Goal: Information Seeking & Learning: Learn about a topic

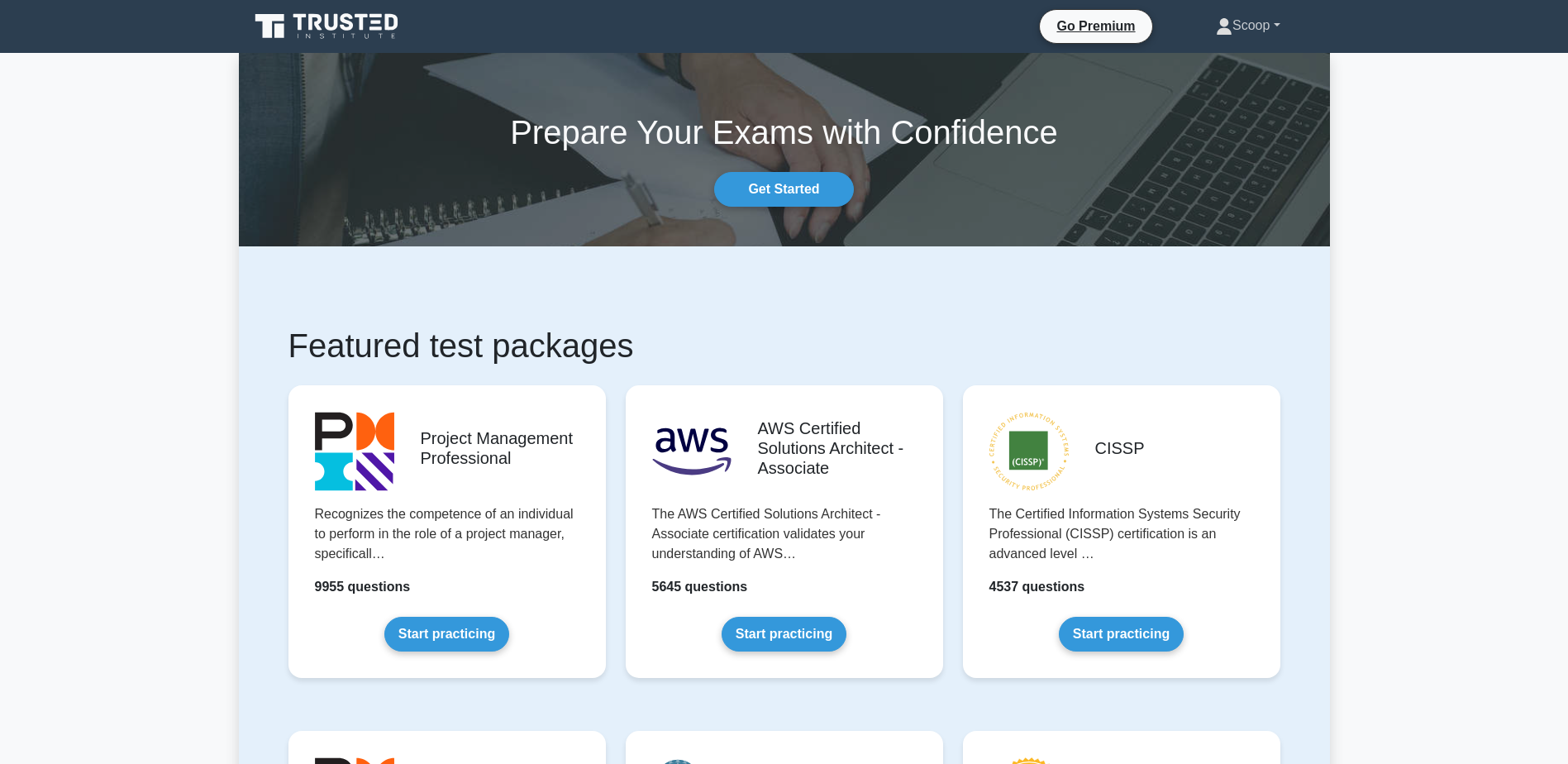
click at [1253, 22] on link "Scoop" at bounding box center [1248, 26] width 143 height 33
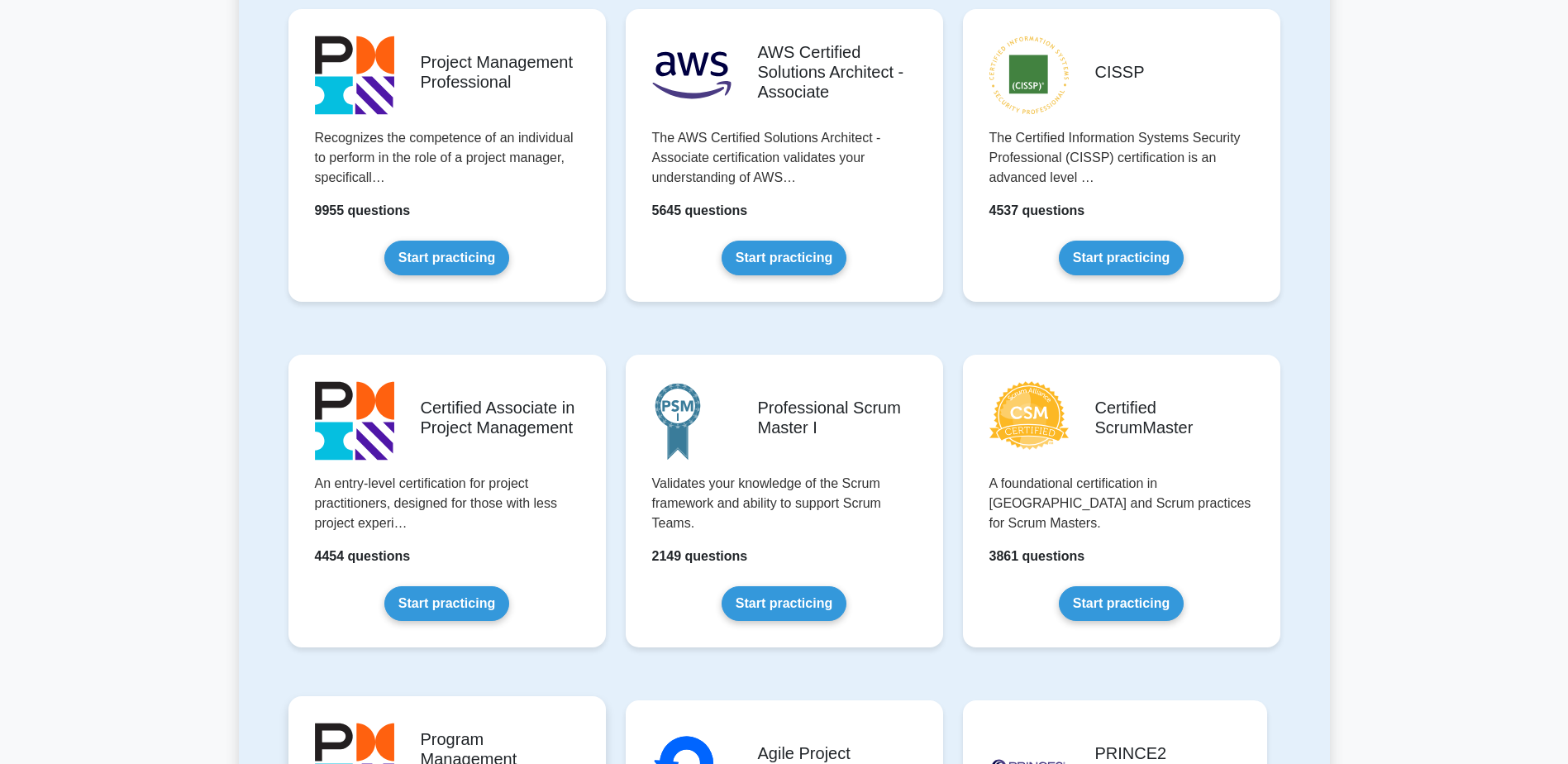
scroll to position [138, 0]
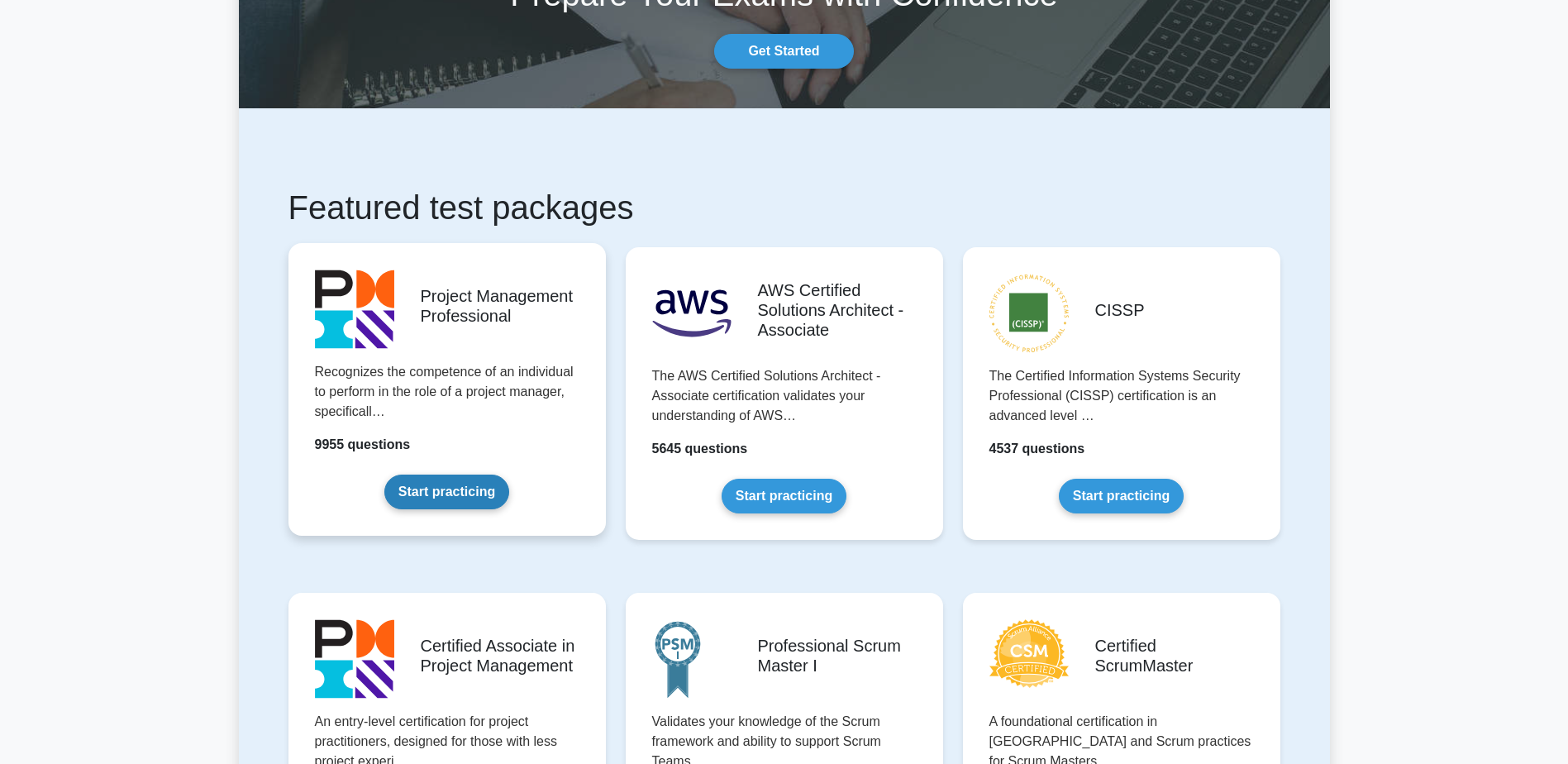
click at [509, 475] on link "Start practicing" at bounding box center [447, 492] width 125 height 35
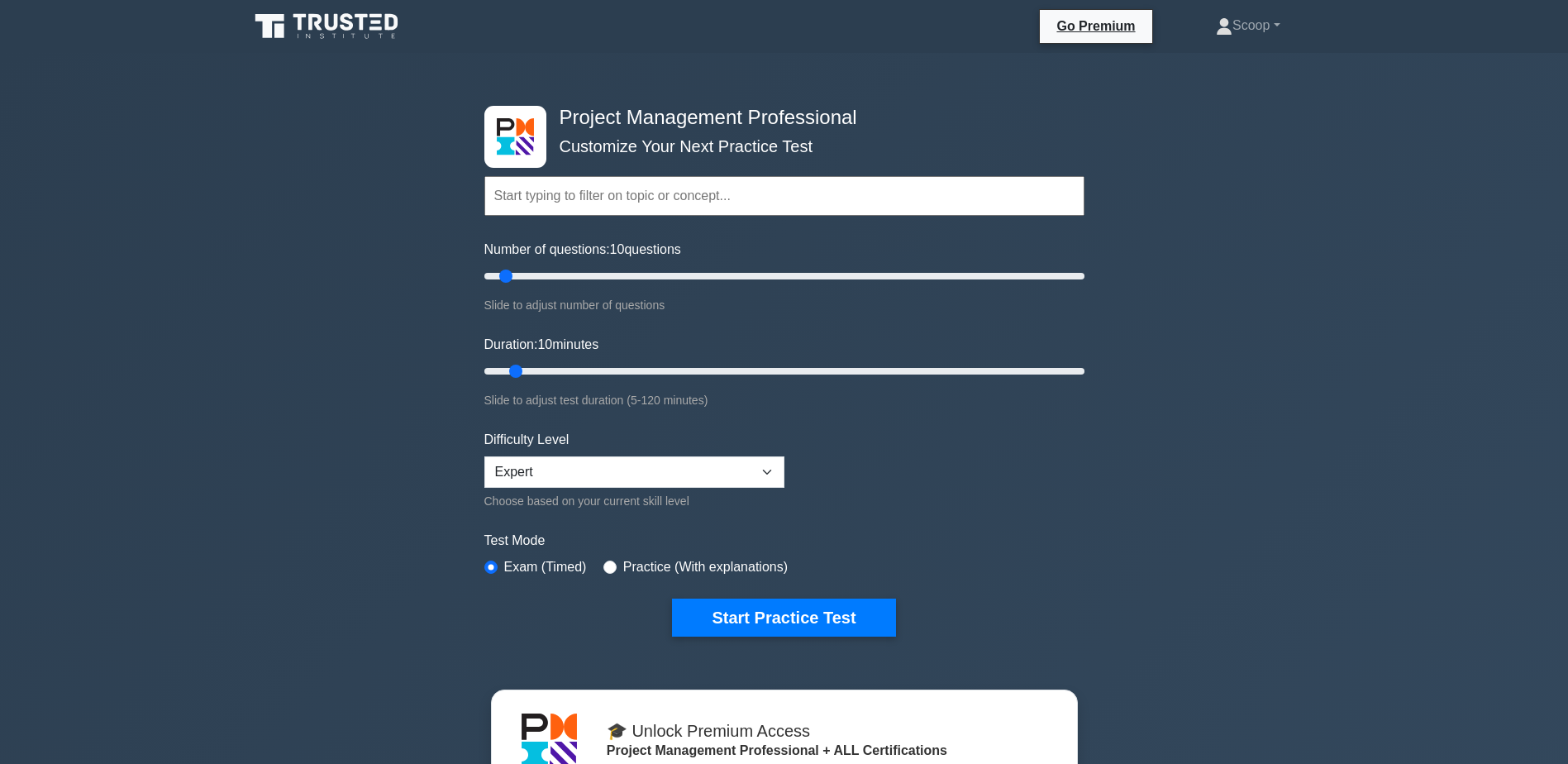
click at [1531, 286] on div "Project Management Professional Customize Your Next Practice Test Topics Scope …" at bounding box center [784, 612] width 1568 height 1118
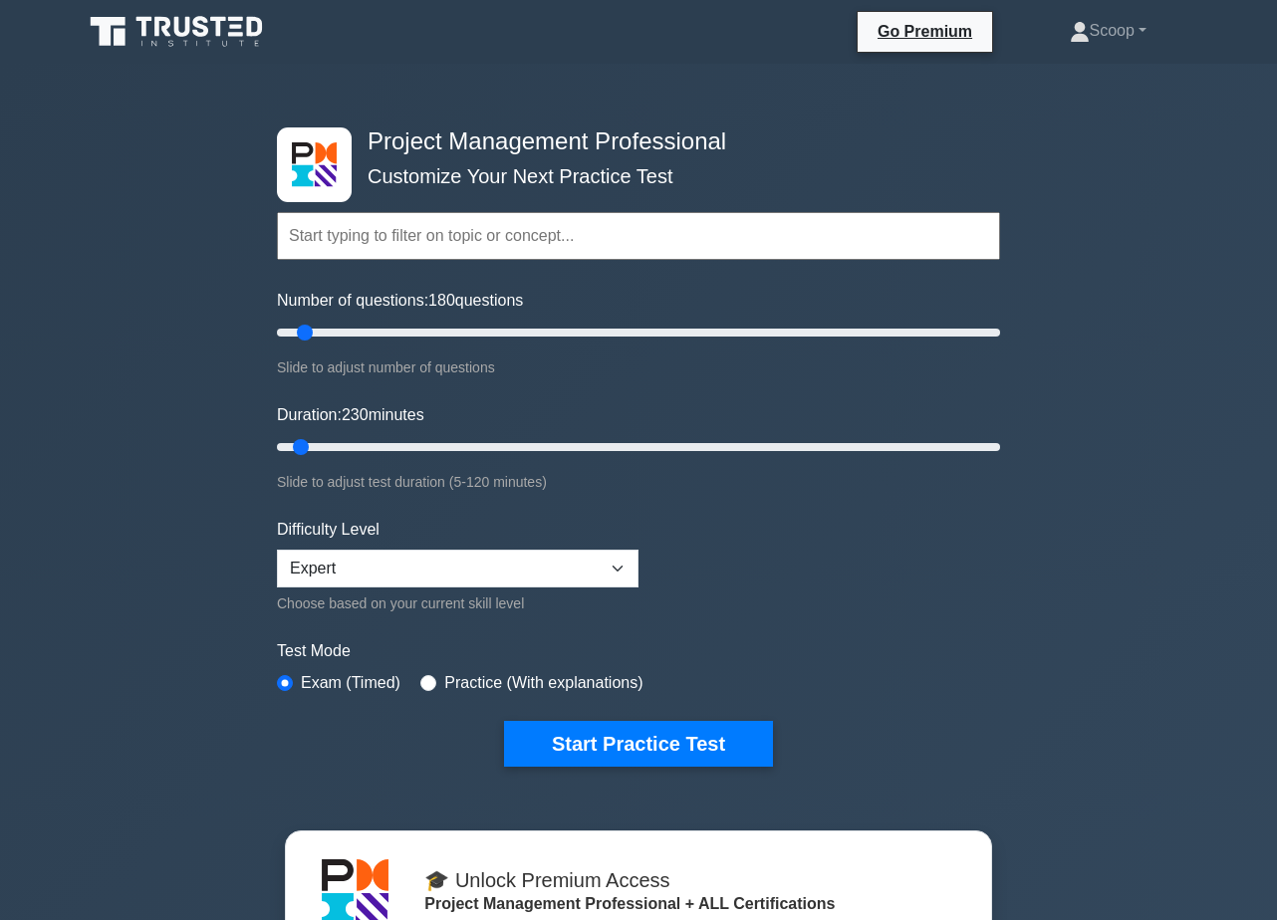
type input "180"
type input "230"
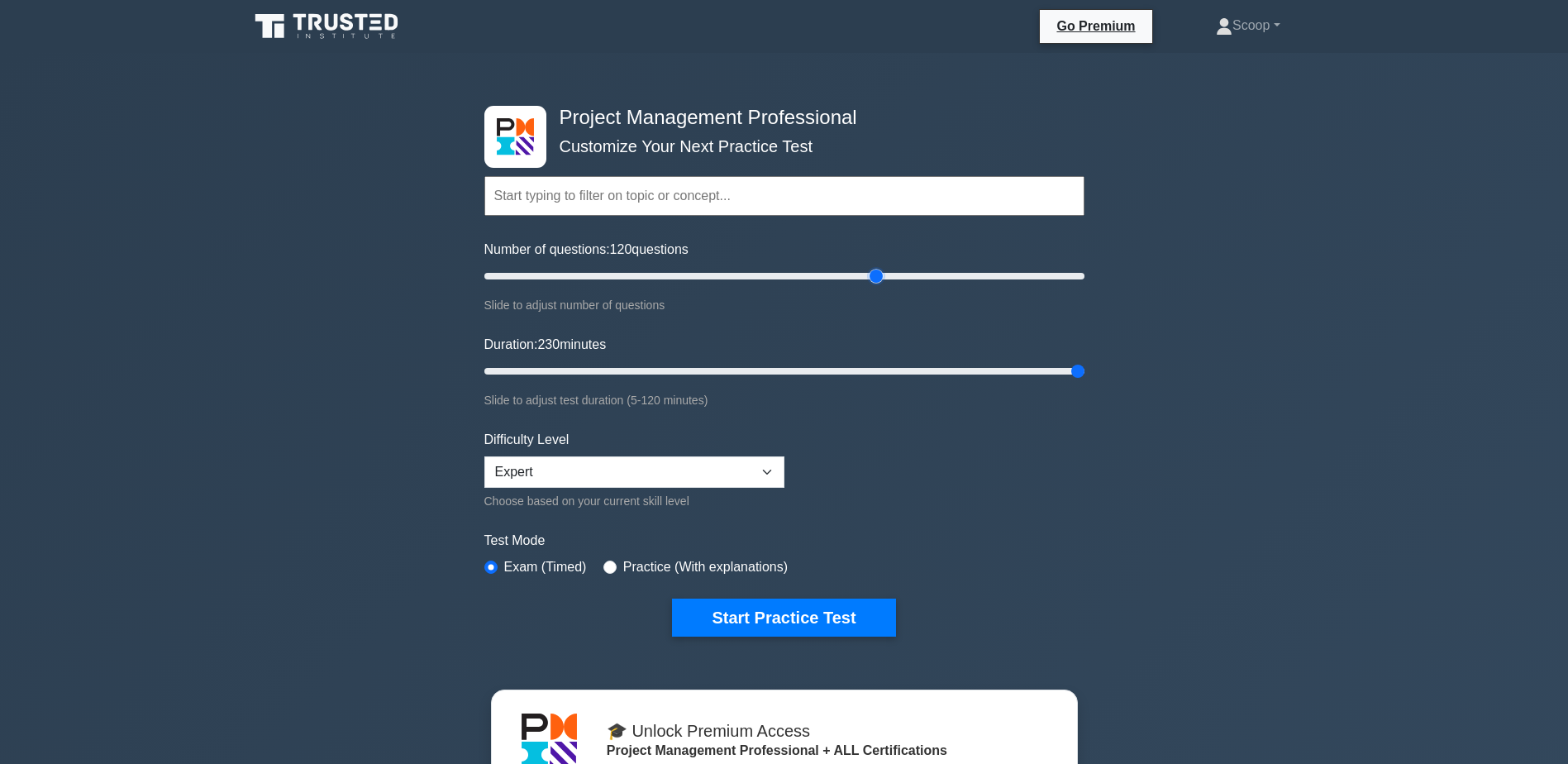
drag, startPoint x: 1081, startPoint y: 277, endPoint x: 882, endPoint y: 282, distance: 199.1
type input "120"
click at [882, 282] on input "Number of questions: 120 questions" at bounding box center [784, 277] width 600 height 20
drag, startPoint x: 1075, startPoint y: 368, endPoint x: 858, endPoint y: 354, distance: 217.5
type input "145"
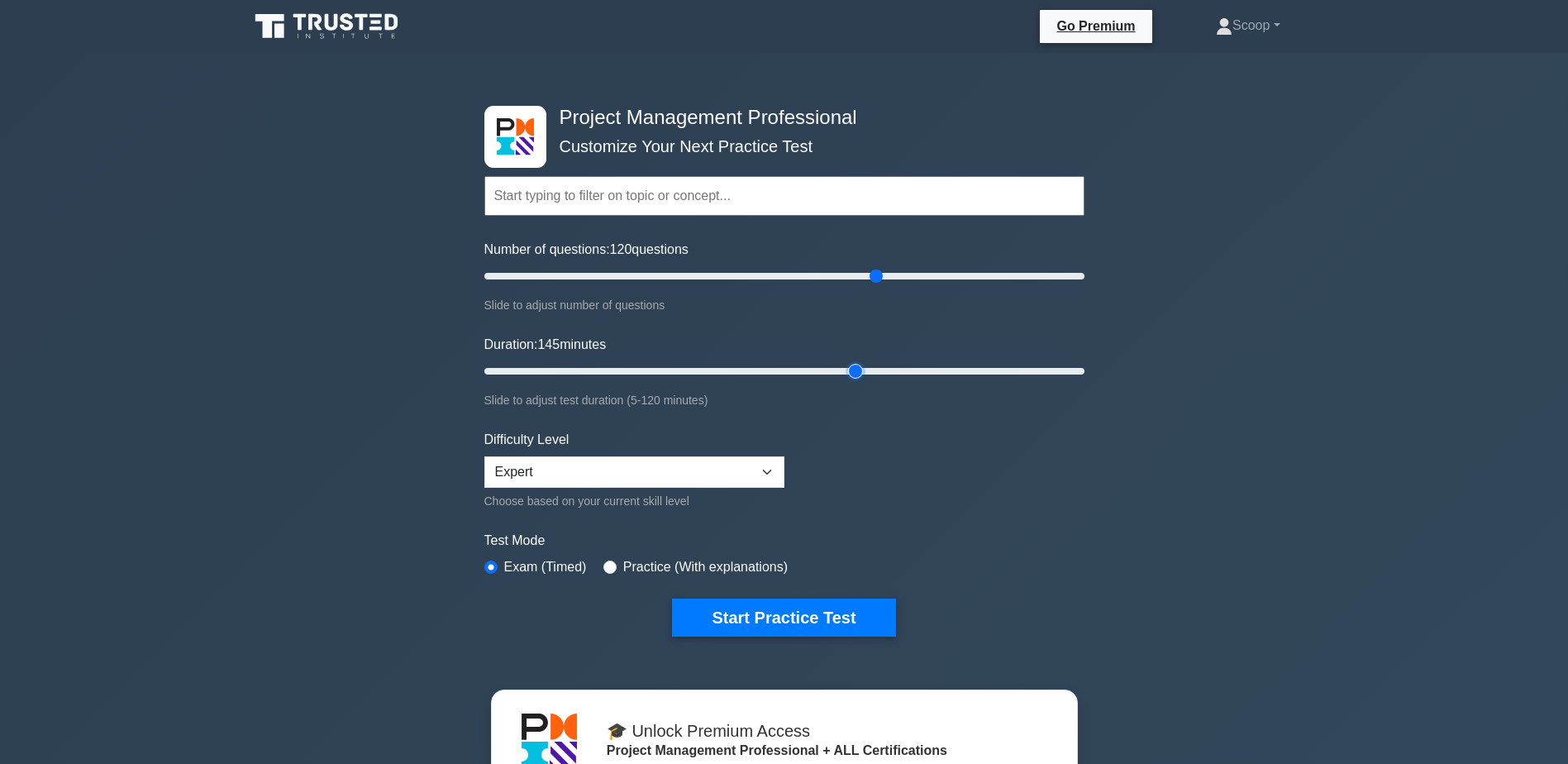
click at [858, 361] on input "Duration: 145 minutes" at bounding box center [784, 371] width 600 height 20
click at [794, 614] on button "Start Practice Test" at bounding box center [784, 618] width 223 height 38
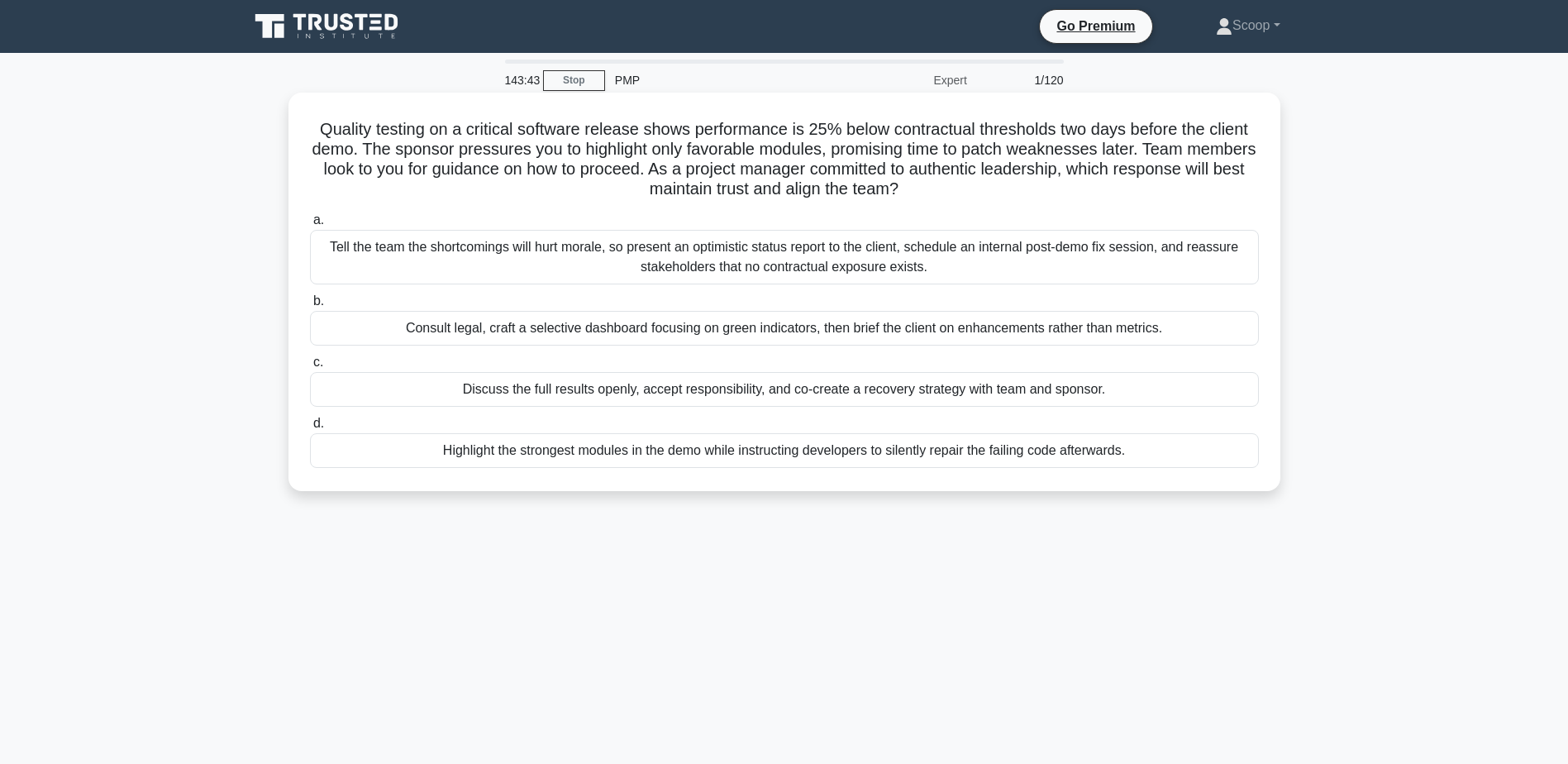
click at [1100, 394] on div "Discuss the full results openly, accept responsibility, and co-create a recover…" at bounding box center [784, 389] width 949 height 35
click at [310, 368] on input "c. Discuss the full results openly, accept responsibility, and co-create a reco…" at bounding box center [310, 362] width 0 height 11
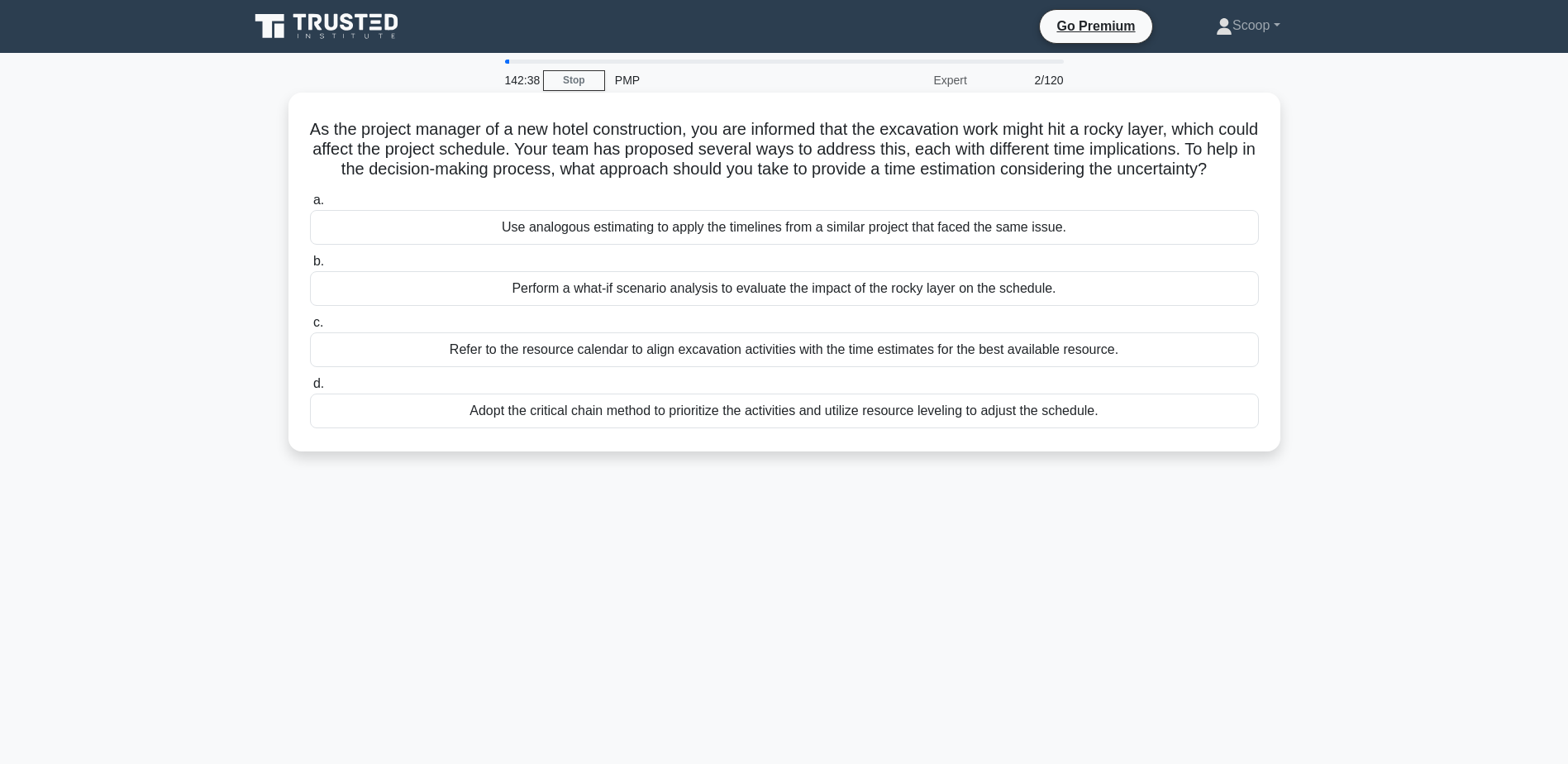
click at [1126, 306] on div "Perform a what-if scenario analysis to evaluate the impact of the rocky layer o…" at bounding box center [784, 289] width 949 height 35
click at [310, 267] on input "b. Perform a what-if scenario analysis to evaluate the impact of the rocky laye…" at bounding box center [310, 262] width 0 height 11
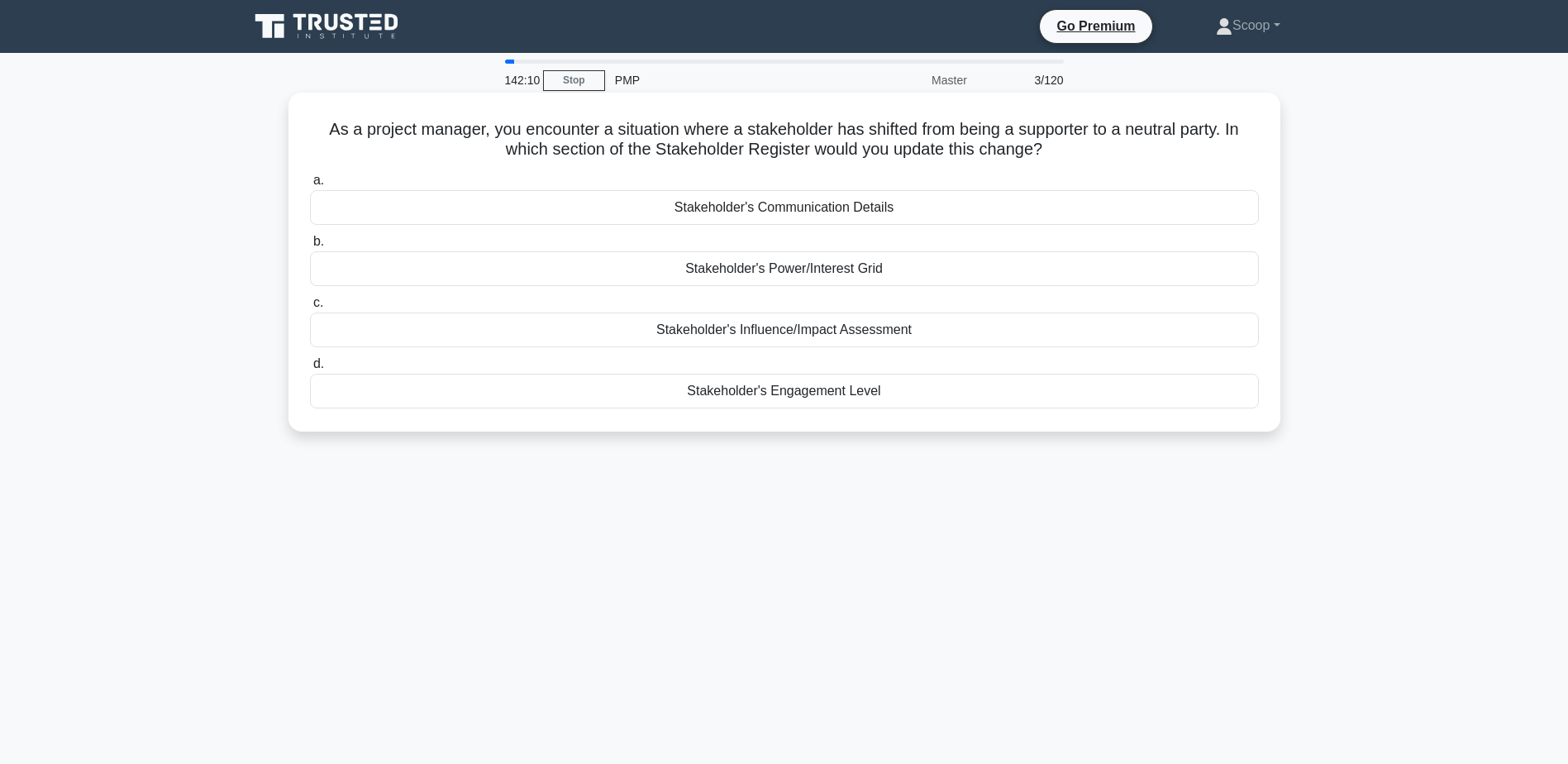
click at [890, 268] on div "Stakeholder's Power/Interest Grid" at bounding box center [784, 269] width 949 height 35
click at [310, 247] on input "b. Stakeholder's Power/Interest Grid" at bounding box center [310, 242] width 0 height 11
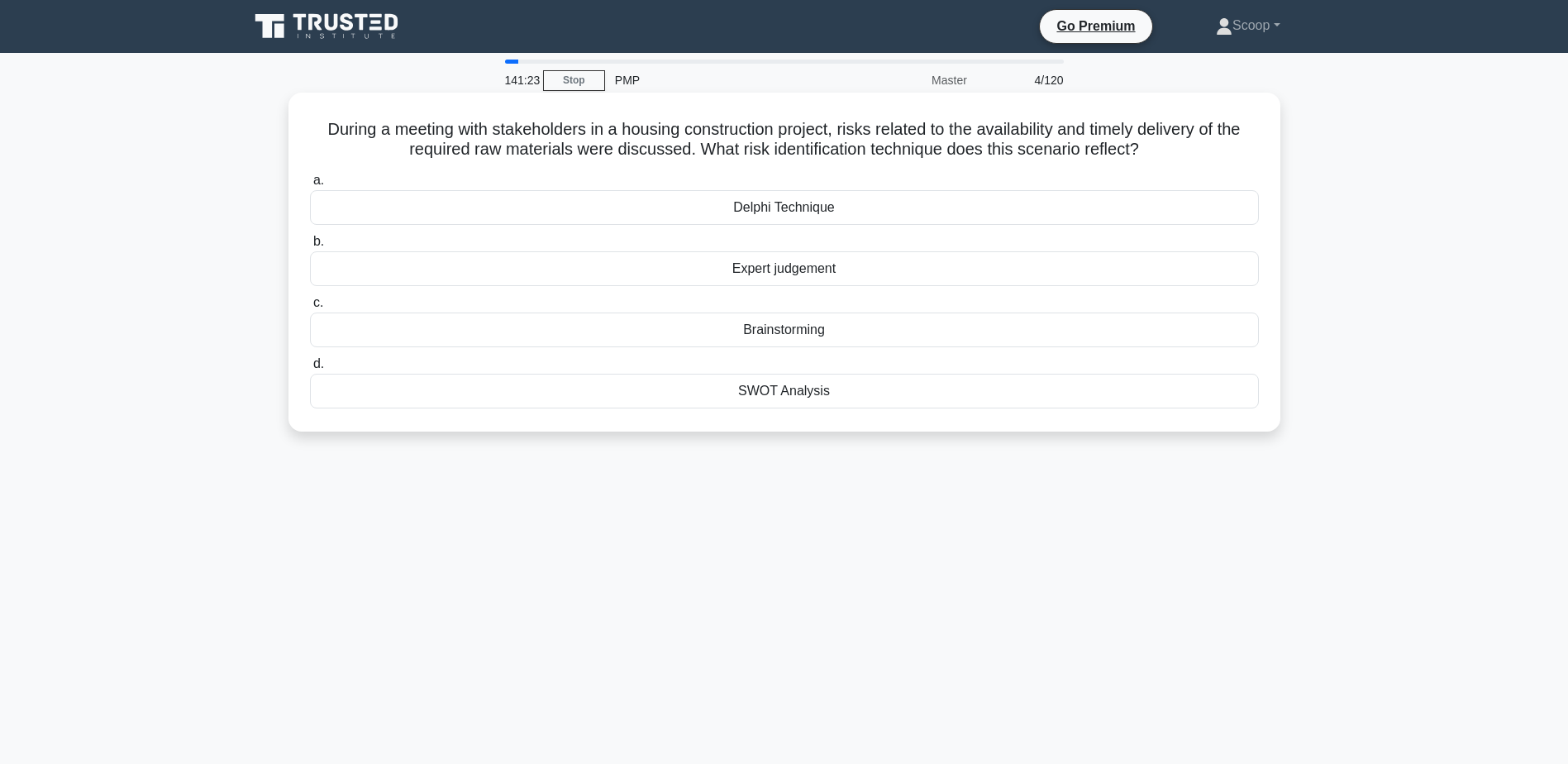
click at [795, 329] on div "Brainstorming" at bounding box center [784, 330] width 949 height 35
click at [310, 308] on input "c. Brainstorming" at bounding box center [310, 302] width 0 height 11
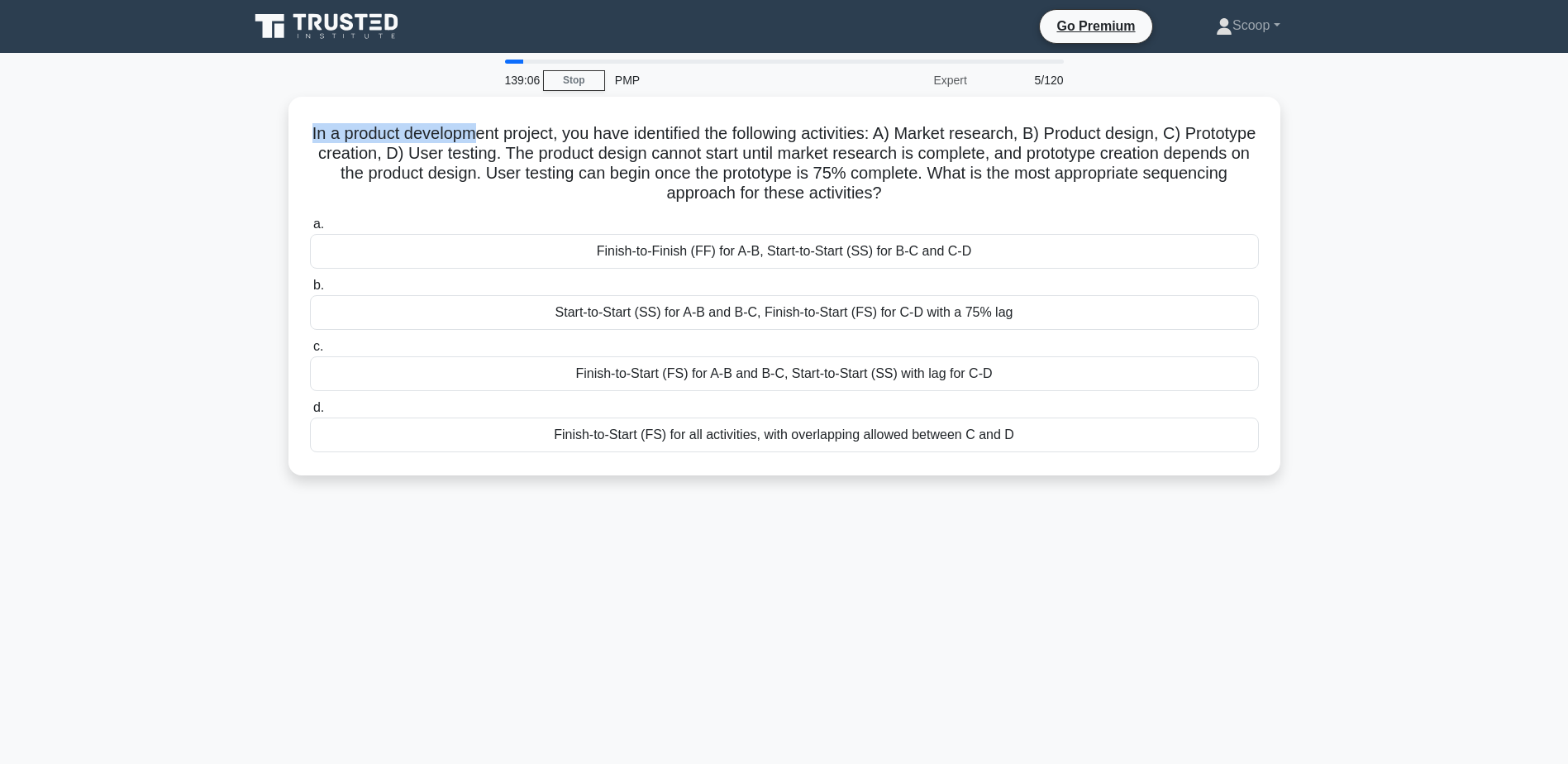
drag, startPoint x: 502, startPoint y: 126, endPoint x: 3922, endPoint y: 86, distance: 3420.2
click at [1567, 86] on html "Go Premium Scoop" at bounding box center [784, 446] width 1568 height 893
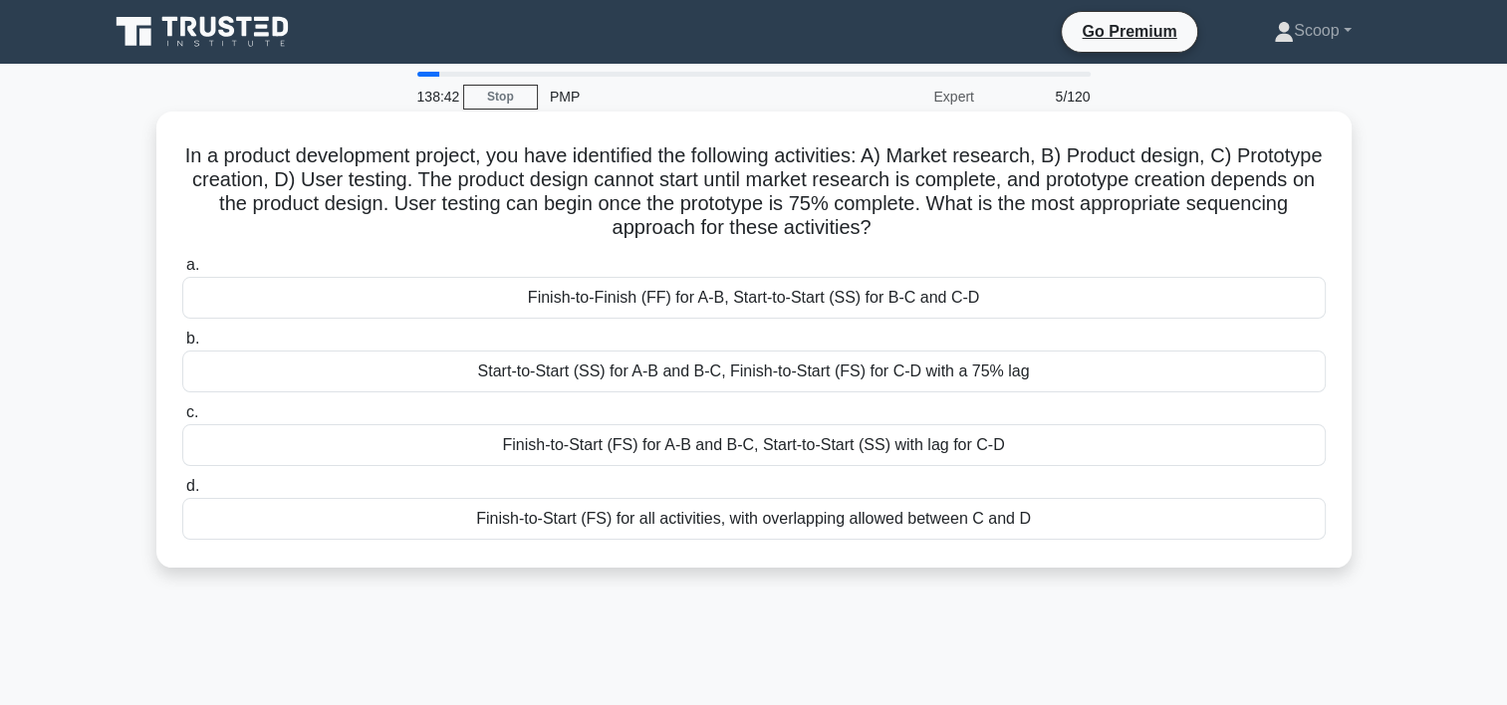
click at [767, 518] on div "Finish-to-Start (FS) for all activities, with overlapping allowed between C and…" at bounding box center [753, 519] width 1143 height 42
click at [182, 493] on input "d. Finish-to-Start (FS) for all activities, with overlapping allowed between C …" at bounding box center [182, 486] width 0 height 13
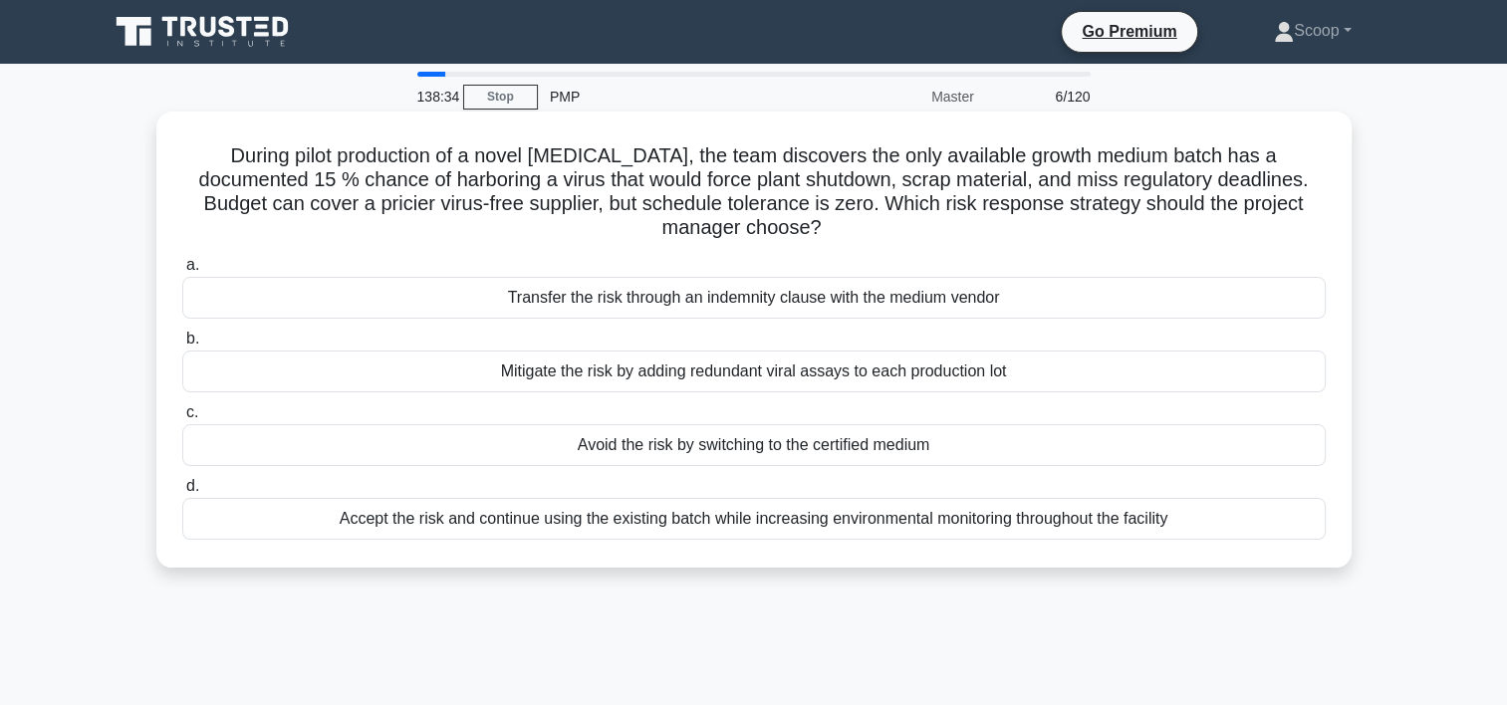
drag, startPoint x: 574, startPoint y: 216, endPoint x: 323, endPoint y: 251, distance: 253.3
click at [323, 251] on div "During pilot production of a novel cell therapy, the team discovers the only av…" at bounding box center [753, 339] width 1179 height 440
click at [490, 442] on div "Avoid the risk by switching to the certified medium" at bounding box center [753, 445] width 1143 height 42
click at [182, 419] on input "c. Avoid the risk by switching to the certified medium" at bounding box center [182, 412] width 0 height 13
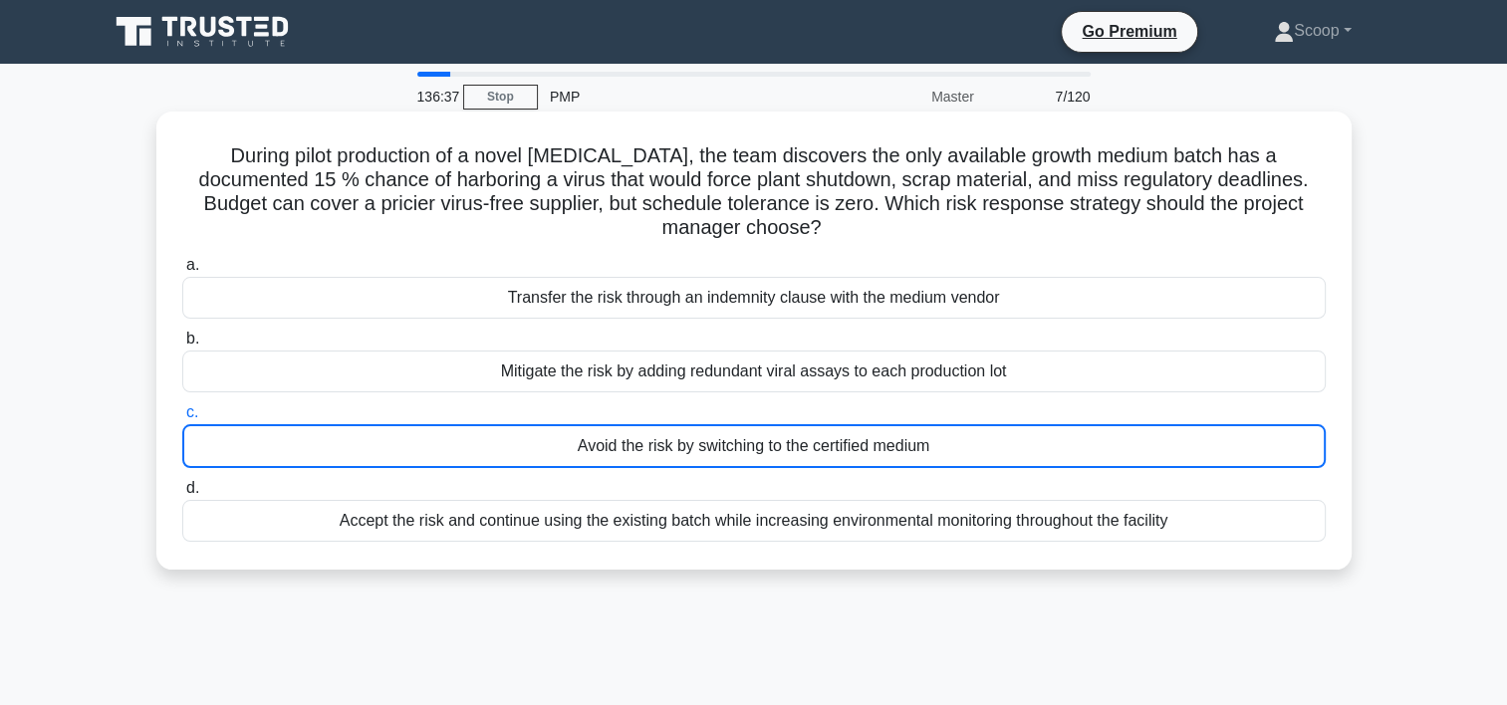
click at [705, 450] on div "Avoid the risk by switching to the certified medium" at bounding box center [753, 446] width 1143 height 44
click at [182, 419] on input "c. Avoid the risk by switching to the certified medium" at bounding box center [182, 412] width 0 height 13
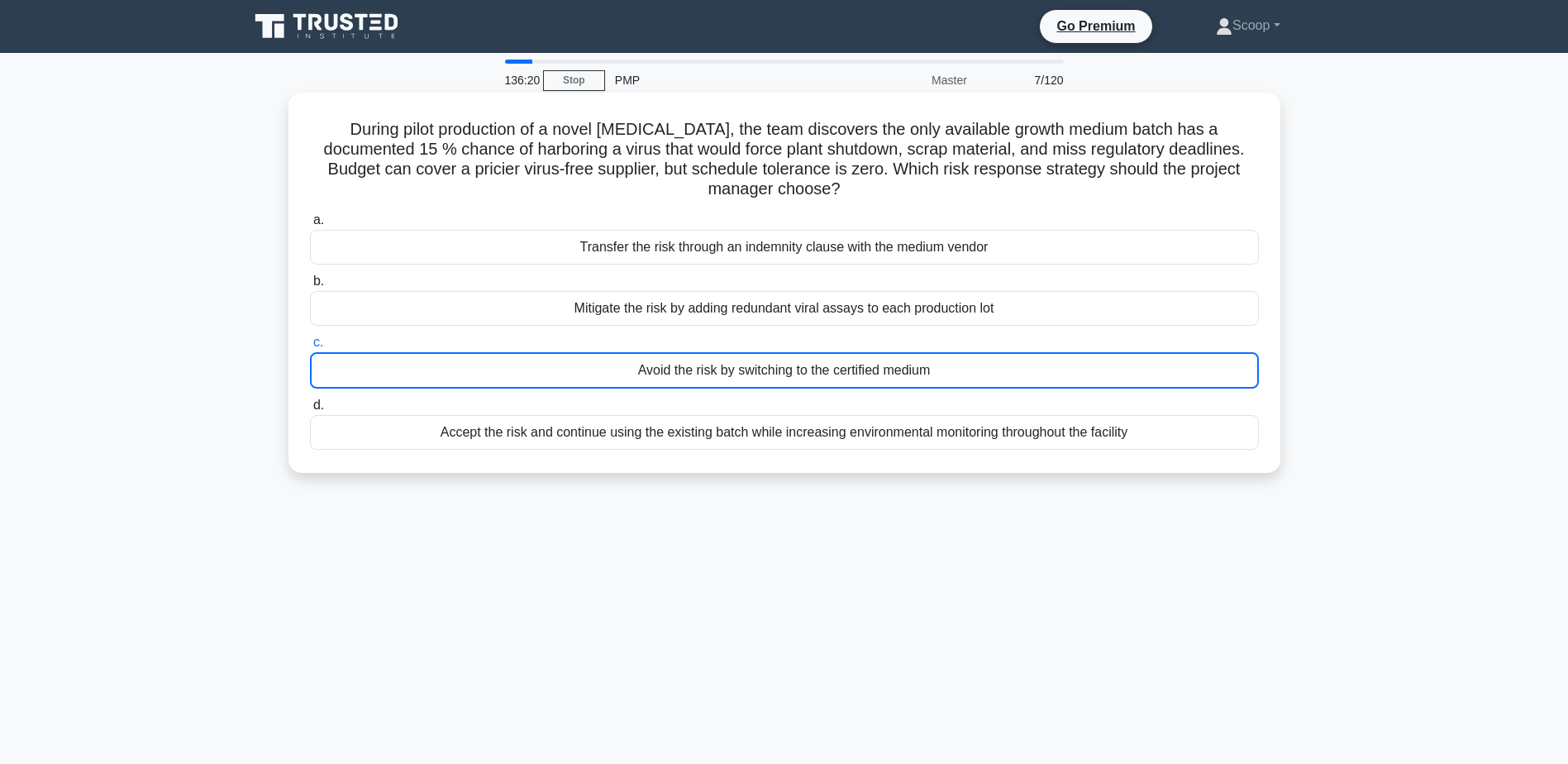
click at [770, 365] on div "Avoid the risk by switching to the certified medium" at bounding box center [784, 370] width 949 height 37
click at [310, 348] on input "c. Avoid the risk by switching to the certified medium" at bounding box center [310, 342] width 0 height 11
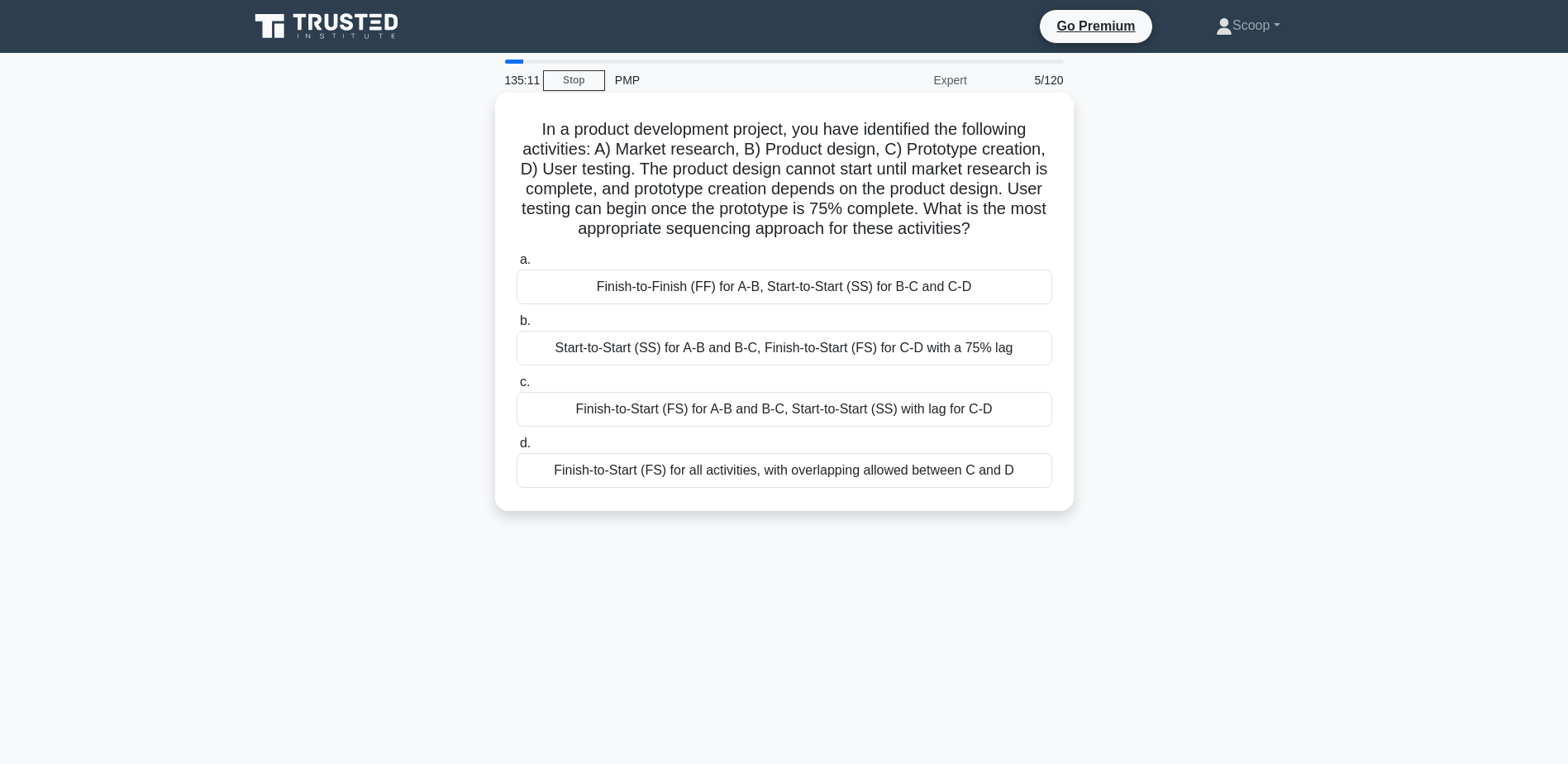
click at [783, 474] on div "Finish-to-Start (FS) for all activities, with overlapping allowed between C and…" at bounding box center [784, 471] width 535 height 35
click at [516, 449] on input "d. Finish-to-Start (FS) for all activities, with overlapping allowed between C …" at bounding box center [516, 443] width 0 height 11
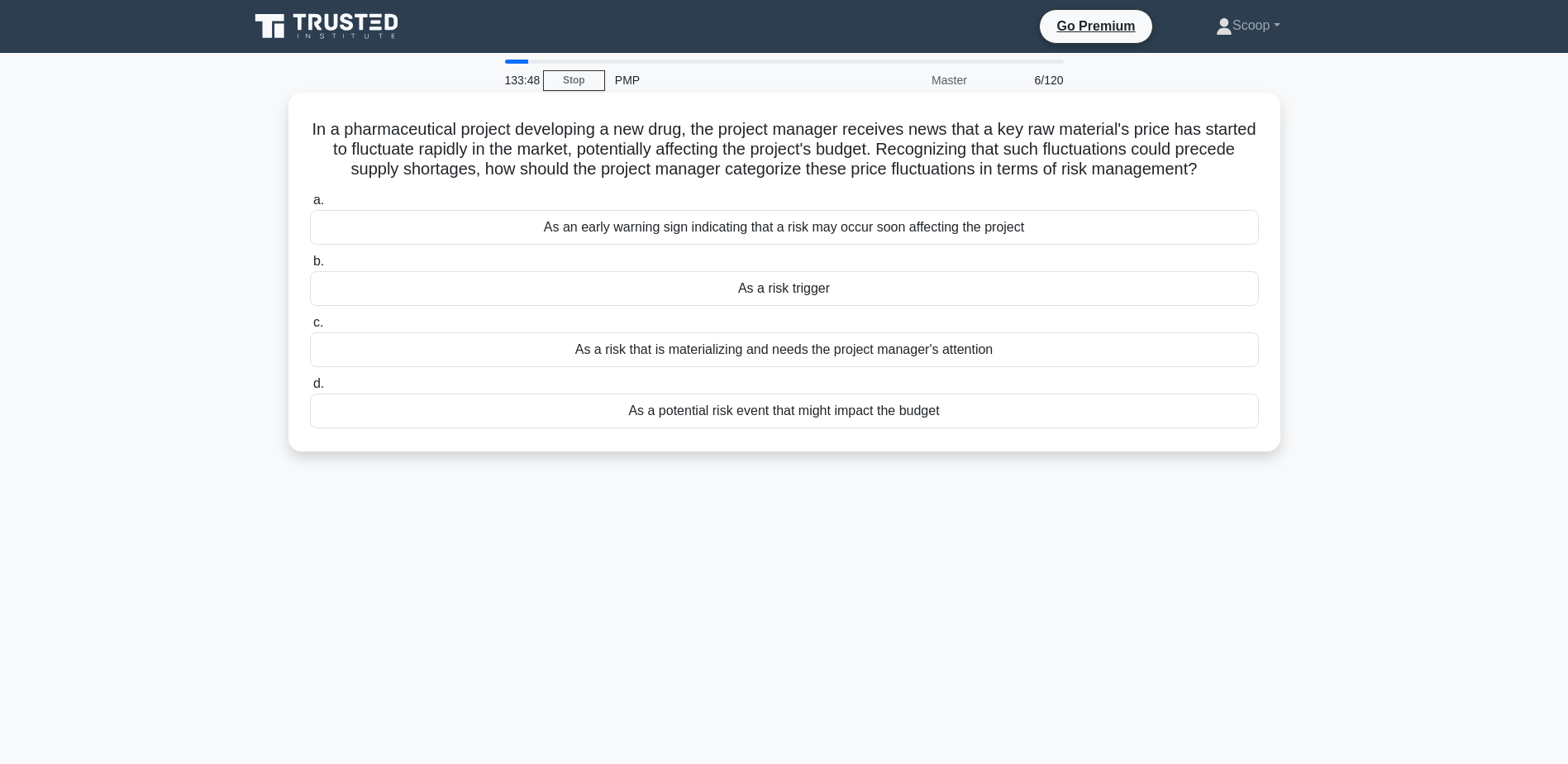
click at [999, 367] on div "As a risk that is materializing and needs the project manager's attention" at bounding box center [784, 350] width 949 height 35
click at [310, 328] on input "c. As a risk that is materializing and needs the project manager's attention" at bounding box center [310, 322] width 0 height 11
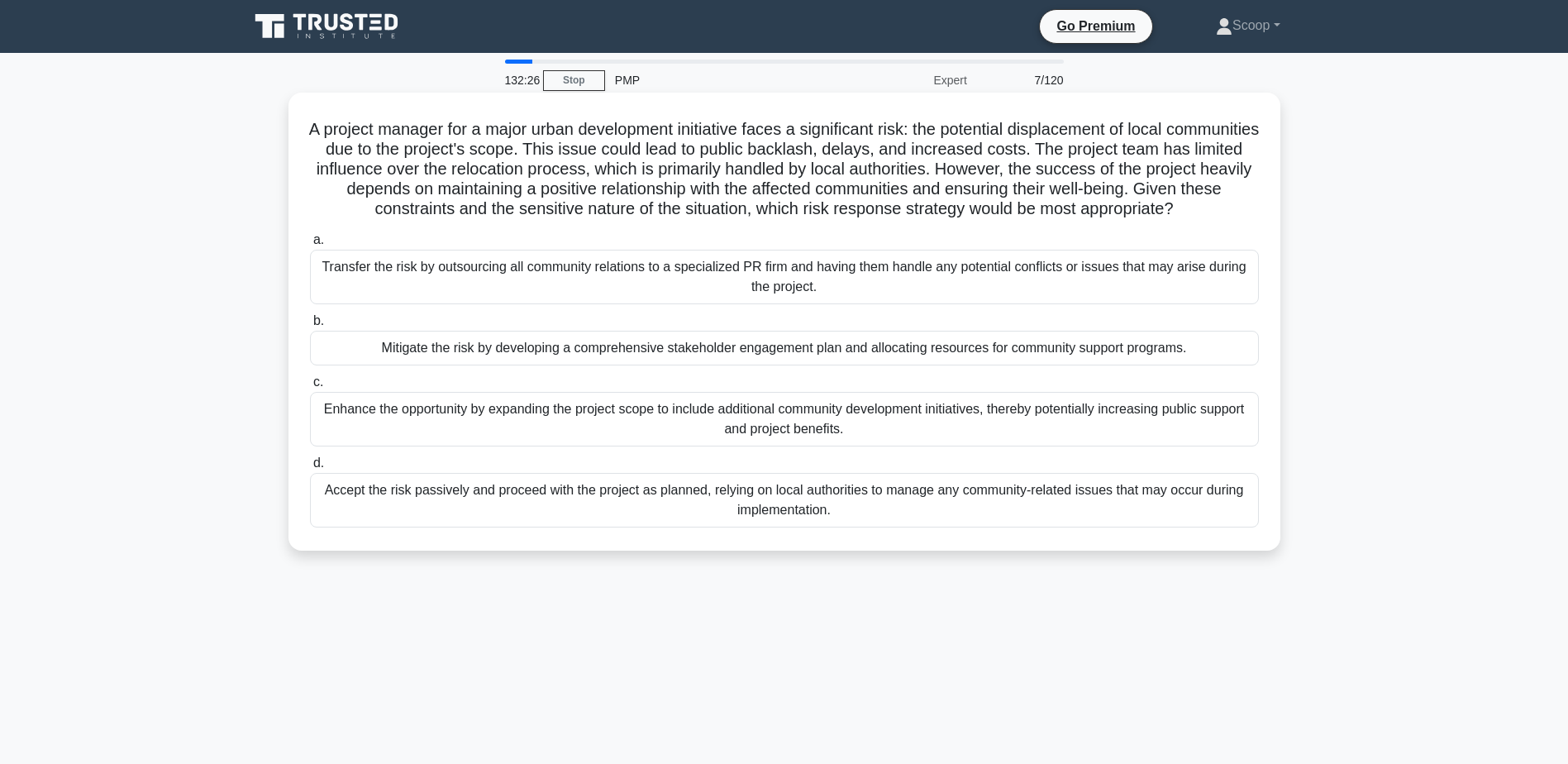
click at [952, 359] on div "Mitigate the risk by developing a comprehensive stakeholder engagement plan and…" at bounding box center [784, 348] width 949 height 35
click at [310, 326] on input "b. Mitigate the risk by developing a comprehensive stakeholder engagement plan …" at bounding box center [310, 321] width 0 height 11
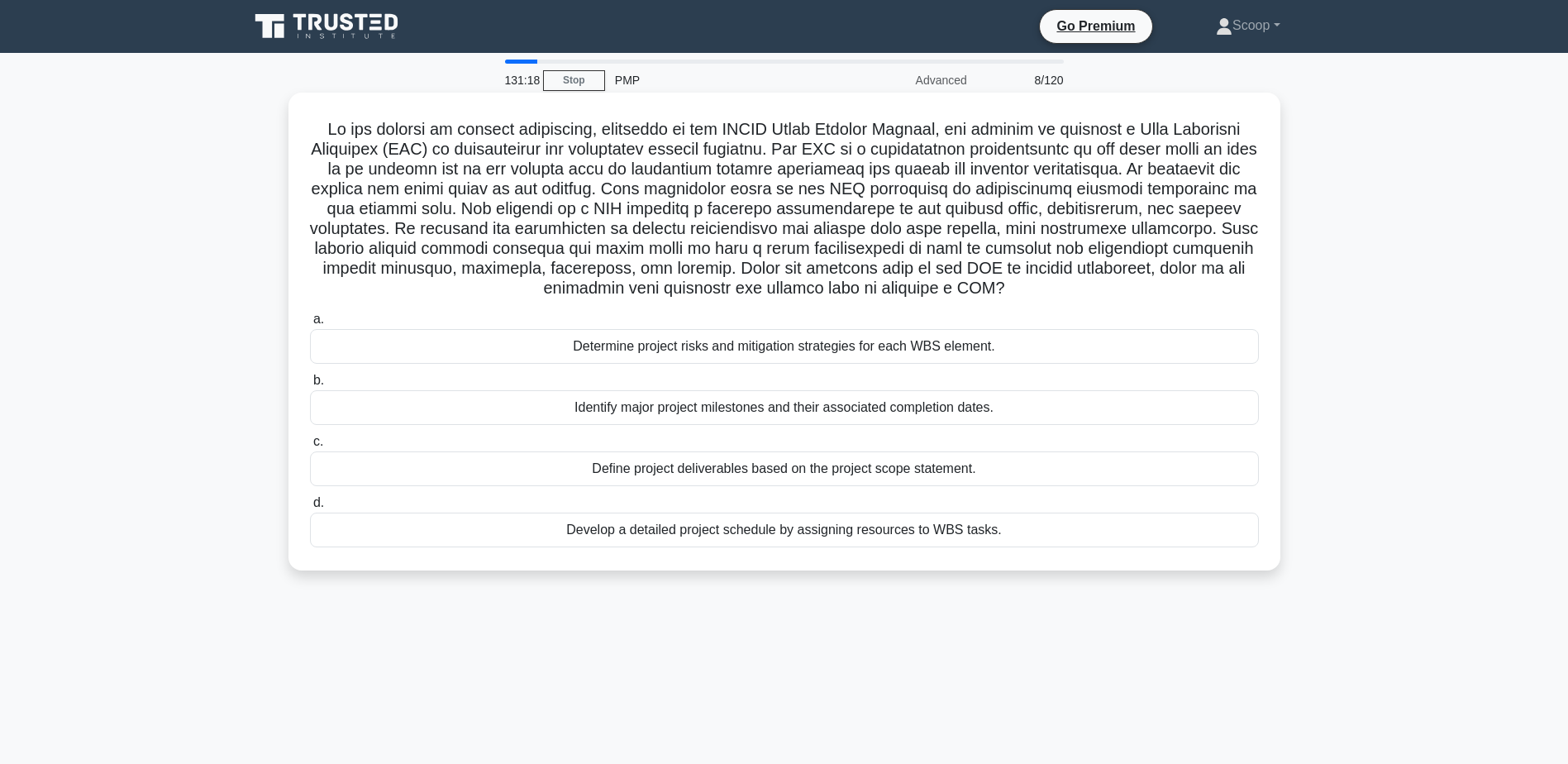
click at [937, 474] on div "Define project deliverables based on the project scope statement." at bounding box center [784, 469] width 949 height 35
click at [310, 448] on input "c. Define project deliverables based on the project scope statement." at bounding box center [310, 442] width 0 height 11
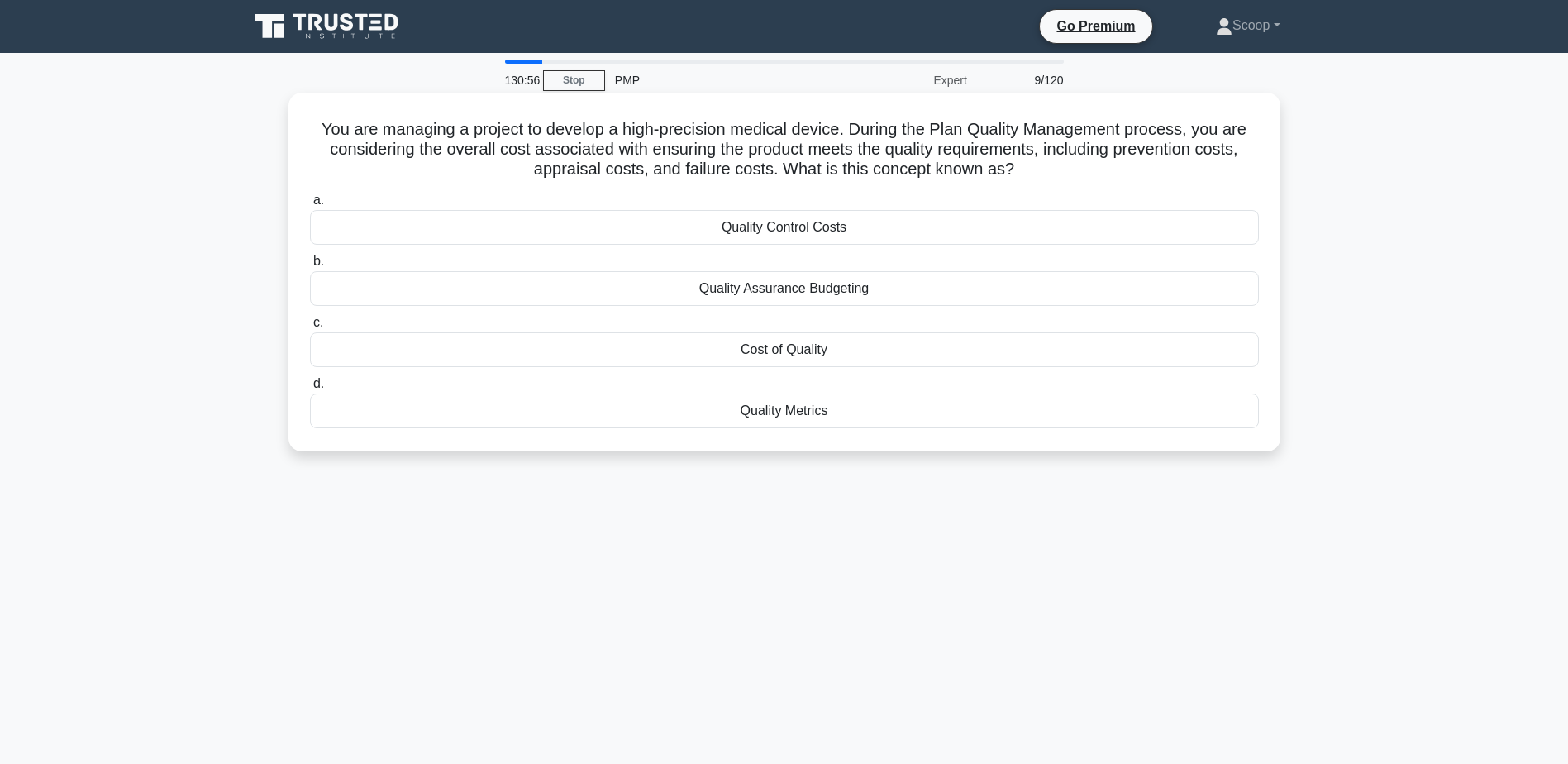
click at [808, 350] on div "Cost of Quality" at bounding box center [784, 350] width 949 height 35
click at [310, 328] on input "c. Cost of Quality" at bounding box center [310, 322] width 0 height 11
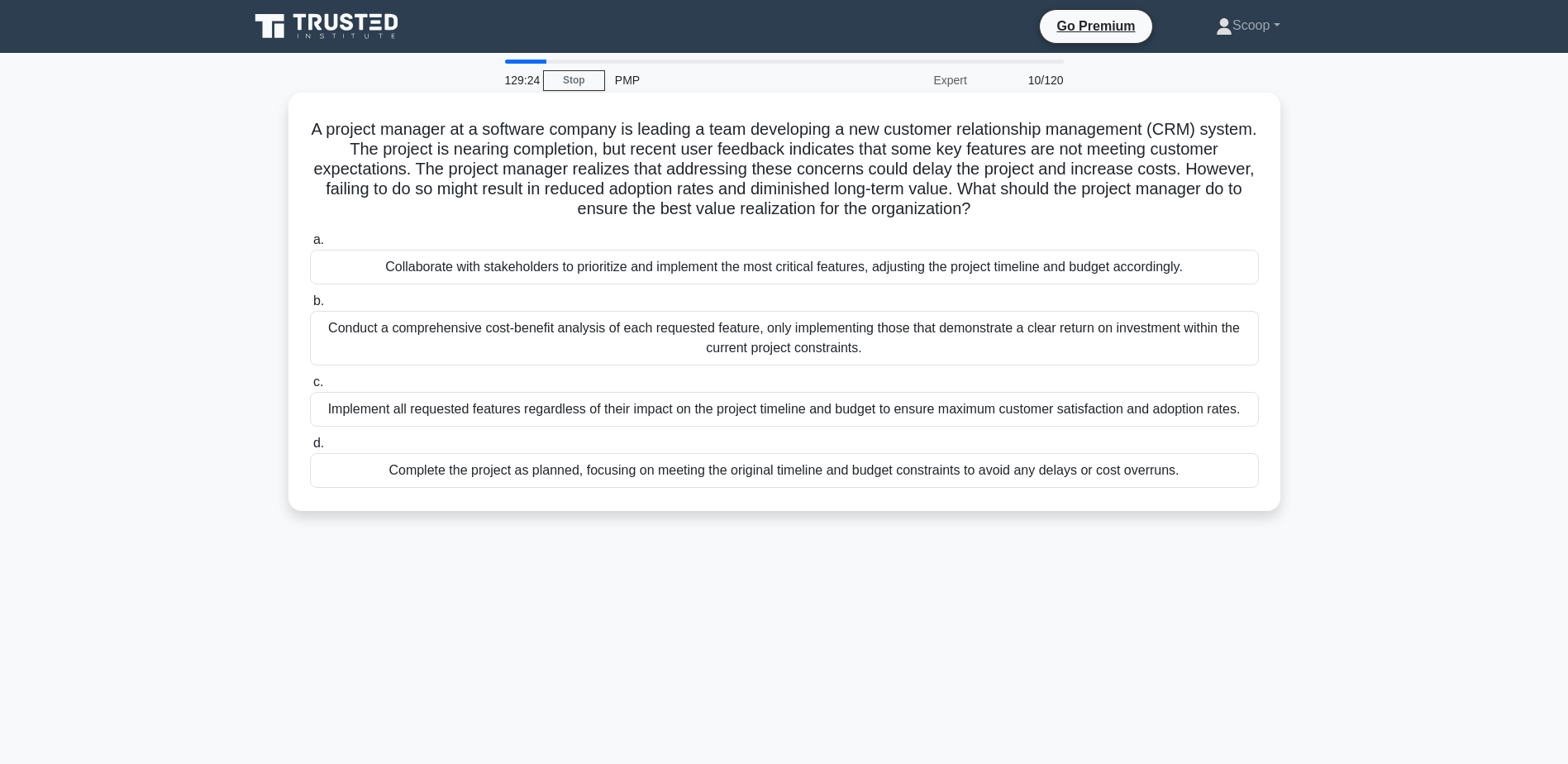
click at [791, 279] on div "Collaborate with stakeholders to prioritize and implement the most critical fea…" at bounding box center [784, 267] width 949 height 35
click at [310, 246] on input "a. Collaborate with stakeholders to prioritize and implement the most critical …" at bounding box center [310, 240] width 0 height 11
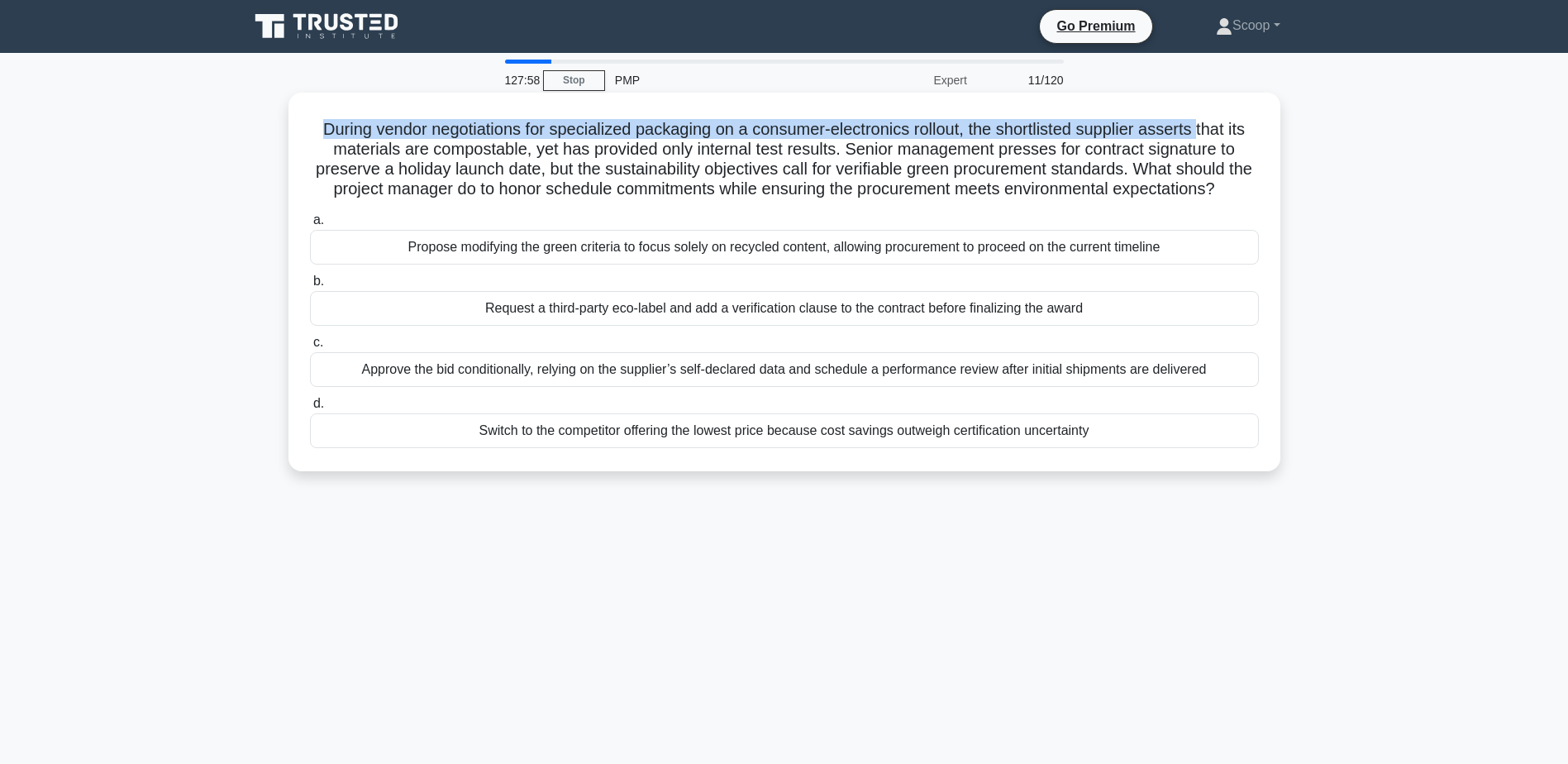
drag, startPoint x: 310, startPoint y: 126, endPoint x: 1208, endPoint y: 111, distance: 898.1
click at [1208, 111] on div "During vendor negotiations for specialized packaging on a consumer-electronics …" at bounding box center [784, 282] width 979 height 365
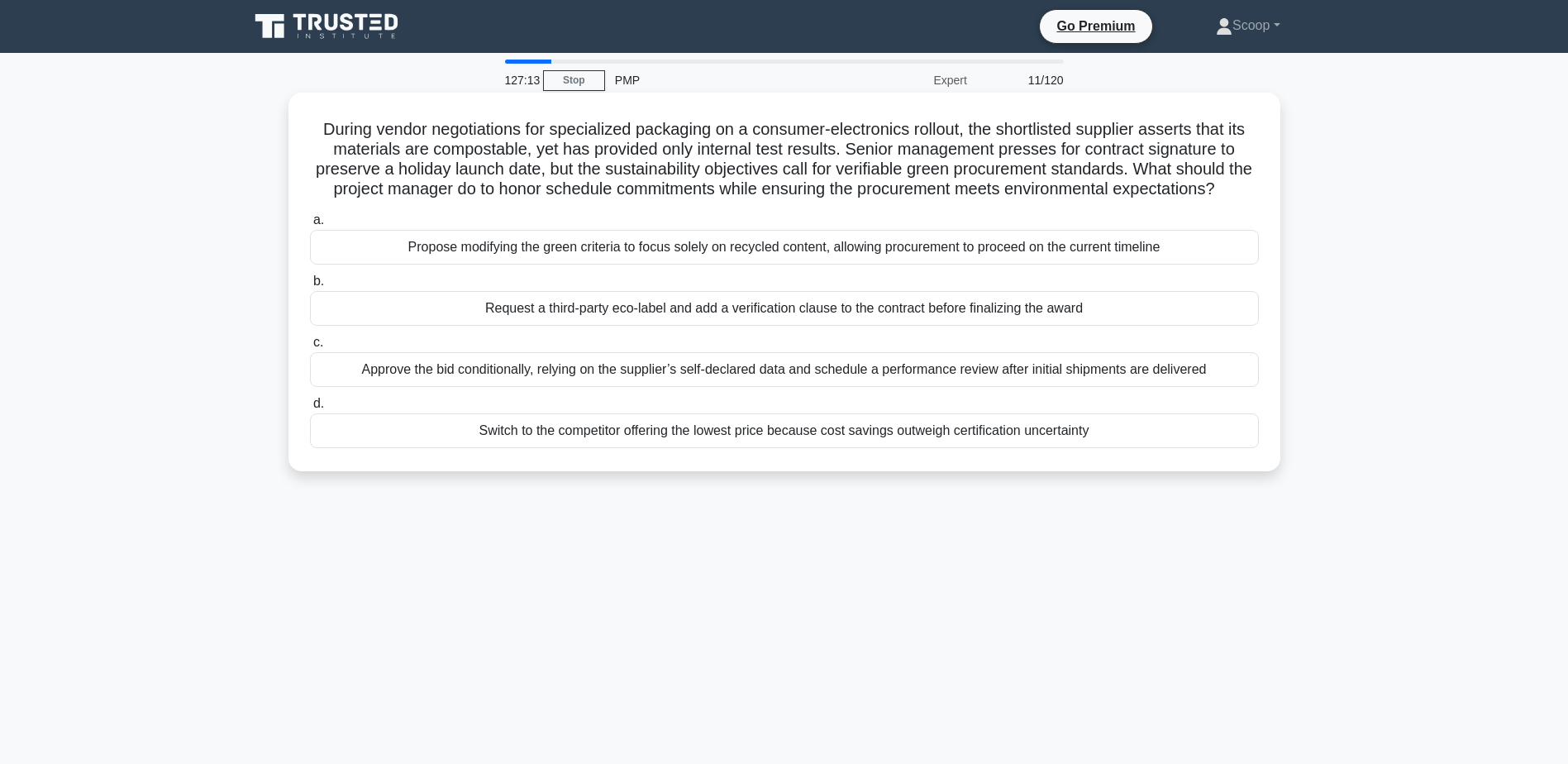
click at [1059, 326] on div "Request a third-party eco-label and add a verification clause to the contract b…" at bounding box center [784, 309] width 949 height 35
click at [310, 287] on input "b. Request a third-party eco-label and add a verification clause to the contrac…" at bounding box center [310, 282] width 0 height 11
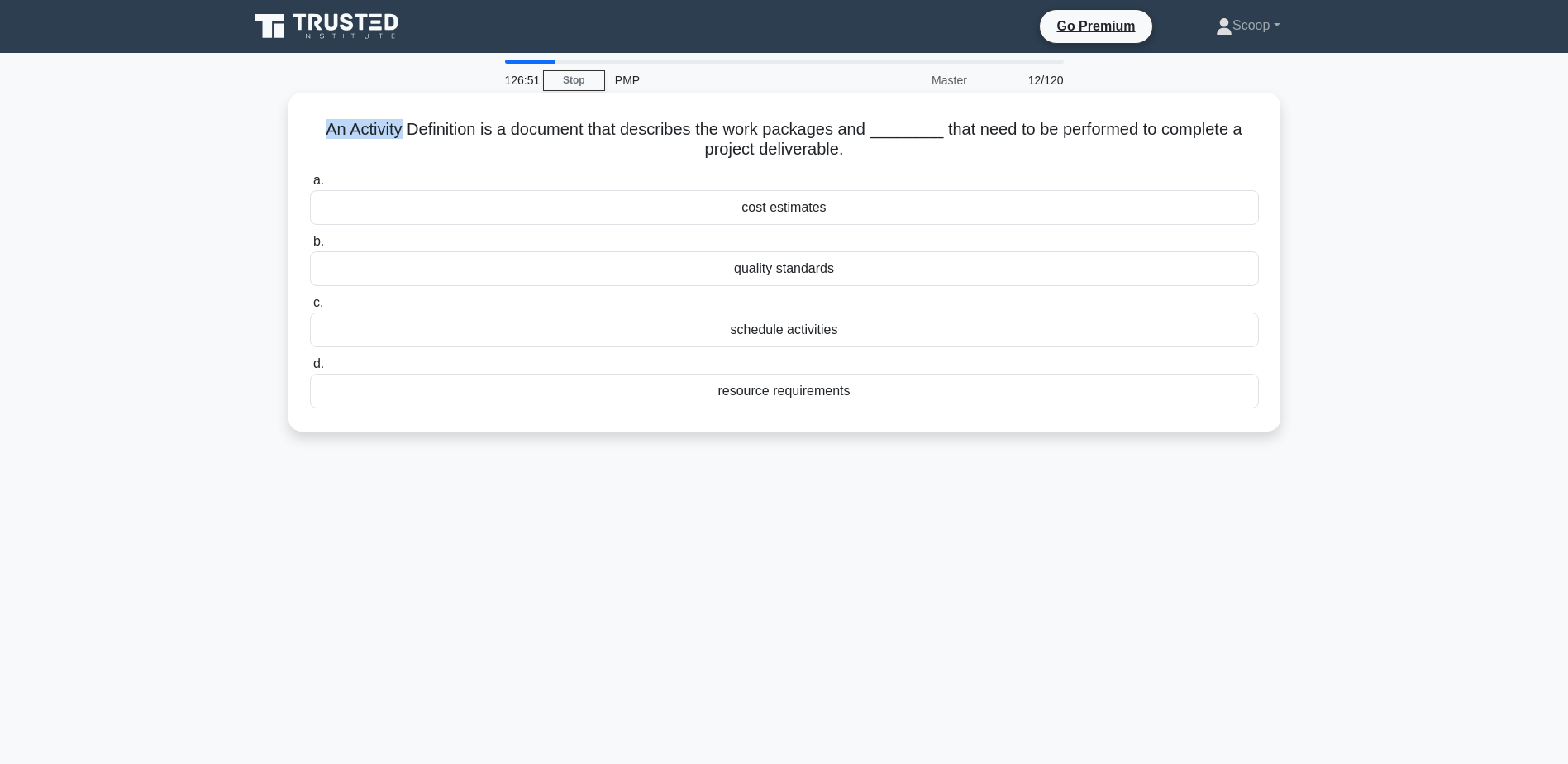
drag, startPoint x: 310, startPoint y: 126, endPoint x: 399, endPoint y: 133, distance: 89.3
click at [399, 133] on h5 "An Activity Definition is a document that describes the work packages and _____…" at bounding box center [784, 140] width 952 height 42
drag, startPoint x: 321, startPoint y: 125, endPoint x: 481, endPoint y: 133, distance: 160.2
click at [481, 133] on h5 "An Activity Definition is a document that describes the work packages and _____…" at bounding box center [784, 140] width 952 height 42
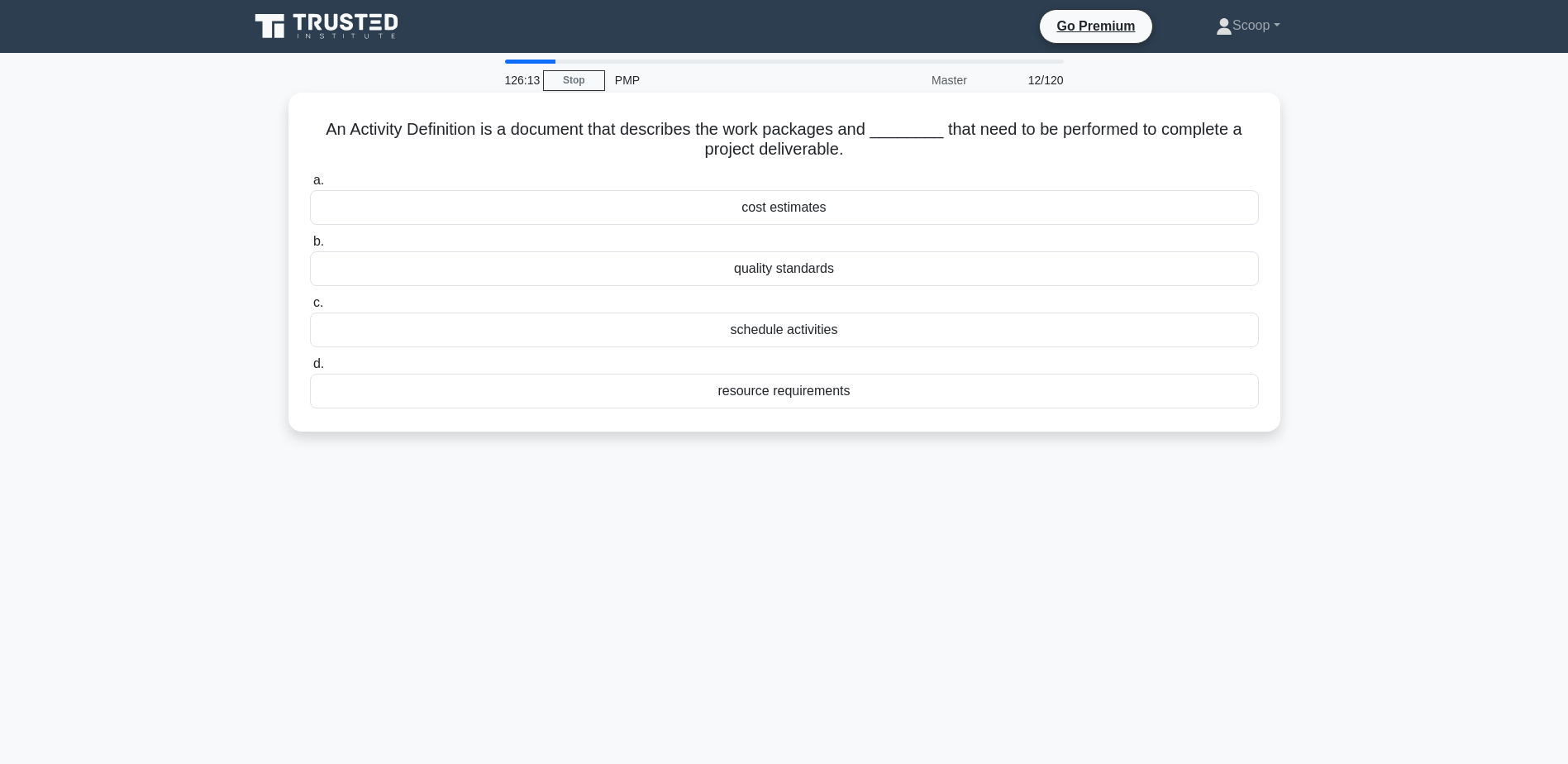
click at [593, 130] on h5 "An Activity Definition is a document that describes the work packages and _____…" at bounding box center [784, 140] width 952 height 42
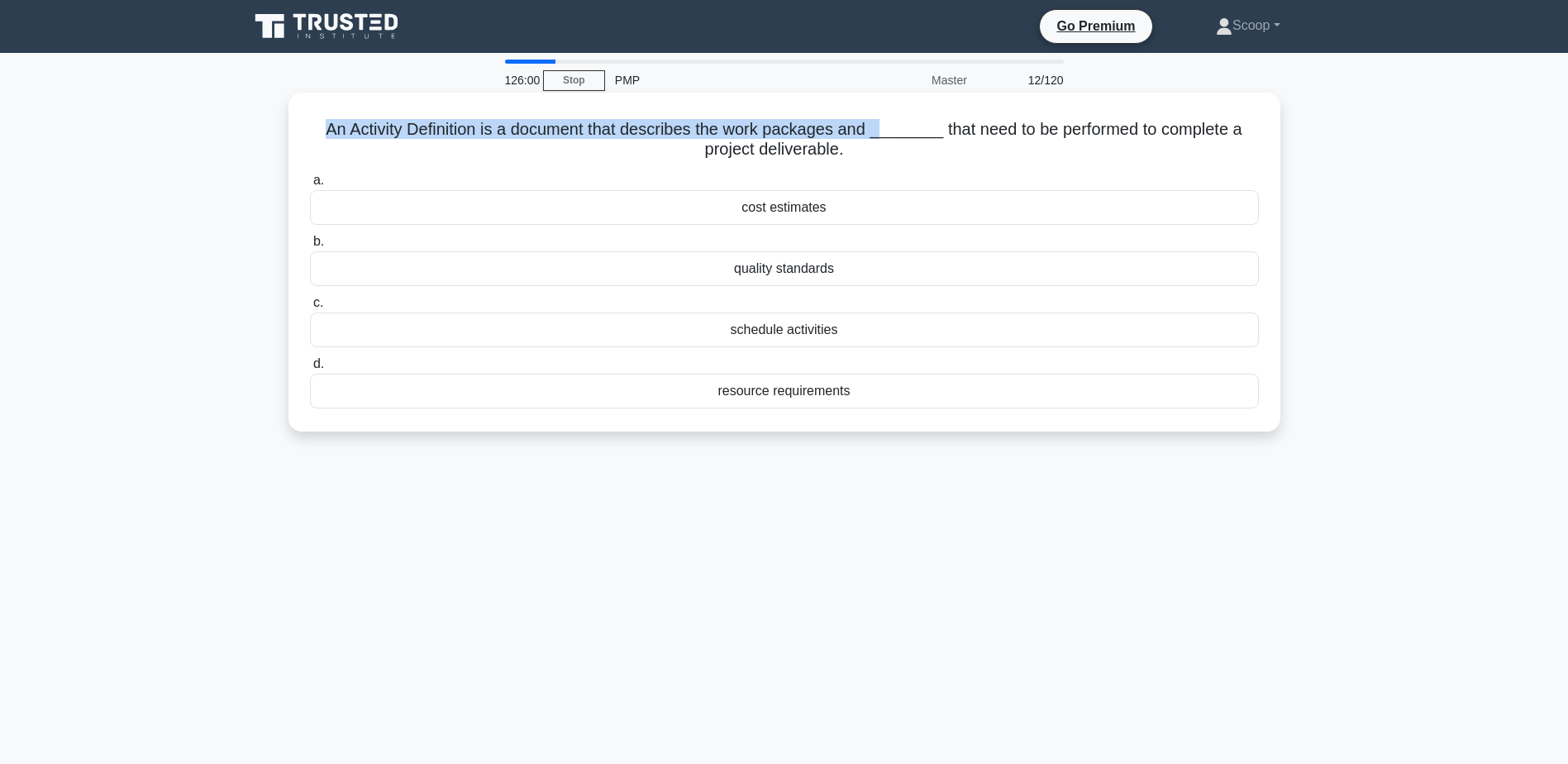
drag, startPoint x: 322, startPoint y: 126, endPoint x: 887, endPoint y: 130, distance: 565.0
click at [887, 130] on h5 "An Activity Definition is a document that describes the work packages and _____…" at bounding box center [784, 140] width 952 height 42
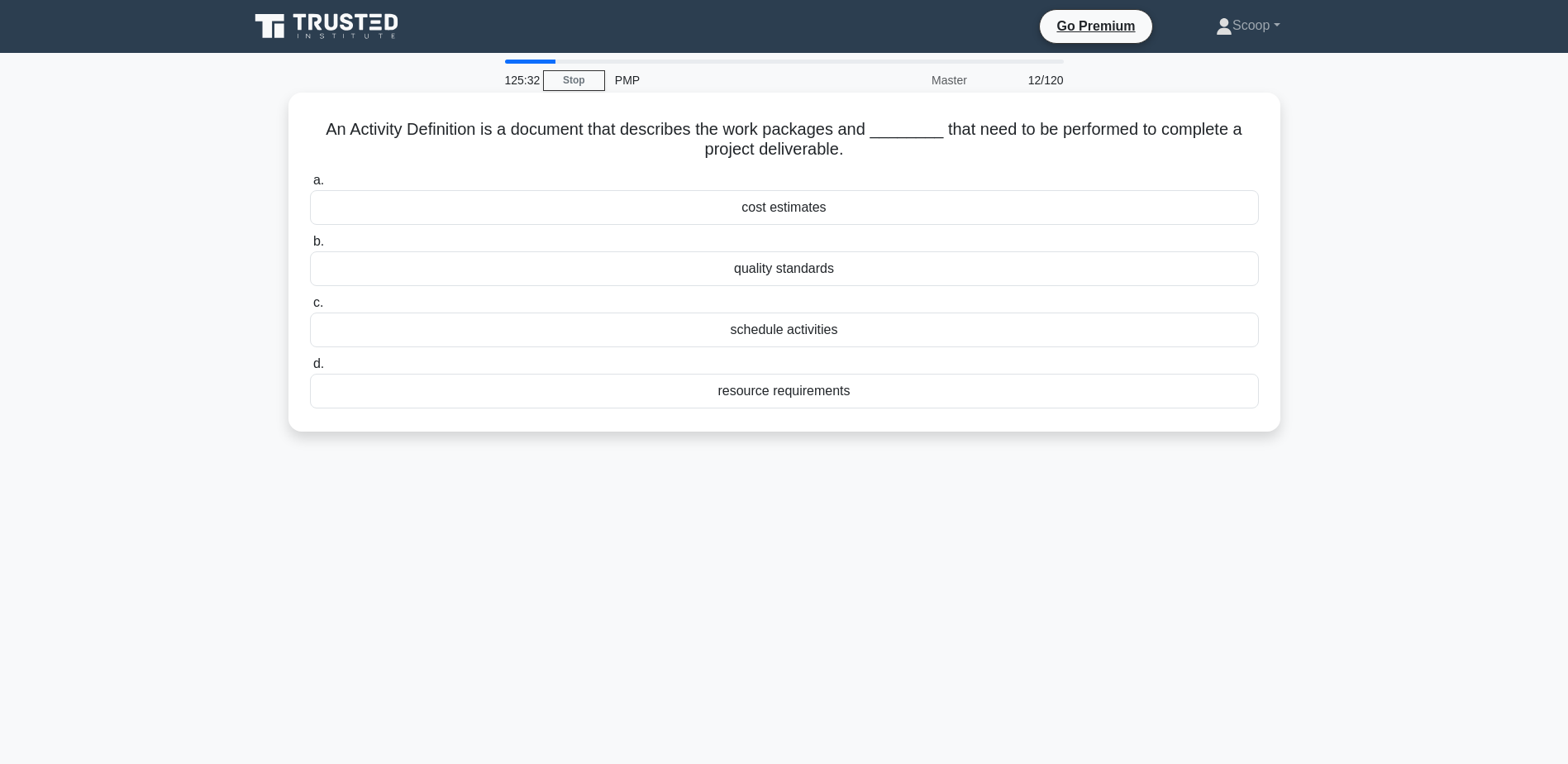
click at [825, 396] on div "resource requirements" at bounding box center [784, 391] width 949 height 35
click at [310, 370] on input "d. resource requirements" at bounding box center [310, 364] width 0 height 11
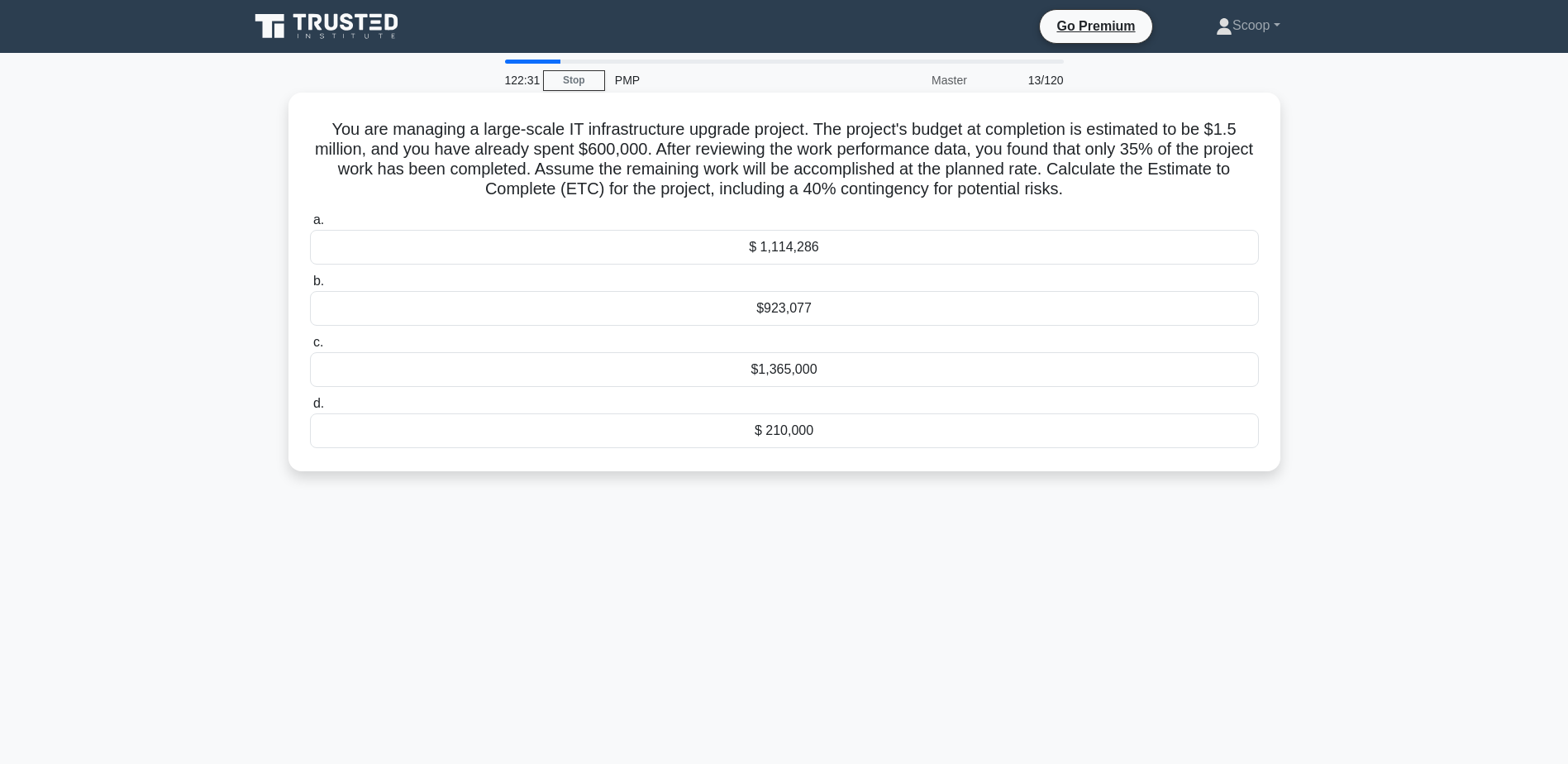
click at [657, 108] on div "You are managing a large-scale IT infrastructure upgrade project. The project's…" at bounding box center [784, 282] width 979 height 365
drag, startPoint x: 657, startPoint y: 108, endPoint x: 556, endPoint y: 148, distance: 108.6
click at [556, 148] on h5 "You are managing a large-scale IT infrastructure upgrade project. The project's…" at bounding box center [784, 159] width 952 height 81
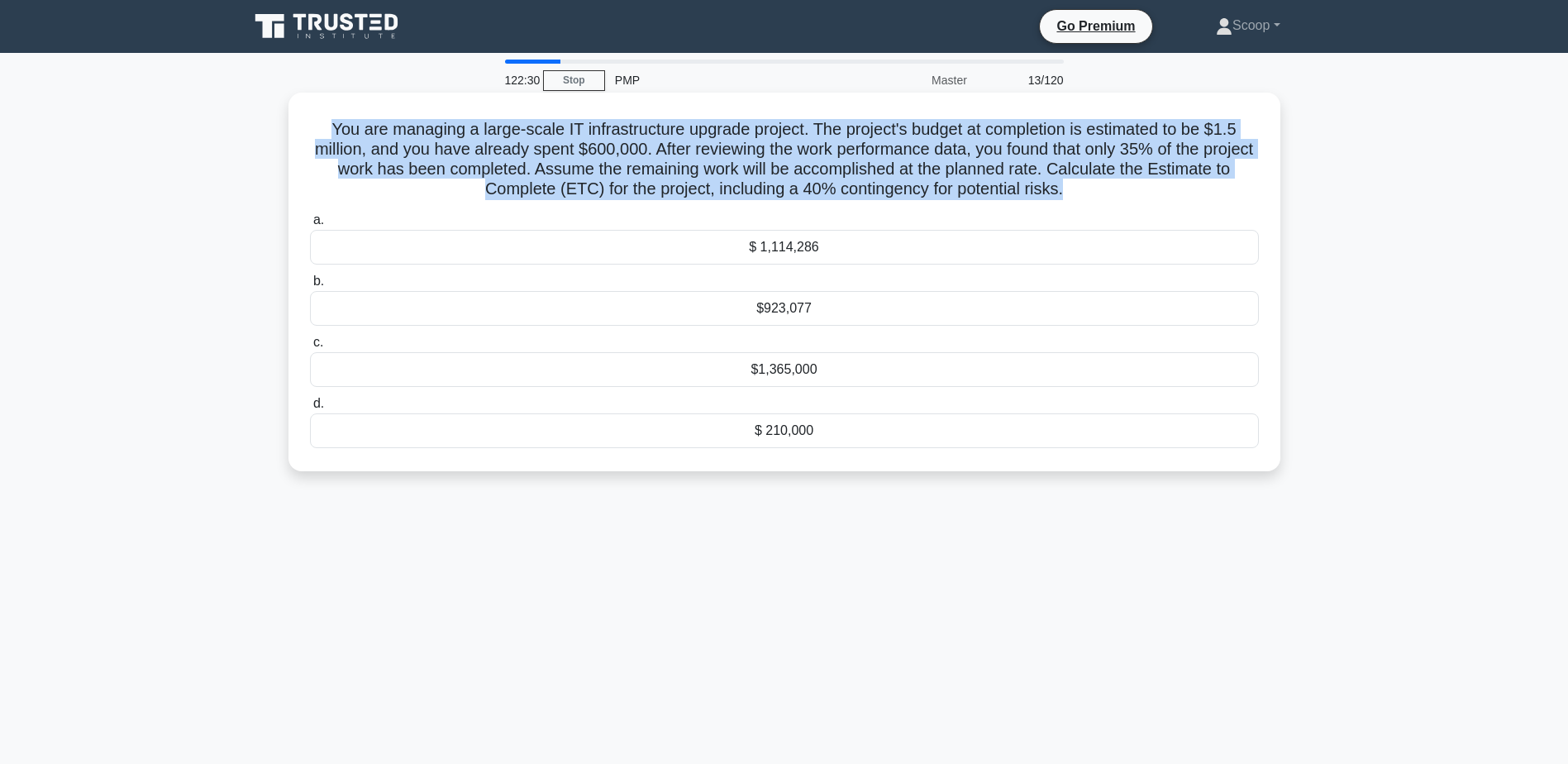
click at [556, 148] on h5 "You are managing a large-scale IT infrastructure upgrade project. The project's…" at bounding box center [784, 159] width 952 height 81
copy div "You are managing a large-scale IT infrastructure upgrade project. The project's…"
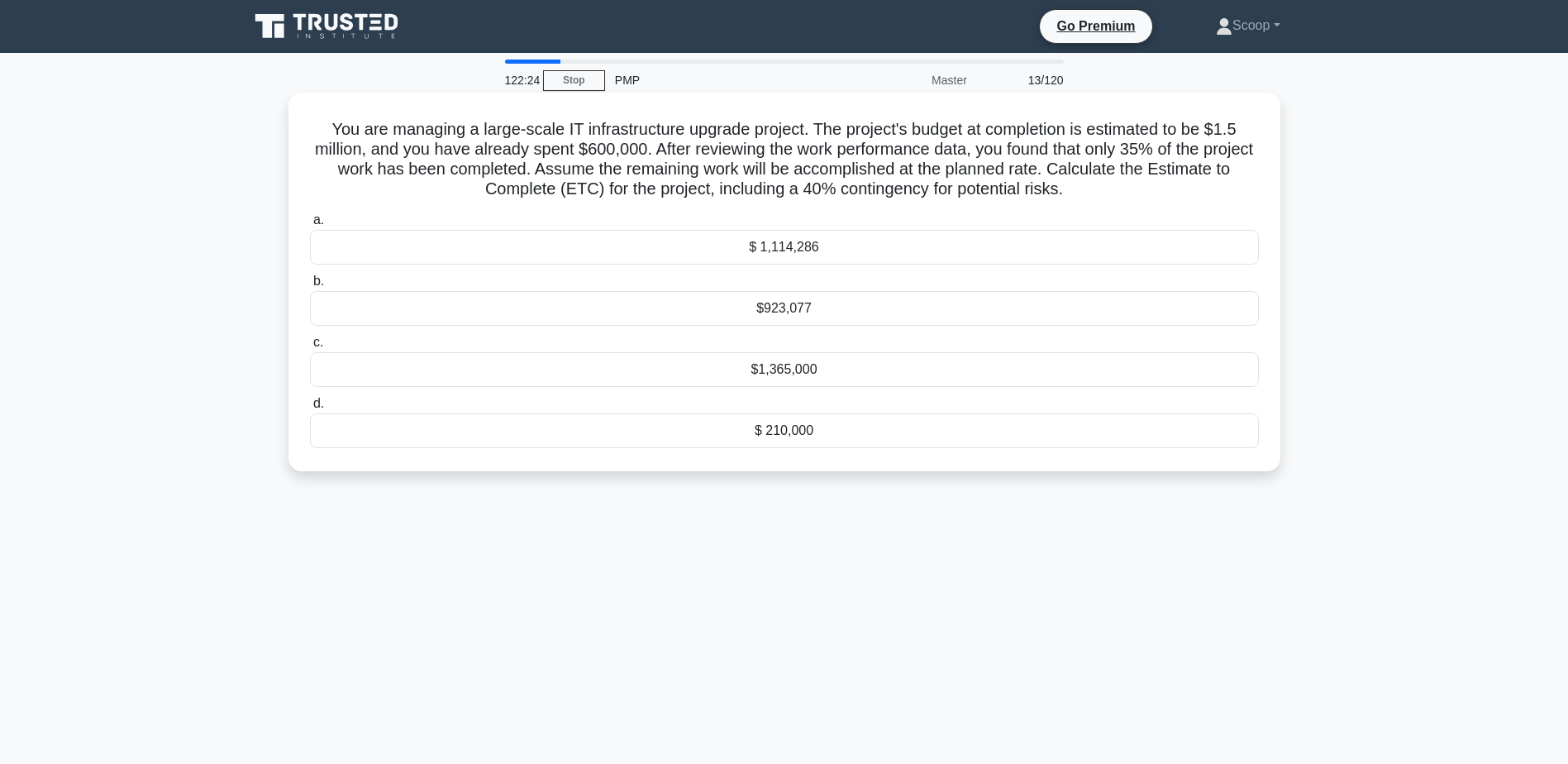
click at [822, 246] on div "$ 1,114,286" at bounding box center [784, 247] width 949 height 35
click at [310, 226] on input "a. $ 1,114,286" at bounding box center [310, 220] width 0 height 11
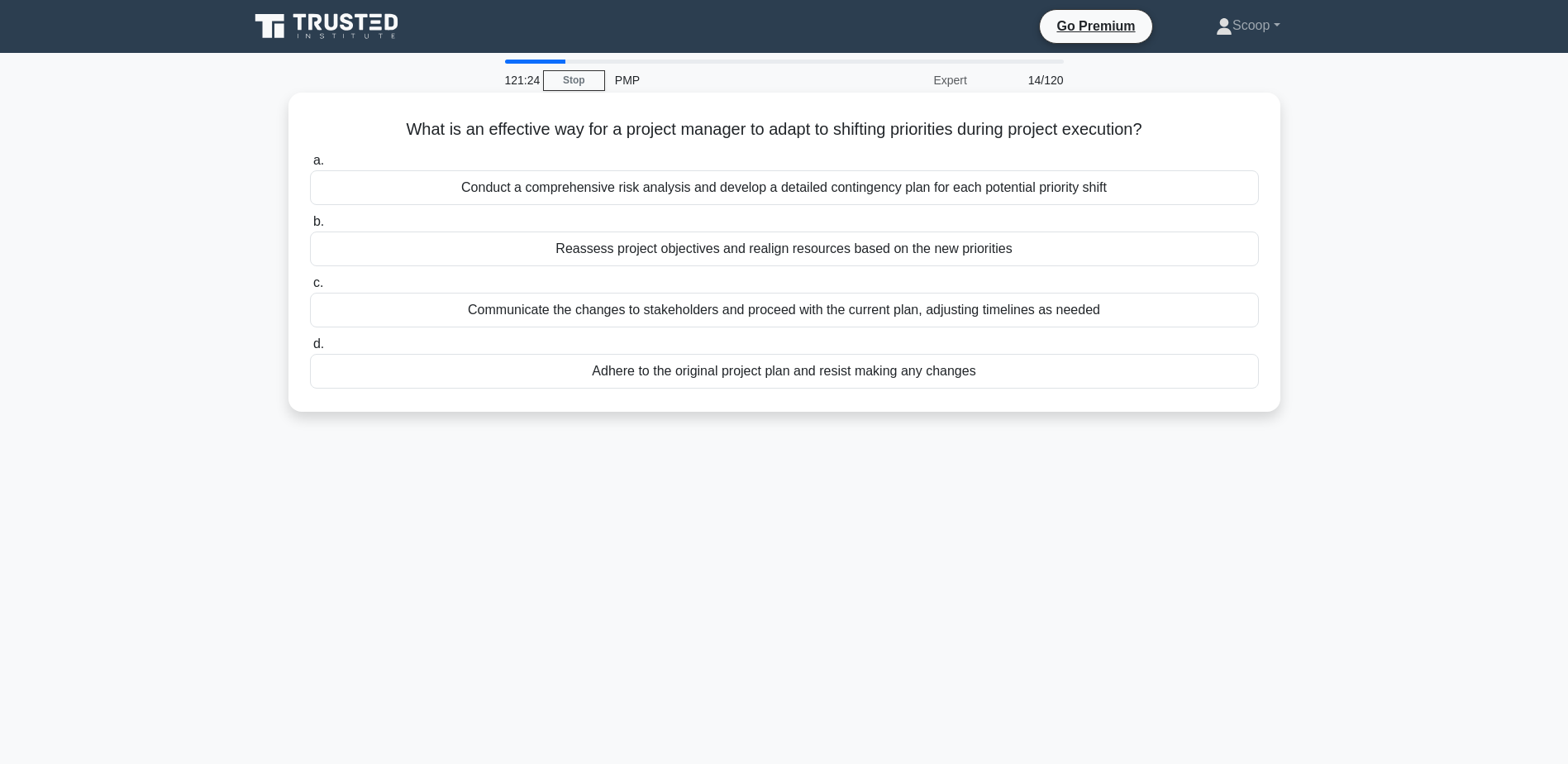
click at [799, 252] on div "Reassess project objectives and realign resources based on the new priorities" at bounding box center [784, 249] width 949 height 35
click at [310, 228] on input "b. Reassess project objectives and realign resources based on the new priorities" at bounding box center [310, 222] width 0 height 11
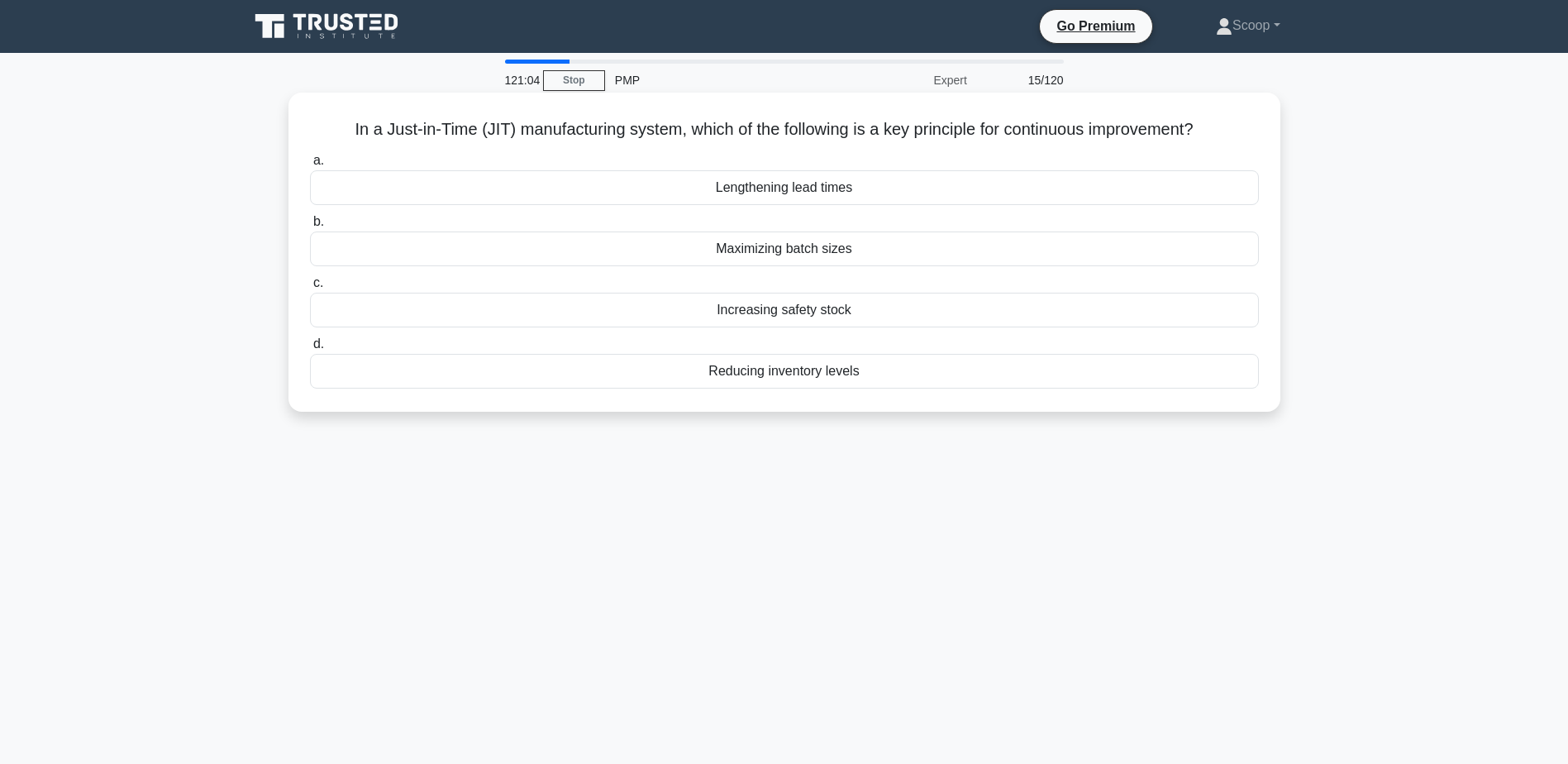
click at [786, 120] on h5 "In a Just-in-Time (JIT) manufacturing system, which of the following is a key p…" at bounding box center [784, 130] width 952 height 22
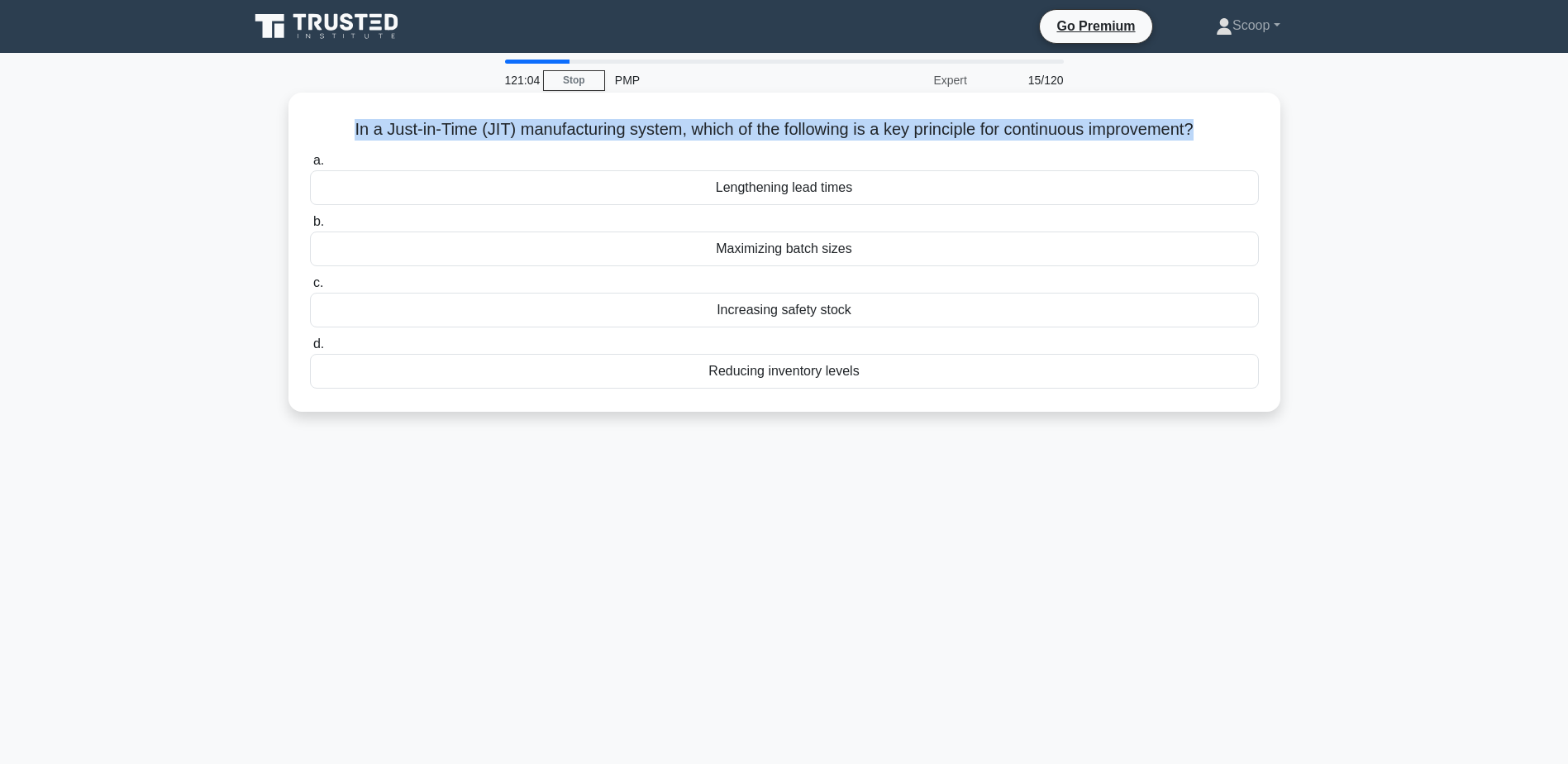
click at [786, 120] on h5 "In a Just-in-Time (JIT) manufacturing system, which of the following is a key p…" at bounding box center [784, 130] width 952 height 22
copy div "In a Just-in-Time (JIT) manufacturing system, which of the following is a key p…"
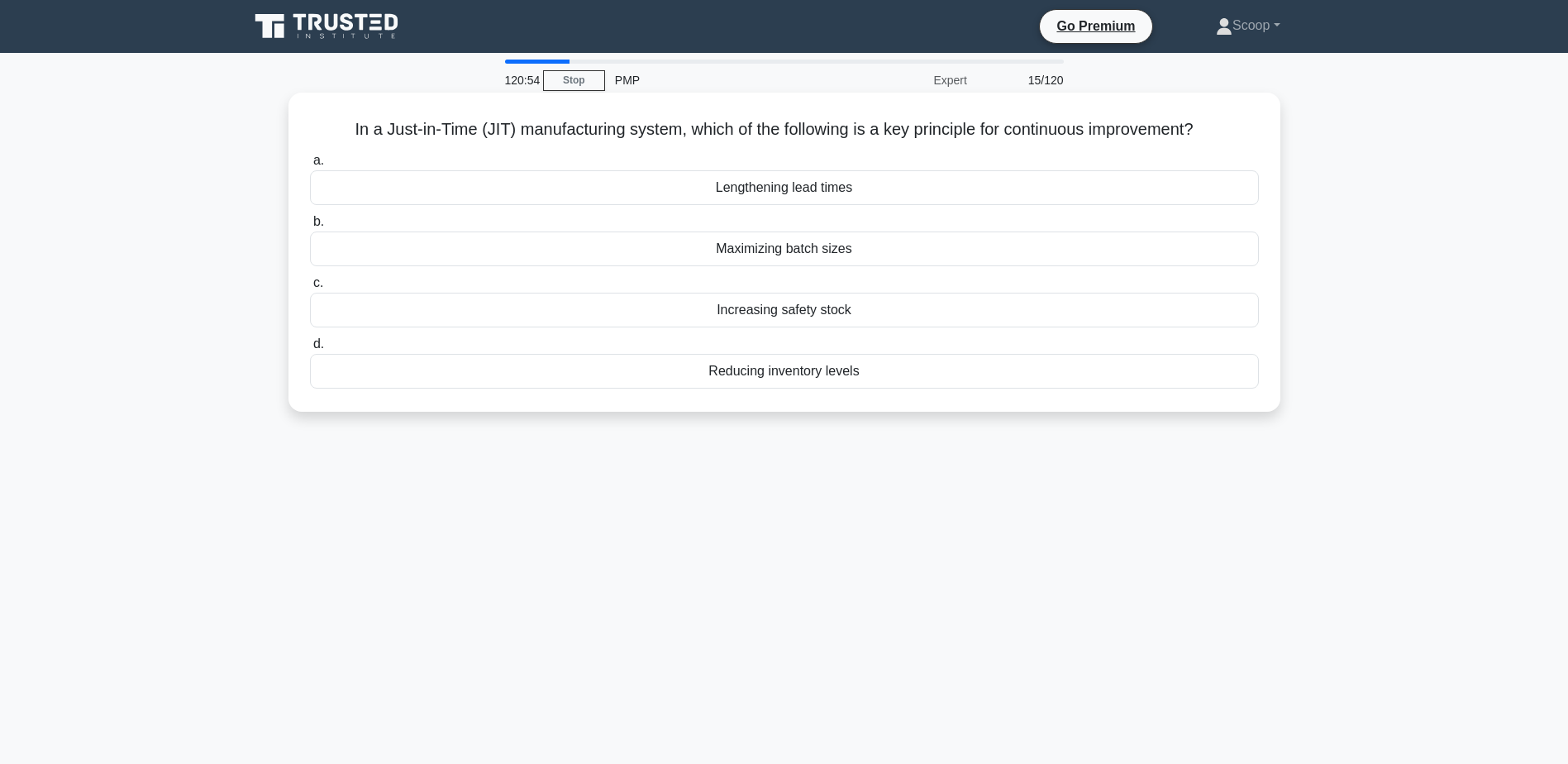
click at [775, 378] on div "Reducing inventory levels" at bounding box center [784, 371] width 949 height 35
click at [310, 350] on input "d. Reducing inventory levels" at bounding box center [310, 344] width 0 height 11
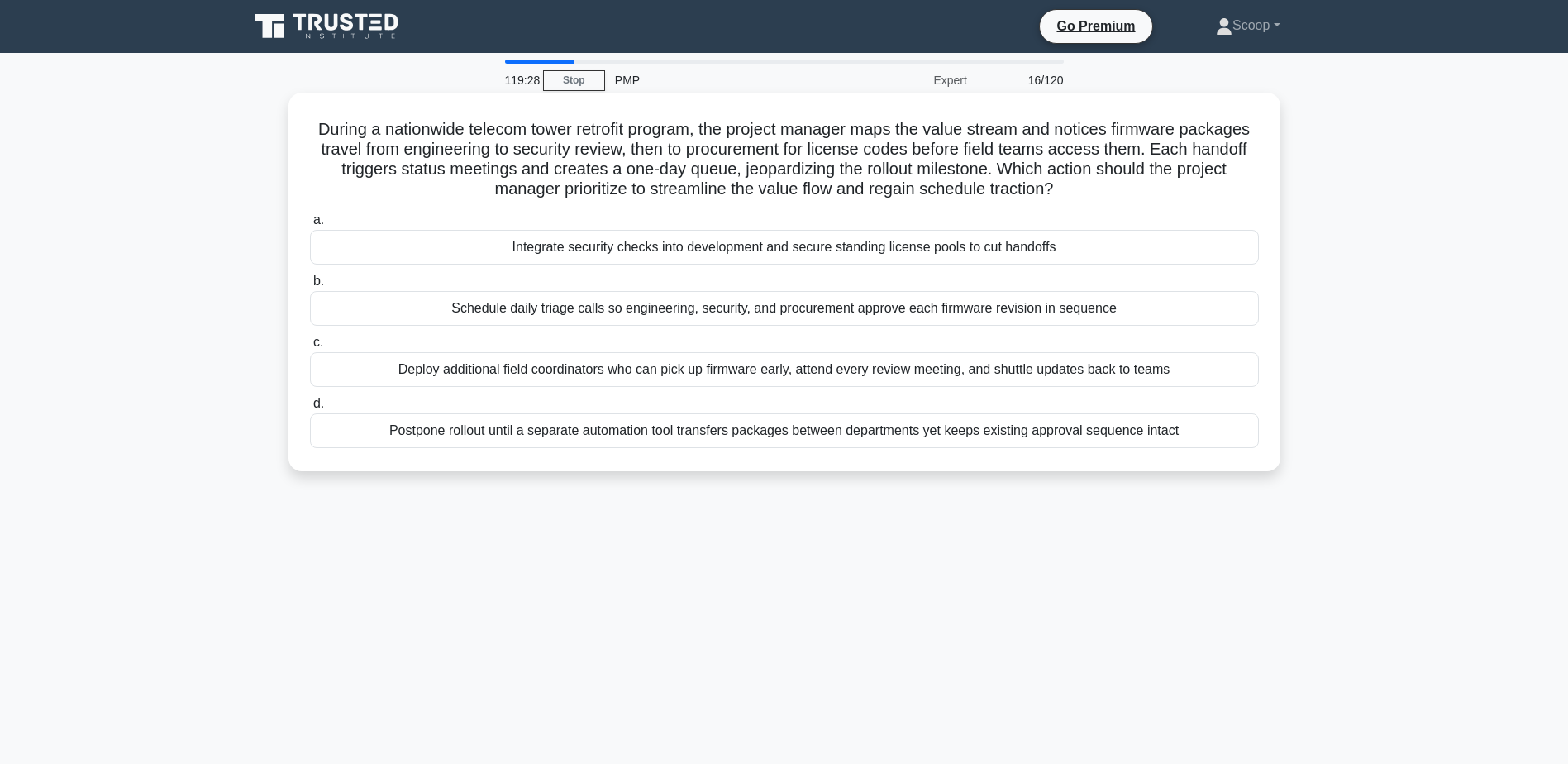
click at [923, 248] on div "Integrate security checks into development and secure standing license pools to…" at bounding box center [784, 247] width 949 height 35
click at [310, 226] on input "a. Integrate security checks into development and secure standing license pools…" at bounding box center [310, 220] width 0 height 11
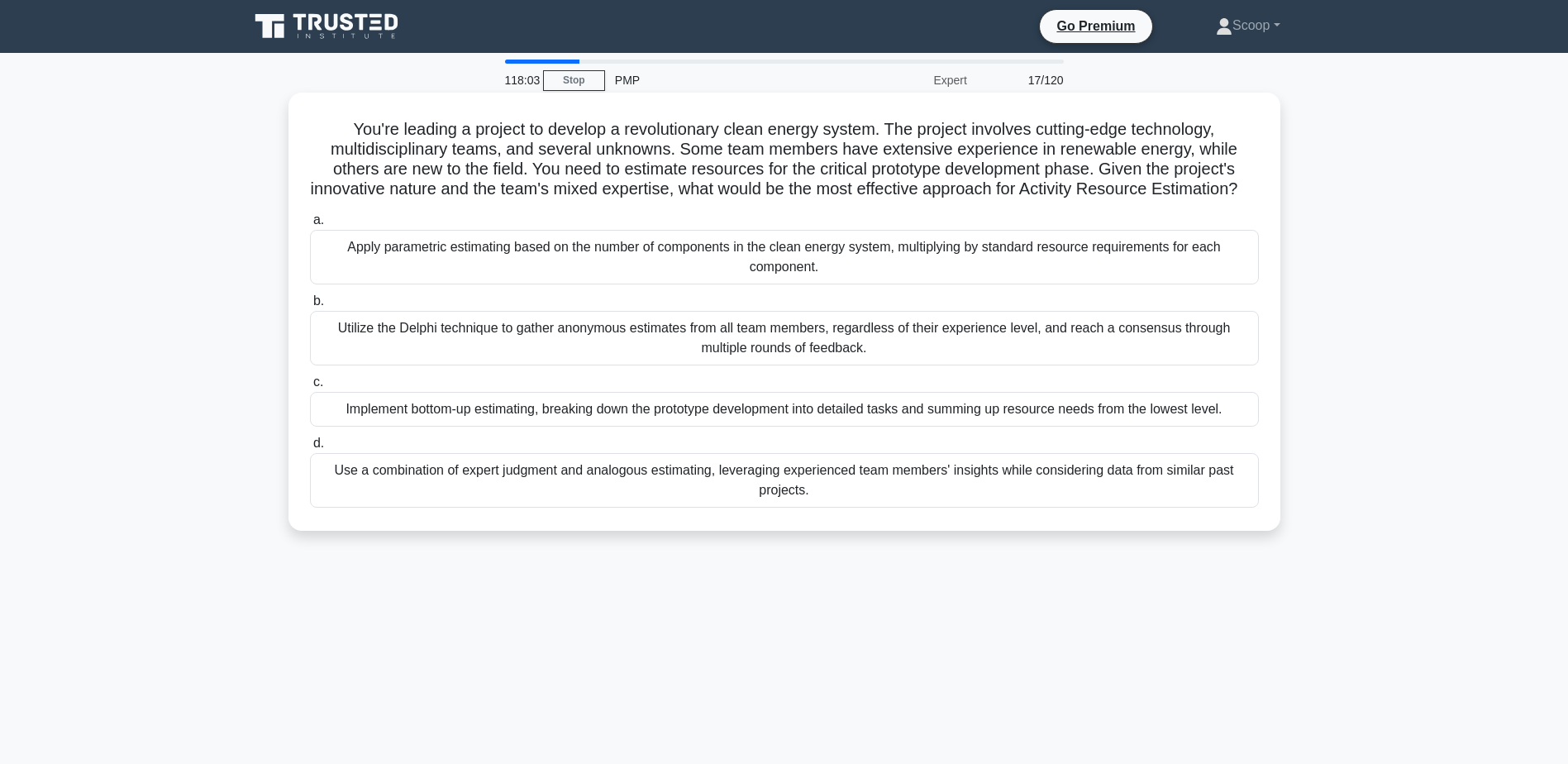
click at [971, 365] on div "Utilize the Delphi technique to gather anonymous estimates from all team member…" at bounding box center [784, 338] width 949 height 55
click at [310, 306] on input "b. Utilize the Delphi technique to gather anonymous estimates from all team mem…" at bounding box center [310, 301] width 0 height 11
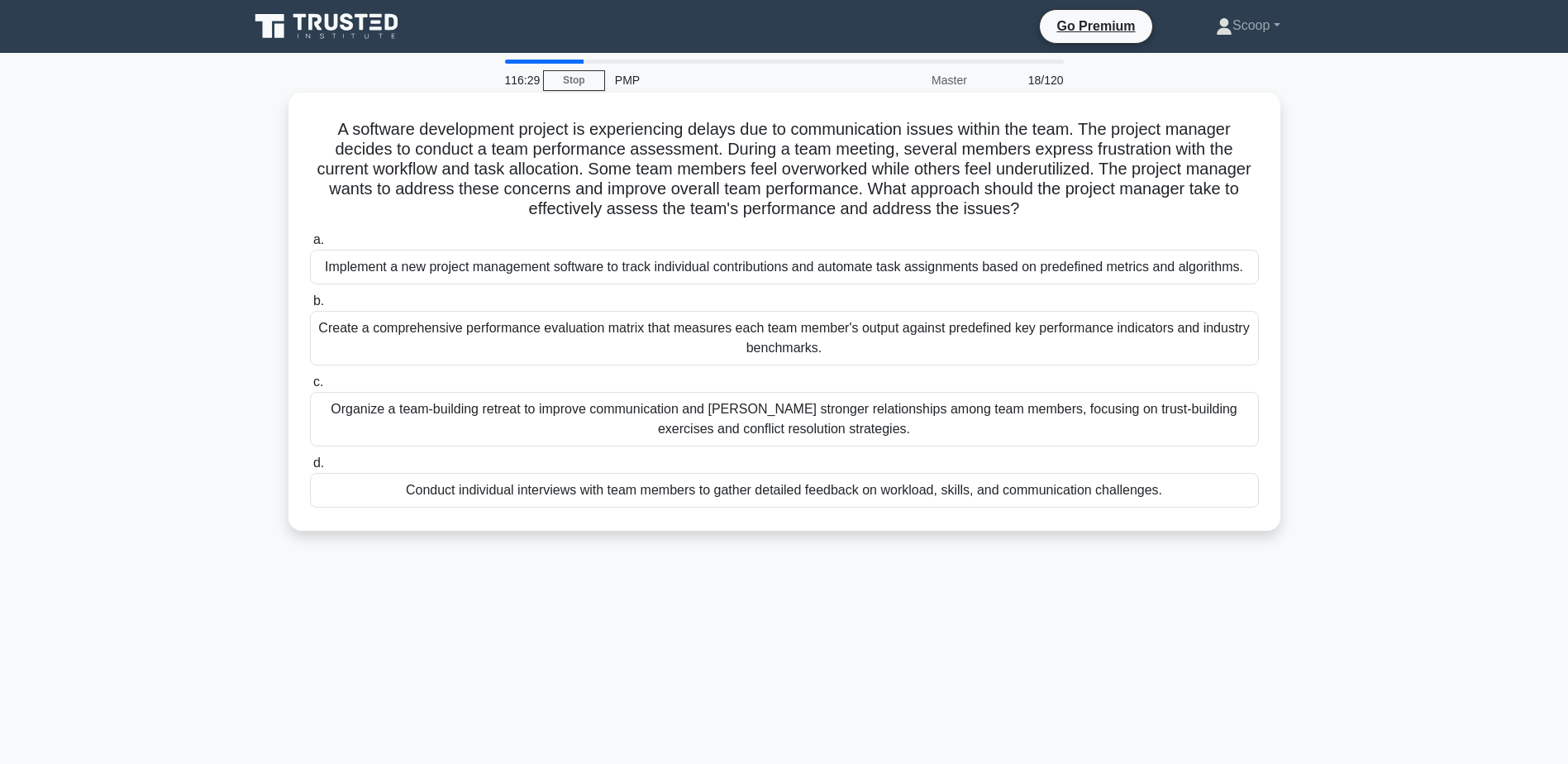
click at [990, 499] on div "Conduct individual interviews with team members to gather detailed feedback on …" at bounding box center [784, 491] width 949 height 35
click at [310, 469] on input "d. Conduct individual interviews with team members to gather detailed feedback …" at bounding box center [310, 463] width 0 height 11
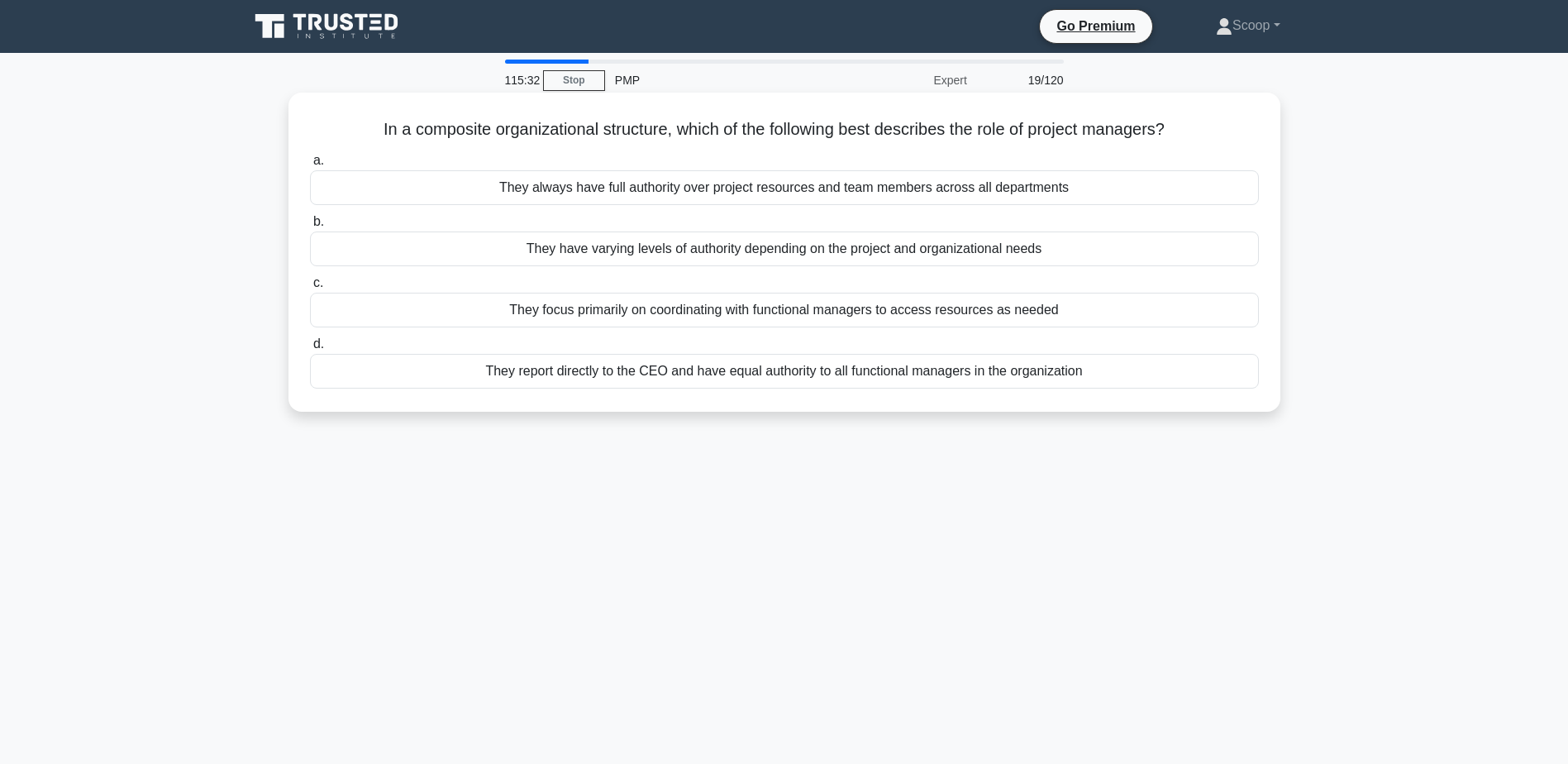
click at [927, 378] on div "They report directly to the CEO and have equal authority to all functional mana…" at bounding box center [784, 371] width 949 height 35
click at [310, 350] on input "d. They report directly to the CEO and have equal authority to all functional m…" at bounding box center [310, 344] width 0 height 11
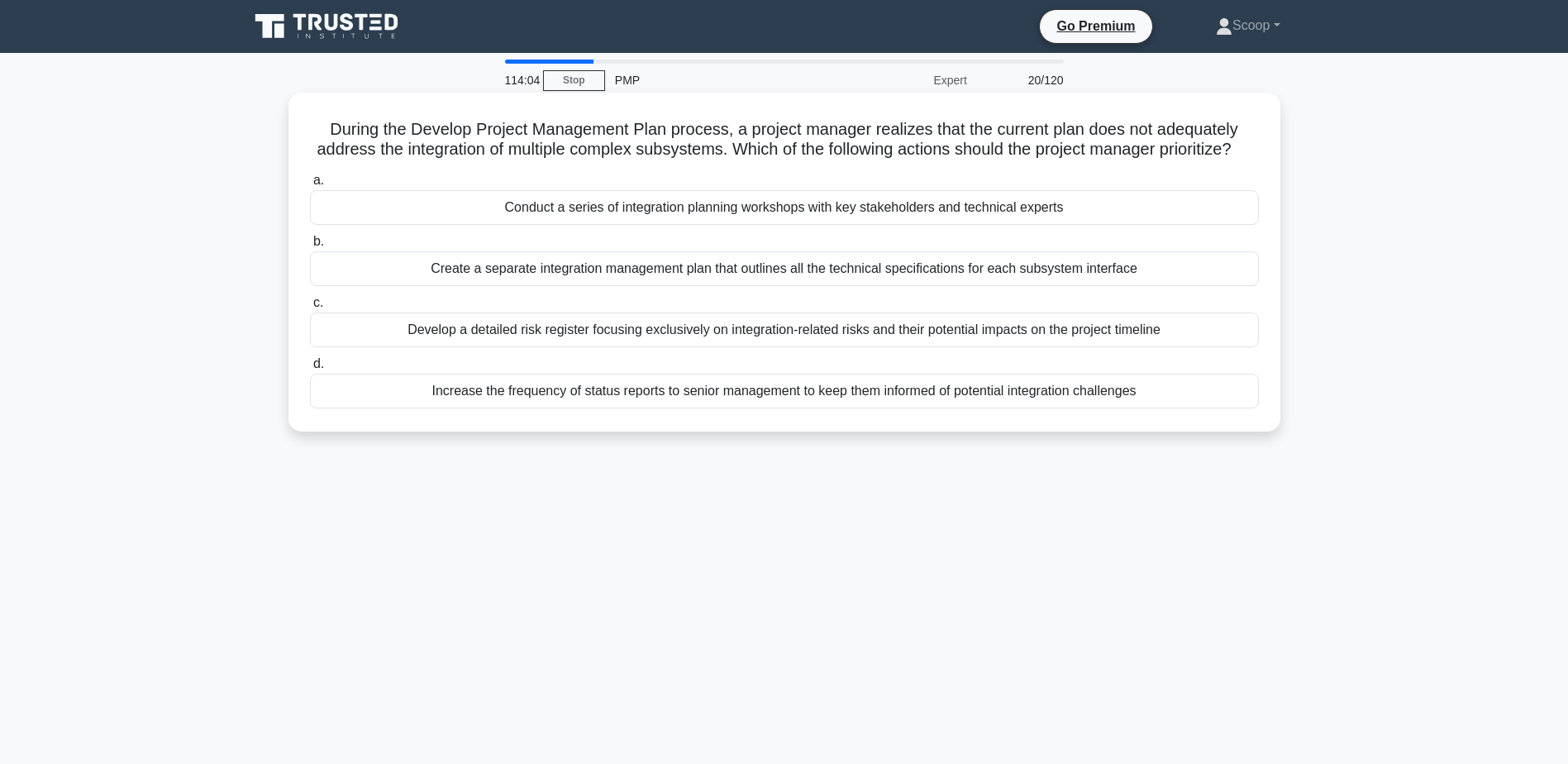
click at [843, 286] on div "Create a separate integration management plan that outlines all the technical s…" at bounding box center [784, 269] width 949 height 35
click at [310, 247] on input "b. Create a separate integration management plan that outlines all the technica…" at bounding box center [310, 242] width 0 height 11
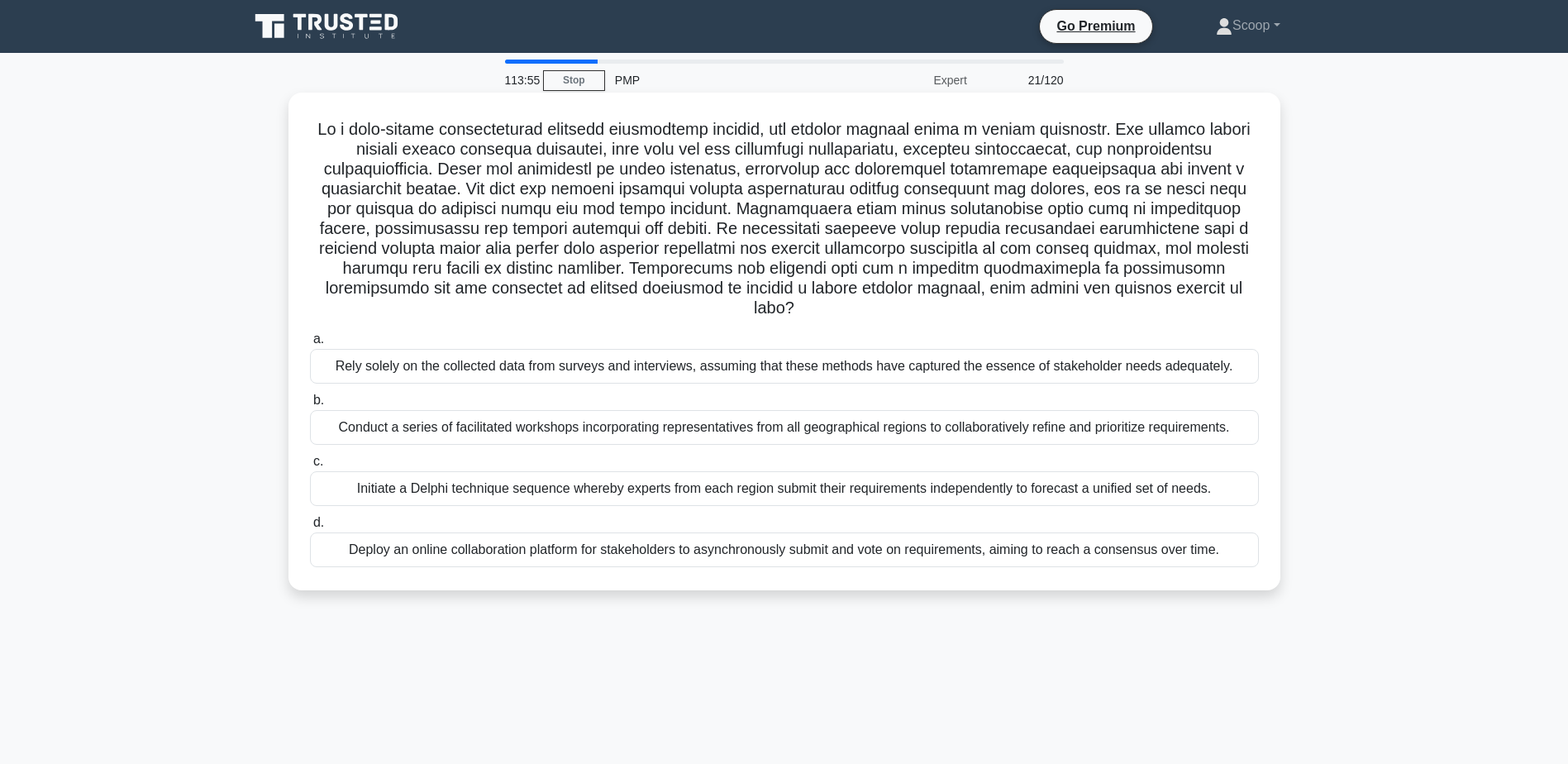
drag, startPoint x: 884, startPoint y: 173, endPoint x: 428, endPoint y: 203, distance: 457.0
click at [428, 203] on h5 ".spinner_0XTQ{transform-origin:center;animation:spinner_y6GP .75s linear infini…" at bounding box center [784, 218] width 952 height 200
drag, startPoint x: 308, startPoint y: 128, endPoint x: 1256, endPoint y: 293, distance: 962.3
click at [1256, 293] on h5 ".spinner_0XTQ{transform-origin:center;animation:spinner_y6GP .75s linear infini…" at bounding box center [784, 218] width 952 height 200
drag, startPoint x: 467, startPoint y: 178, endPoint x: 970, endPoint y: 141, distance: 504.4
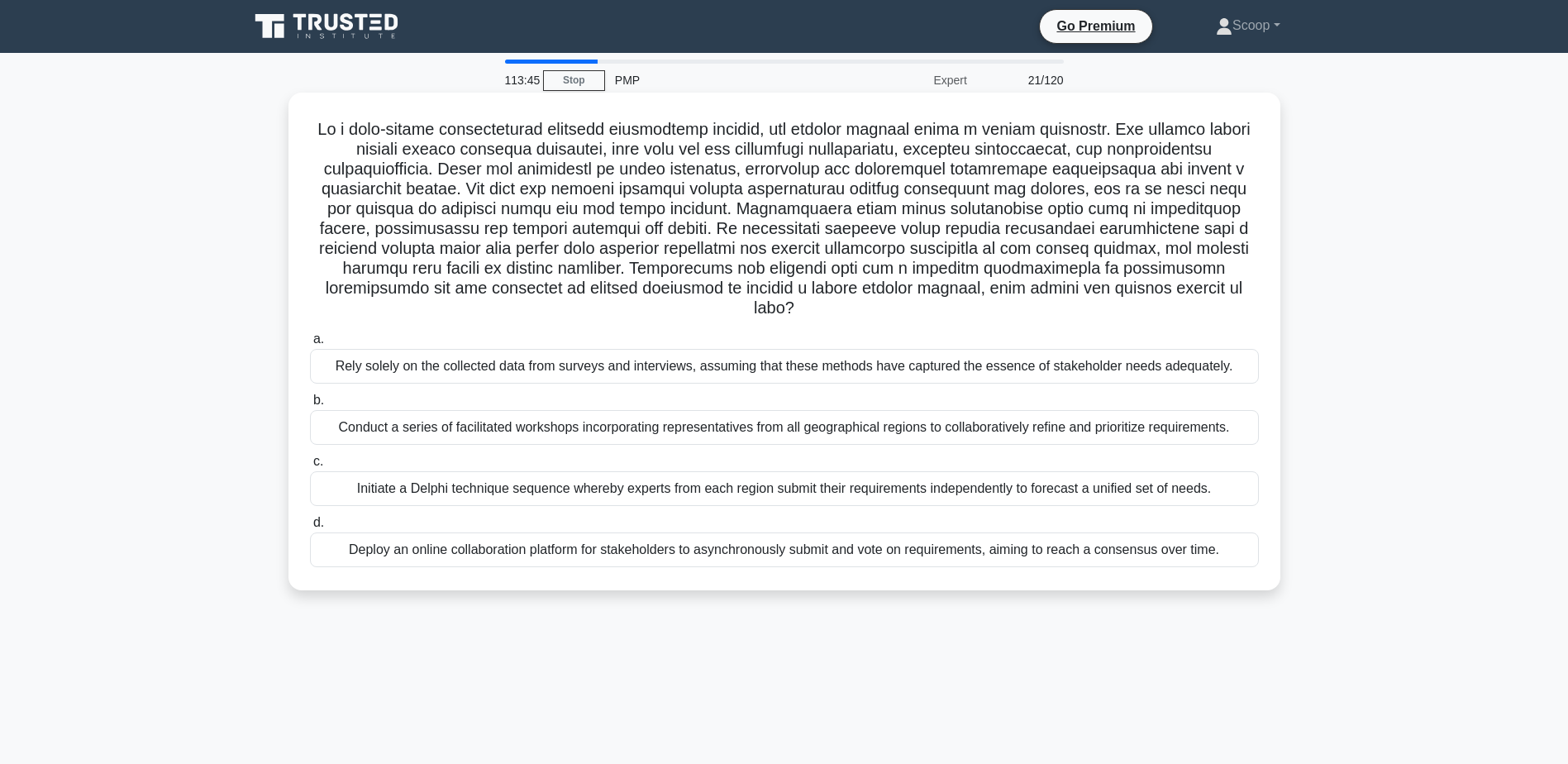
click at [970, 141] on h5 ".spinner_0XTQ{transform-origin:center;animation:spinner_y6GP .75s linear infini…" at bounding box center [784, 218] width 952 height 200
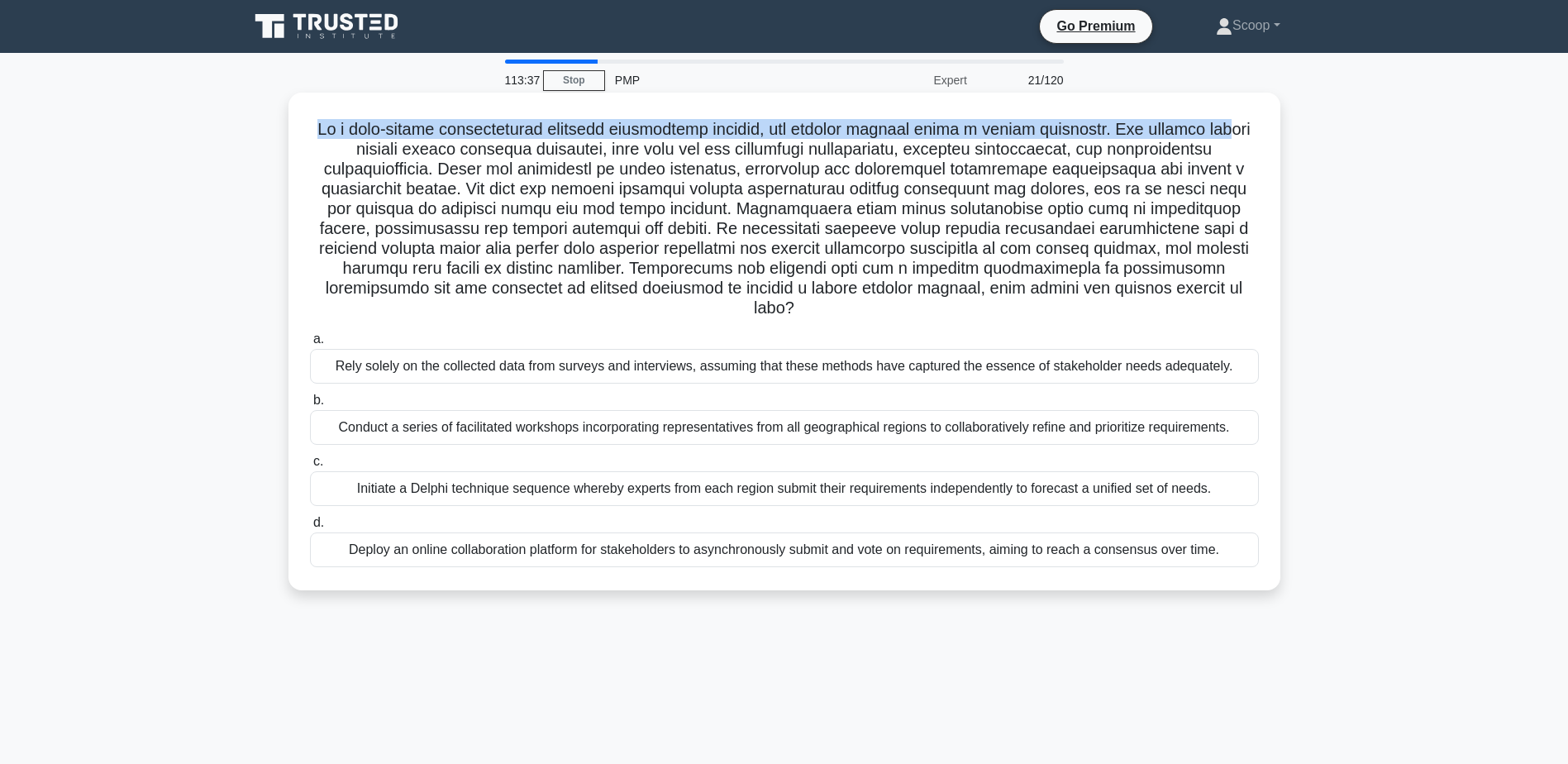
drag, startPoint x: 311, startPoint y: 124, endPoint x: 1238, endPoint y: 130, distance: 927.0
click at [1238, 130] on h5 ".spinner_0XTQ{transform-origin:center;animation:spinner_y6GP .75s linear infini…" at bounding box center [784, 218] width 952 height 200
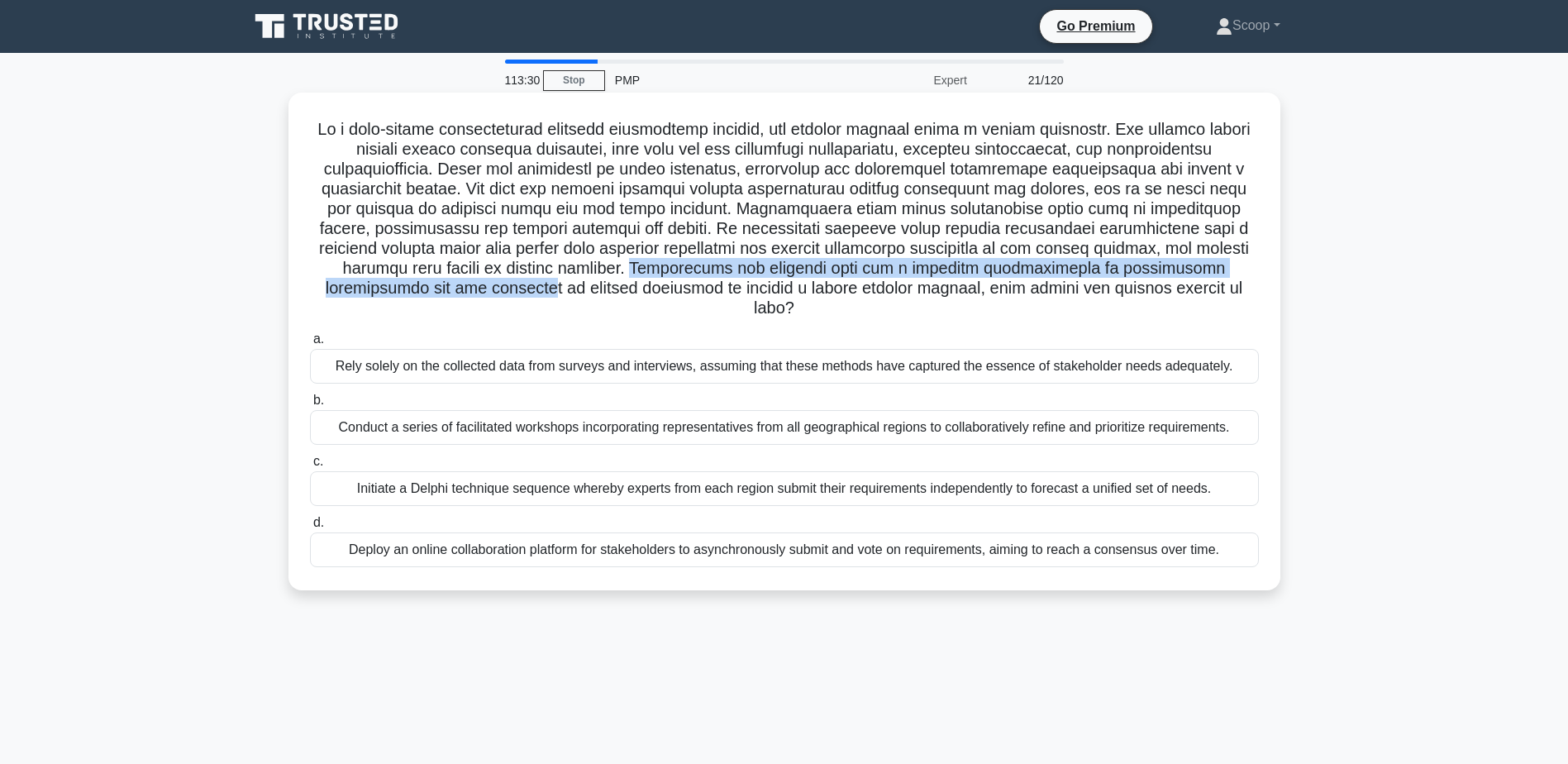
drag, startPoint x: 584, startPoint y: 271, endPoint x: 459, endPoint y: 294, distance: 127.1
click at [459, 294] on h5 ".spinner_0XTQ{transform-origin:center;animation:spinner_y6GP .75s linear infini…" at bounding box center [784, 218] width 952 height 200
drag, startPoint x: 306, startPoint y: 133, endPoint x: 1246, endPoint y: 301, distance: 954.9
click at [1246, 301] on div ".spinner_0XTQ{transform-origin:center;animation:spinner_y6GP .75s linear infini…" at bounding box center [784, 341] width 979 height 485
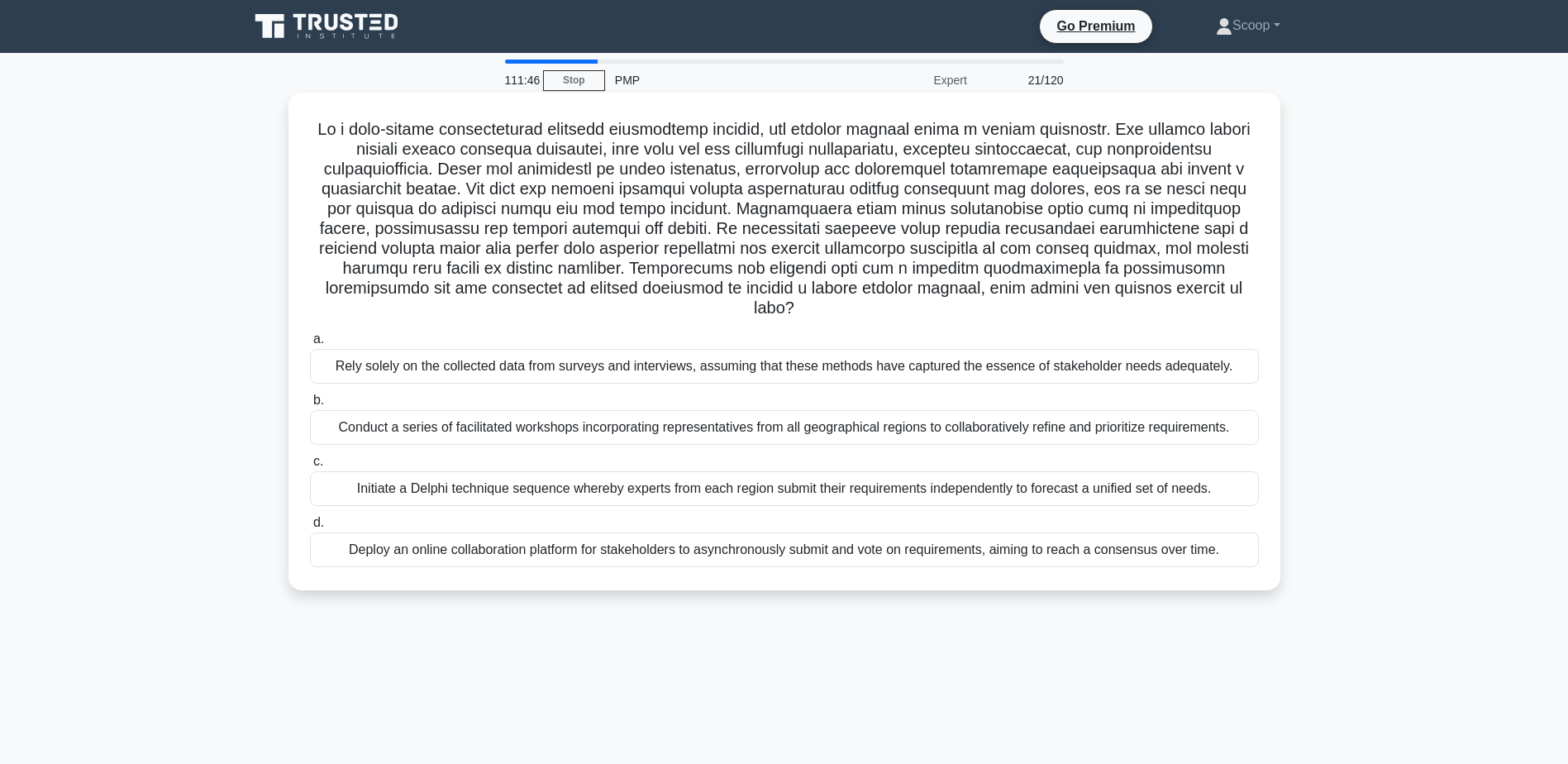
click at [843, 410] on div "Conduct a series of facilitated workshops incorporating representatives from al…" at bounding box center [784, 428] width 949 height 35
click at [310, 406] on input "b. Conduct a series of facilitated workshops incorporating representatives from…" at bounding box center [310, 400] width 0 height 11
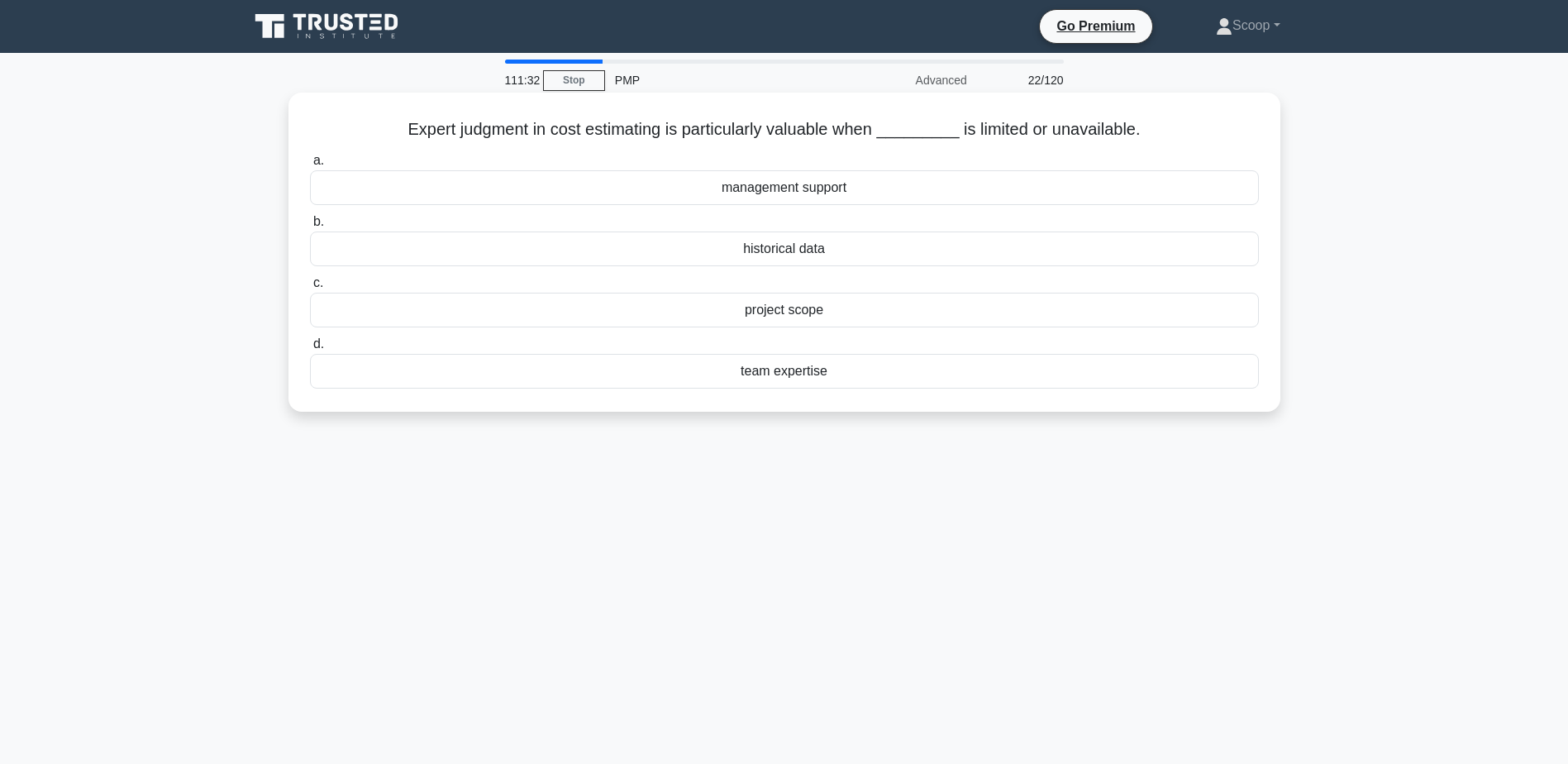
click at [822, 253] on div "historical data" at bounding box center [784, 249] width 949 height 35
click at [310, 228] on input "b. historical data" at bounding box center [310, 222] width 0 height 11
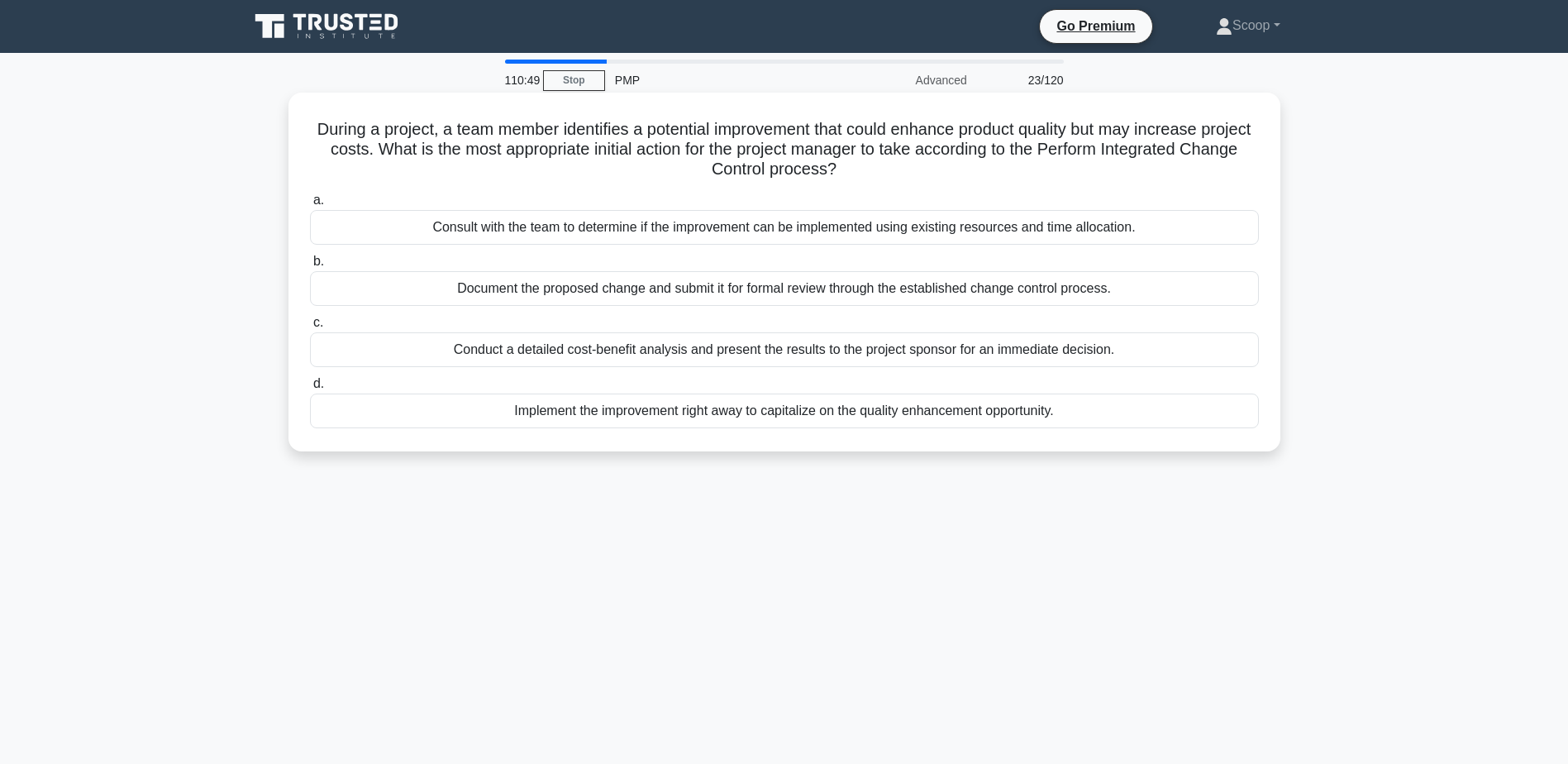
click at [860, 296] on div "Document the proposed change and submit it for formal review through the establ…" at bounding box center [784, 289] width 949 height 35
click at [310, 267] on input "b. Document the proposed change and submit it for formal review through the est…" at bounding box center [310, 262] width 0 height 11
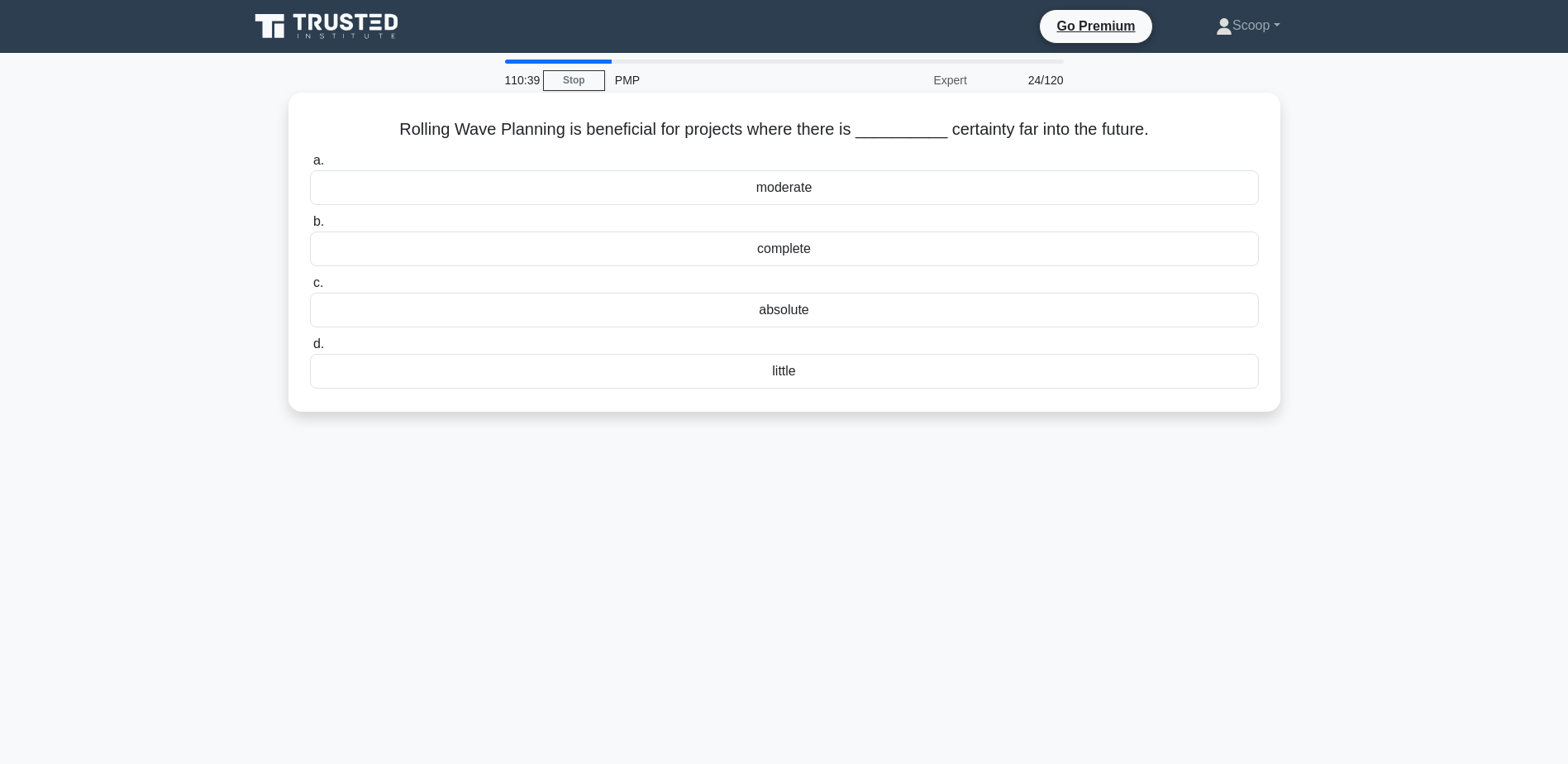
click at [856, 377] on div "little" at bounding box center [784, 371] width 949 height 35
click at [310, 350] on input "d. little" at bounding box center [310, 344] width 0 height 11
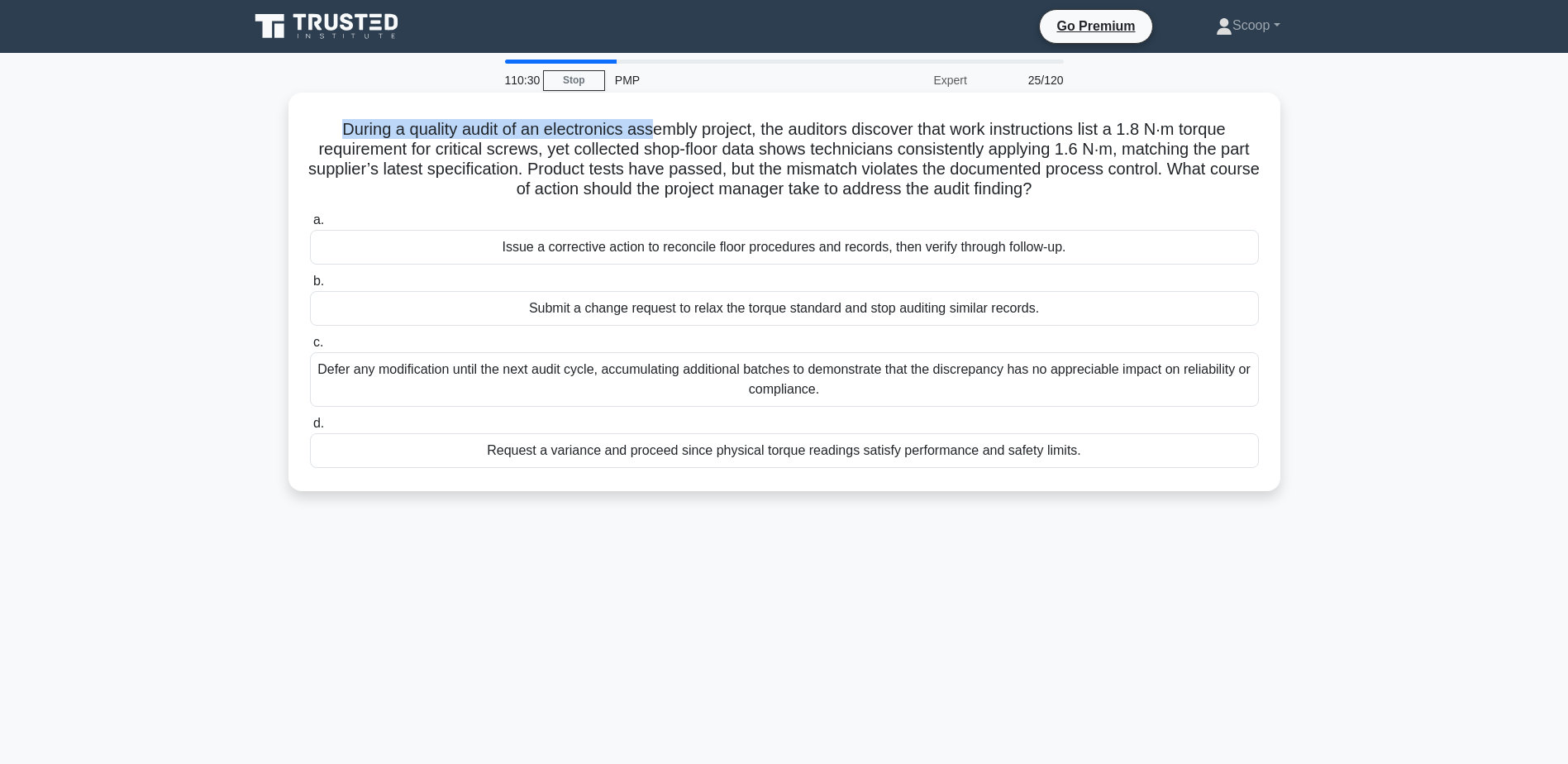
drag, startPoint x: 321, startPoint y: 126, endPoint x: 647, endPoint y: 138, distance: 326.2
click at [647, 138] on h5 "During a quality audit of an electronics assembly project, the auditors discove…" at bounding box center [784, 159] width 952 height 81
click at [768, 244] on div "Issue a corrective action to reconcile floor procedures and records, then verif…" at bounding box center [784, 247] width 949 height 35
click at [310, 226] on input "a. Issue a corrective action to reconcile floor procedures and records, then ve…" at bounding box center [310, 220] width 0 height 11
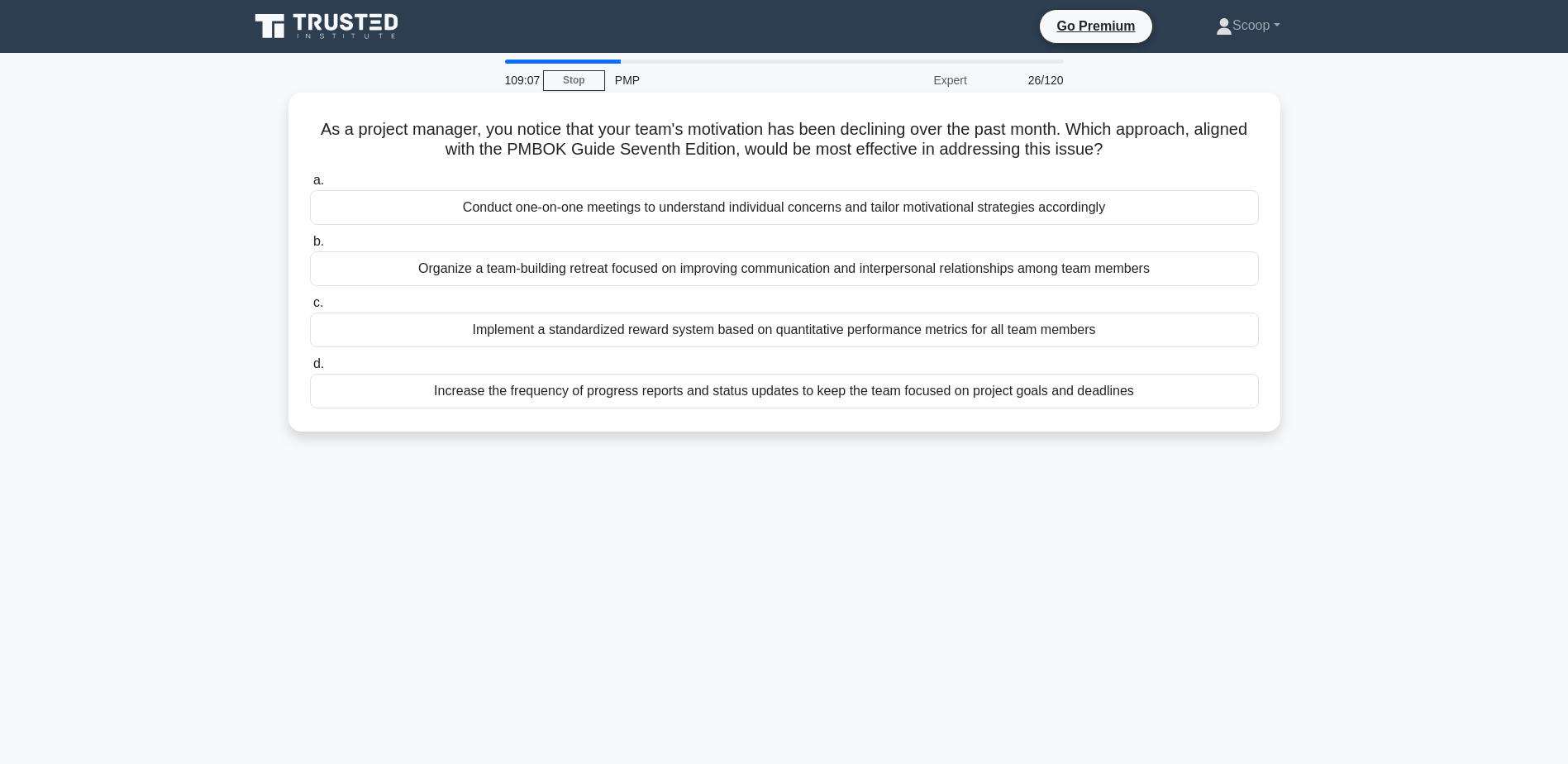
click at [759, 193] on div "Conduct one-on-one meetings to understand individual concerns and tailor motiva…" at bounding box center [784, 208] width 949 height 35
click at [310, 186] on input "a. Conduct one-on-one meetings to understand individual concerns and tailor mot…" at bounding box center [310, 180] width 0 height 11
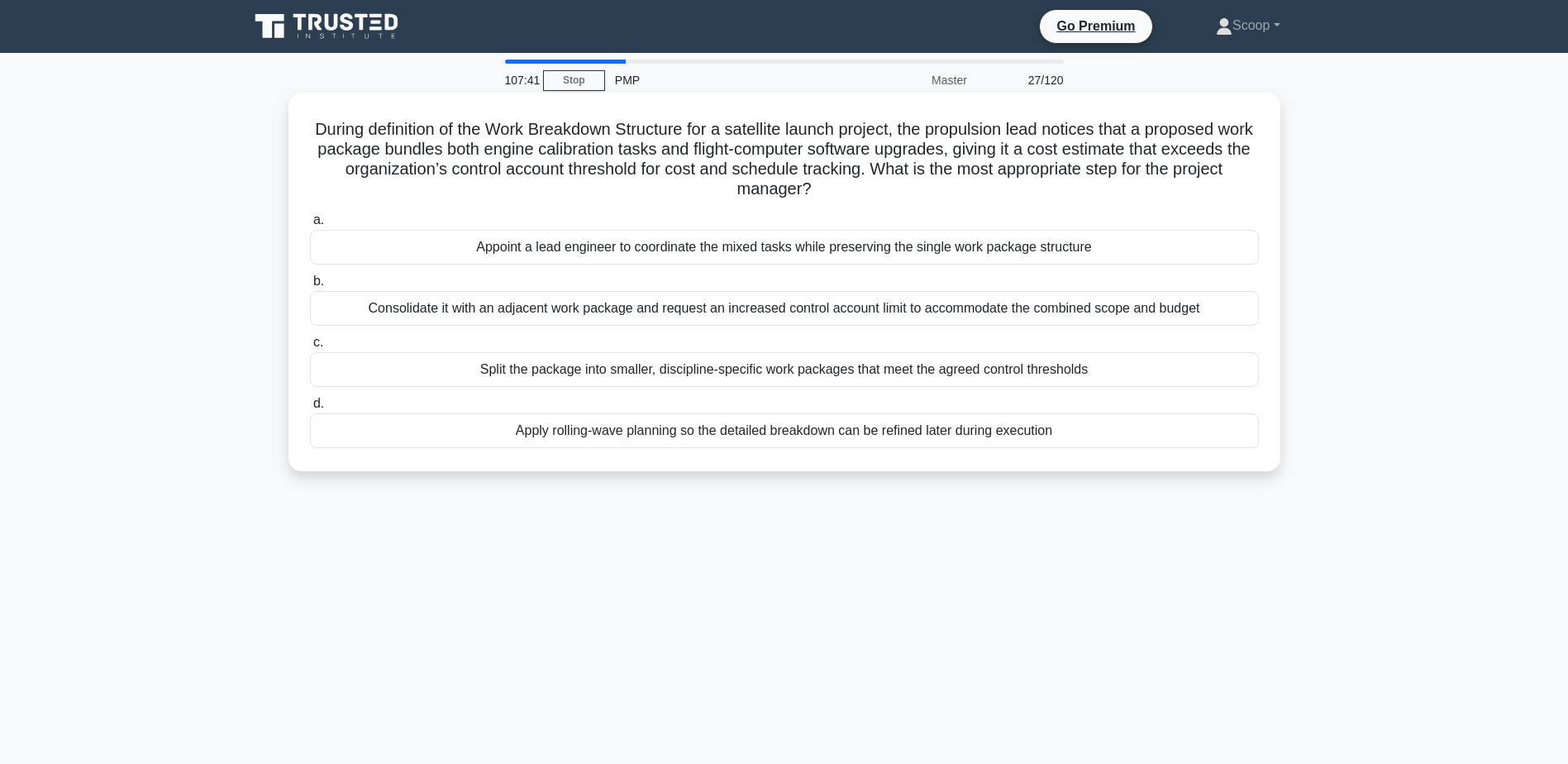
click at [799, 363] on div "Split the package into smaller, discipline-specific work packages that meet the…" at bounding box center [784, 370] width 949 height 35
click at [310, 348] on input "c. Split the package into smaller, discipline-specific work packages that meet …" at bounding box center [310, 342] width 0 height 11
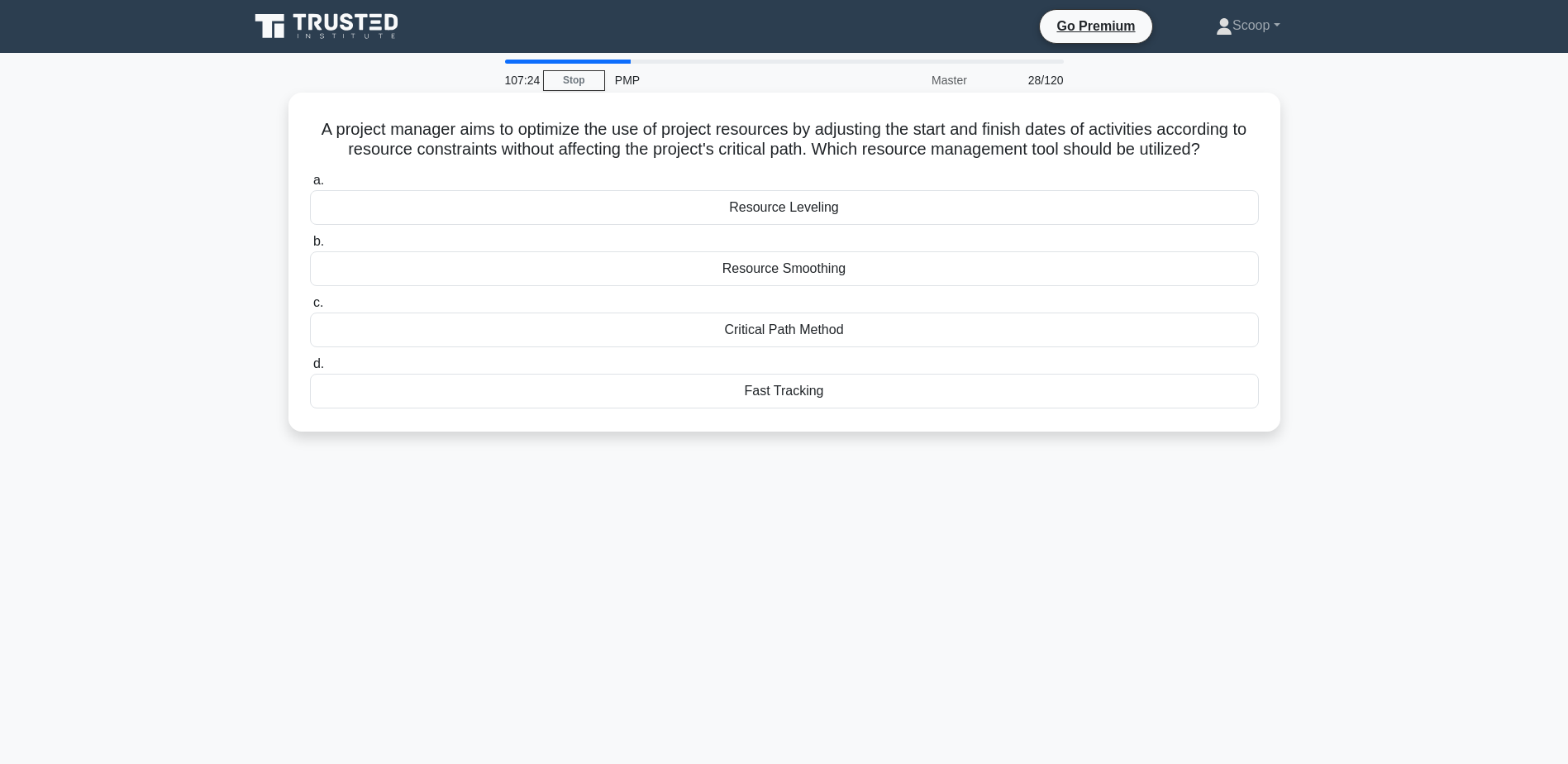
click at [842, 282] on div "Resource Smoothing" at bounding box center [784, 269] width 949 height 35
click at [310, 247] on input "b. Resource Smoothing" at bounding box center [310, 242] width 0 height 11
click at [838, 337] on div "Quality Assurance" at bounding box center [784, 330] width 949 height 35
click at [310, 308] on input "c. Quality Assurance" at bounding box center [310, 302] width 0 height 11
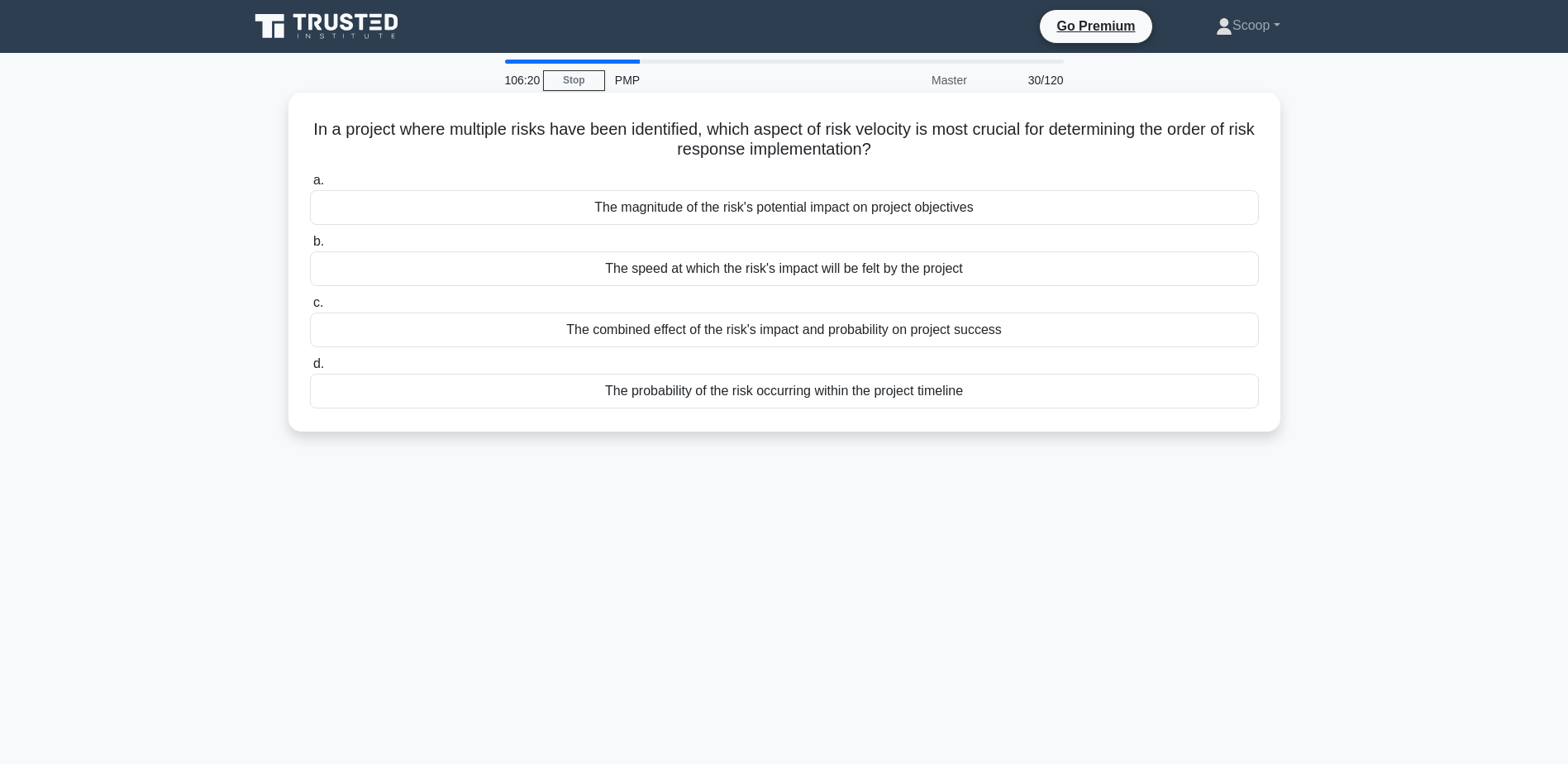
click at [846, 270] on div "The speed at which the risk's impact will be felt by the project" at bounding box center [784, 269] width 949 height 35
click at [310, 247] on input "b. The speed at which the risk's impact will be felt by the project" at bounding box center [310, 242] width 0 height 11
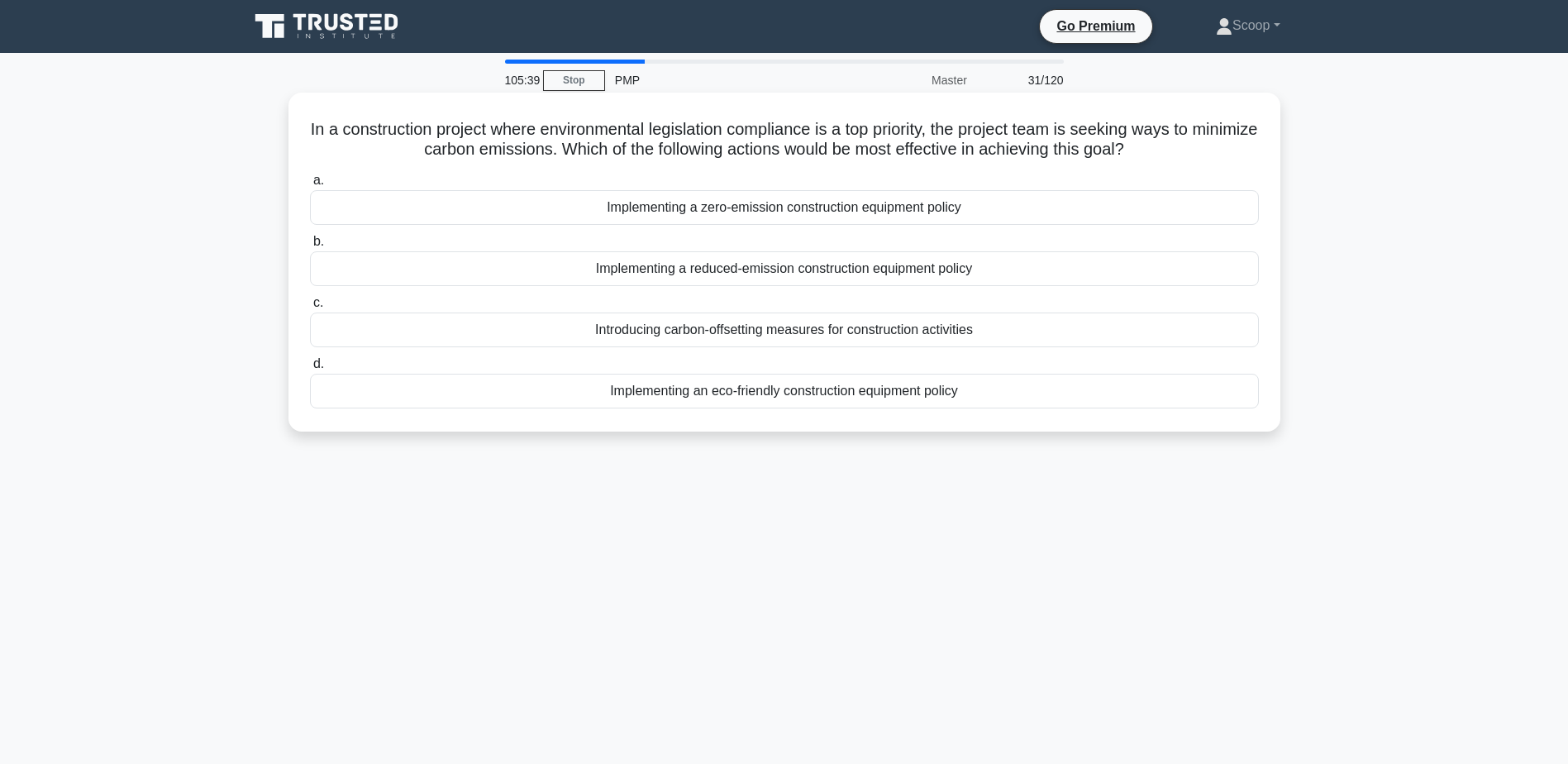
click at [799, 121] on h5 "In a construction project where environmental legislation compliance is a top p…" at bounding box center [784, 140] width 952 height 42
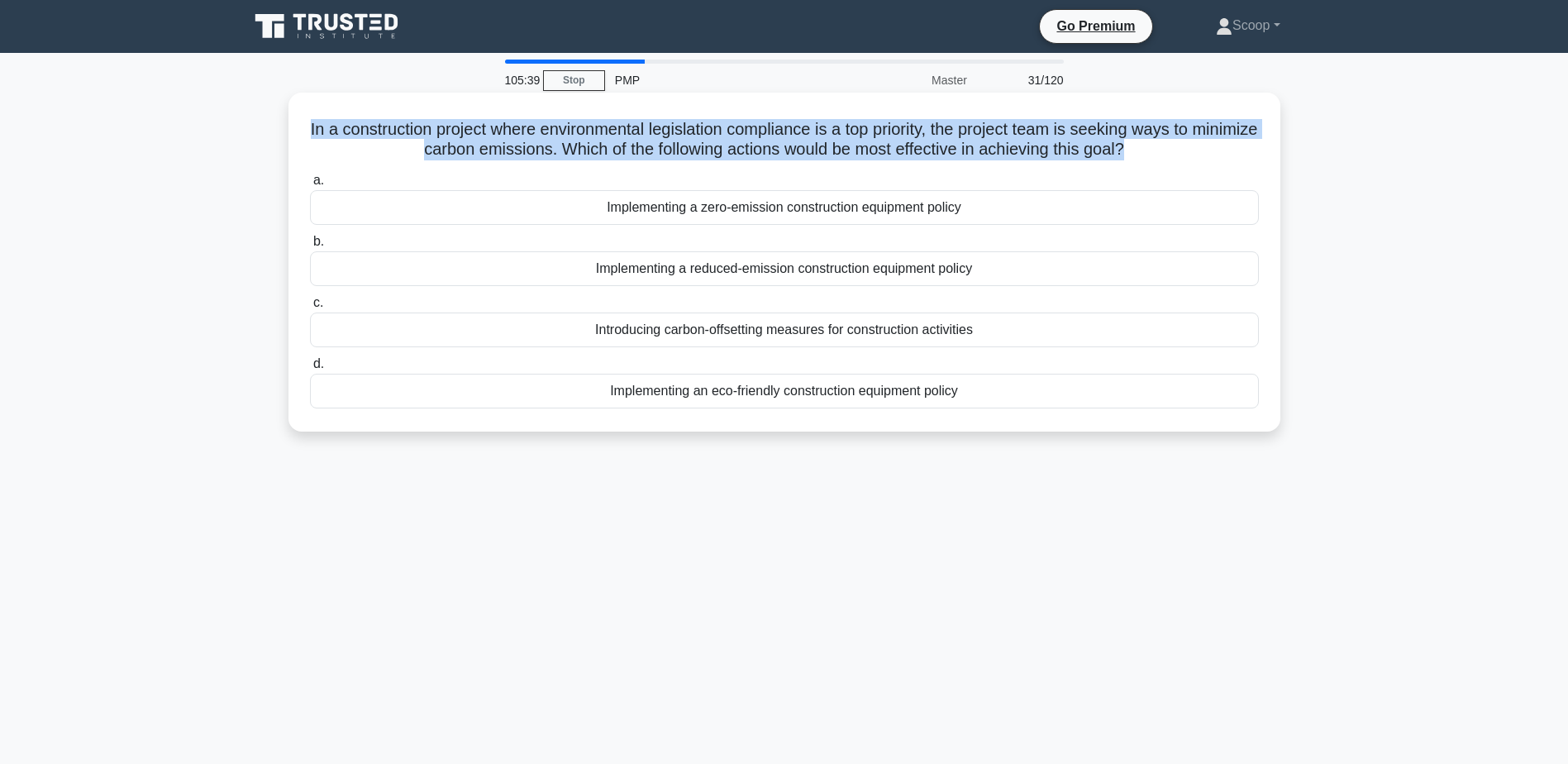
click at [799, 121] on h5 "In a construction project where environmental legislation compliance is a top p…" at bounding box center [784, 140] width 952 height 42
copy div "In a construction project where environmental legislation compliance is a top p…"
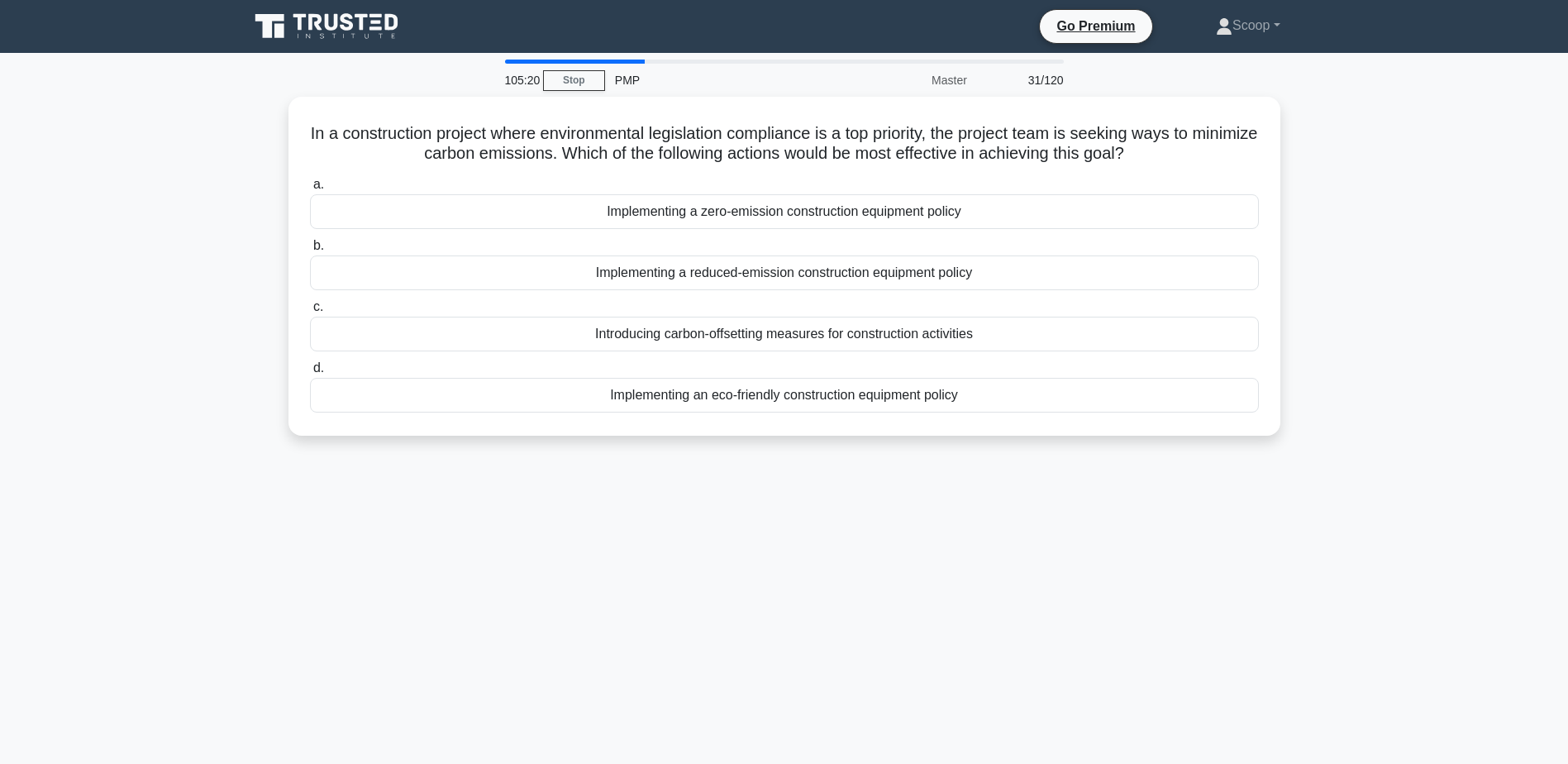
click at [152, 85] on main "105:20 Stop PMP Master 31/120 In a construction project where environmental leg…" at bounding box center [784, 473] width 1568 height 840
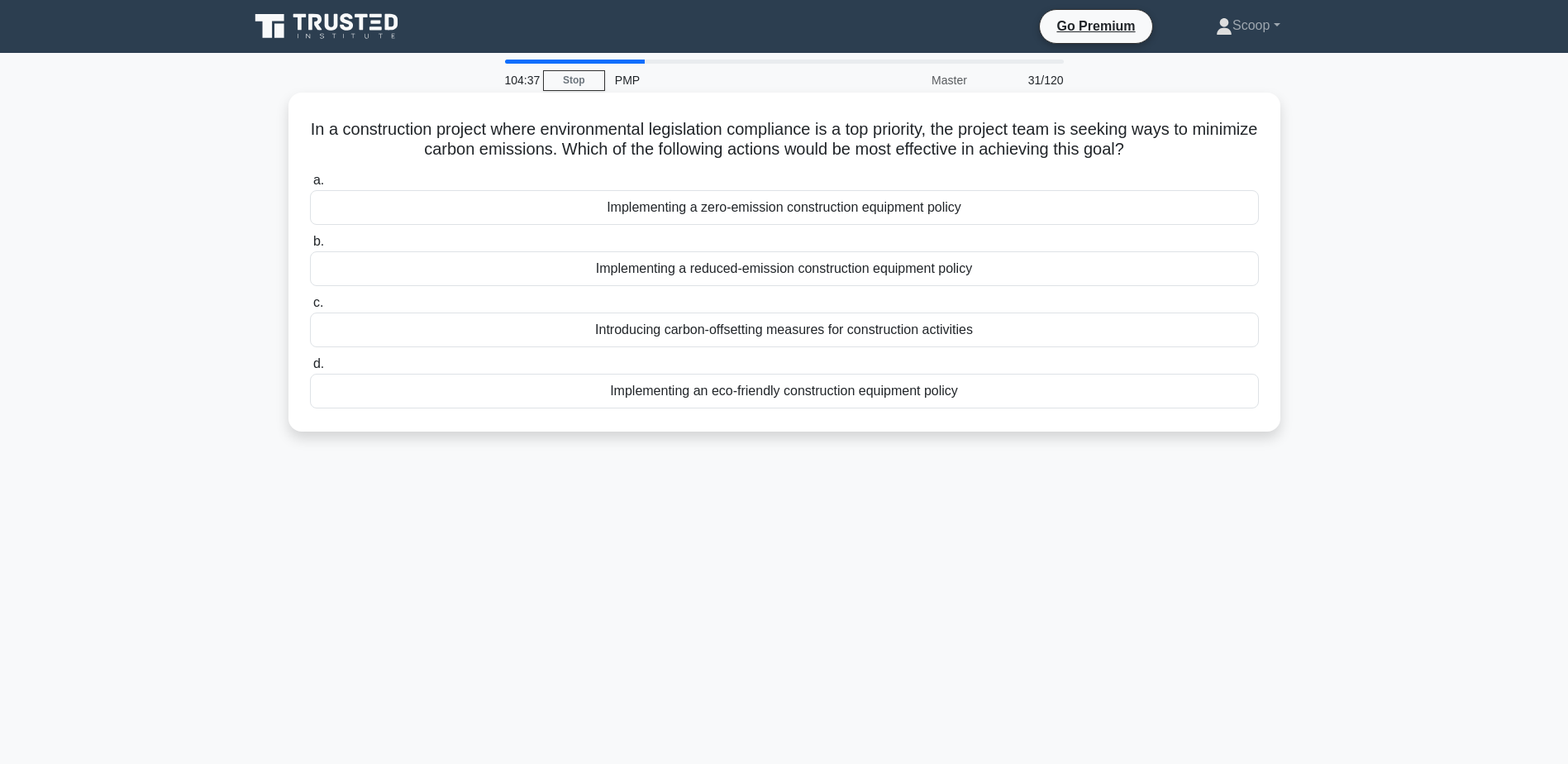
click at [821, 394] on div "Implementing an eco-friendly construction equipment policy" at bounding box center [784, 391] width 949 height 35
click at [310, 370] on input "d. Implementing an eco-friendly construction equipment policy" at bounding box center [310, 364] width 0 height 11
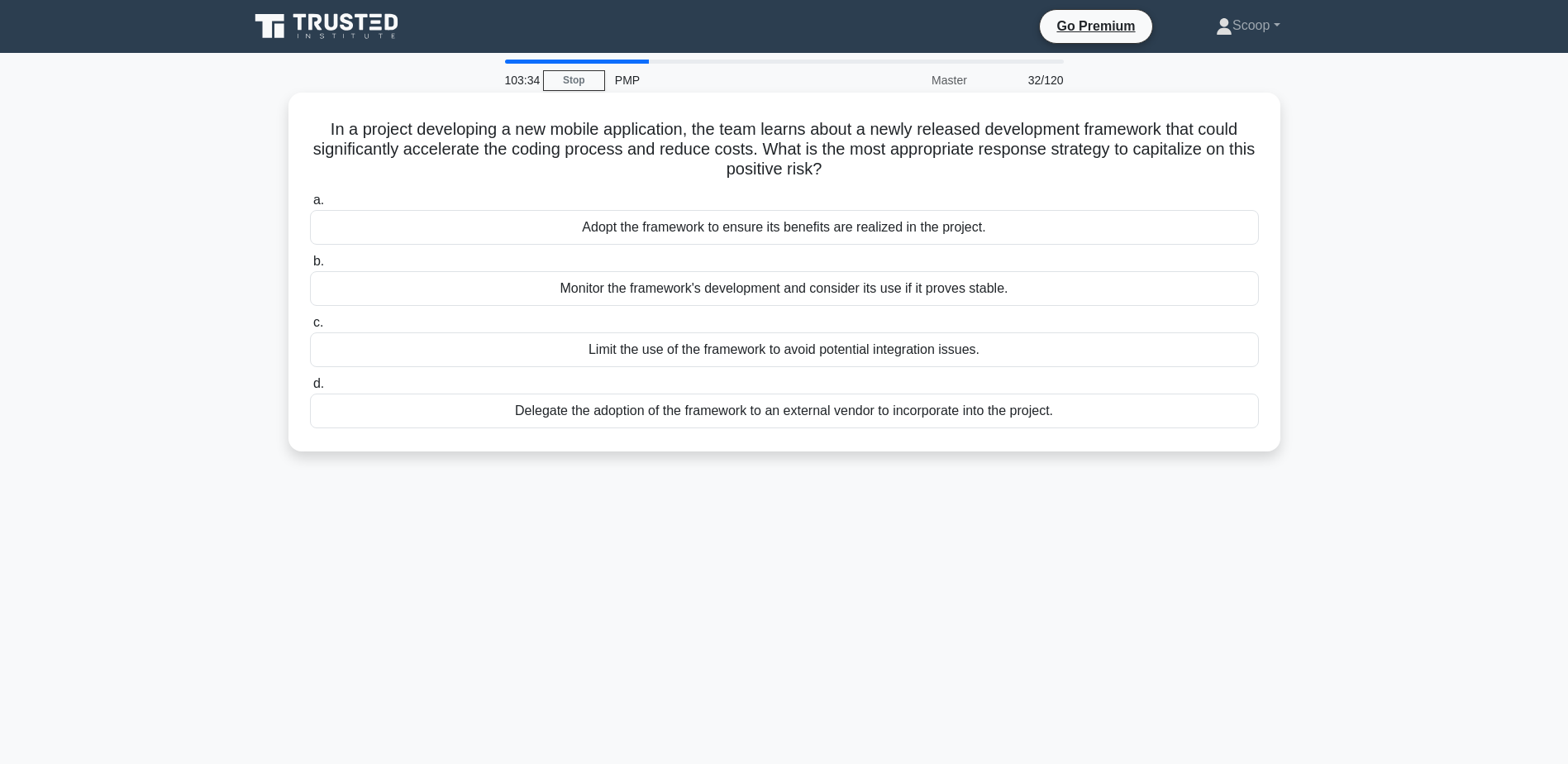
click at [823, 230] on div "Adopt the framework to ensure its benefits are realized in the project." at bounding box center [784, 228] width 949 height 35
click at [310, 206] on input "a. Adopt the framework to ensure its benefits are realized in the project." at bounding box center [310, 200] width 0 height 11
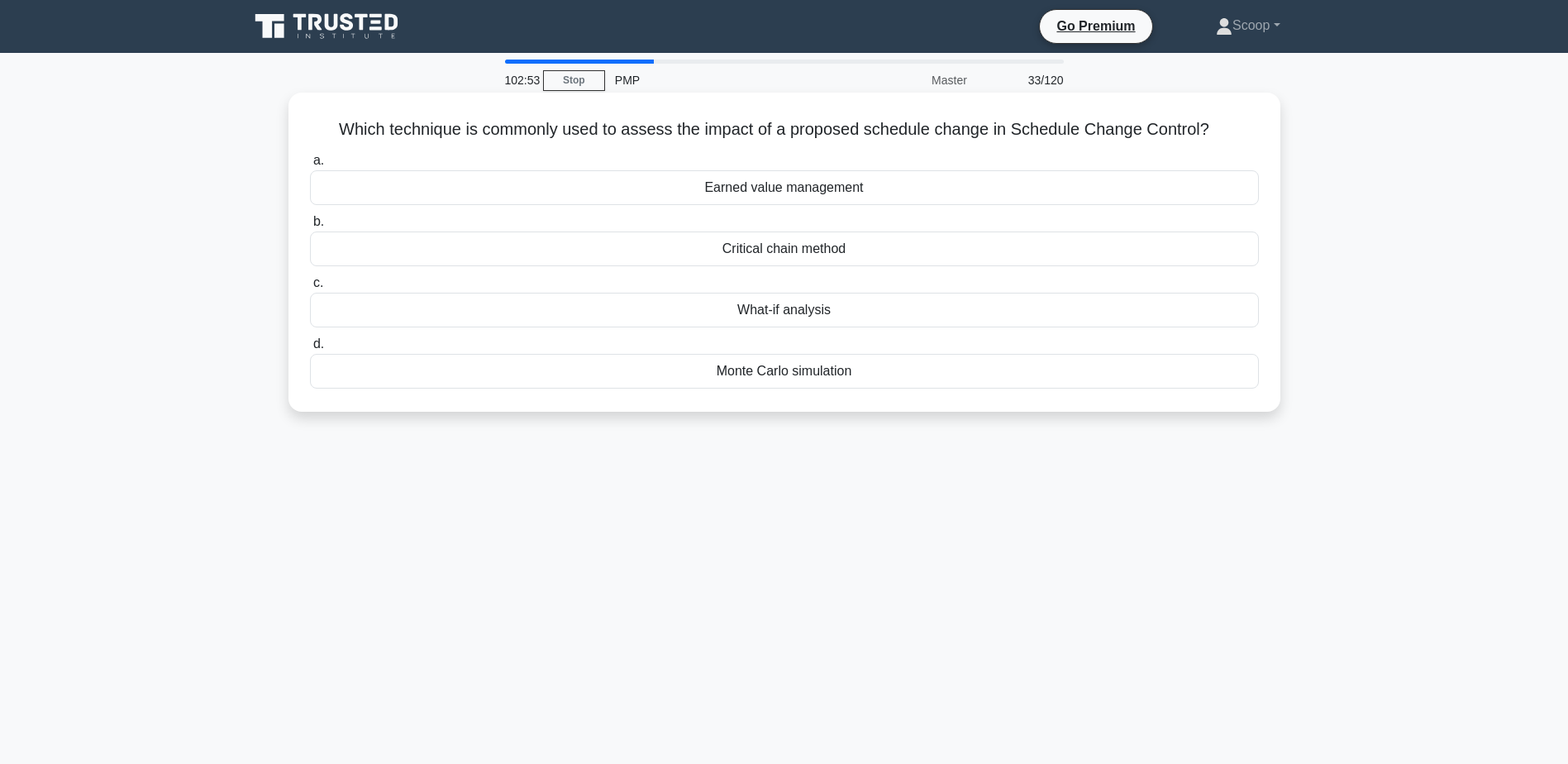
click at [806, 132] on h5 "Which technique is commonly used to assess the impact of a proposed schedule ch…" at bounding box center [784, 130] width 952 height 22
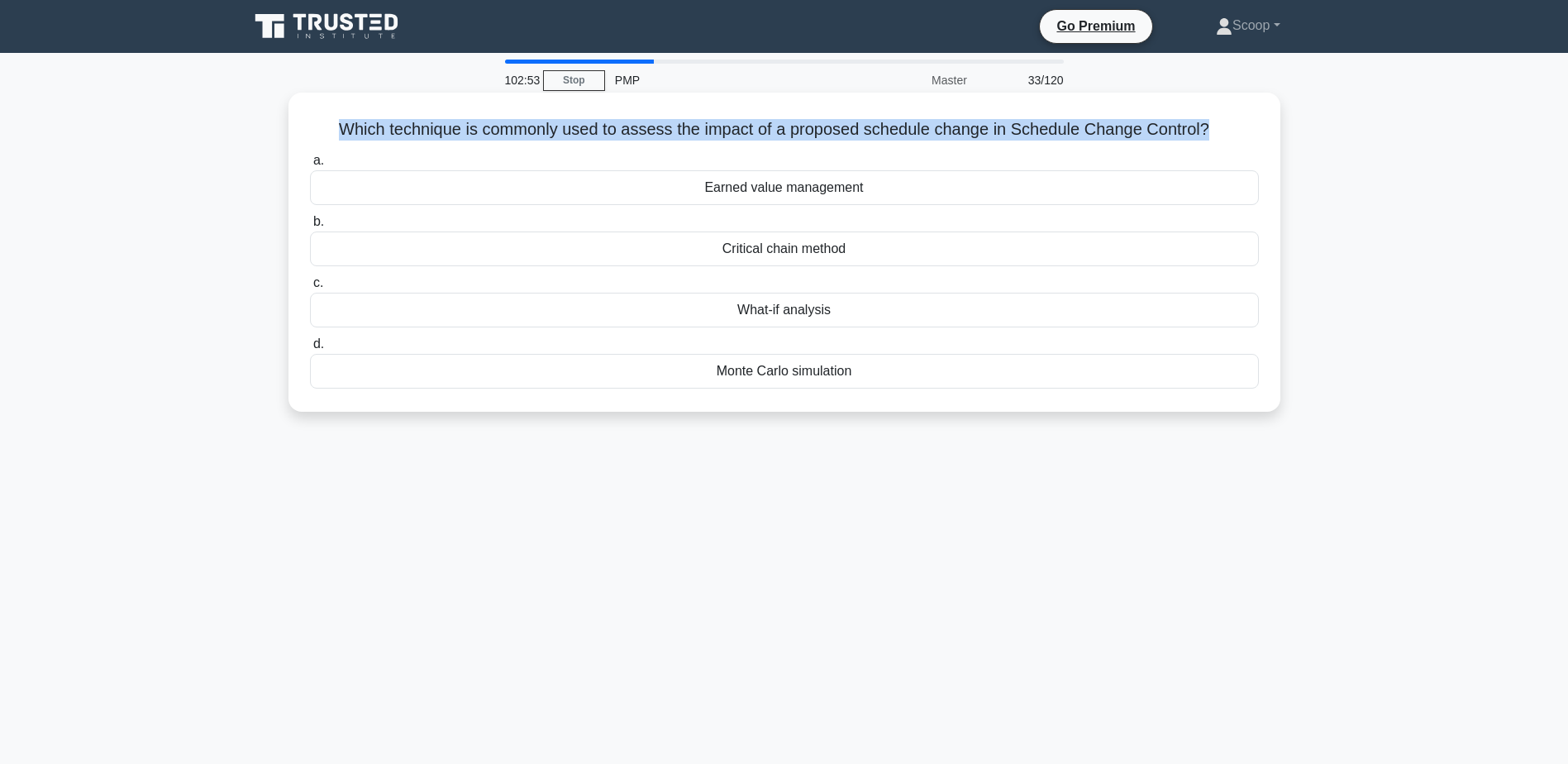
click at [806, 132] on h5 "Which technique is commonly used to assess the impact of a proposed schedule ch…" at bounding box center [784, 130] width 952 height 22
copy div "Which technique is commonly used to assess the impact of a proposed schedule ch…"
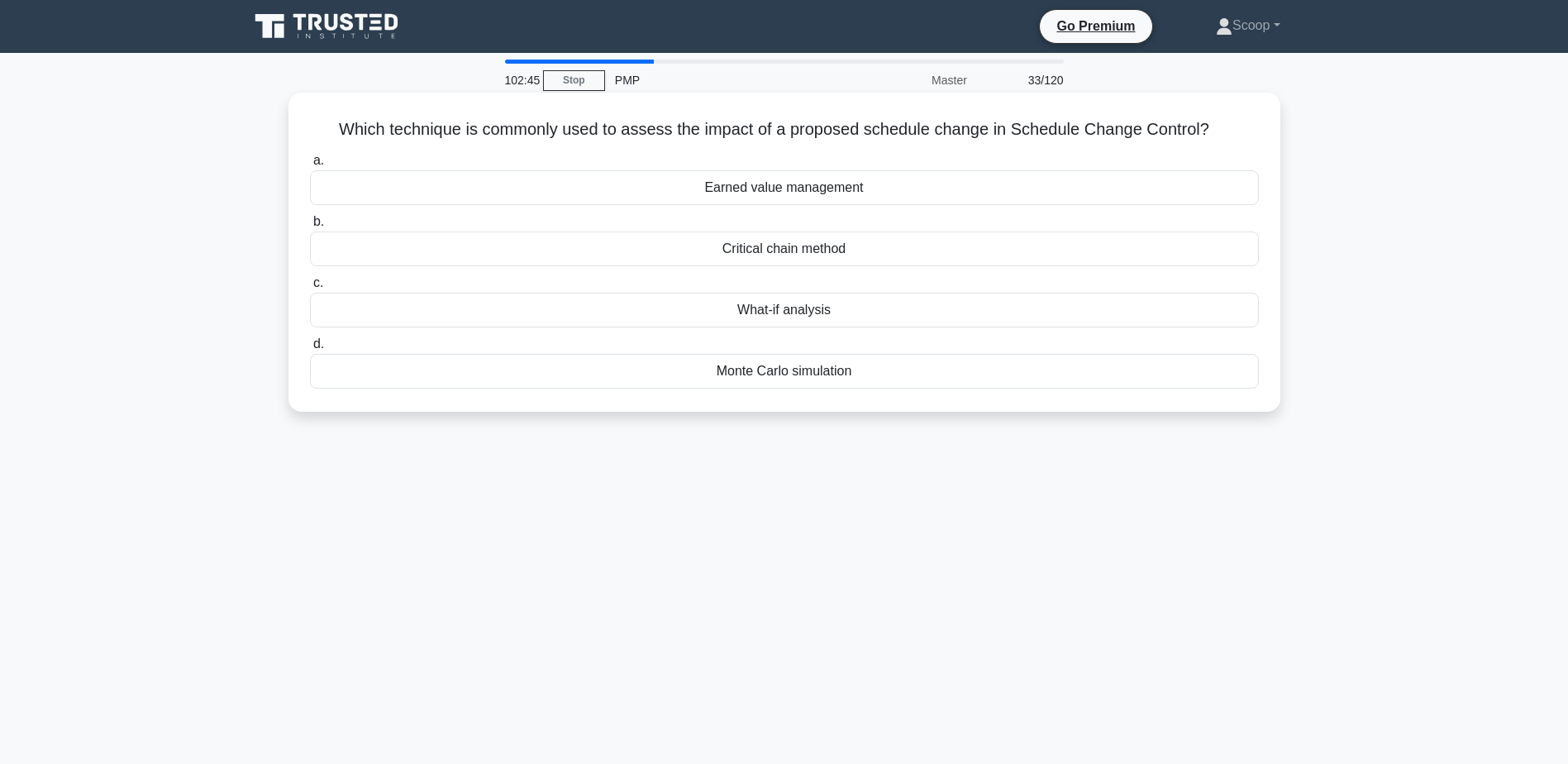
click at [839, 262] on div "Critical chain method" at bounding box center [784, 249] width 949 height 35
click at [310, 228] on input "b. Critical chain method" at bounding box center [310, 222] width 0 height 11
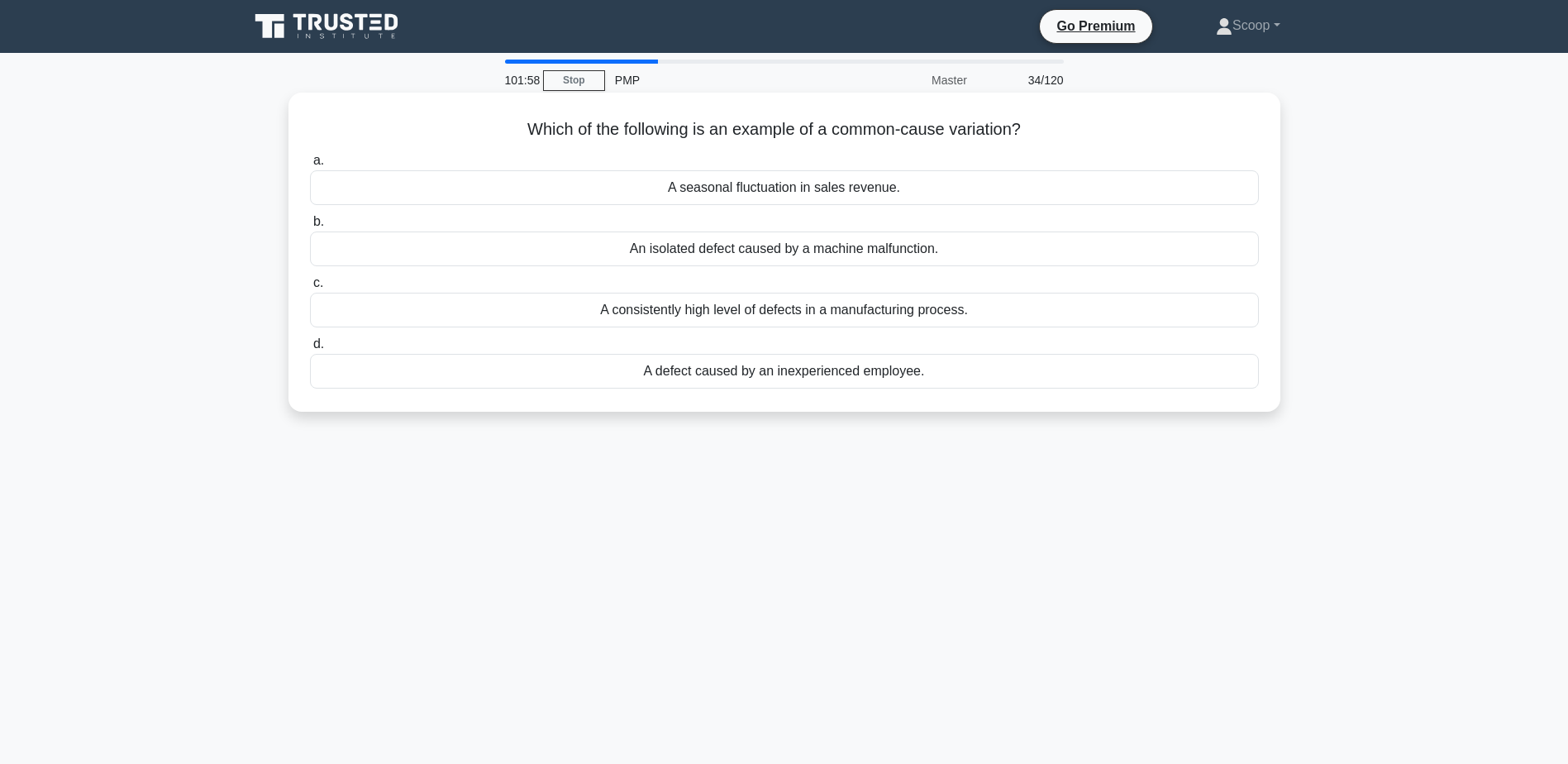
click at [875, 124] on h5 "Which of the following is an example of a common-cause variation? .spinner_0XTQ…" at bounding box center [784, 130] width 952 height 22
copy div "Which of the following is an example of a common-cause variation? .spinner_0XTQ…"
click at [869, 186] on div "A seasonal fluctuation in sales revenue." at bounding box center [784, 188] width 949 height 35
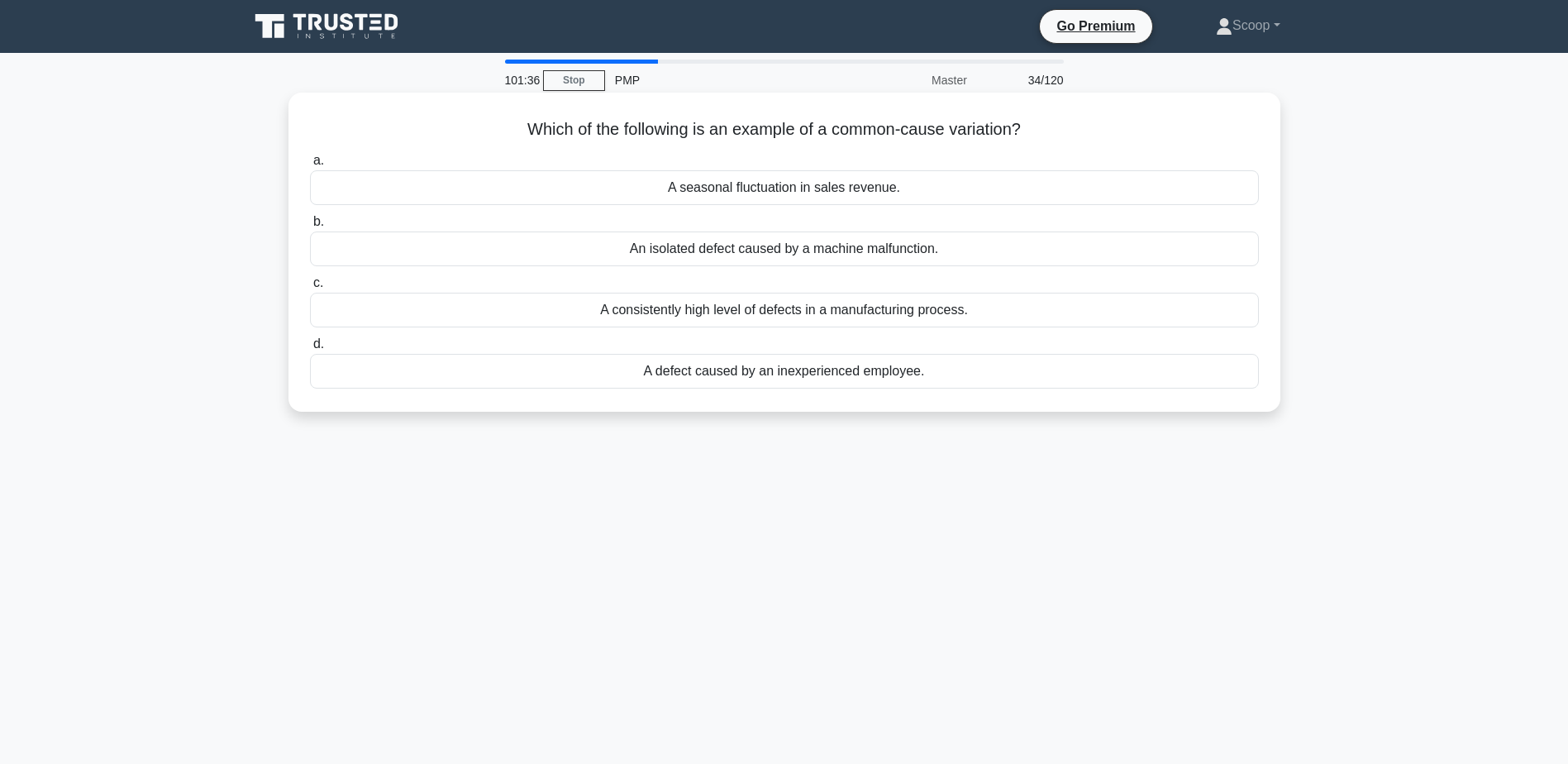
click at [310, 166] on input "a. A seasonal fluctuation in sales revenue." at bounding box center [310, 160] width 0 height 11
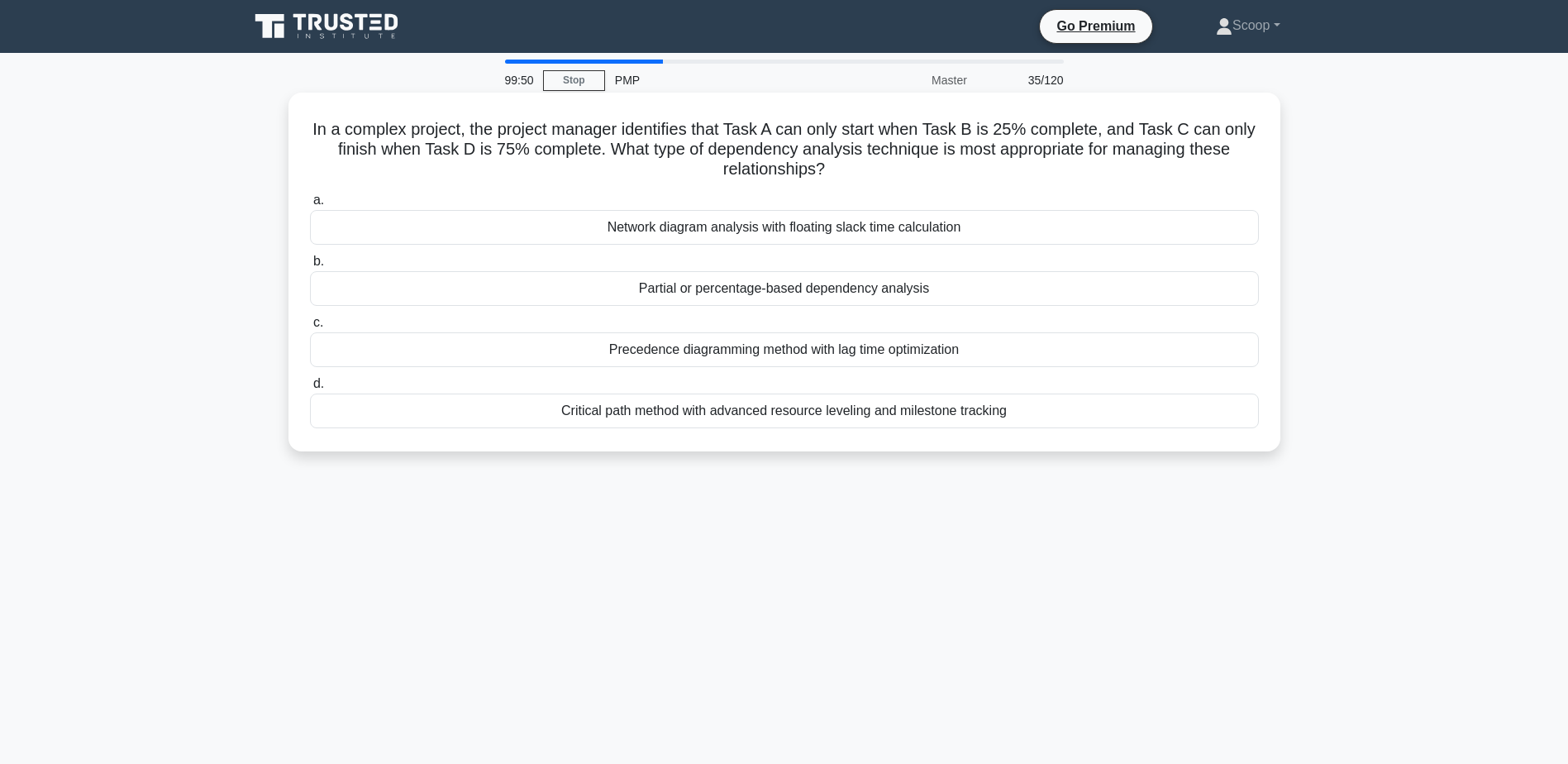
click at [835, 358] on div "Precedence diagramming method with lag time optimization" at bounding box center [784, 350] width 949 height 35
click at [310, 328] on input "c. Precedence diagramming method with lag time optimization" at bounding box center [310, 322] width 0 height 11
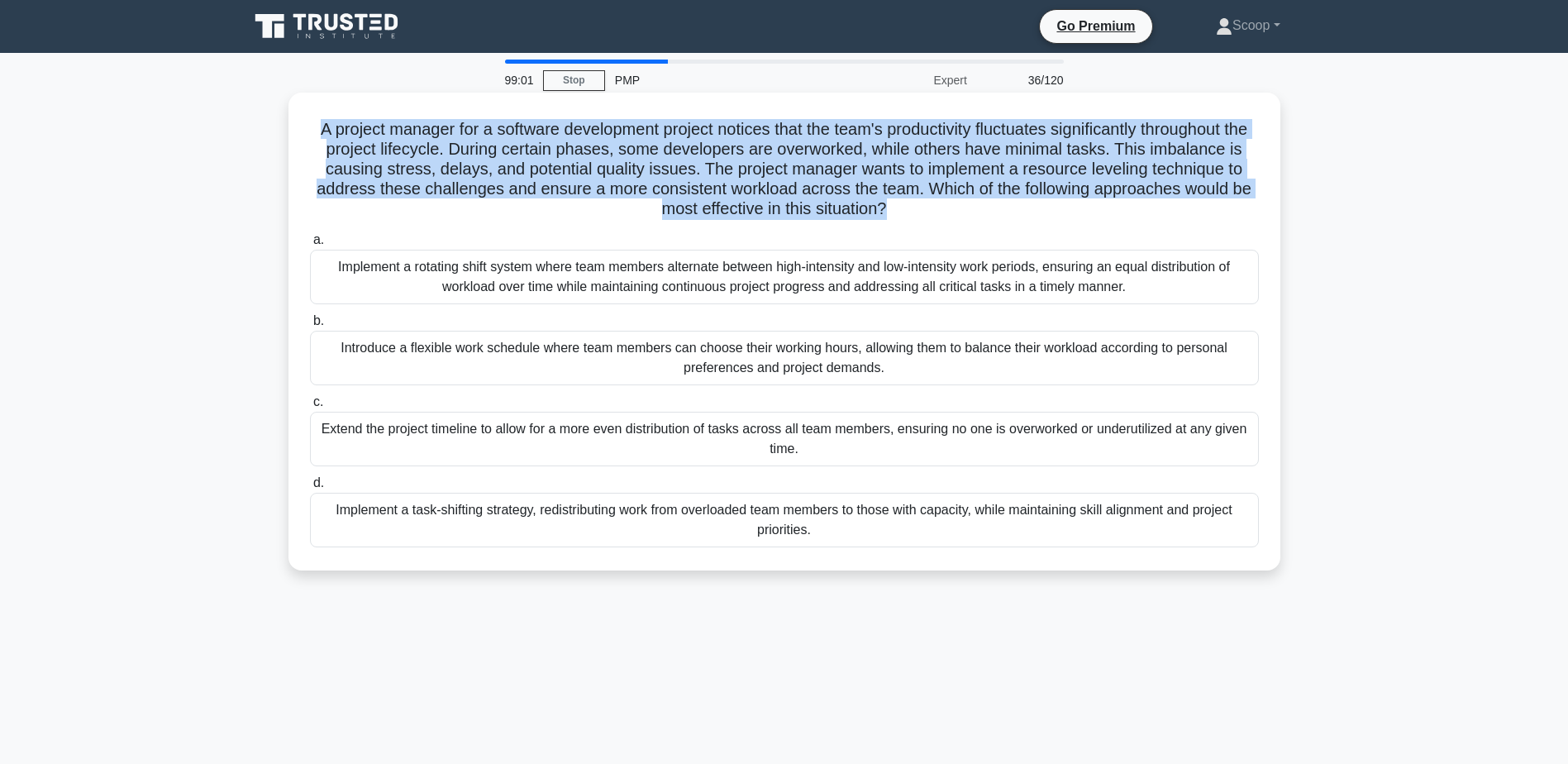
drag, startPoint x: 316, startPoint y: 125, endPoint x: 887, endPoint y: 218, distance: 578.5
click at [887, 218] on h5 "A project manager for a software development project notices that the team's pr…" at bounding box center [784, 169] width 952 height 100
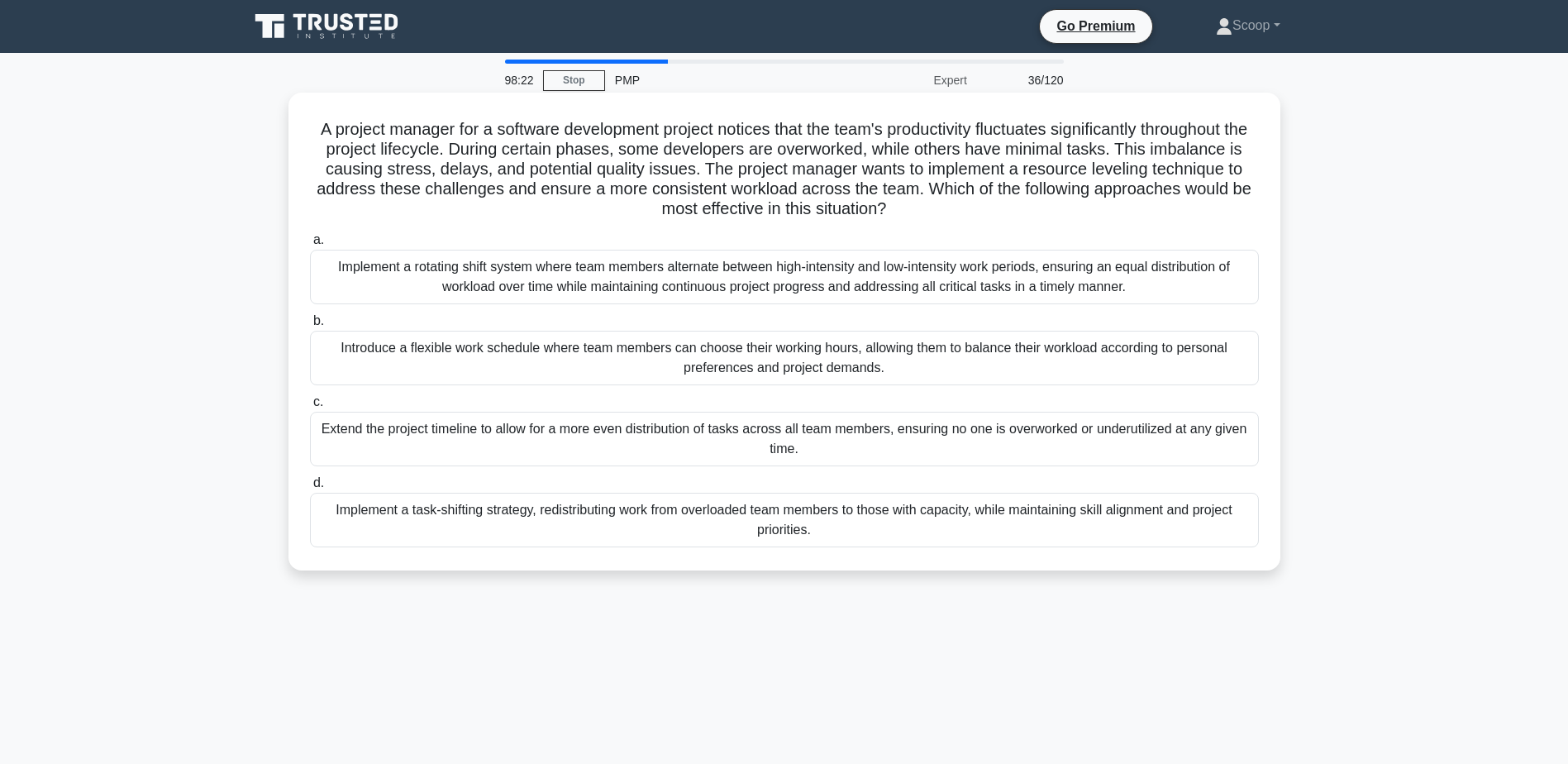
click at [782, 531] on div "Implement a task-shifting strategy, redistributing work from overloaded team me…" at bounding box center [784, 520] width 949 height 55
click at [310, 489] on input "d. Implement a task-shifting strategy, redistributing work from overloaded team…" at bounding box center [310, 483] width 0 height 11
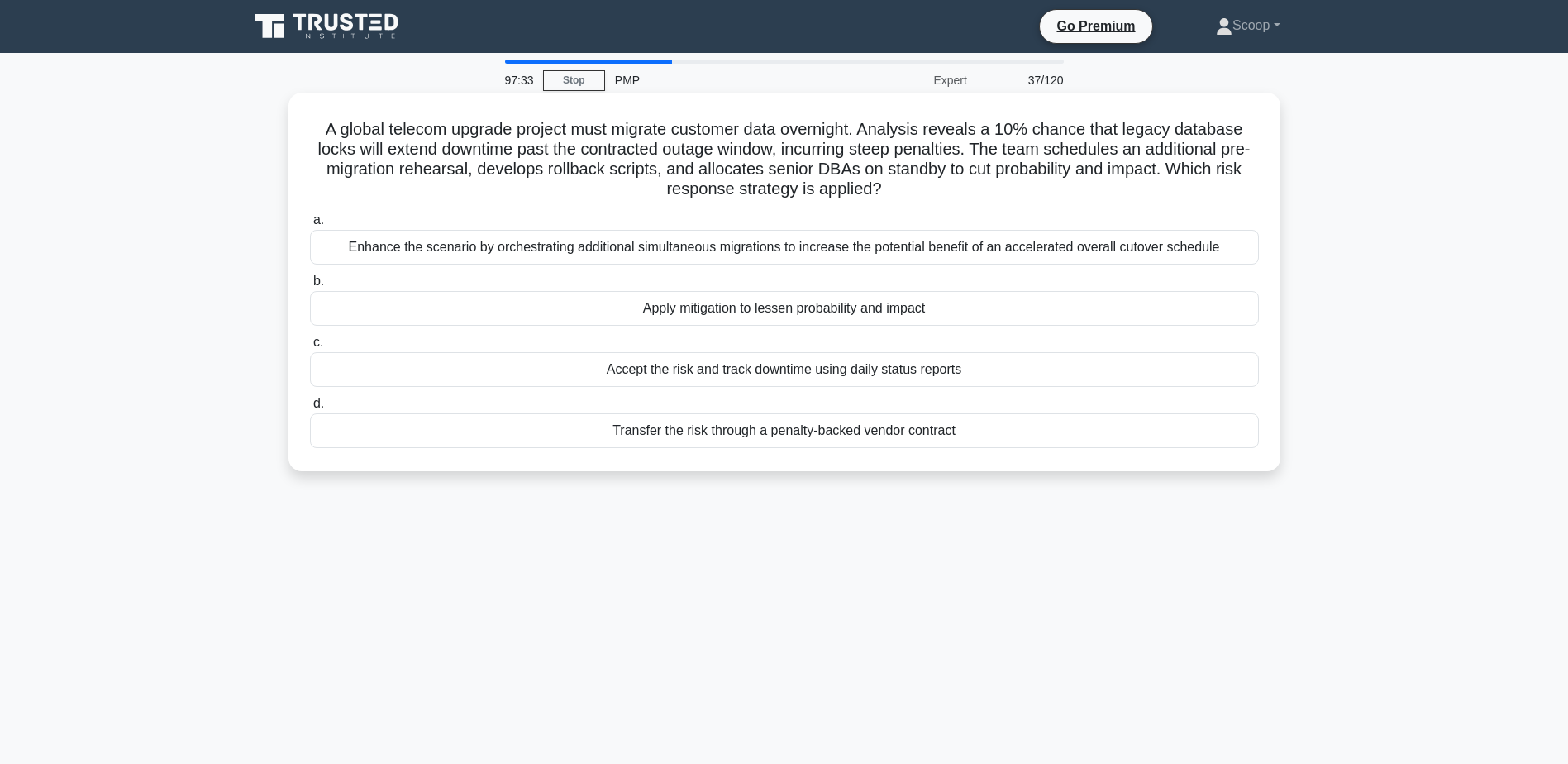
click at [791, 317] on div "Apply mitigation to lessen probability and impact" at bounding box center [784, 309] width 949 height 35
click at [310, 287] on input "b. Apply mitigation to lessen probability and impact" at bounding box center [310, 282] width 0 height 11
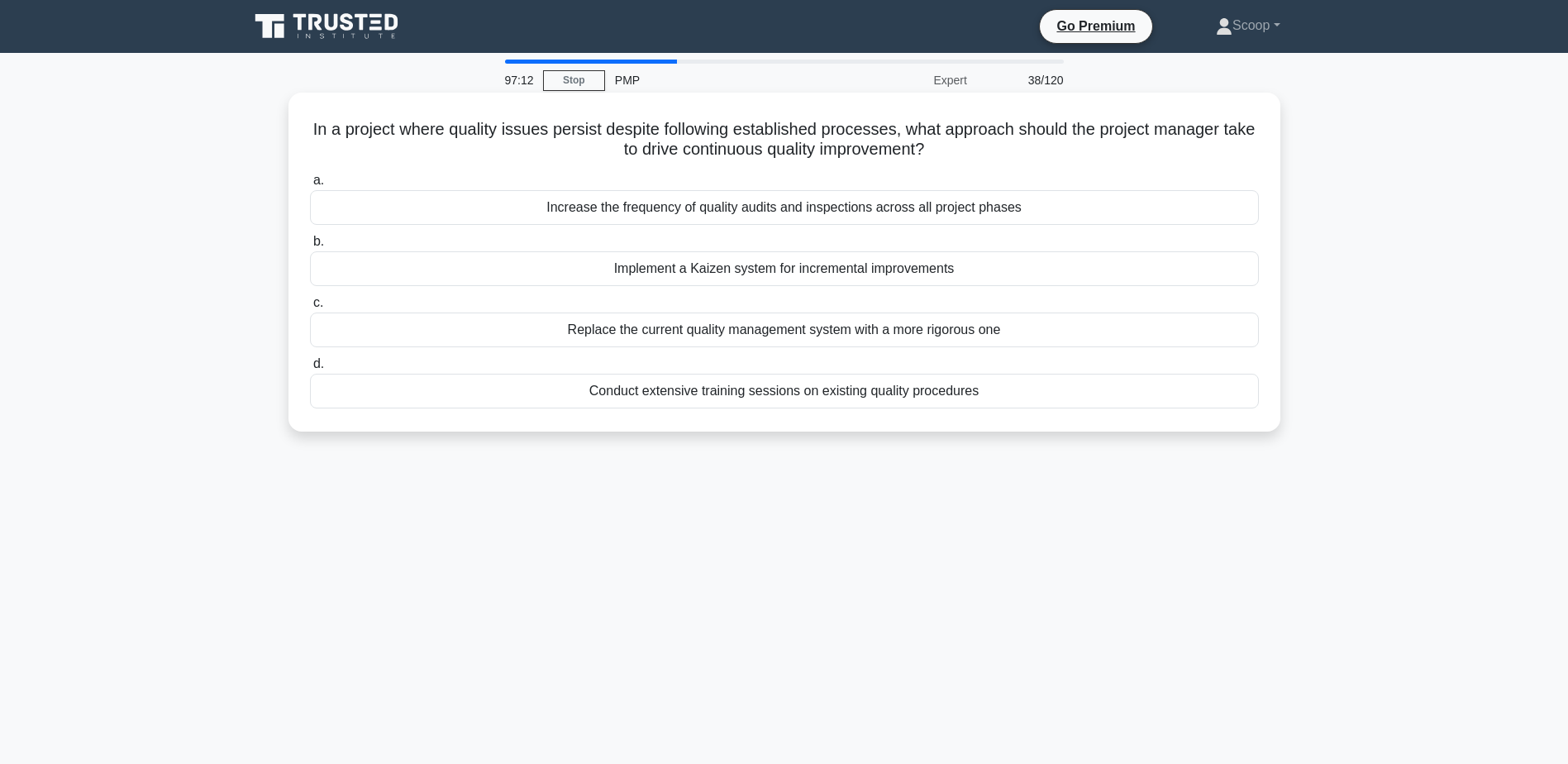
click at [812, 277] on div "Implement a Kaizen system for incremental improvements" at bounding box center [784, 269] width 949 height 35
click at [310, 247] on input "b. Implement a Kaizen system for incremental improvements" at bounding box center [310, 242] width 0 height 11
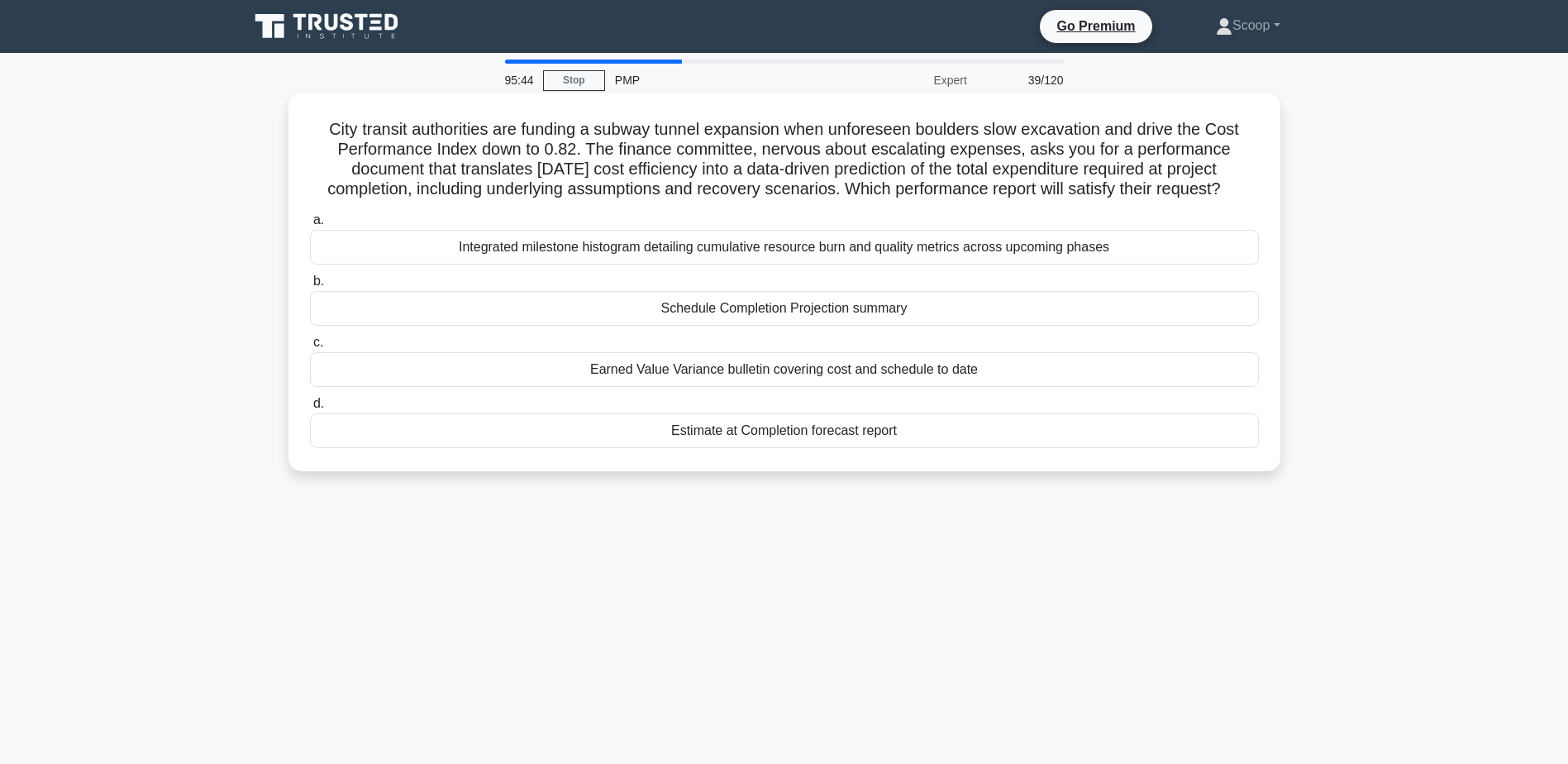
click at [820, 193] on h5 "City transit authorities are funding a subway tunnel expansion when unforeseen …" at bounding box center [784, 159] width 952 height 81
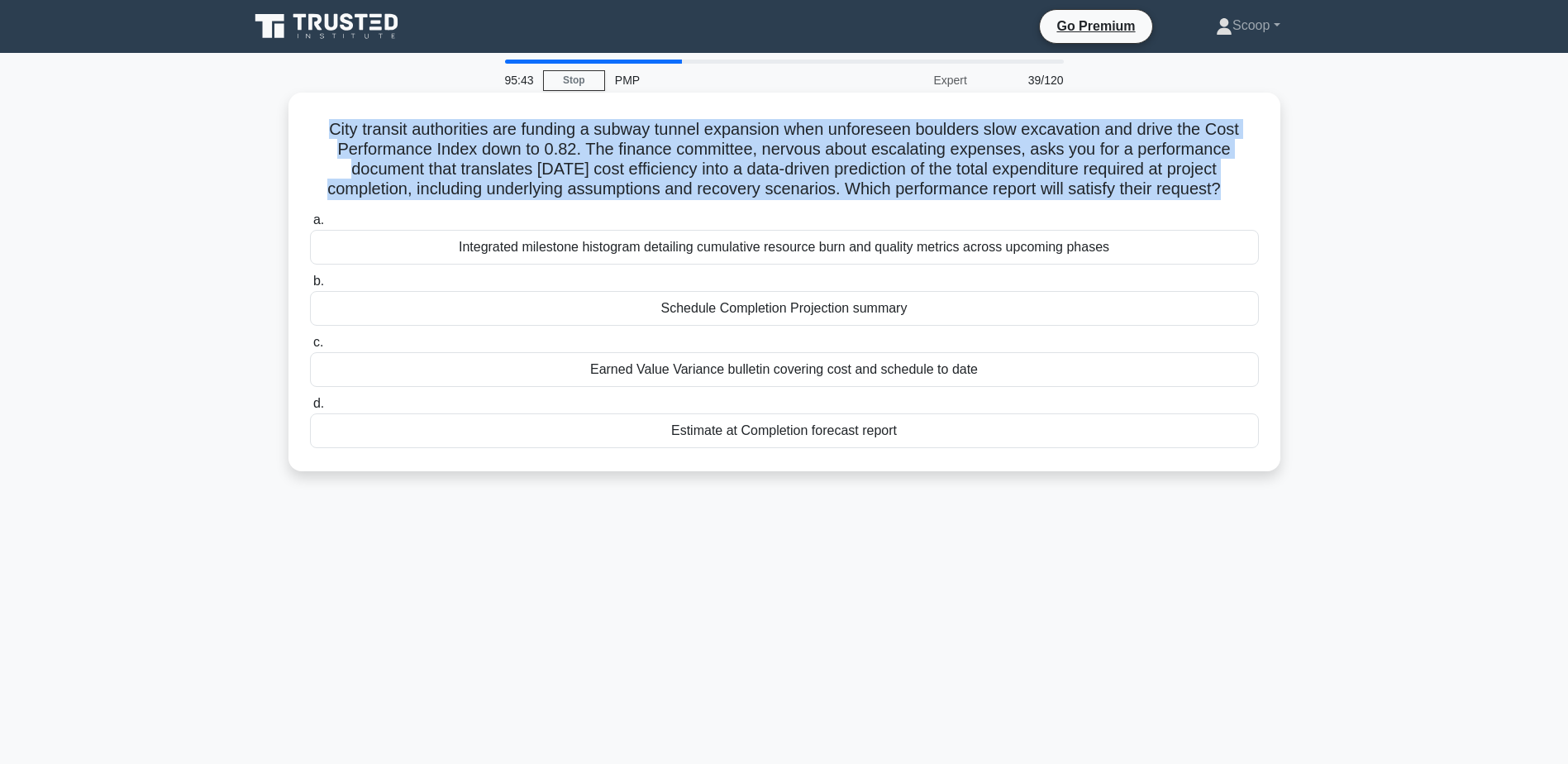
click at [820, 193] on h5 "City transit authorities are funding a subway tunnel expansion when unforeseen …" at bounding box center [784, 159] width 952 height 81
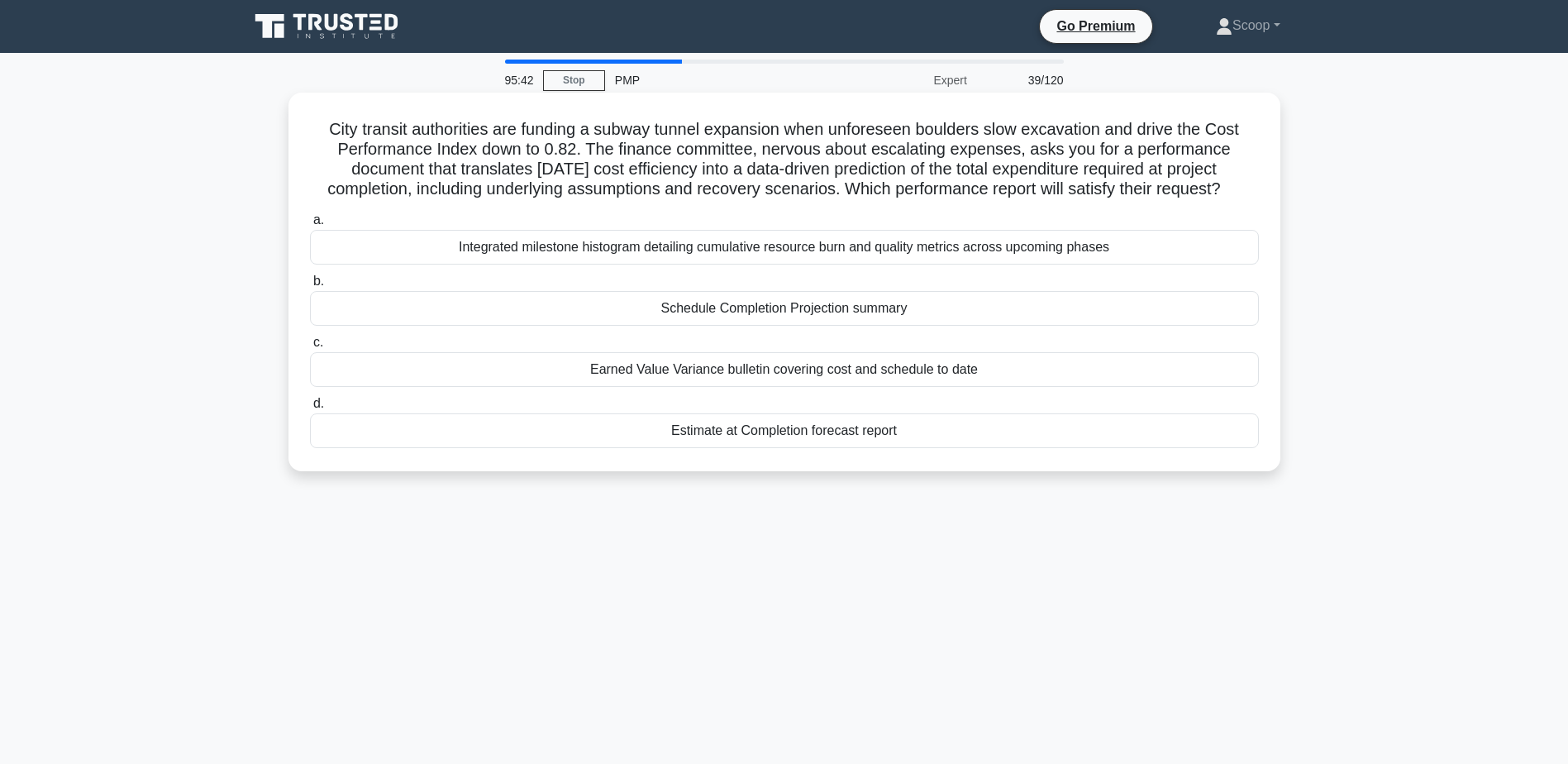
click at [847, 424] on div "Estimate at Completion forecast report" at bounding box center [784, 431] width 949 height 35
click at [310, 409] on input "d. Estimate at Completion forecast report" at bounding box center [310, 404] width 0 height 11
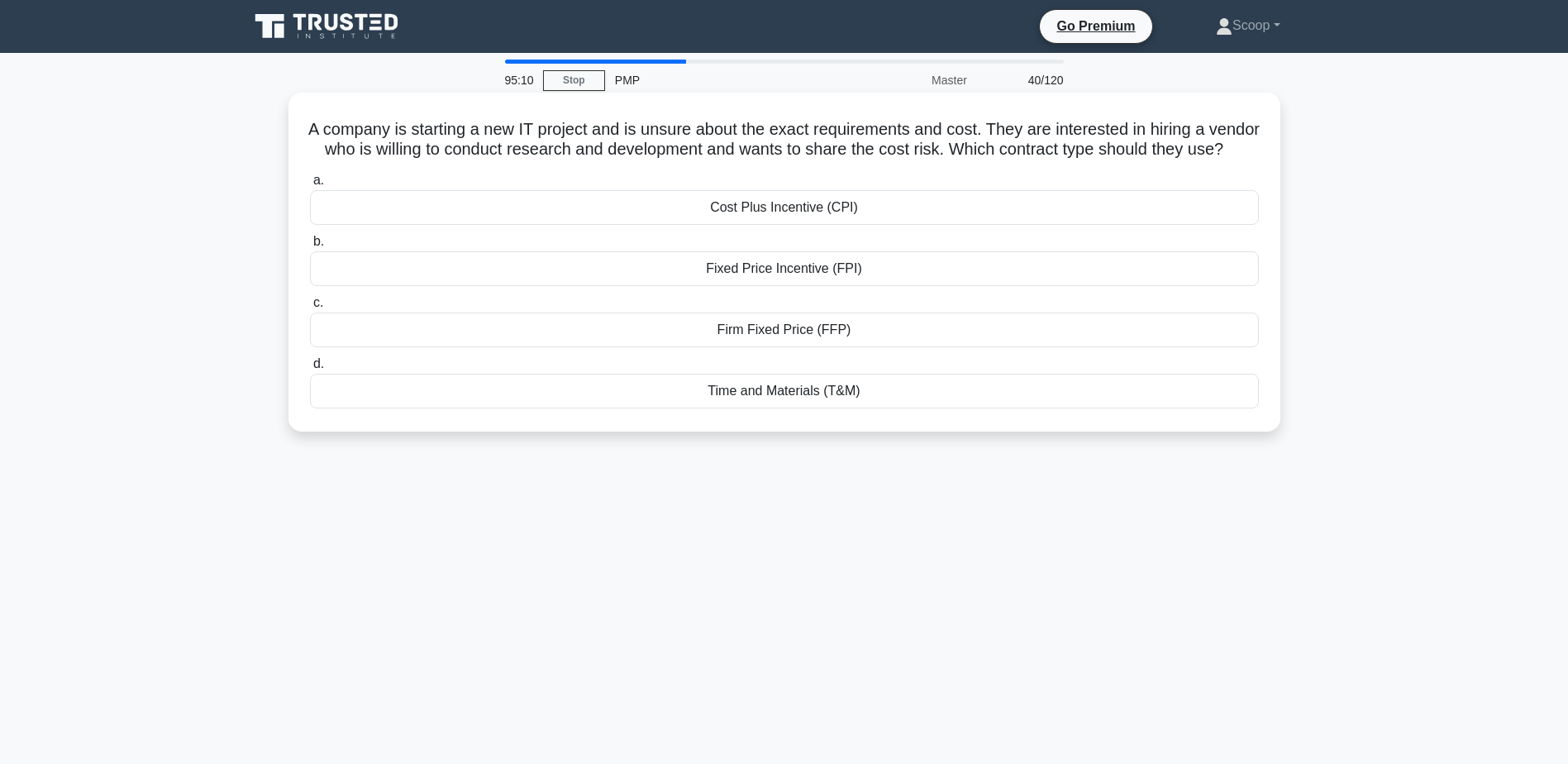
click at [838, 225] on div "Cost Plus Incentive (CPI)" at bounding box center [784, 208] width 949 height 35
click at [310, 186] on input "a. Cost Plus Incentive (CPI)" at bounding box center [310, 180] width 0 height 11
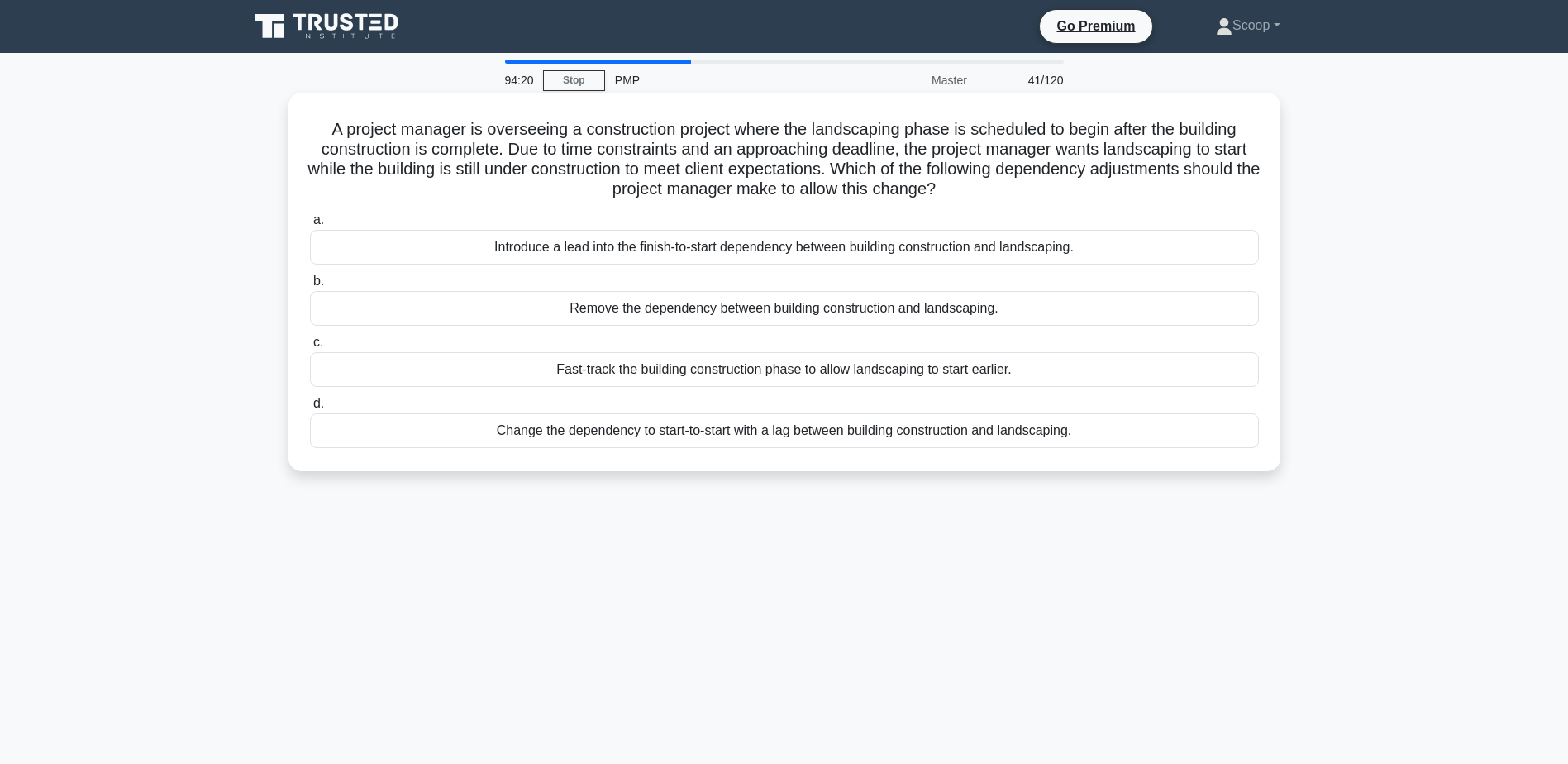
click at [835, 252] on div "Introduce a lead into the finish-to-start dependency between building construct…" at bounding box center [784, 247] width 949 height 35
click at [310, 226] on input "a. Introduce a lead into the finish-to-start dependency between building constr…" at bounding box center [310, 220] width 0 height 11
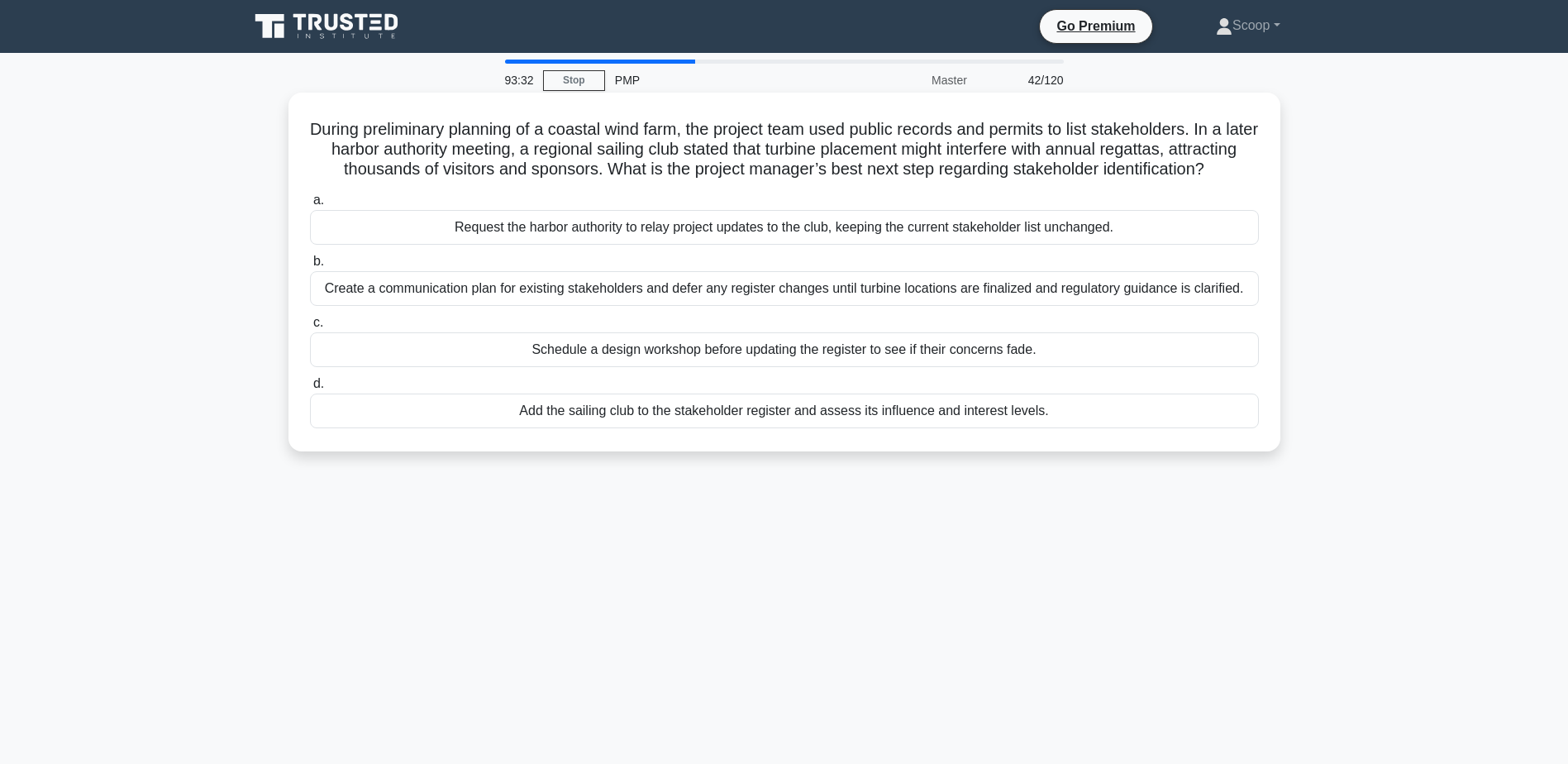
click at [883, 429] on div "Add the sailing club to the stakeholder register and assess its influence and i…" at bounding box center [784, 411] width 949 height 35
click at [310, 389] on input "d. Add the sailing club to the stakeholder register and assess its influence an…" at bounding box center [310, 384] width 0 height 11
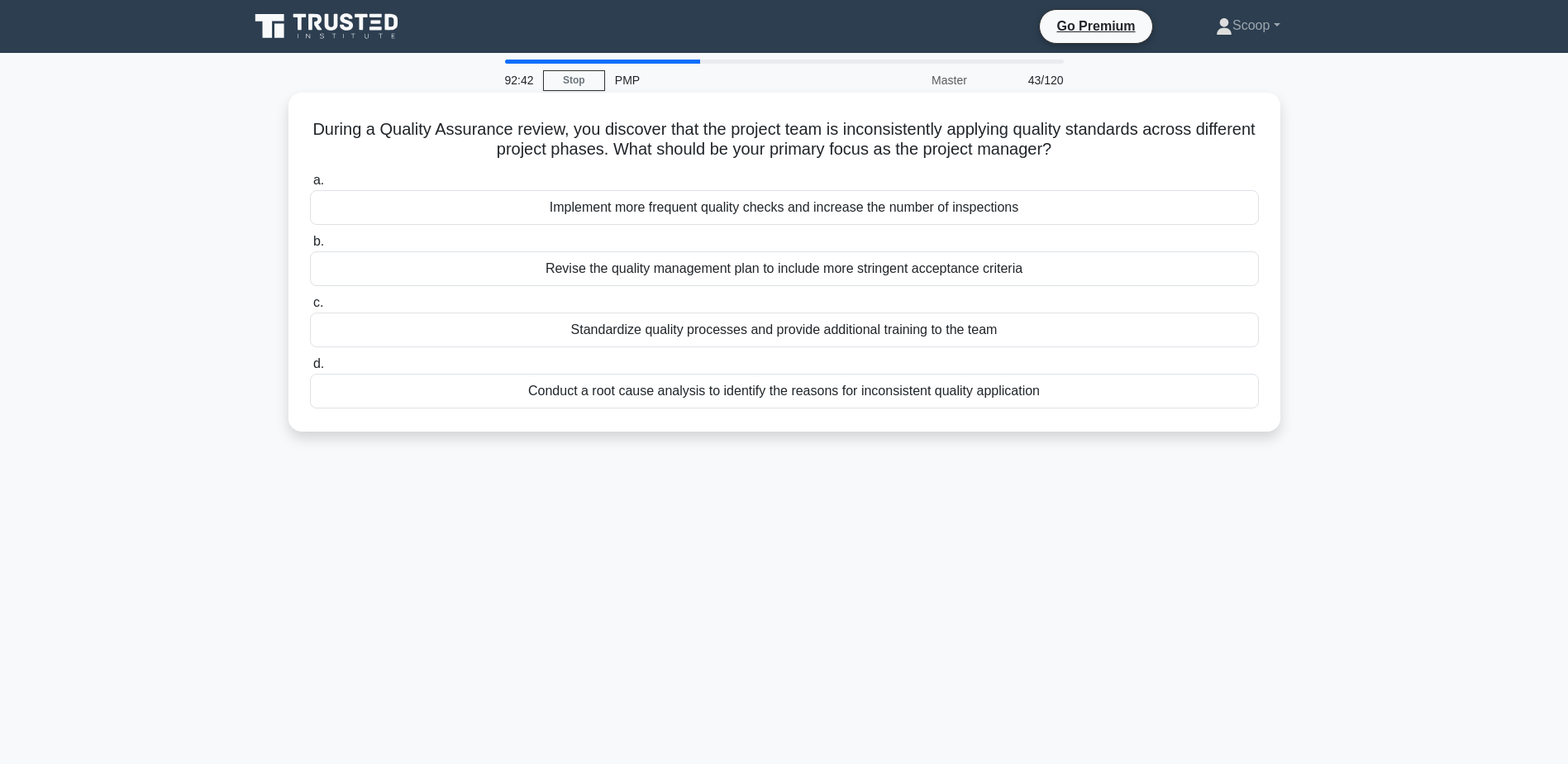
click at [870, 332] on div "Standardize quality processes and provide additional training to the team" at bounding box center [784, 330] width 949 height 35
click at [310, 308] on input "c. Standardize quality processes and provide additional training to the team" at bounding box center [310, 302] width 0 height 11
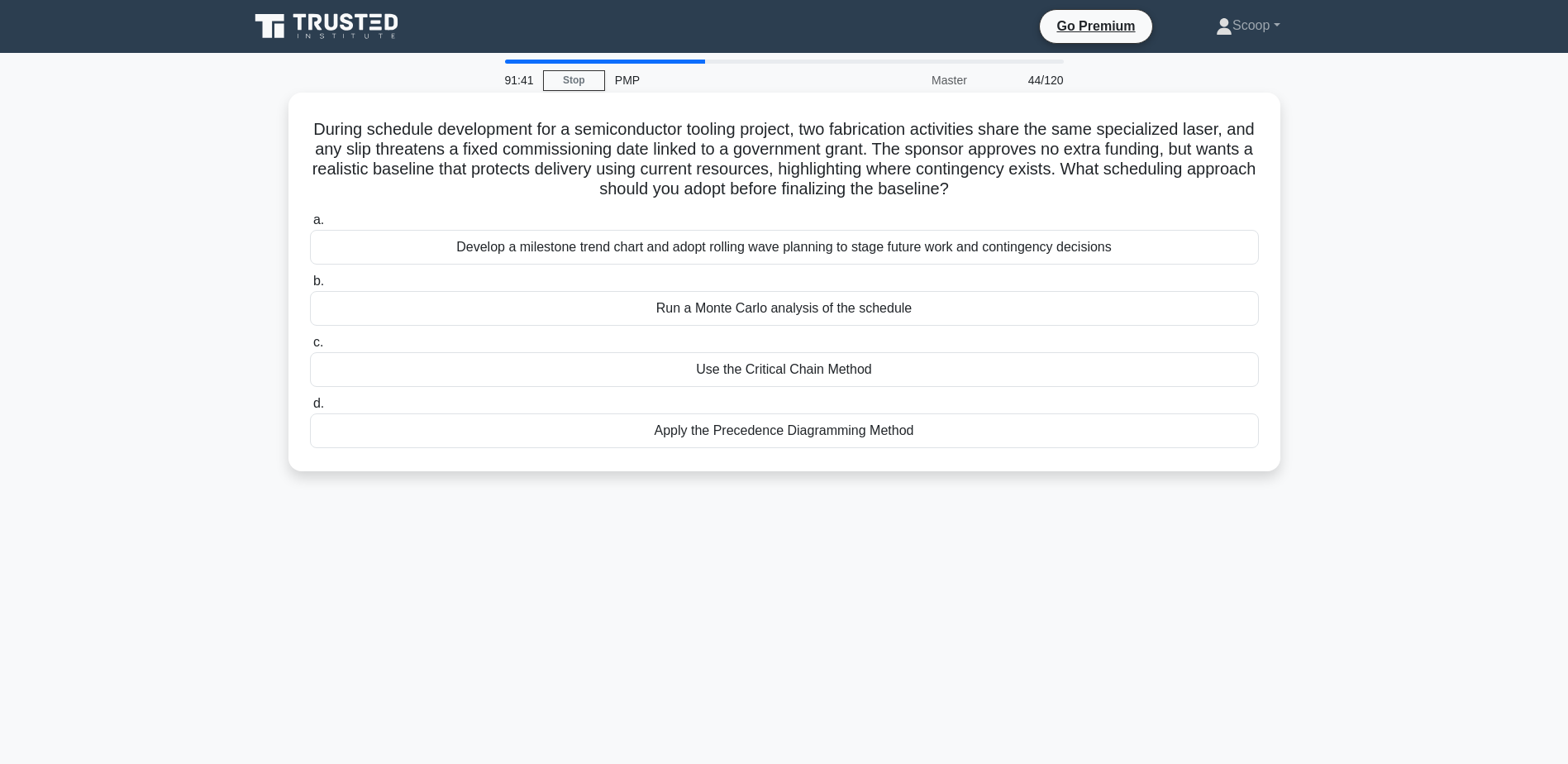
click at [860, 437] on div "Apply the Precedence Diagramming Method" at bounding box center [784, 431] width 949 height 35
click at [310, 409] on input "d. Apply the Precedence Diagramming Method" at bounding box center [310, 404] width 0 height 11
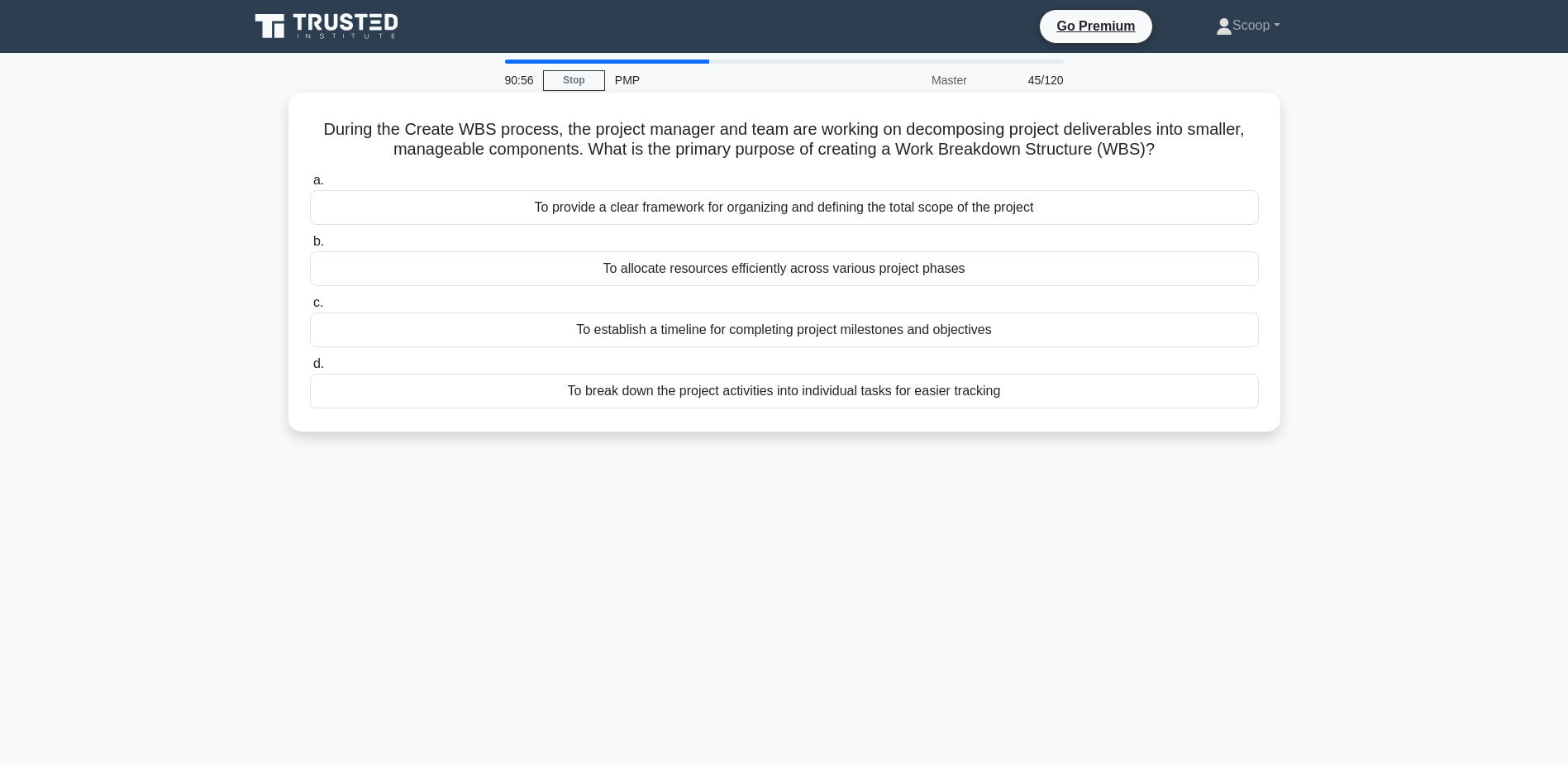
click at [950, 394] on div "To break down the project activities into individual tasks for easier tracking" at bounding box center [784, 391] width 949 height 35
click at [310, 370] on input "d. To break down the project activities into individual tasks for easier tracki…" at bounding box center [310, 364] width 0 height 11
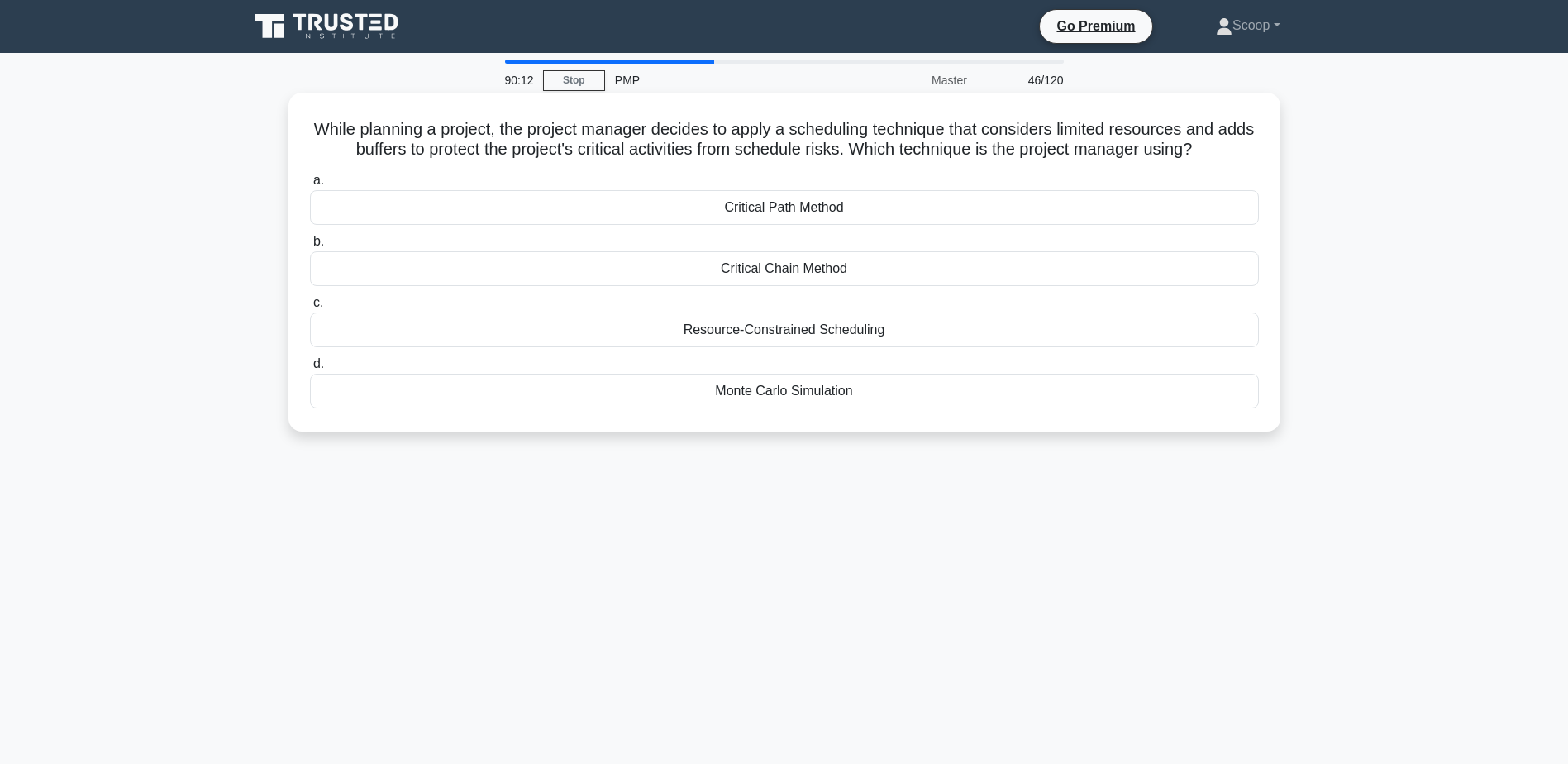
click at [852, 135] on h5 "While planning a project, the project manager decides to apply a scheduling tec…" at bounding box center [784, 140] width 952 height 42
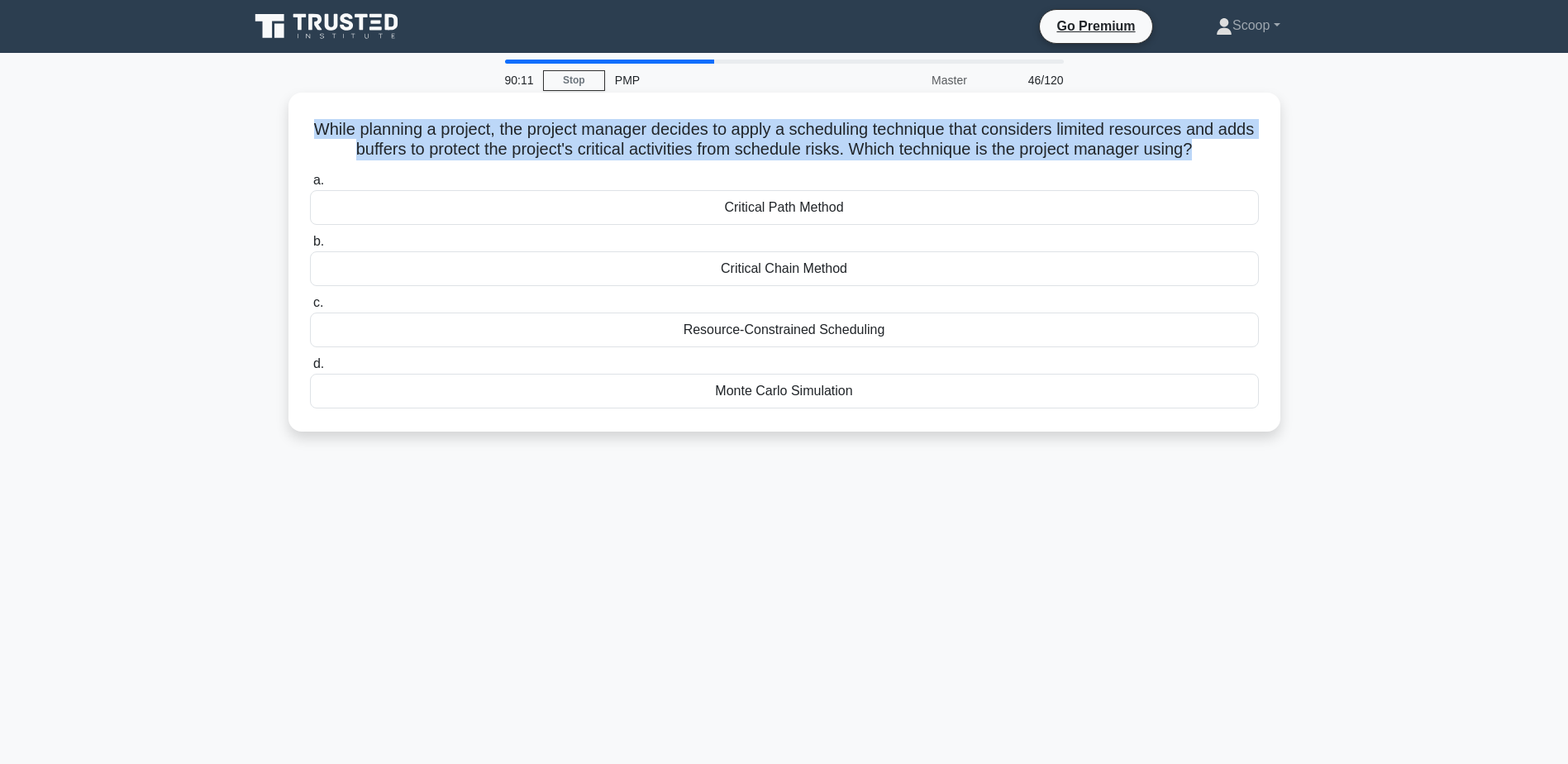
click at [852, 135] on h5 "While planning a project, the project manager decides to apply a scheduling tec…" at bounding box center [784, 140] width 952 height 42
copy div "While planning a project, the project manager decides to apply a scheduling tec…"
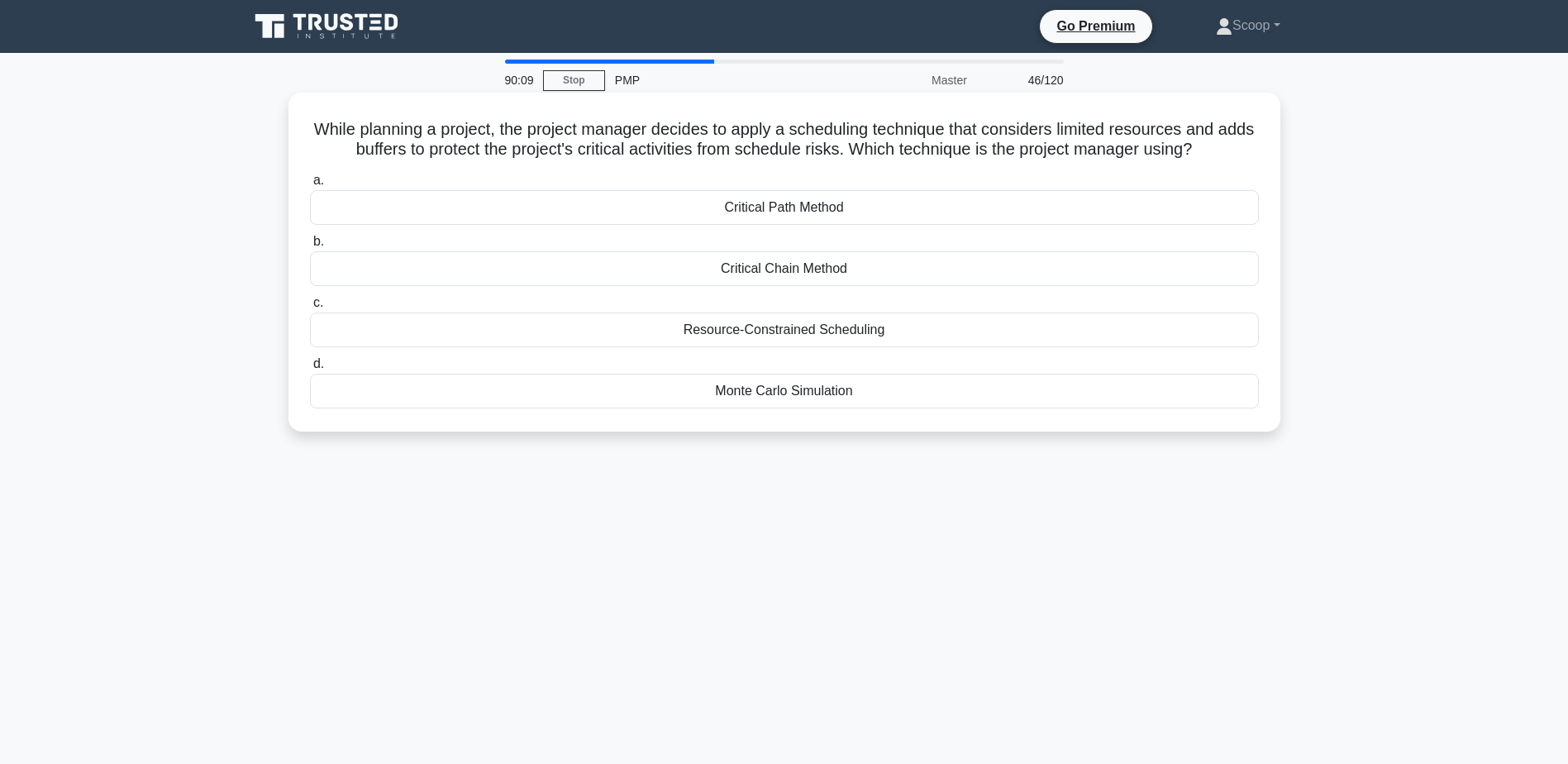
click at [768, 332] on div "Resource-Constrained Scheduling" at bounding box center [784, 330] width 949 height 35
click at [310, 308] on input "c. Resource-Constrained Scheduling" at bounding box center [310, 302] width 0 height 11
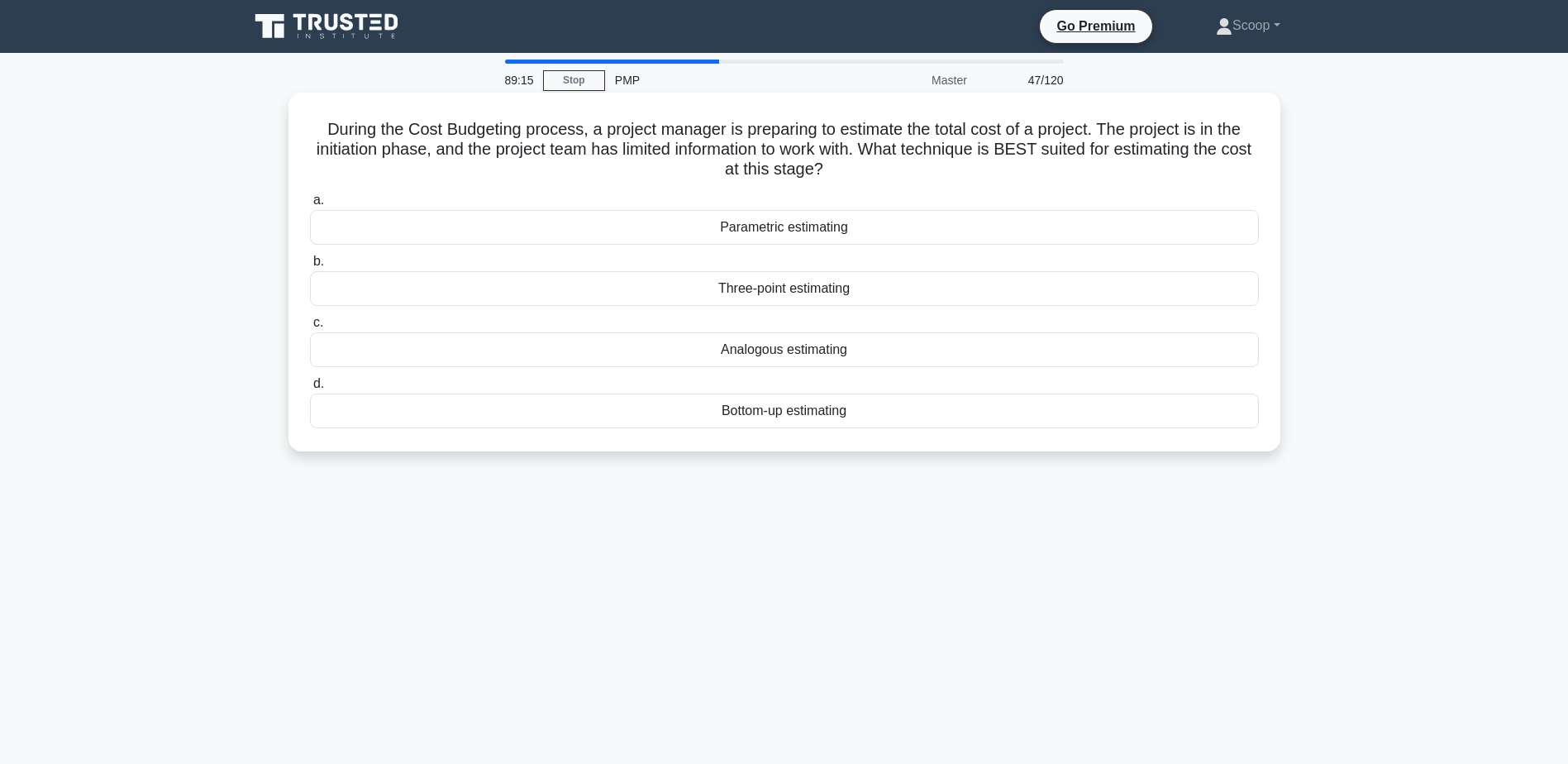
click at [812, 351] on div "Analogous estimating" at bounding box center [784, 350] width 949 height 35
click at [310, 328] on input "c. Analogous estimating" at bounding box center [310, 322] width 0 height 11
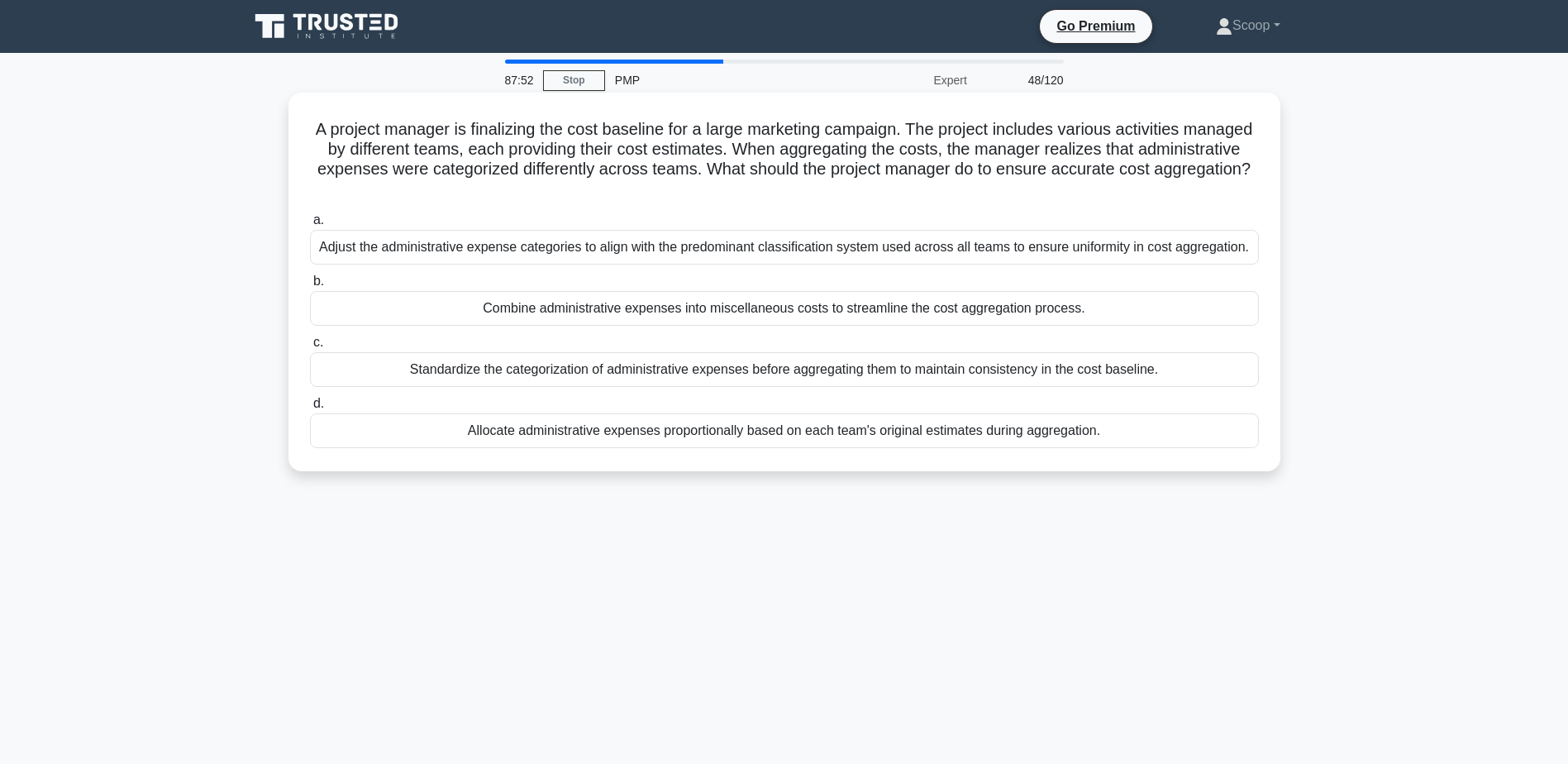
click at [828, 370] on div "Standardize the categorization of administrative expenses before aggregating th…" at bounding box center [784, 370] width 949 height 35
click at [310, 348] on input "c. Standardize the categorization of administrative expenses before aggregating…" at bounding box center [310, 342] width 0 height 11
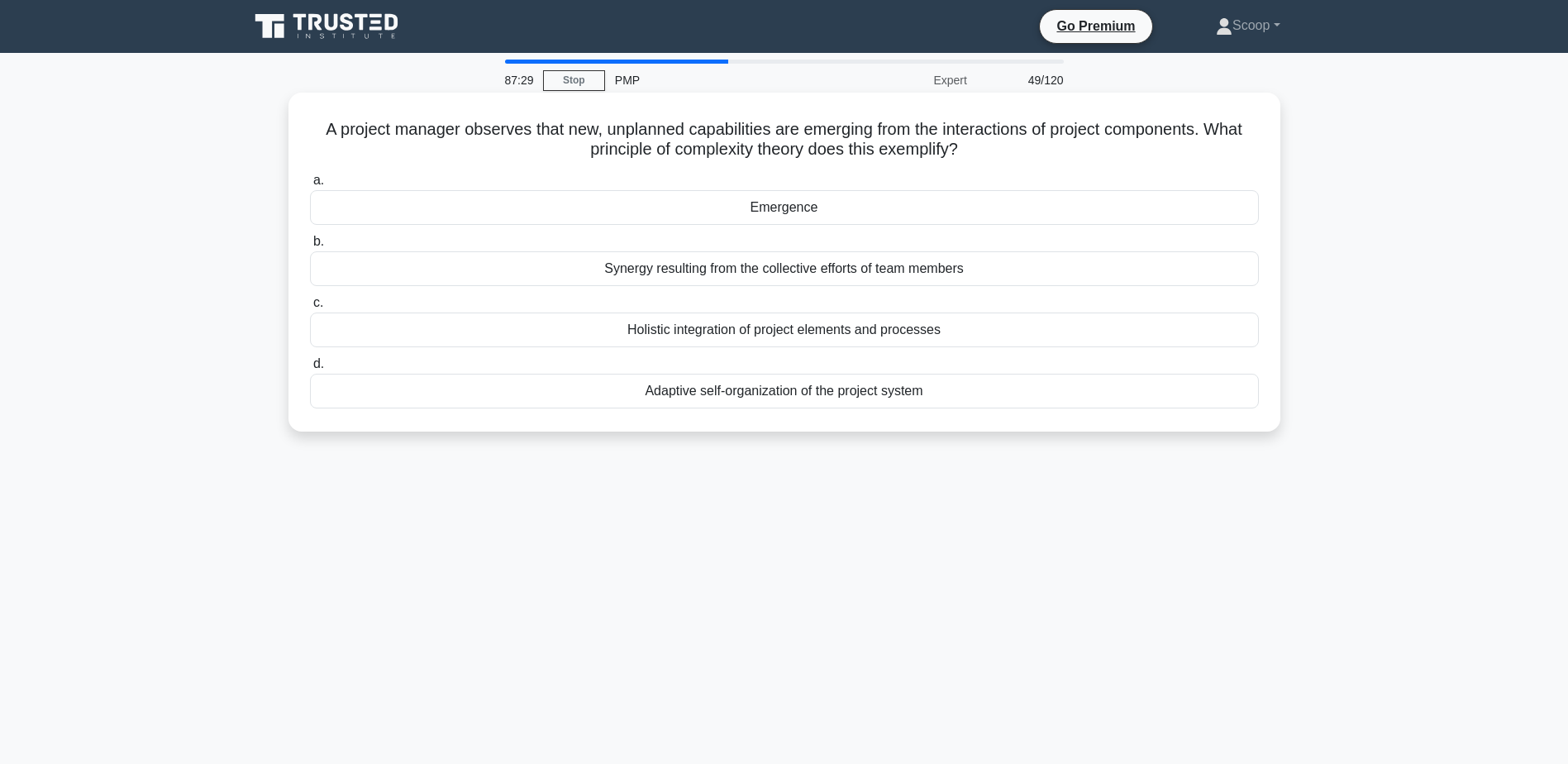
click at [789, 208] on div "Emergence" at bounding box center [784, 208] width 949 height 35
click at [310, 186] on input "a. Emergence" at bounding box center [310, 180] width 0 height 11
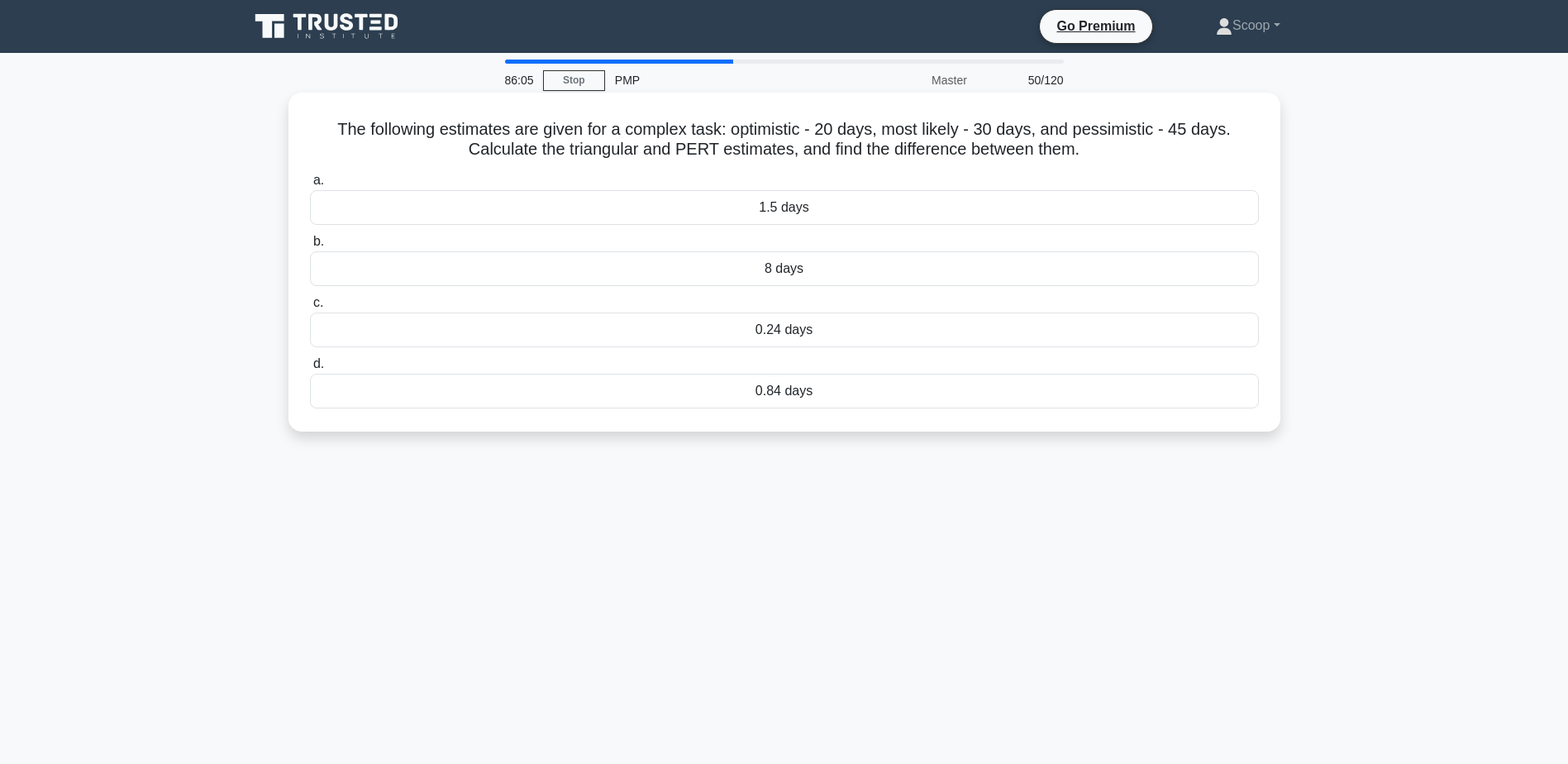
click at [779, 396] on div "0.84 days" at bounding box center [784, 391] width 949 height 35
click at [310, 370] on input "d. 0.84 days" at bounding box center [310, 364] width 0 height 11
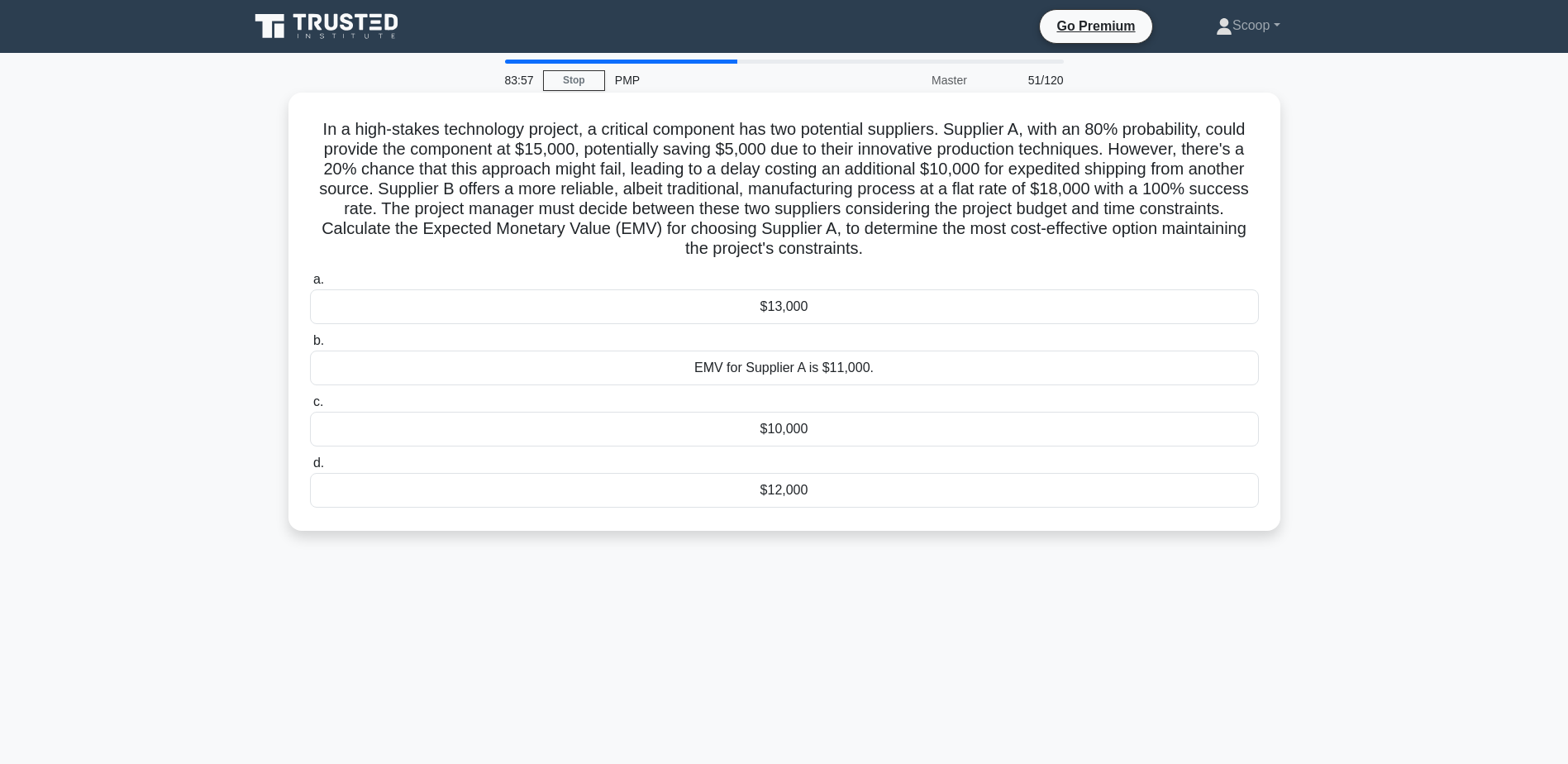
click at [808, 156] on h5 "In a high-stakes technology project, a critical component has two potential sup…" at bounding box center [784, 189] width 952 height 140
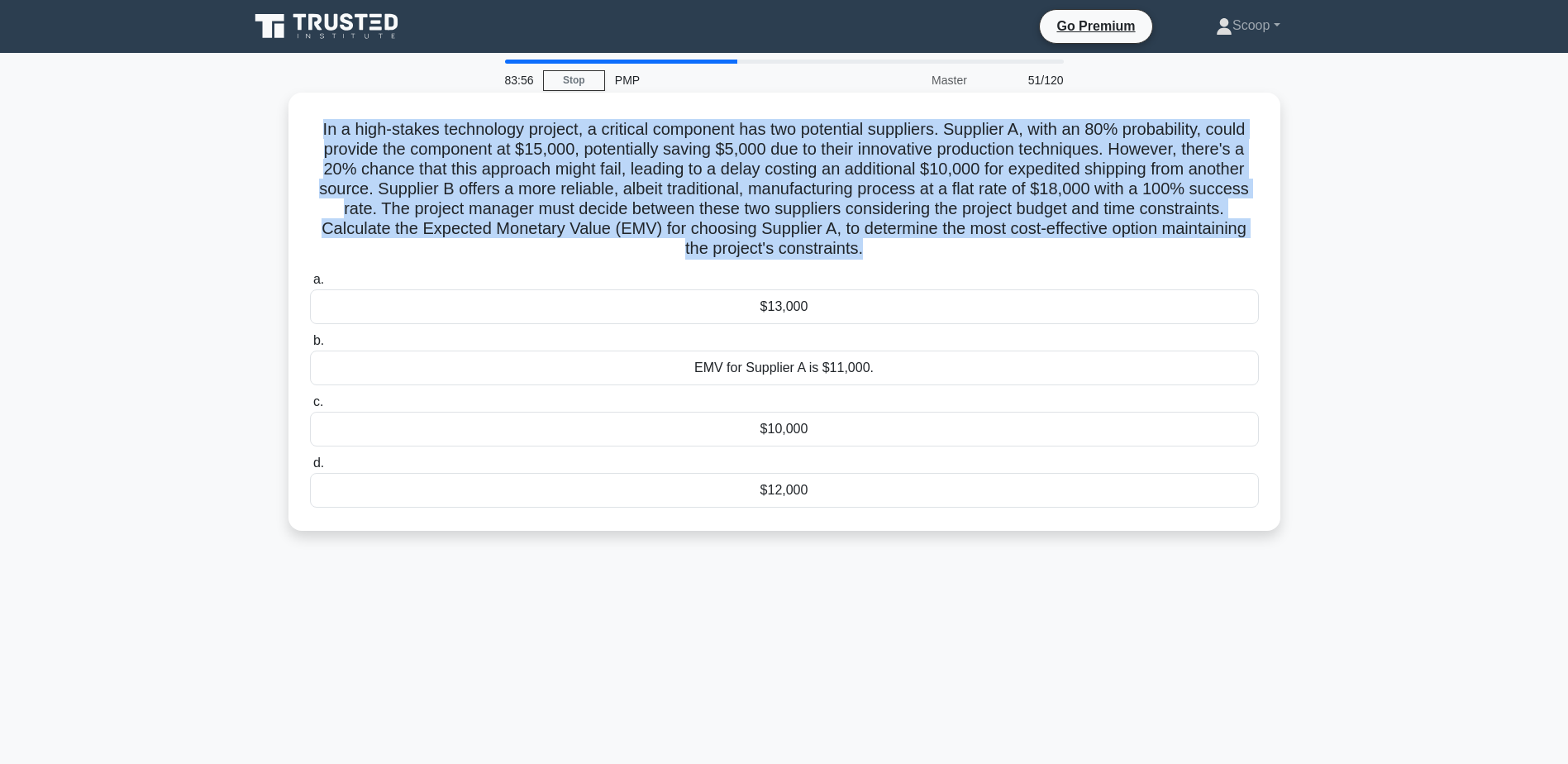
click at [808, 156] on h5 "In a high-stakes technology project, a critical component has two potential sup…" at bounding box center [784, 189] width 952 height 140
copy div "In a high-stakes technology project, a critical component has two potential sup…"
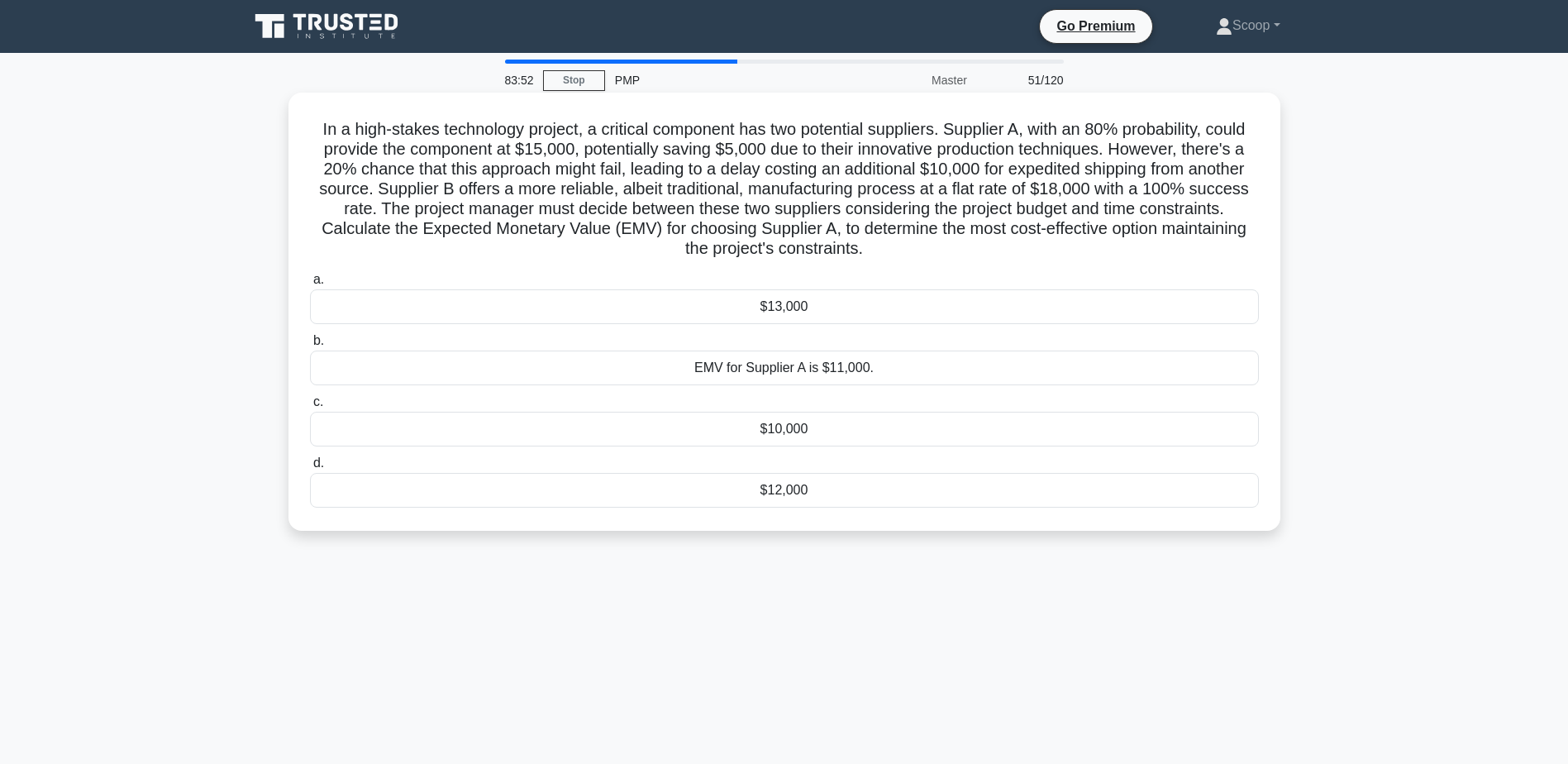
click at [785, 492] on div "$12,000" at bounding box center [784, 491] width 949 height 35
click at [310, 469] on input "d. $12,000" at bounding box center [310, 463] width 0 height 11
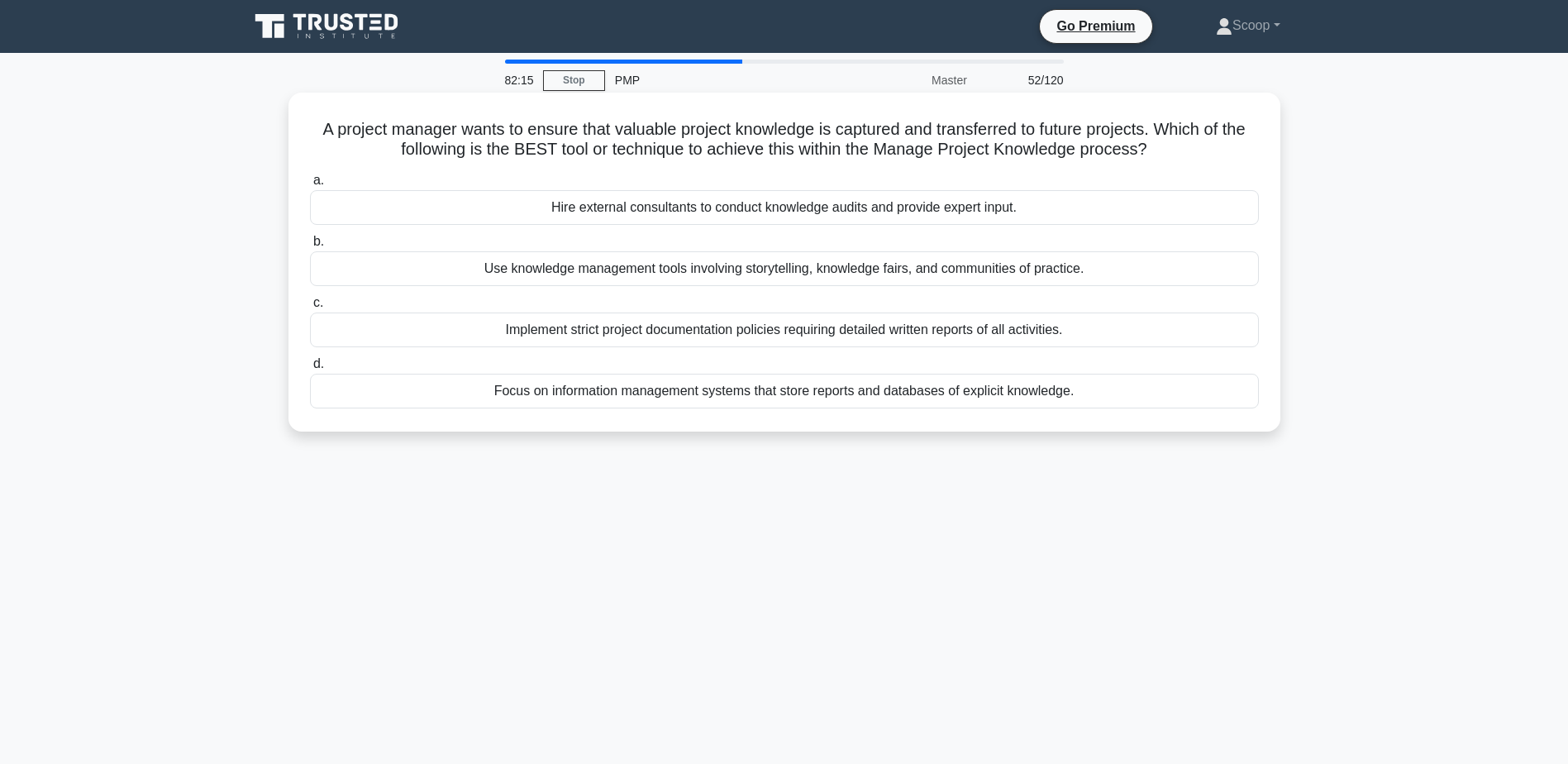
click at [819, 397] on div "Focus on information management systems that store reports and databases of exp…" at bounding box center [784, 391] width 949 height 35
click at [310, 370] on input "d. Focus on information management systems that store reports and databases of …" at bounding box center [310, 364] width 0 height 11
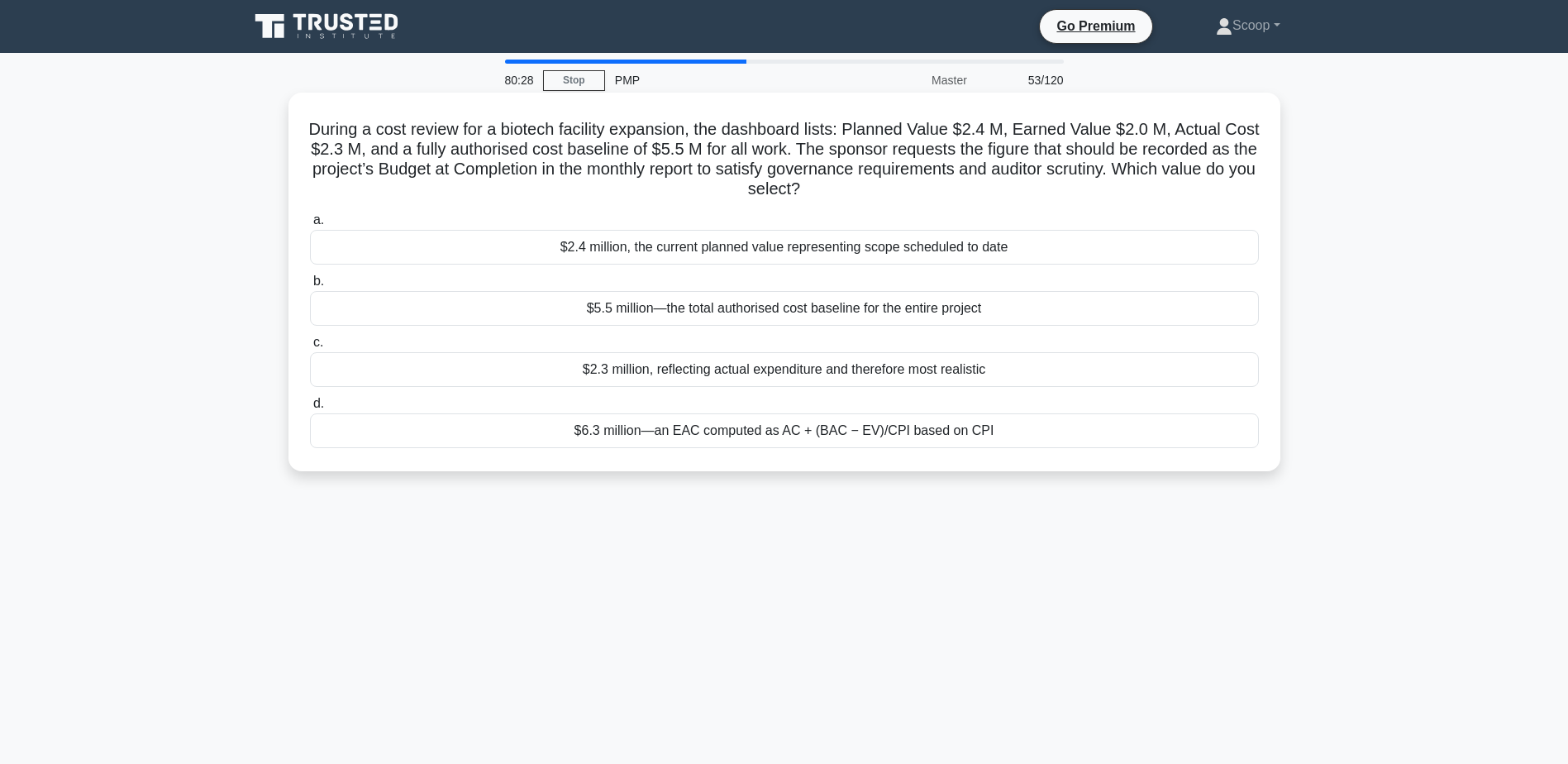
click at [884, 437] on div "$6.3 million—an EAC computed as AC + (BAC − EV)/CPI based on CPI" at bounding box center [784, 431] width 949 height 35
click at [310, 409] on input "d. $6.3 million—an EAC computed as AC + (BAC − EV)/CPI based on CPI" at bounding box center [310, 404] width 0 height 11
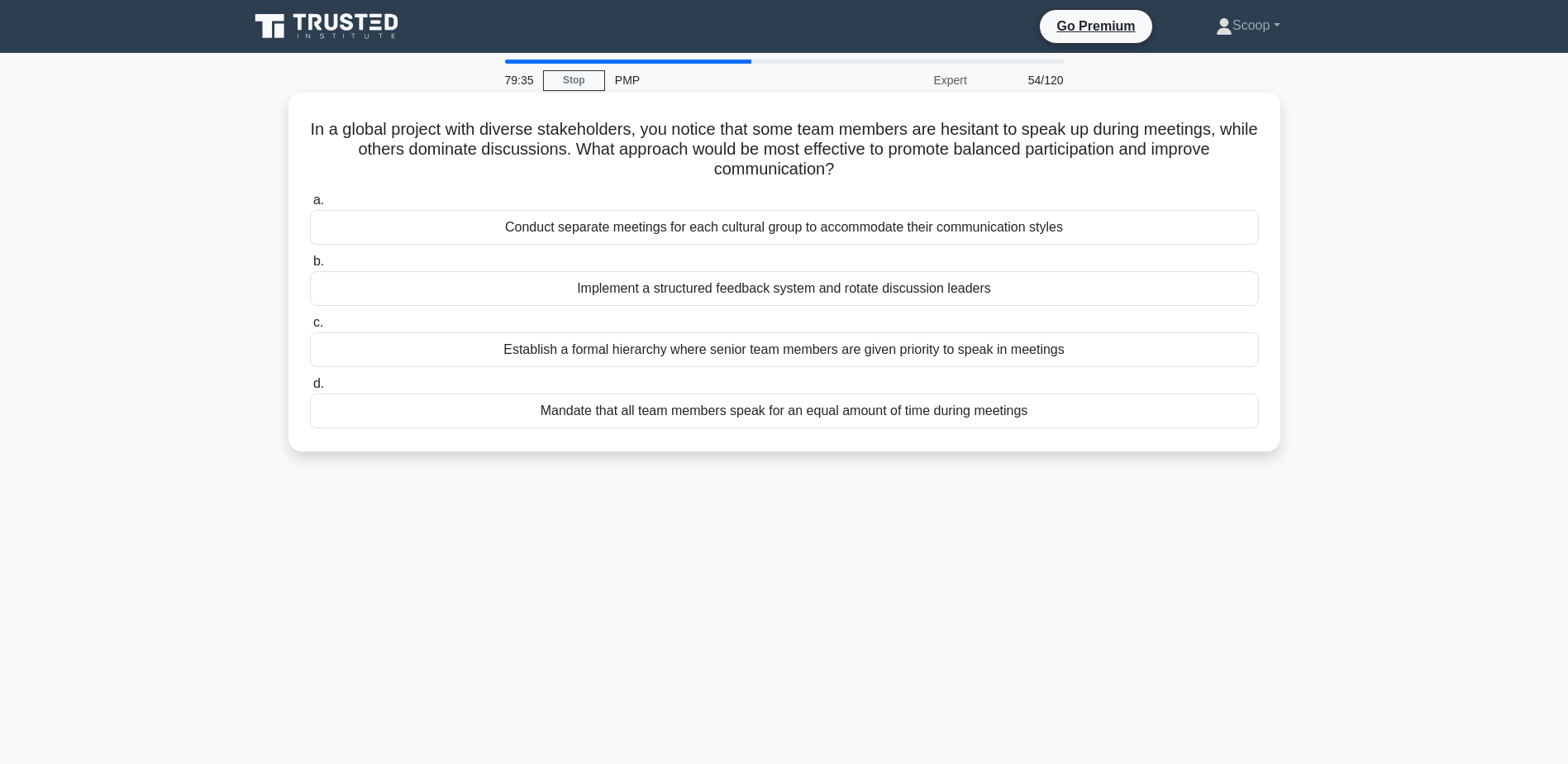
click at [846, 299] on div "Implement a structured feedback system and rotate discussion leaders" at bounding box center [784, 289] width 949 height 35
click at [310, 267] on input "b. Implement a structured feedback system and rotate discussion leaders" at bounding box center [310, 262] width 0 height 11
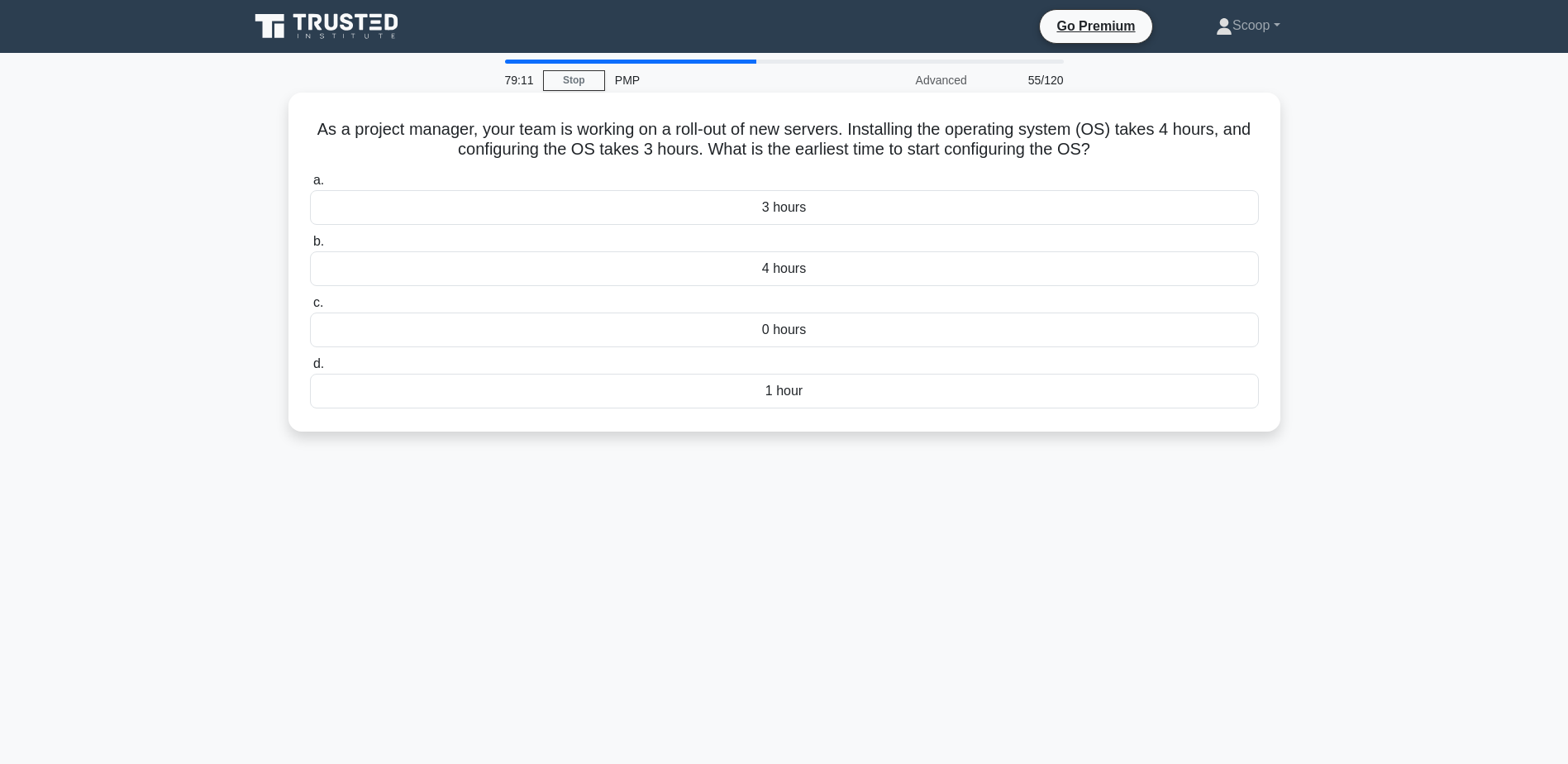
click at [804, 269] on div "4 hours" at bounding box center [784, 269] width 949 height 35
click at [310, 247] on input "b. 4 hours" at bounding box center [310, 242] width 0 height 11
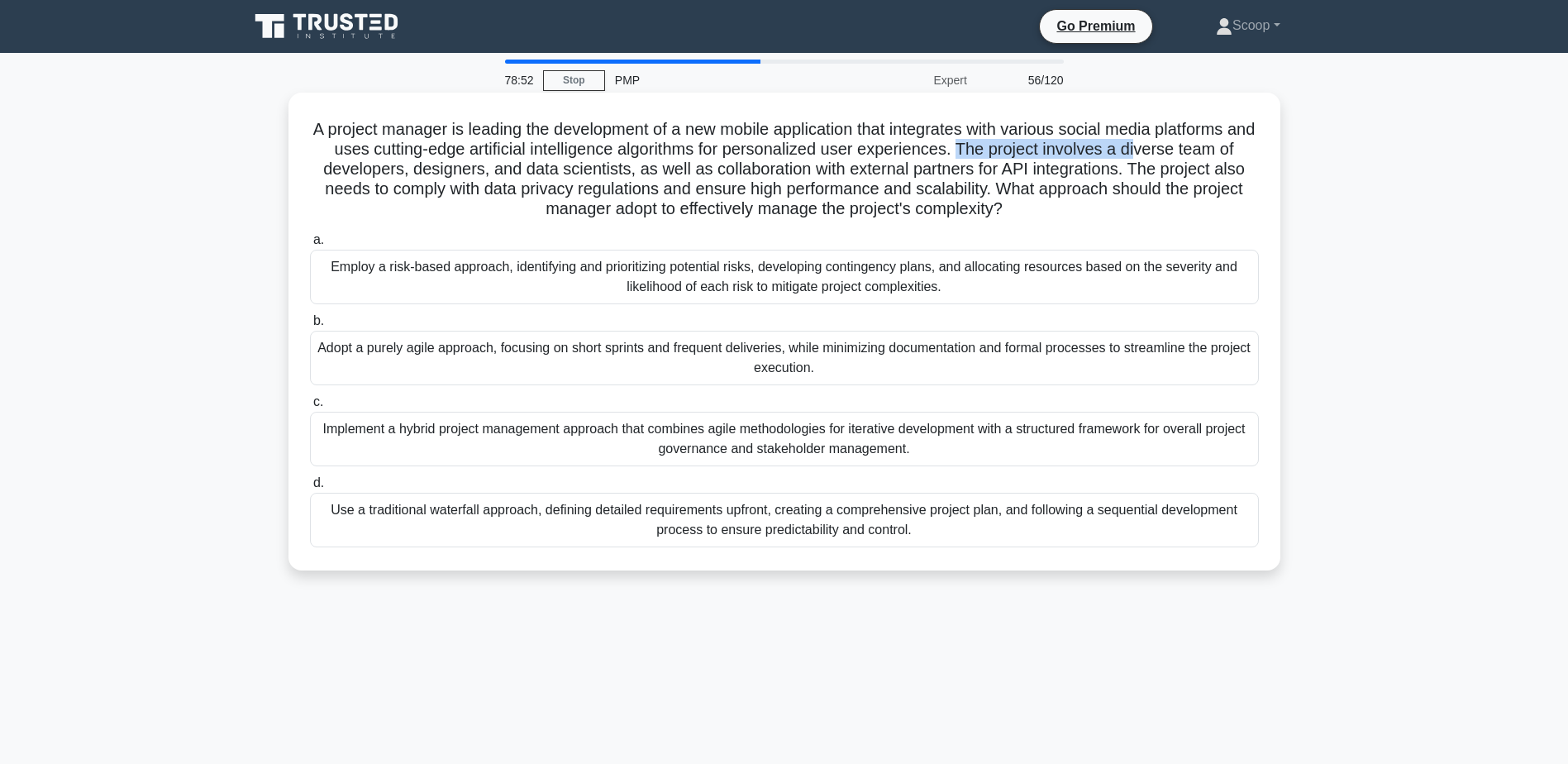
drag, startPoint x: 987, startPoint y: 144, endPoint x: 1170, endPoint y: 146, distance: 183.0
click at [1170, 146] on h5 "A project manager is leading the development of a new mobile application that i…" at bounding box center [784, 169] width 952 height 100
drag, startPoint x: 1170, startPoint y: 146, endPoint x: 1023, endPoint y: 141, distance: 147.1
click at [1023, 141] on h5 "A project manager is leading the development of a new mobile application that i…" at bounding box center [784, 169] width 952 height 100
click at [990, 140] on h5 "A project manager is leading the development of a new mobile application that i…" at bounding box center [784, 169] width 952 height 100
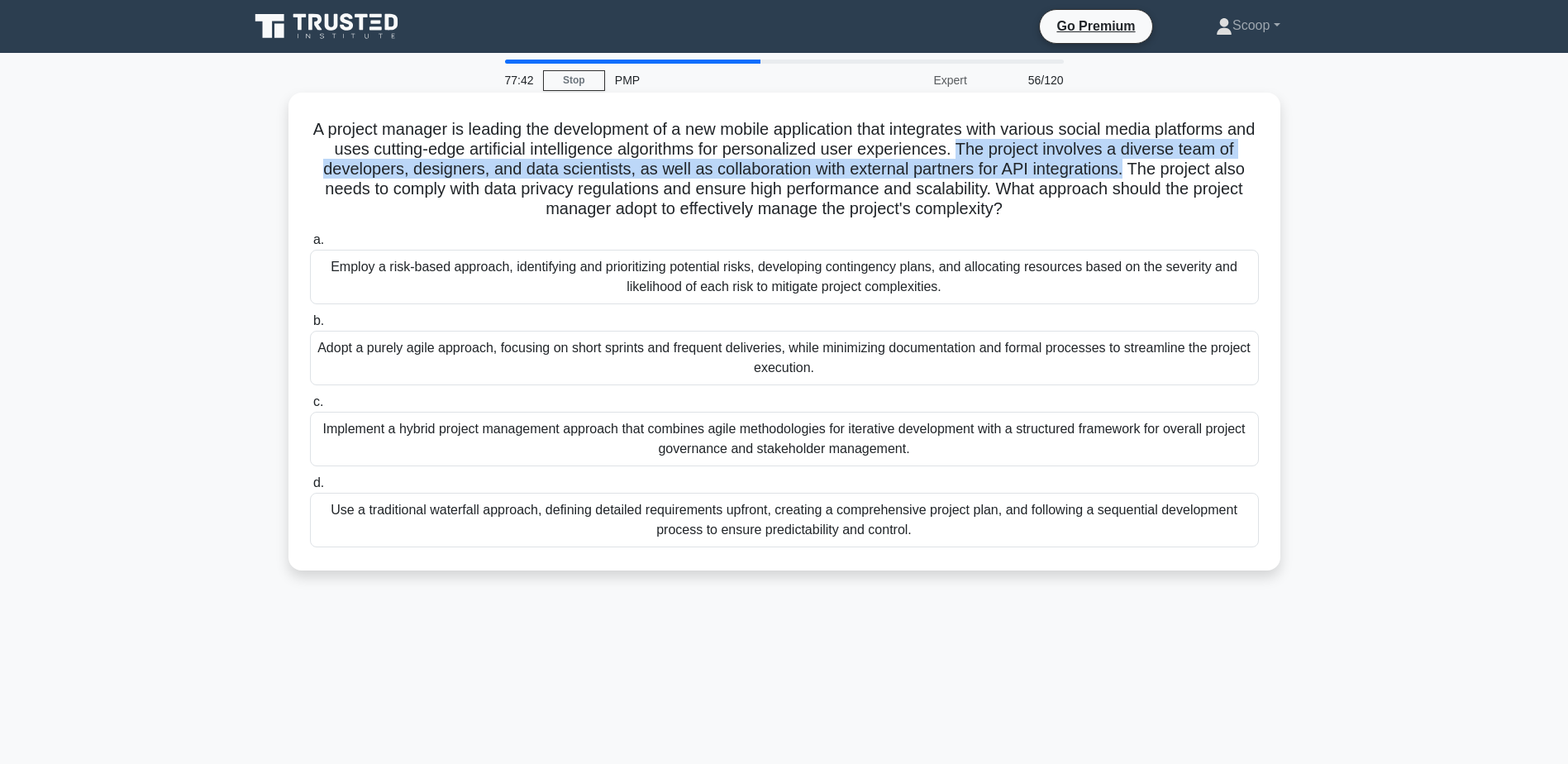
drag, startPoint x: 991, startPoint y: 141, endPoint x: 1158, endPoint y: 167, distance: 169.0
click at [1158, 167] on h5 "A project manager is leading the development of a new mobile application that i…" at bounding box center [784, 169] width 952 height 100
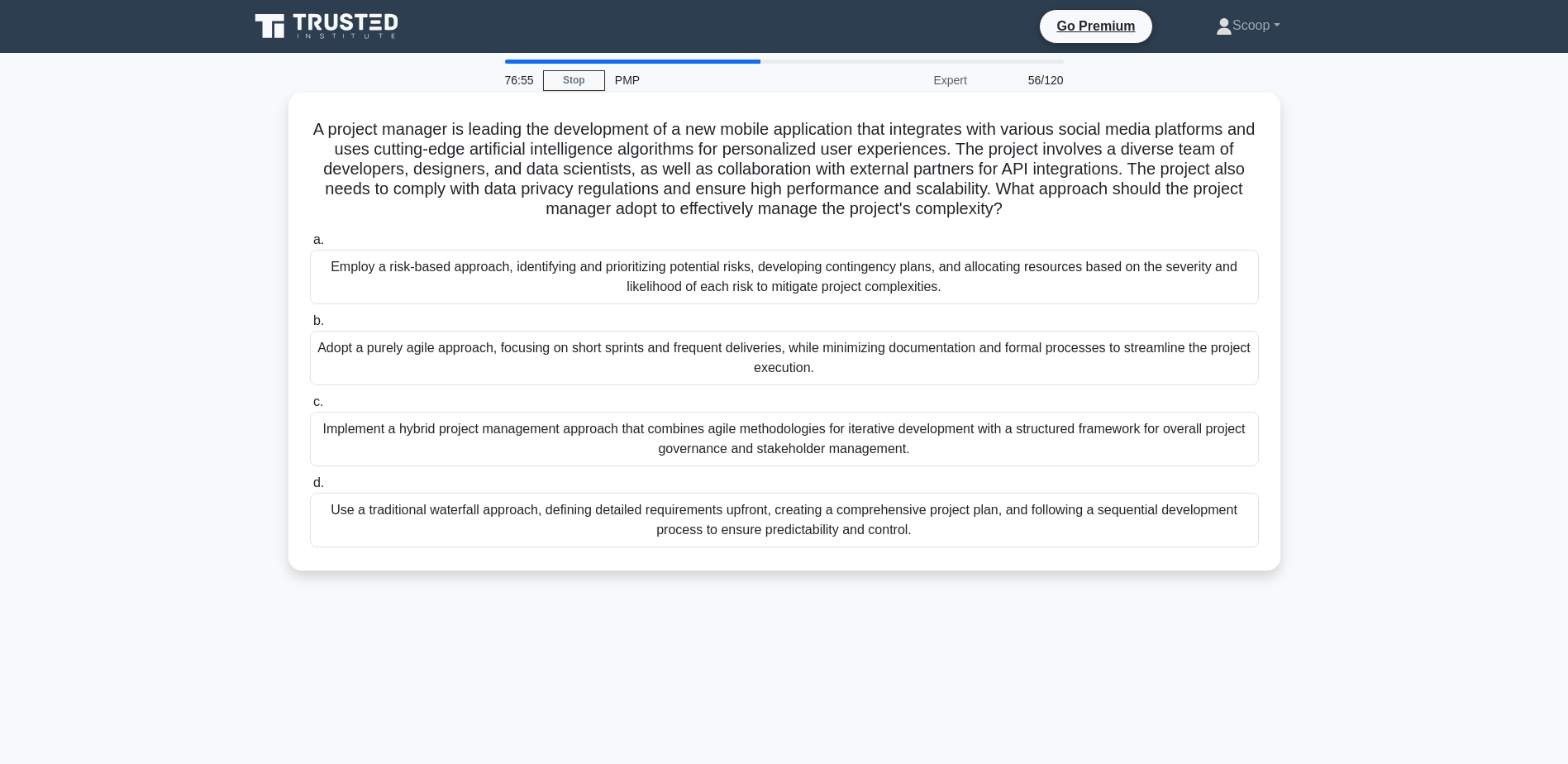
click at [891, 440] on div "Implement a hybrid project management approach that combines agile methodologie…" at bounding box center [784, 439] width 949 height 55
click at [310, 408] on input "c. Implement a hybrid project management approach that combines agile methodolo…" at bounding box center [310, 402] width 0 height 11
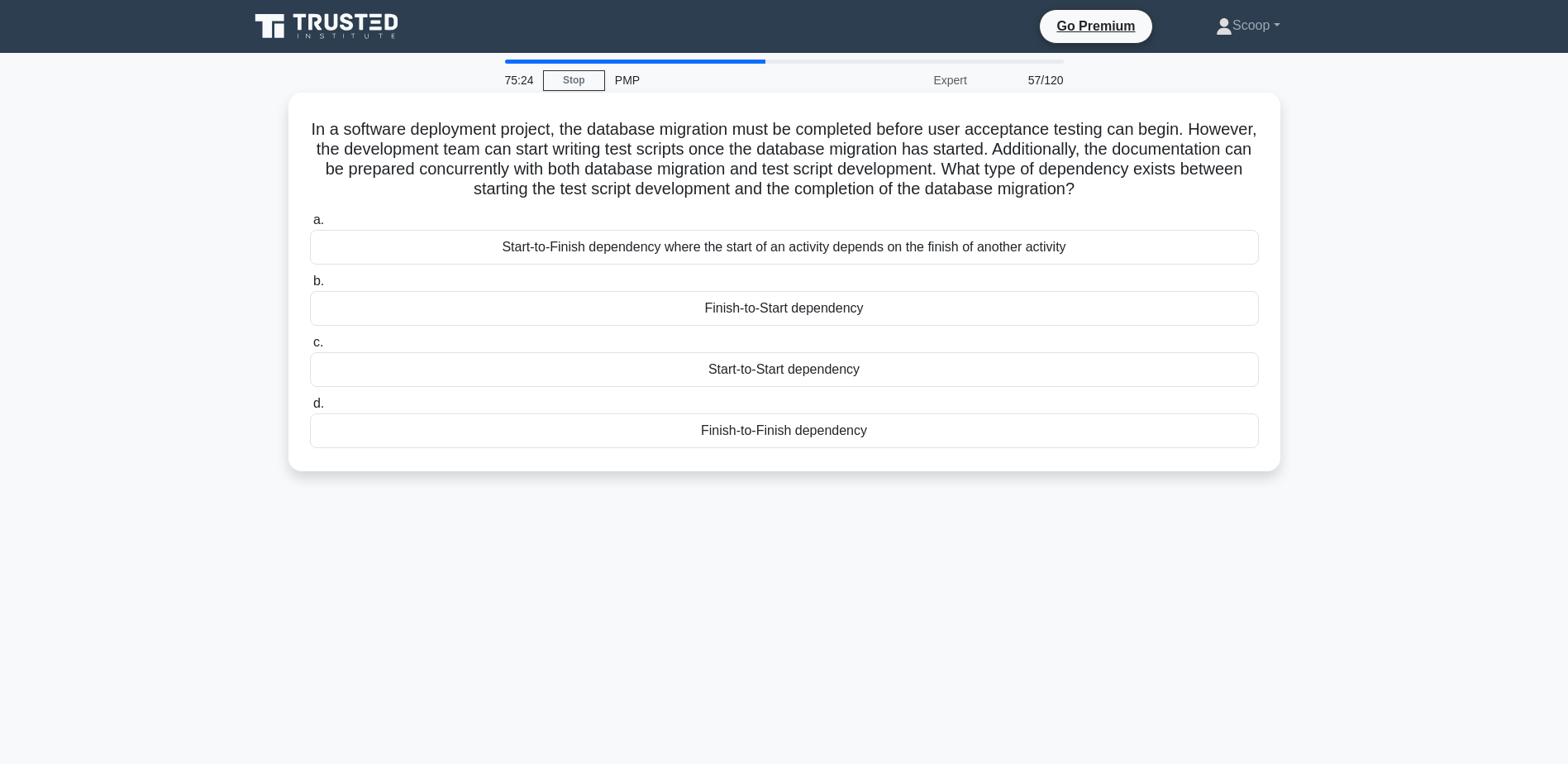
click at [788, 375] on div "Start-to-Start dependency" at bounding box center [784, 370] width 949 height 35
click at [310, 348] on input "c. Start-to-Start dependency" at bounding box center [310, 342] width 0 height 11
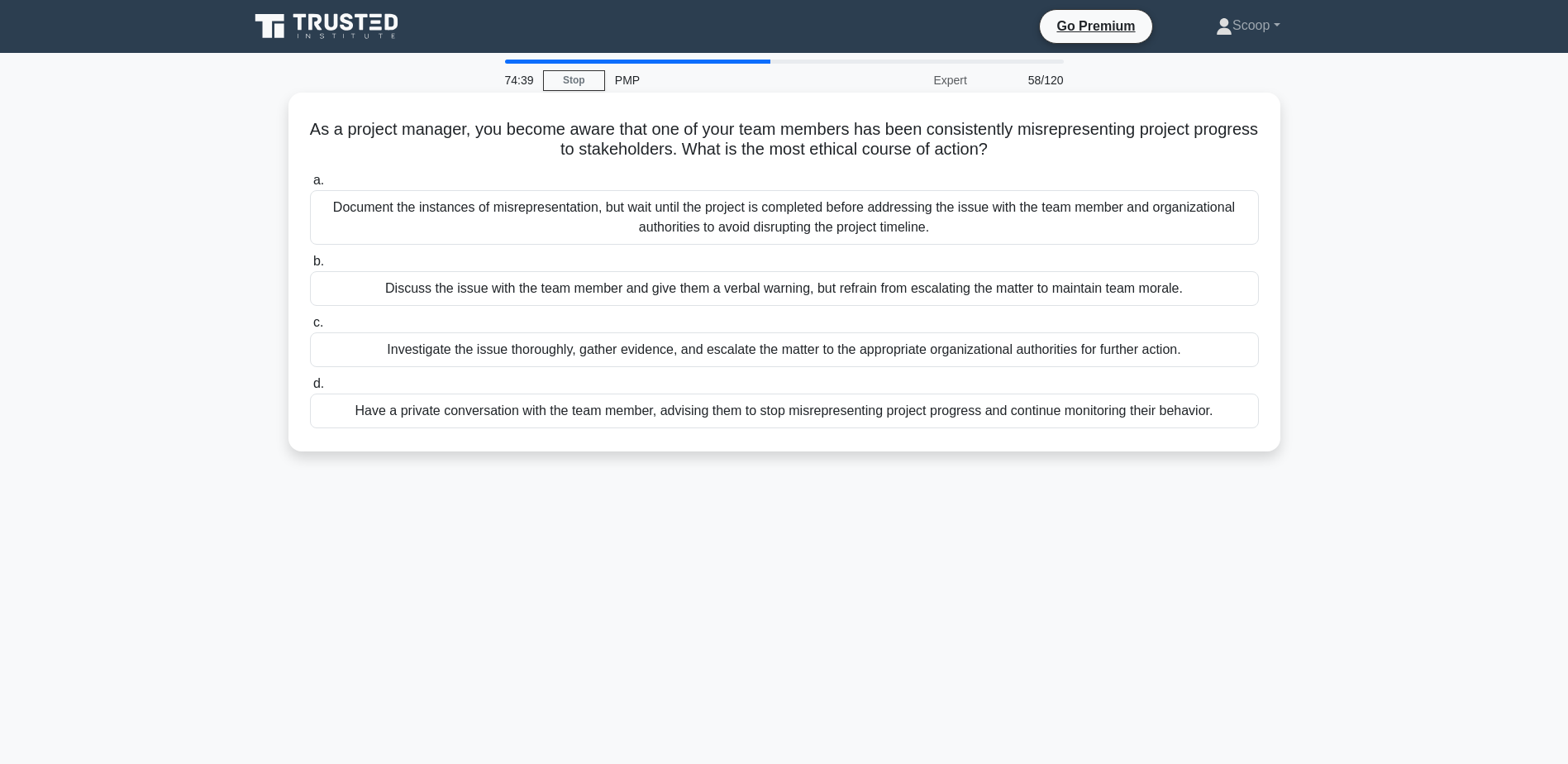
click at [961, 362] on div "Investigate the issue thoroughly, gather evidence, and escalate the matter to t…" at bounding box center [784, 350] width 949 height 35
click at [310, 328] on input "c. Investigate the issue thoroughly, gather evidence, and escalate the matter t…" at bounding box center [310, 322] width 0 height 11
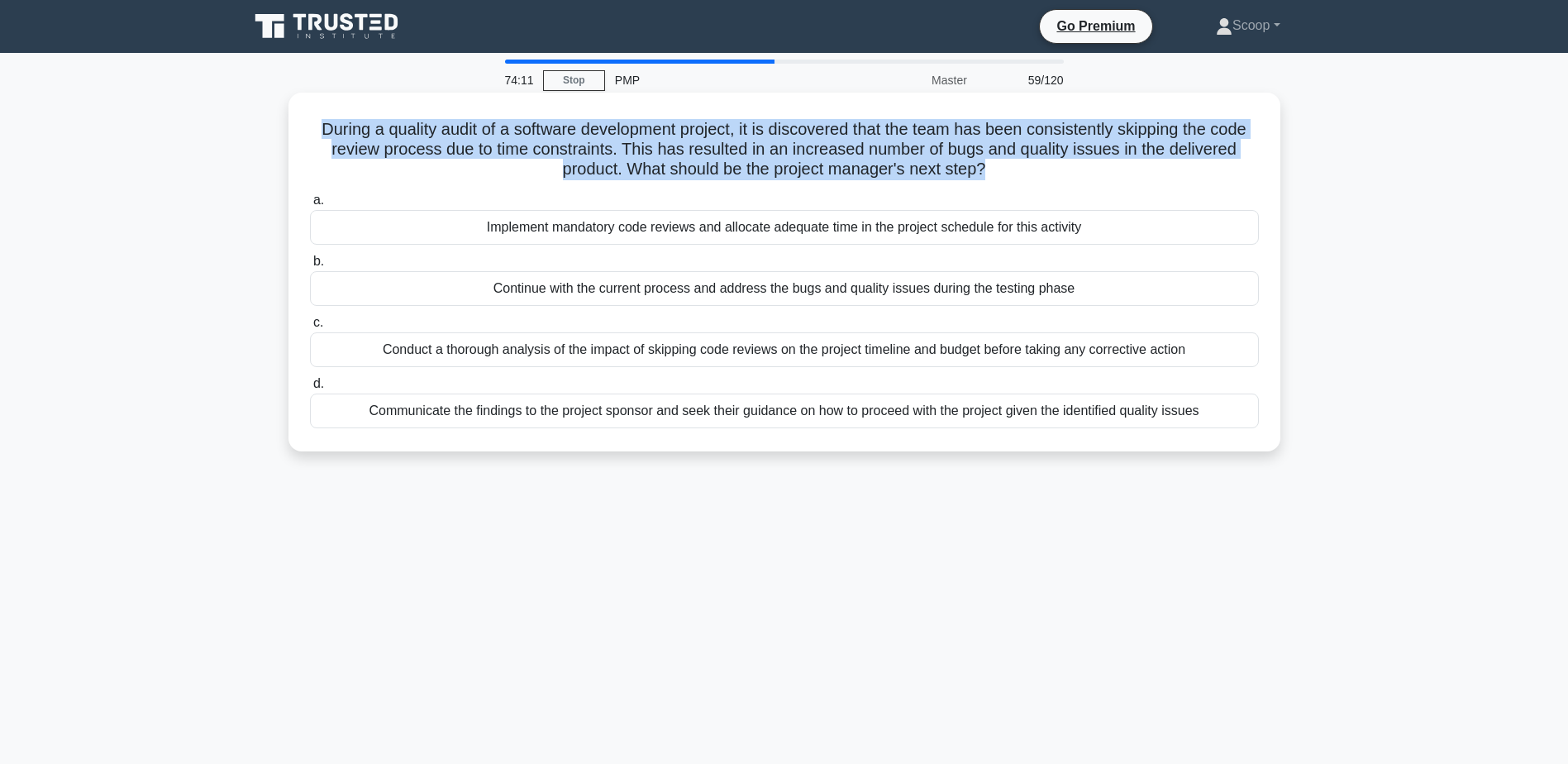
drag, startPoint x: 324, startPoint y: 125, endPoint x: 1025, endPoint y: 168, distance: 702.3
click at [1025, 168] on h5 "During a quality audit of a software development project, it is discovered that…" at bounding box center [784, 149] width 952 height 61
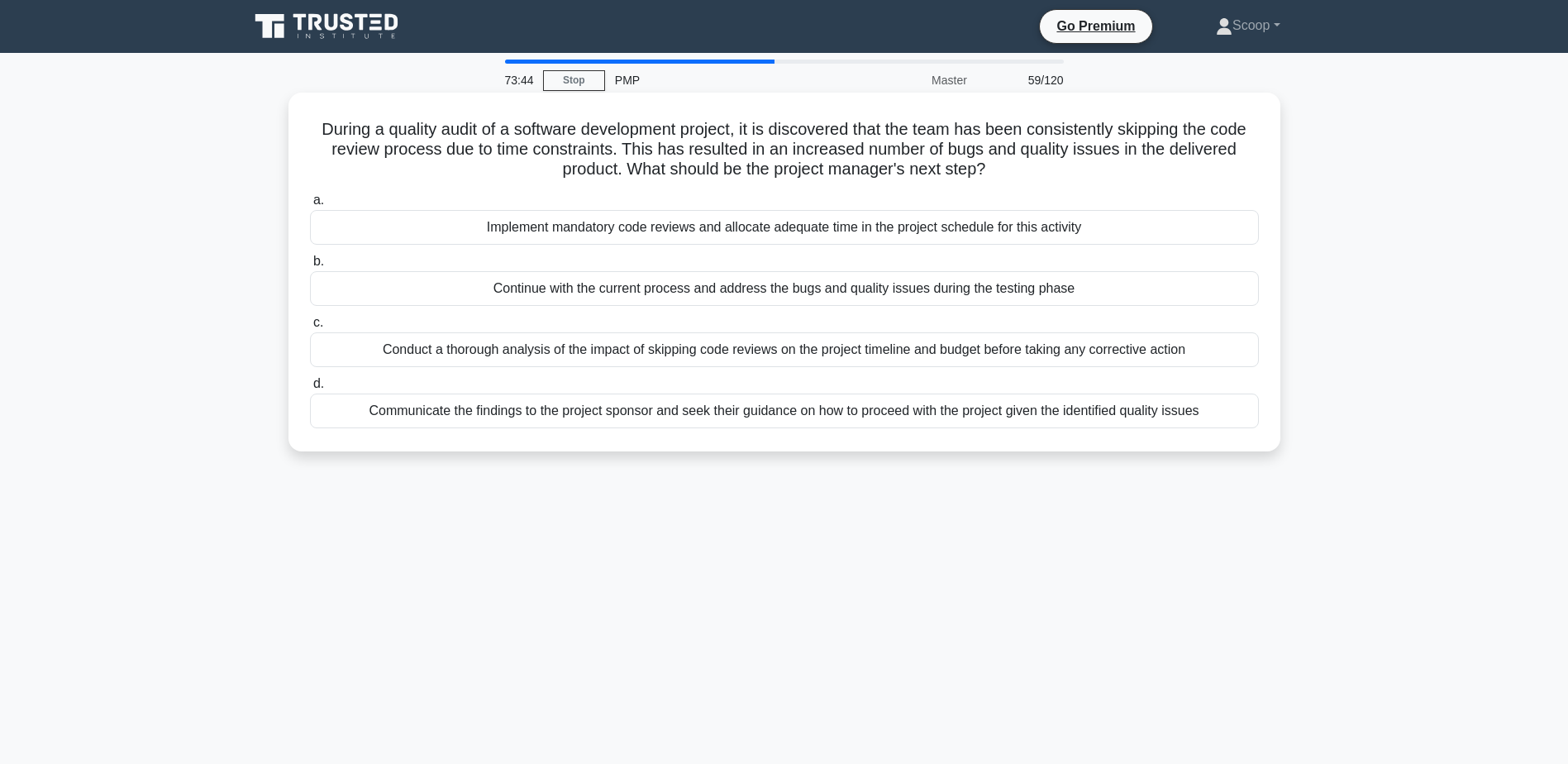
click at [853, 234] on div "Implement mandatory code reviews and allocate adequate time in the project sche…" at bounding box center [784, 228] width 949 height 35
click at [310, 206] on input "a. Implement mandatory code reviews and allocate adequate time in the project s…" at bounding box center [310, 200] width 0 height 11
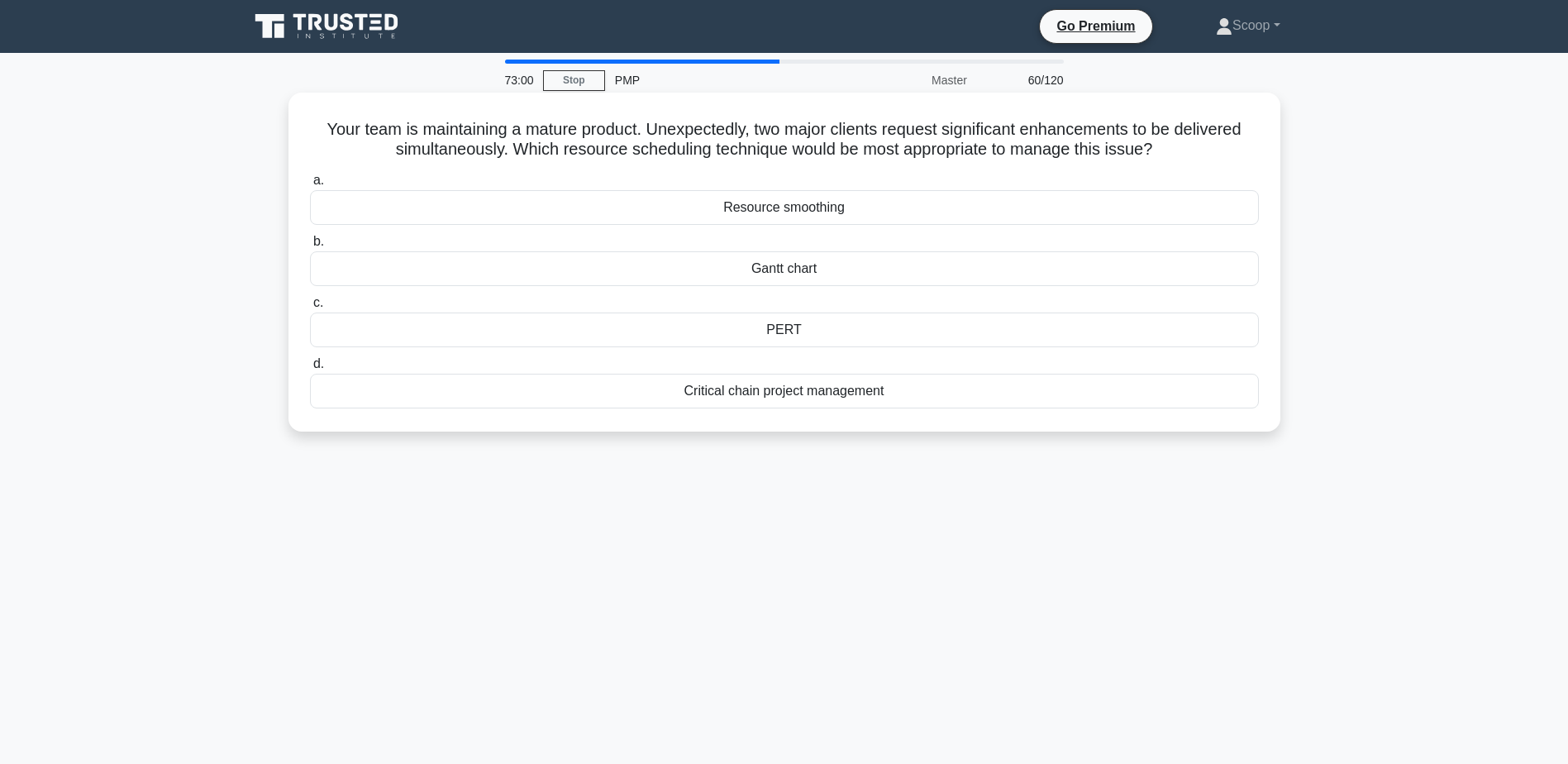
click at [816, 213] on div "Resource smoothing" at bounding box center [784, 208] width 949 height 35
click at [310, 186] on input "a. Resource smoothing" at bounding box center [310, 180] width 0 height 11
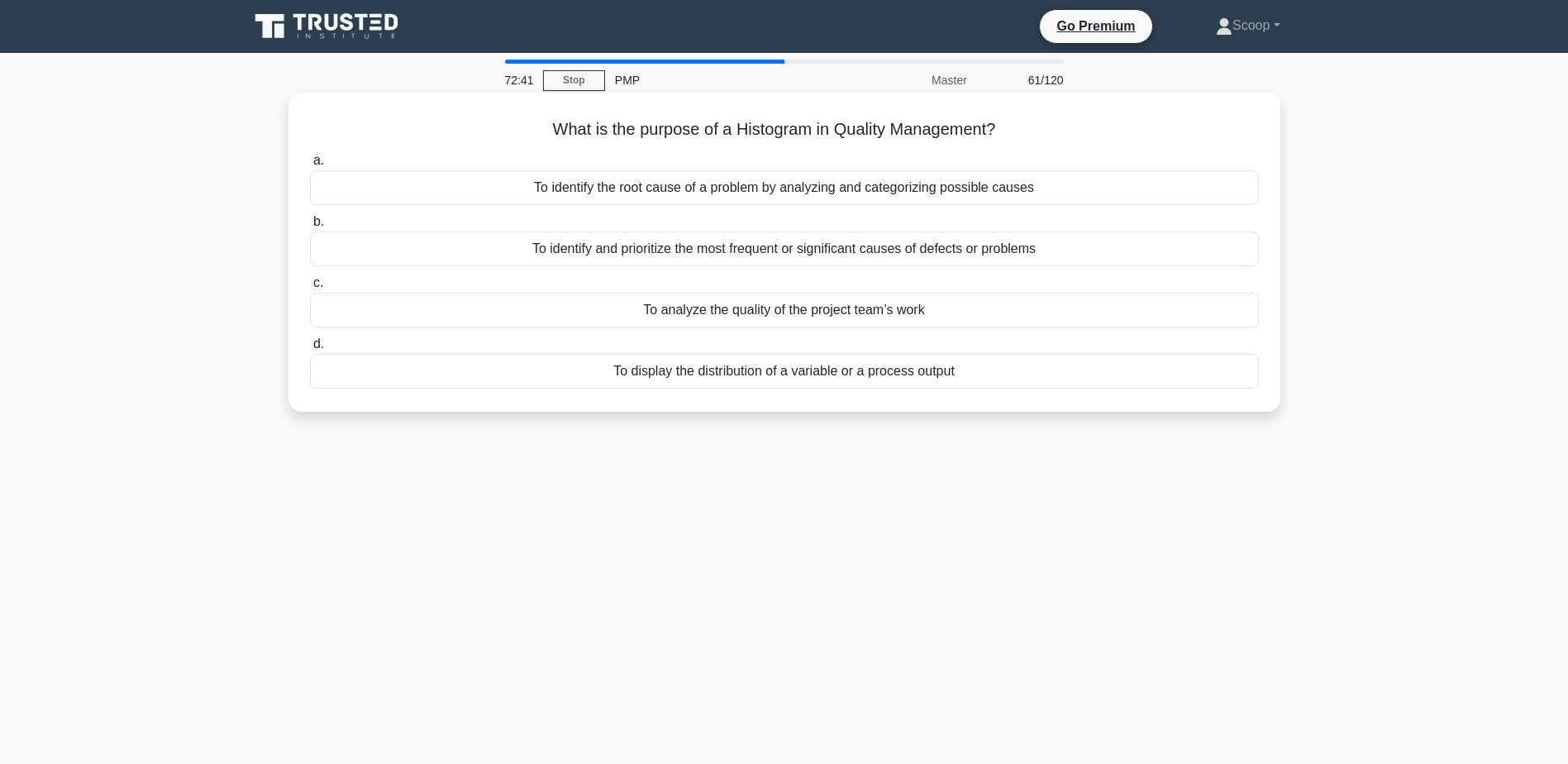
click at [929, 250] on div "To identify and prioritize the most frequent or significant causes of defects o…" at bounding box center [784, 249] width 949 height 35
click at [310, 228] on input "b. To identify and prioritize the most frequent or significant causes of defect…" at bounding box center [310, 222] width 0 height 11
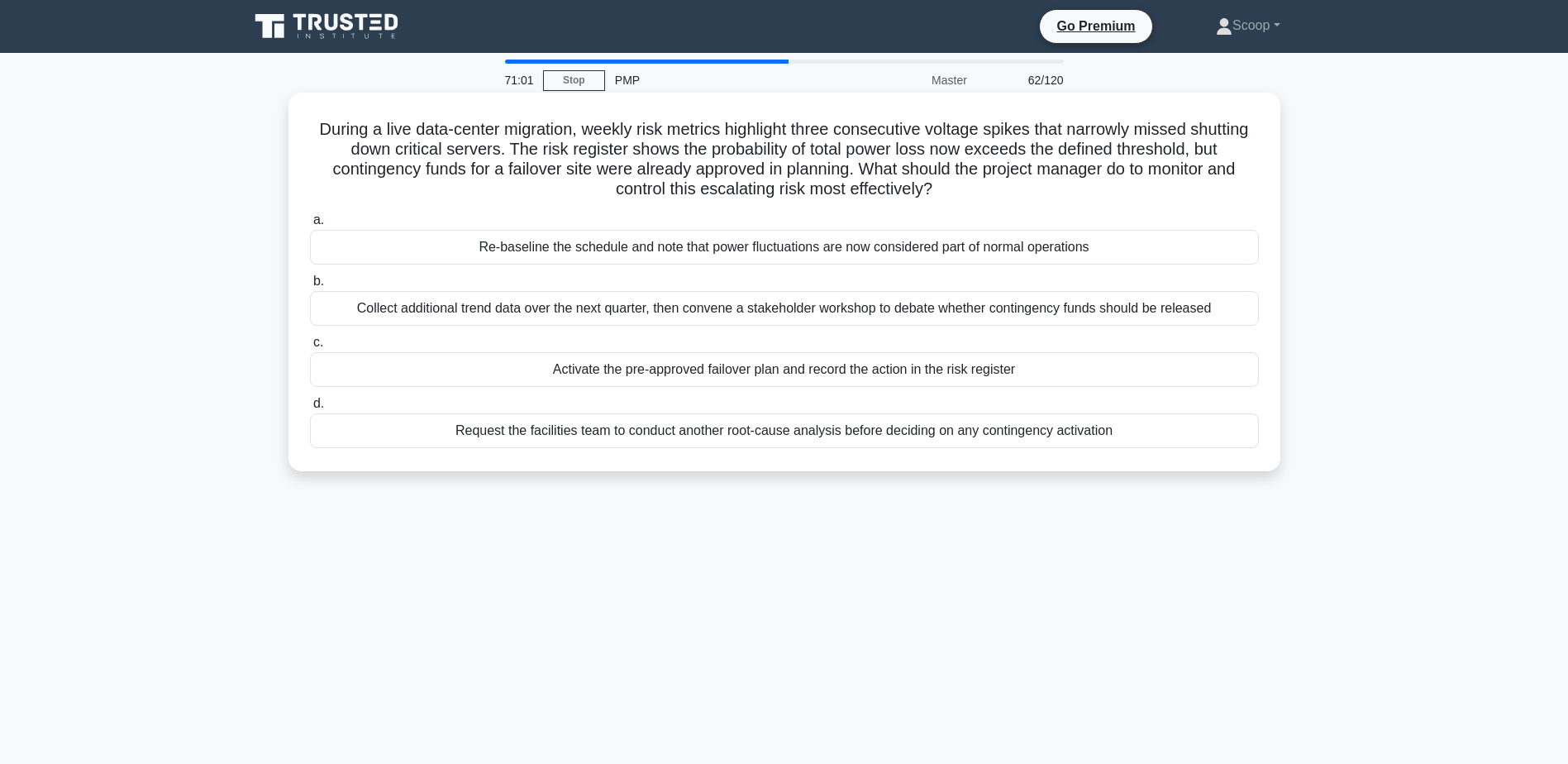
click at [951, 367] on div "Activate the pre-approved failover plan and record the action in the risk regis…" at bounding box center [784, 370] width 949 height 35
click at [310, 348] on input "c. Activate the pre-approved failover plan and record the action in the risk re…" at bounding box center [310, 342] width 0 height 11
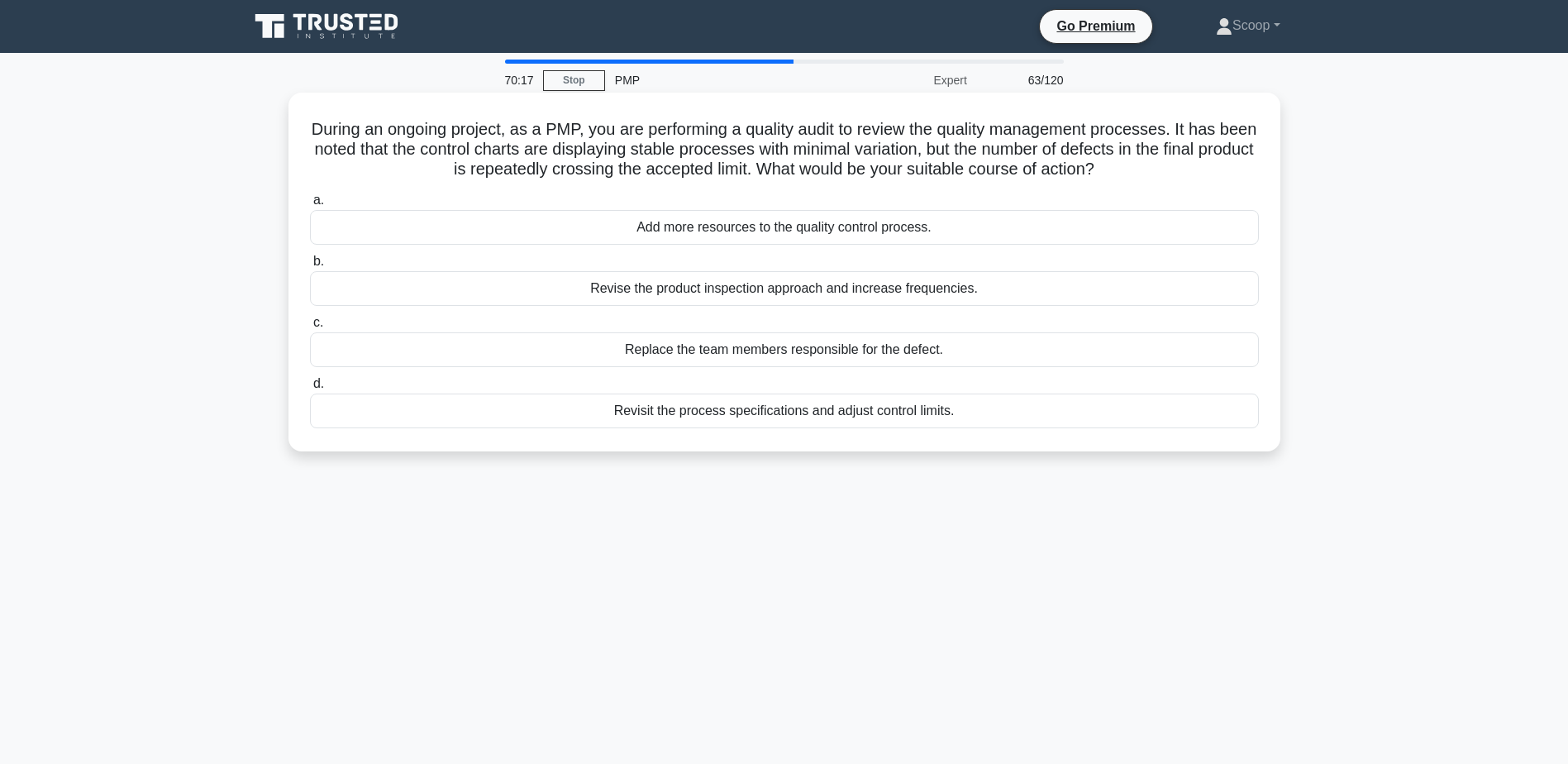
click at [843, 414] on div "Revisit the process specifications and adjust control limits." at bounding box center [784, 411] width 949 height 35
click at [310, 389] on input "d. Revisit the process specifications and adjust control limits." at bounding box center [310, 384] width 0 height 11
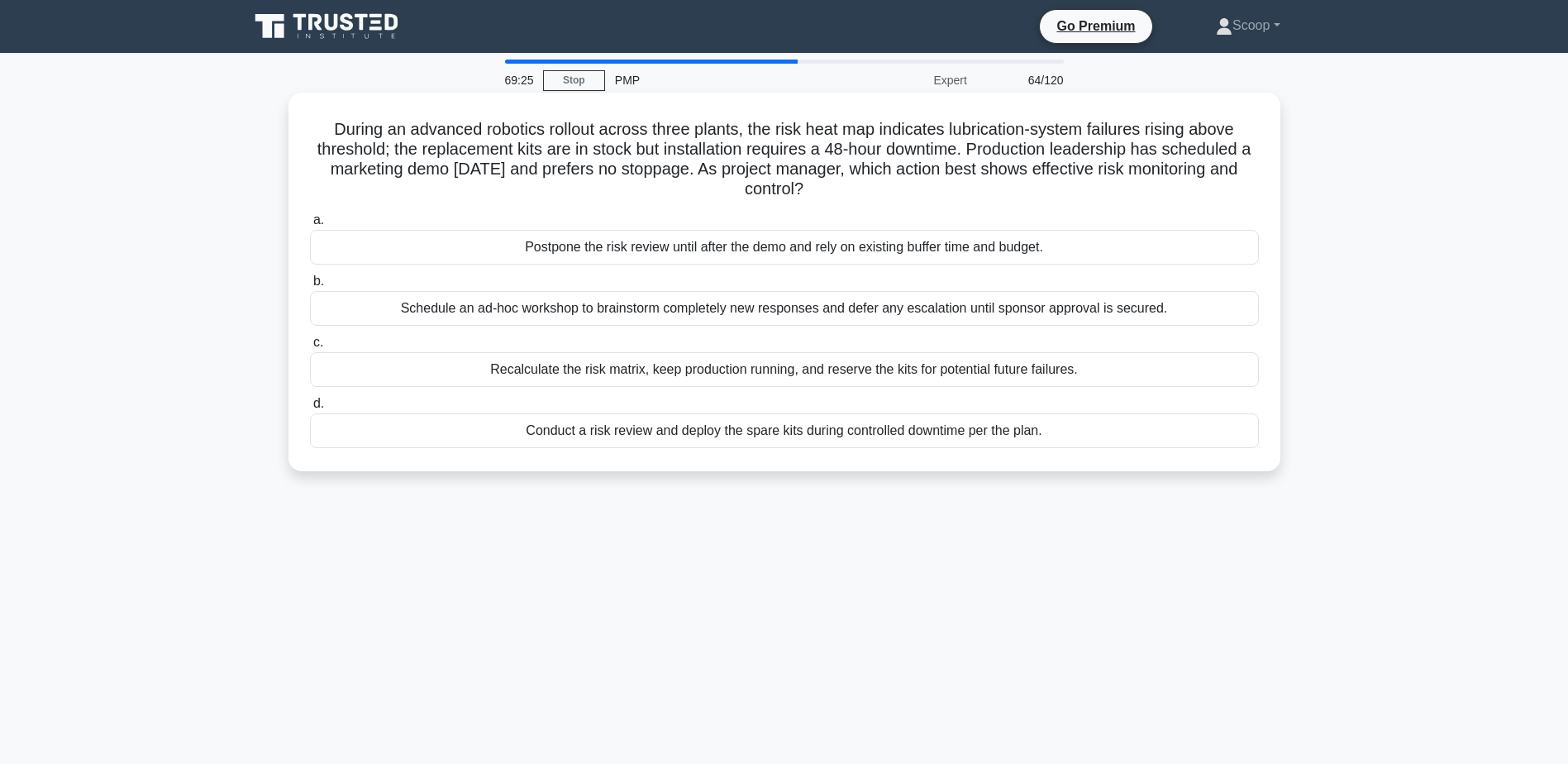
click at [773, 431] on div "Conduct a risk review and deploy the spare kits during controlled downtime per …" at bounding box center [784, 431] width 949 height 35
click at [310, 409] on input "d. Conduct a risk review and deploy the spare kits during controlled downtime p…" at bounding box center [310, 404] width 0 height 11
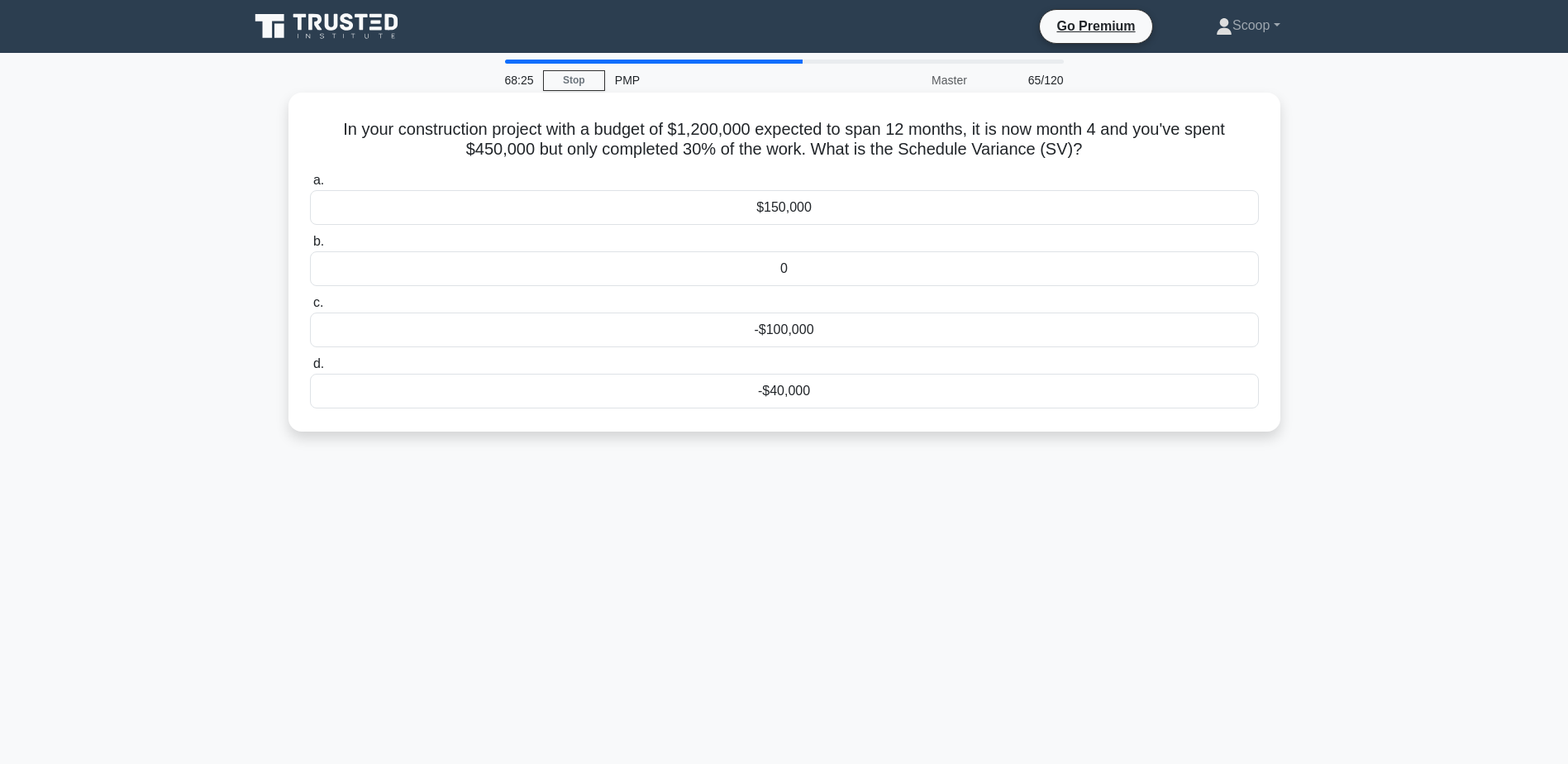
click at [894, 285] on div "0" at bounding box center [784, 269] width 949 height 35
click at [310, 247] on input "b. 0" at bounding box center [310, 242] width 0 height 11
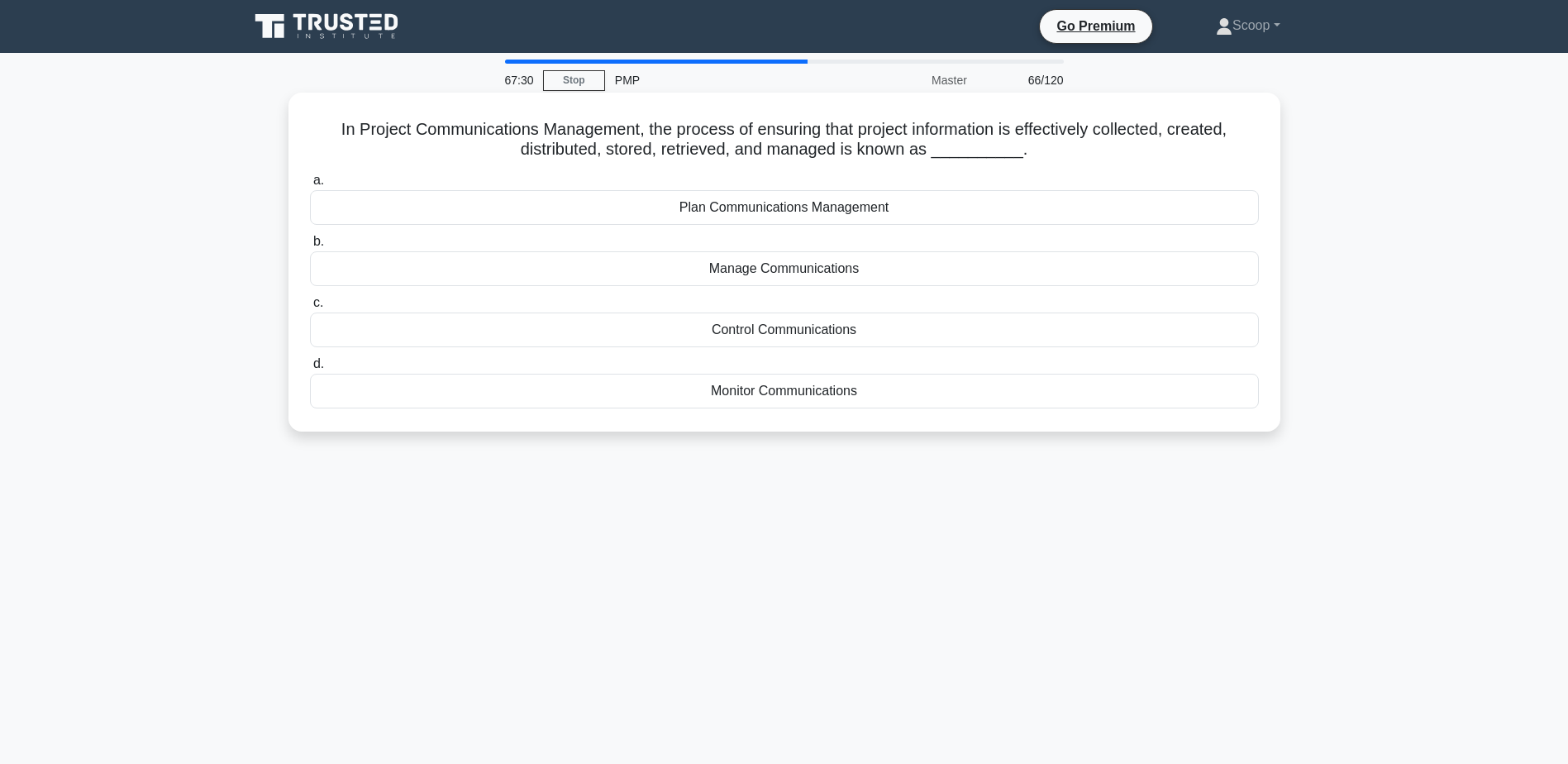
click at [831, 389] on div "Monitor Communications" at bounding box center [784, 391] width 949 height 35
click at [310, 370] on input "d. Monitor Communications" at bounding box center [310, 364] width 0 height 11
click at [851, 335] on div "Bottom-Up Estimation" at bounding box center [784, 330] width 949 height 35
click at [310, 308] on input "c. Bottom-Up Estimation" at bounding box center [310, 302] width 0 height 11
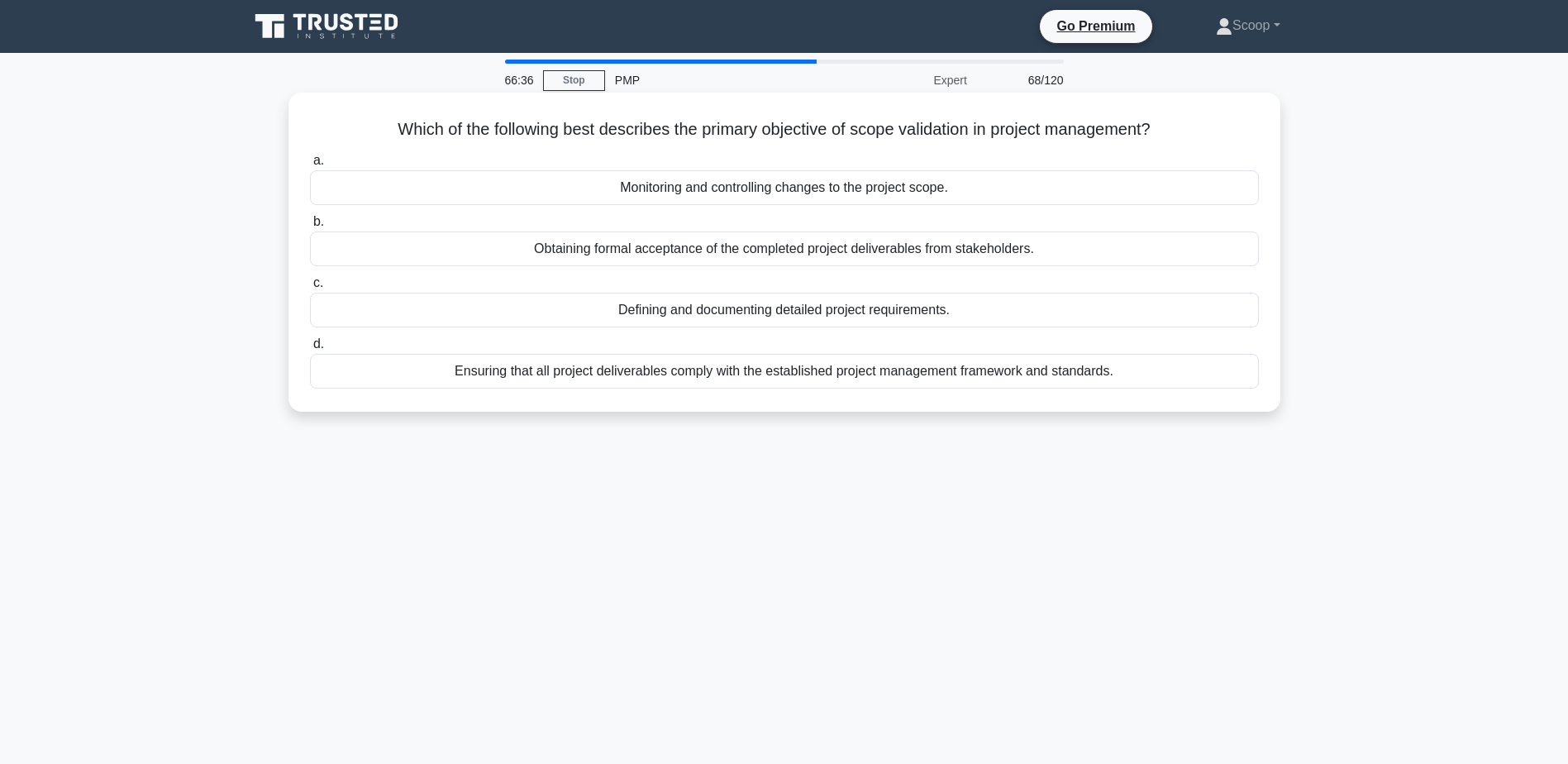
click at [828, 247] on div "Obtaining formal acceptance of the completed project deliverables from stakehol…" at bounding box center [784, 249] width 949 height 35
click at [310, 228] on input "b. Obtaining formal acceptance of the completed project deliverables from stake…" at bounding box center [310, 222] width 0 height 11
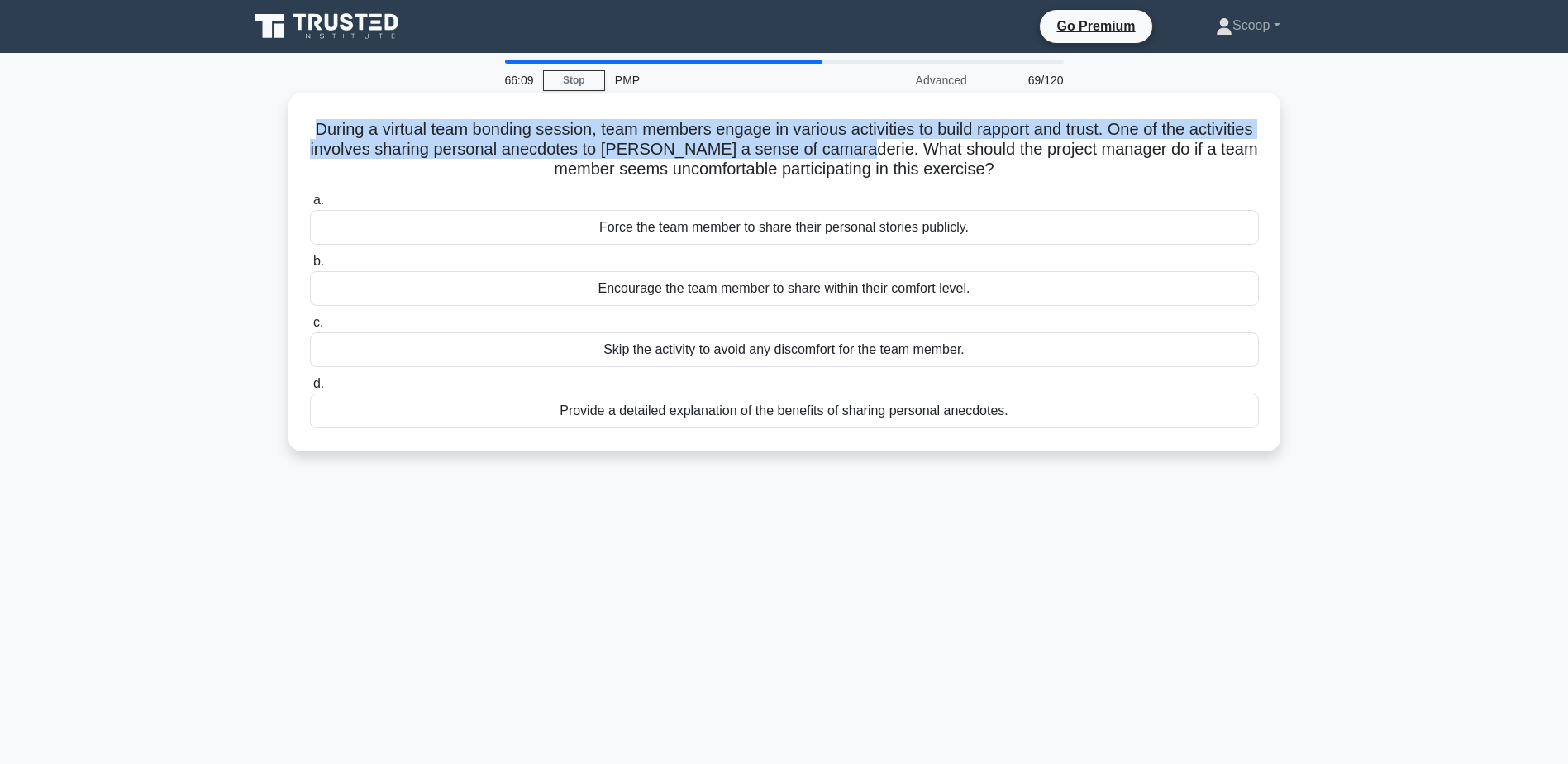
drag, startPoint x: 332, startPoint y: 130, endPoint x: 906, endPoint y: 152, distance: 574.4
click at [906, 152] on h5 "During a virtual team bonding session, team members engage in various activitie…" at bounding box center [784, 149] width 952 height 61
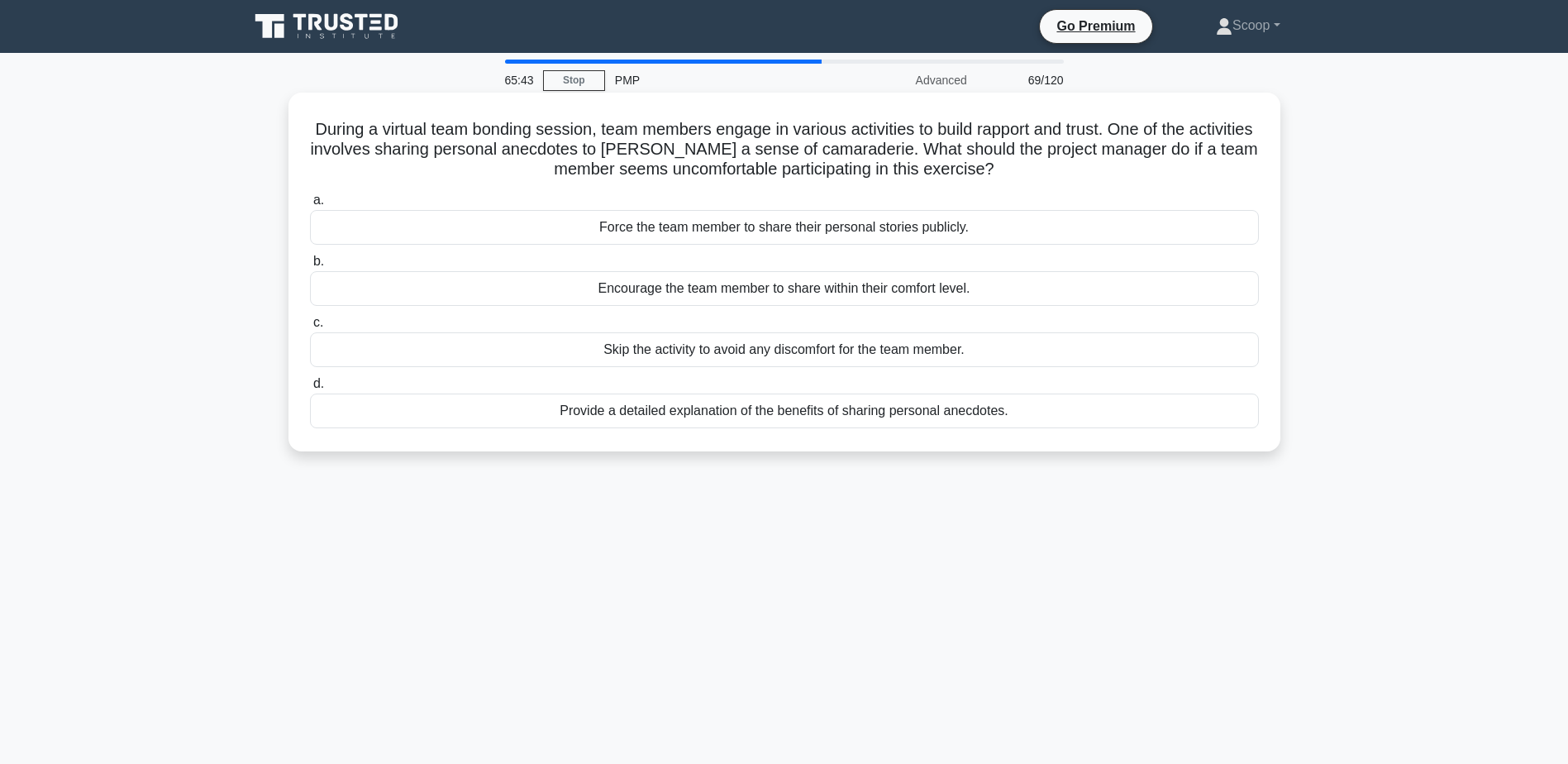
click at [851, 296] on div "Encourage the team member to share within their comfort level." at bounding box center [784, 289] width 949 height 35
click at [310, 267] on input "b. Encourage the team member to share within their comfort level." at bounding box center [310, 262] width 0 height 11
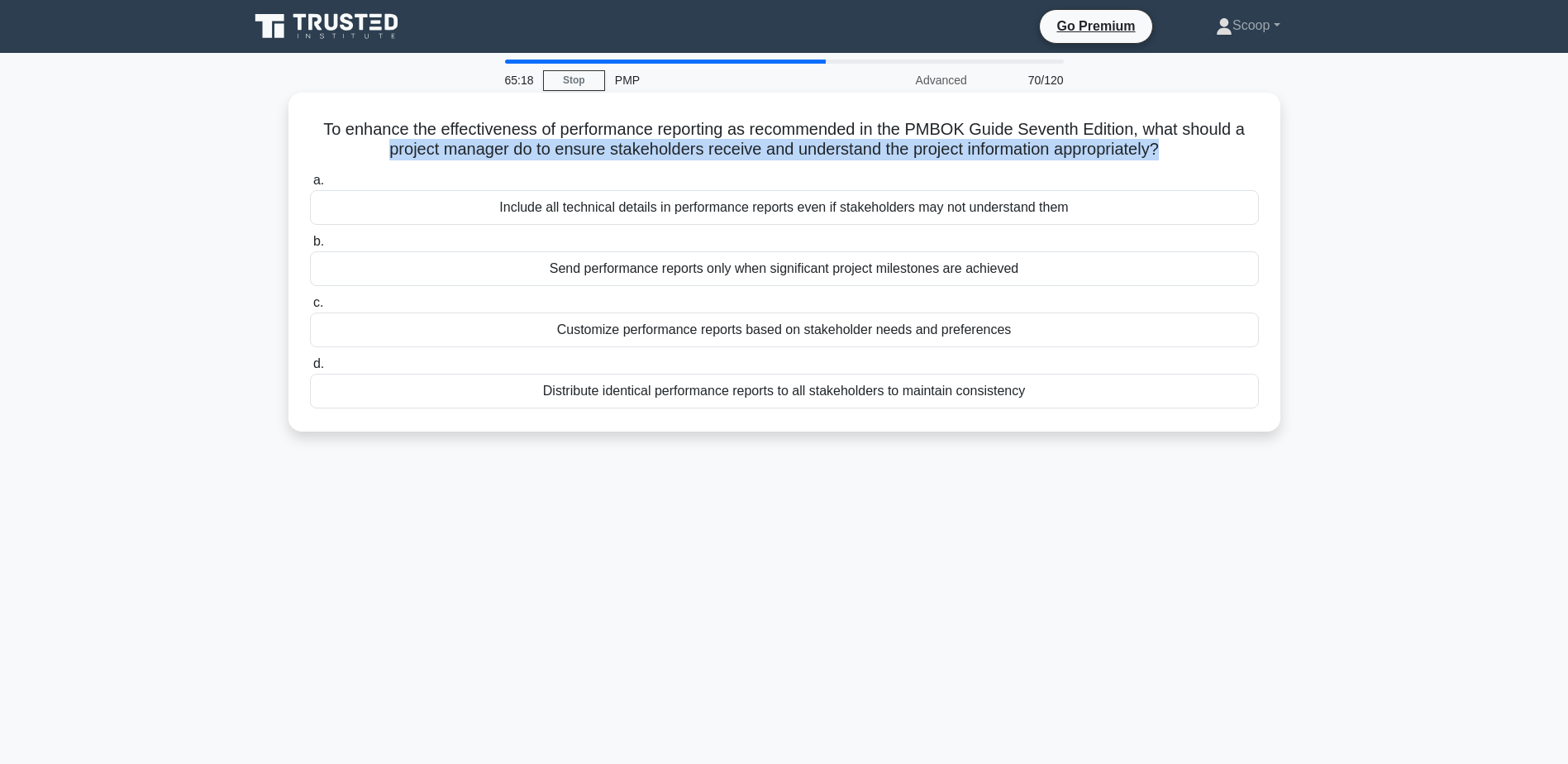
drag, startPoint x: 379, startPoint y: 148, endPoint x: 1169, endPoint y: 153, distance: 790.0
click at [1169, 153] on h5 "To enhance the effectiveness of performance reporting as recommended in the PMB…" at bounding box center [784, 140] width 952 height 42
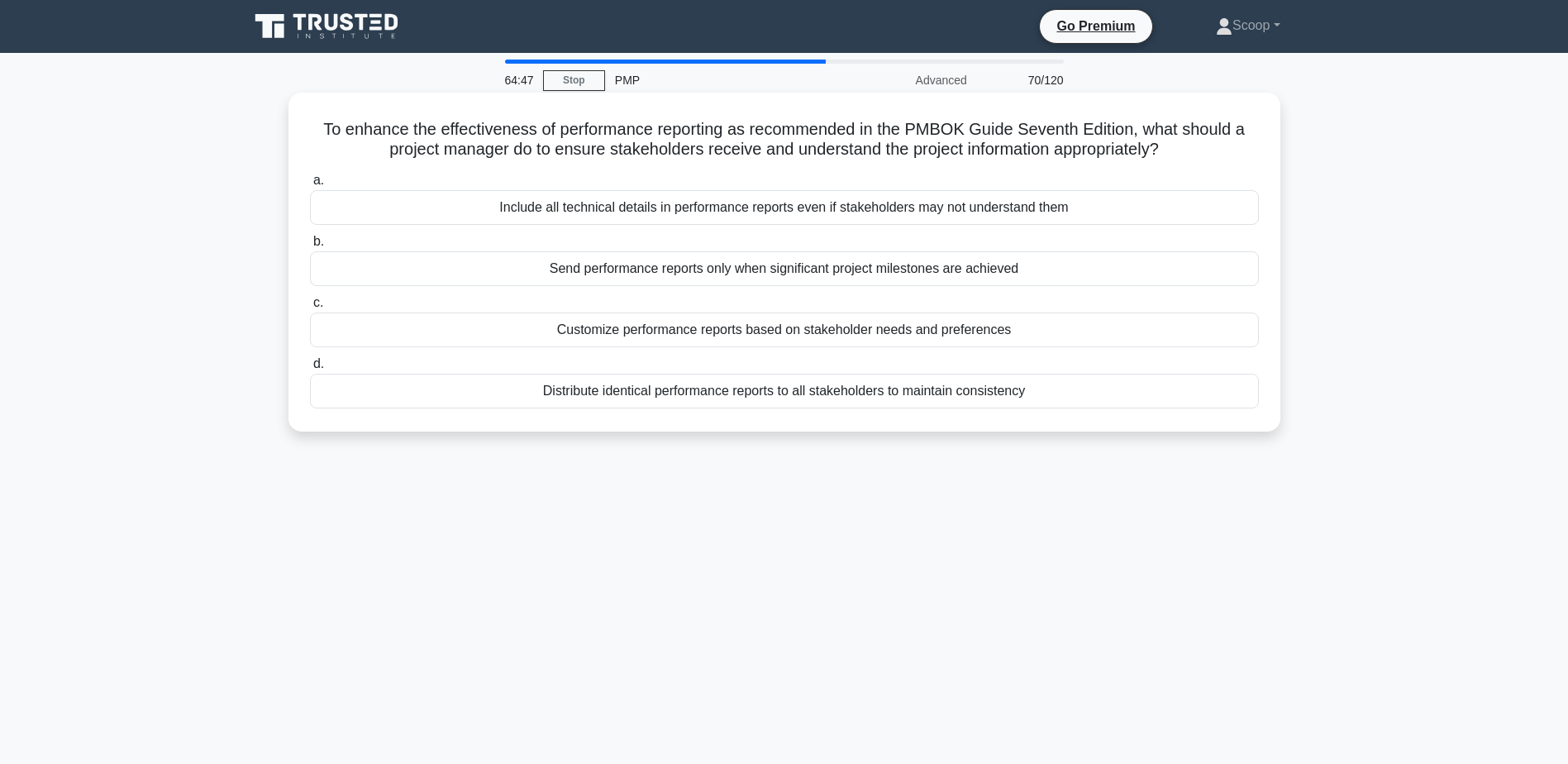
click at [935, 335] on div "Customize performance reports based on stakeholder needs and preferences" at bounding box center [784, 330] width 949 height 35
click at [310, 308] on input "c. Customize performance reports based on stakeholder needs and preferences" at bounding box center [310, 302] width 0 height 11
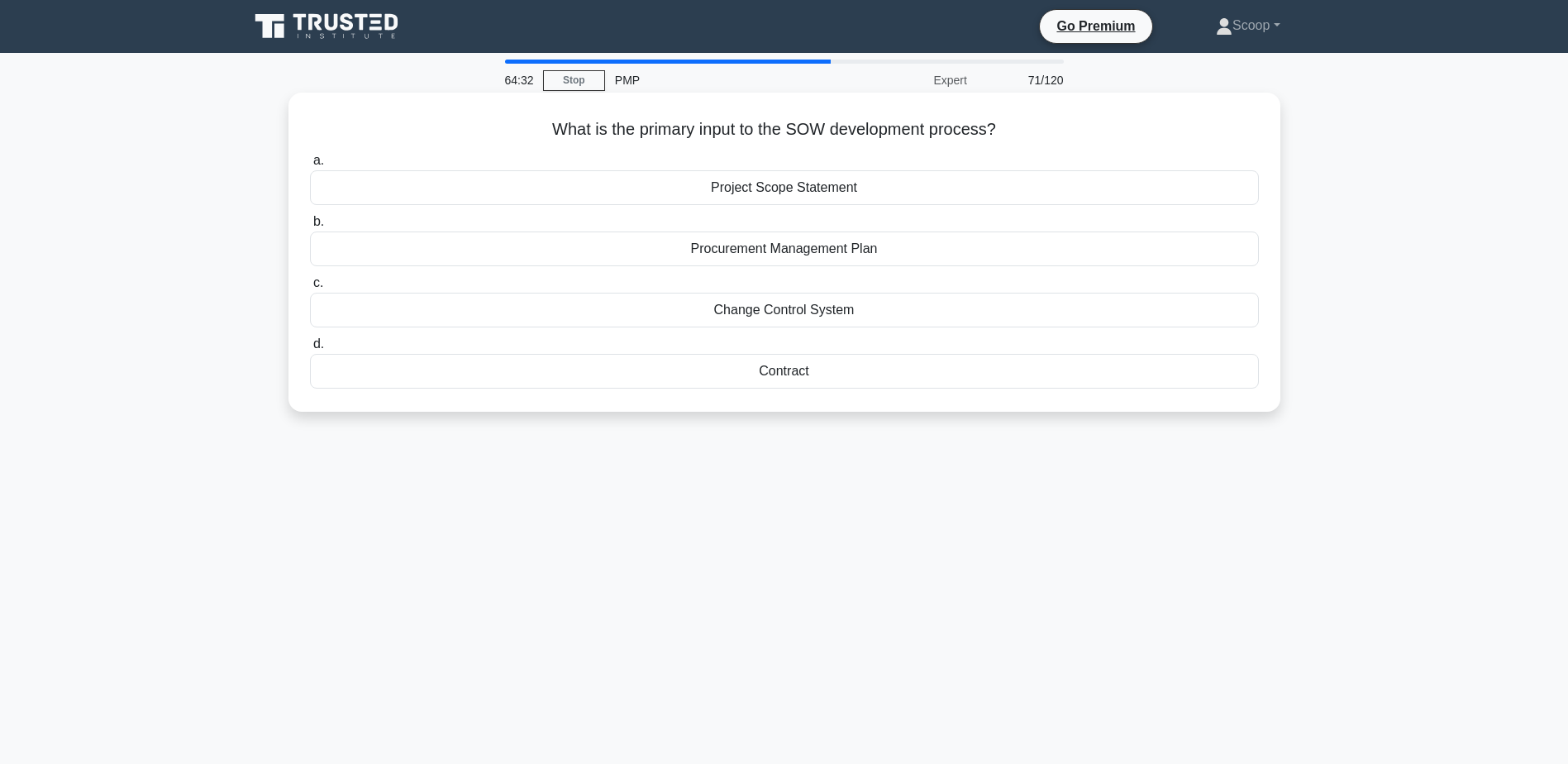
click at [960, 192] on div "Project Scope Statement" at bounding box center [784, 188] width 949 height 35
click at [310, 166] on input "a. Project Scope Statement" at bounding box center [310, 160] width 0 height 11
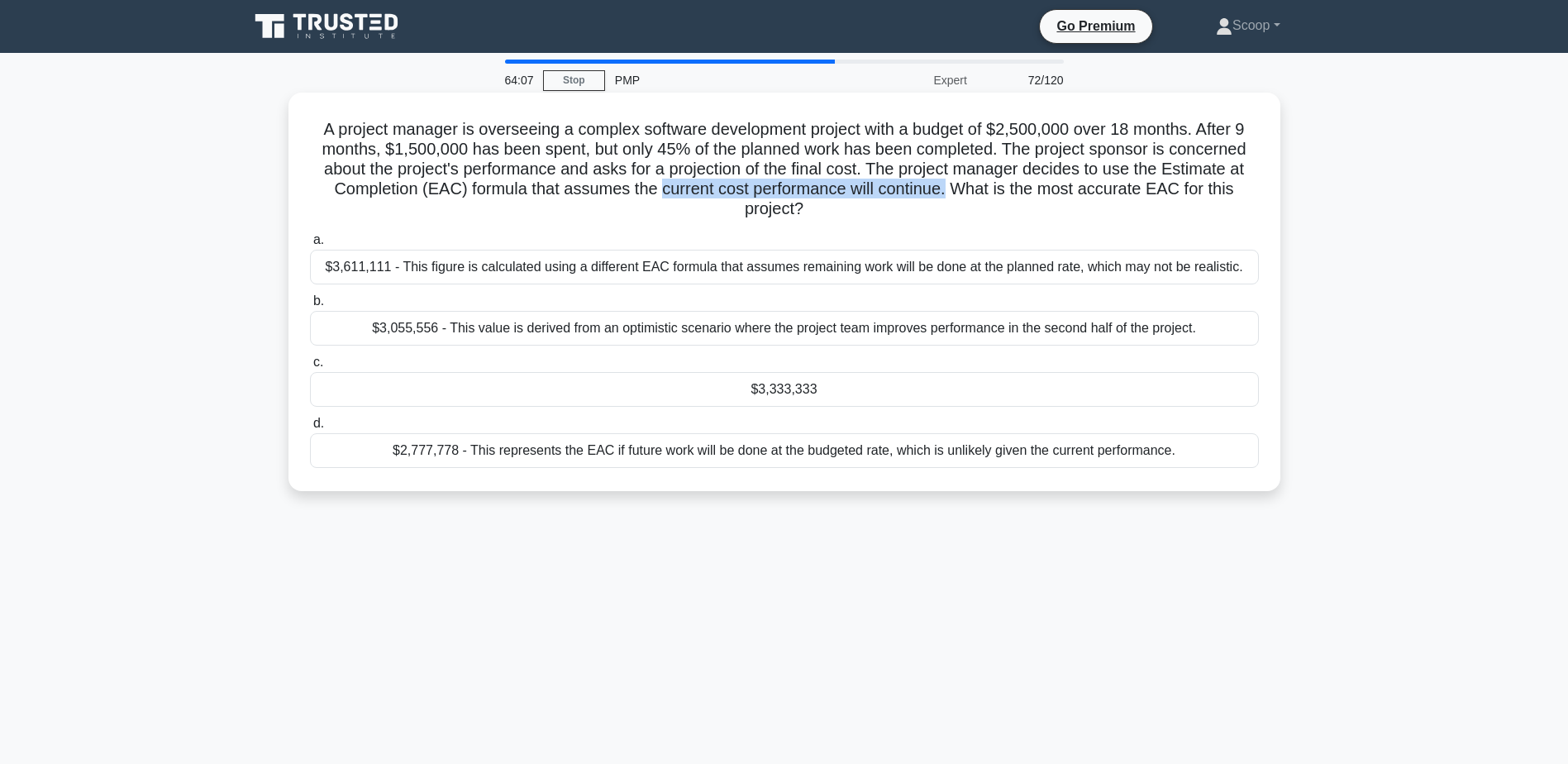
drag, startPoint x: 953, startPoint y: 196, endPoint x: 658, endPoint y: 194, distance: 295.0
click at [658, 194] on h5 "A project manager is overseeing a complex software development project with a b…" at bounding box center [784, 169] width 952 height 100
click at [869, 390] on div "$3,333,333" at bounding box center [784, 389] width 949 height 35
click at [310, 368] on input "c. $3,333,333" at bounding box center [310, 362] width 0 height 11
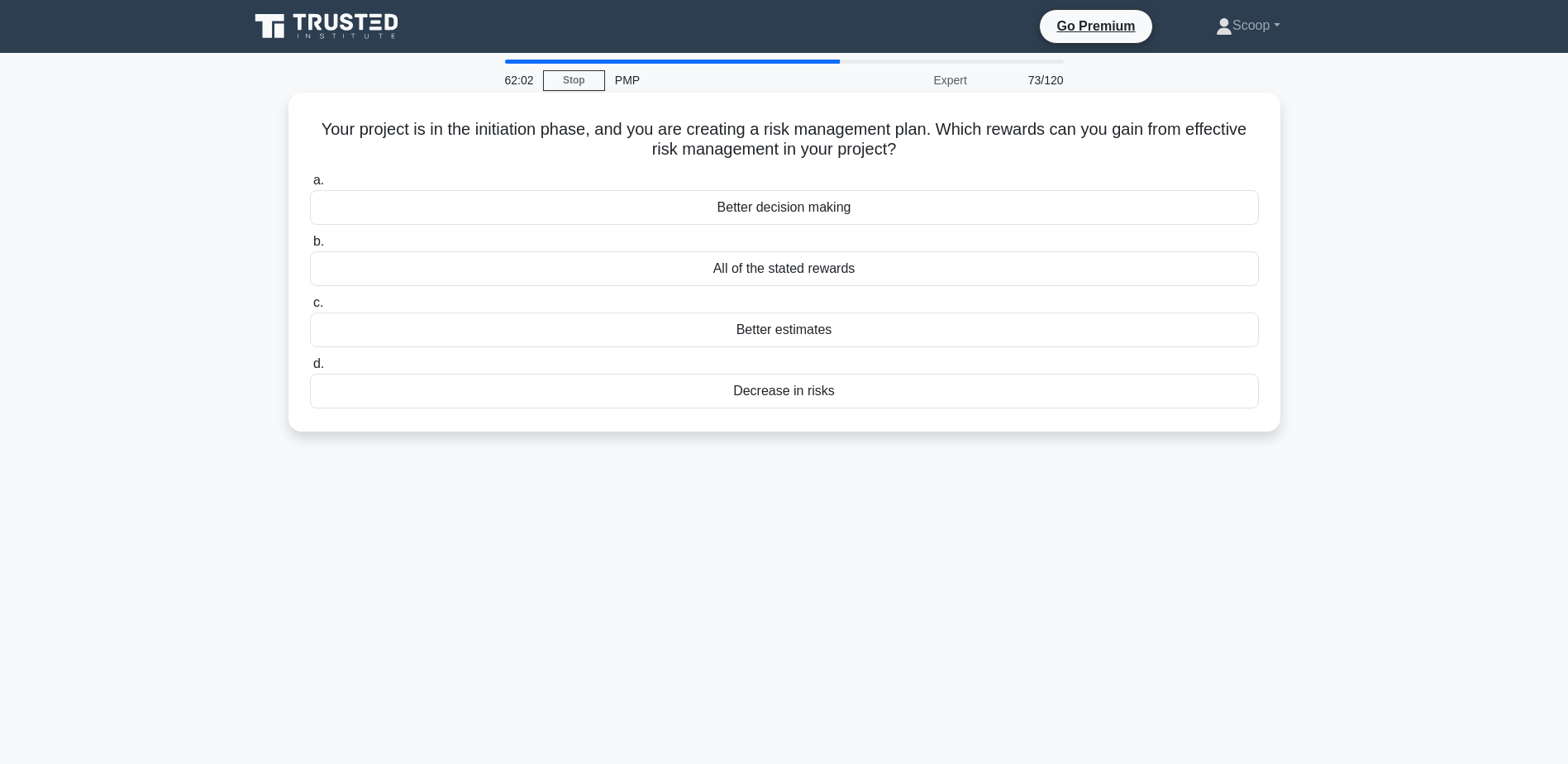
click at [830, 268] on div "All of the stated rewards" at bounding box center [784, 269] width 949 height 35
click at [310, 247] on input "b. All of the stated rewards" at bounding box center [310, 242] width 0 height 11
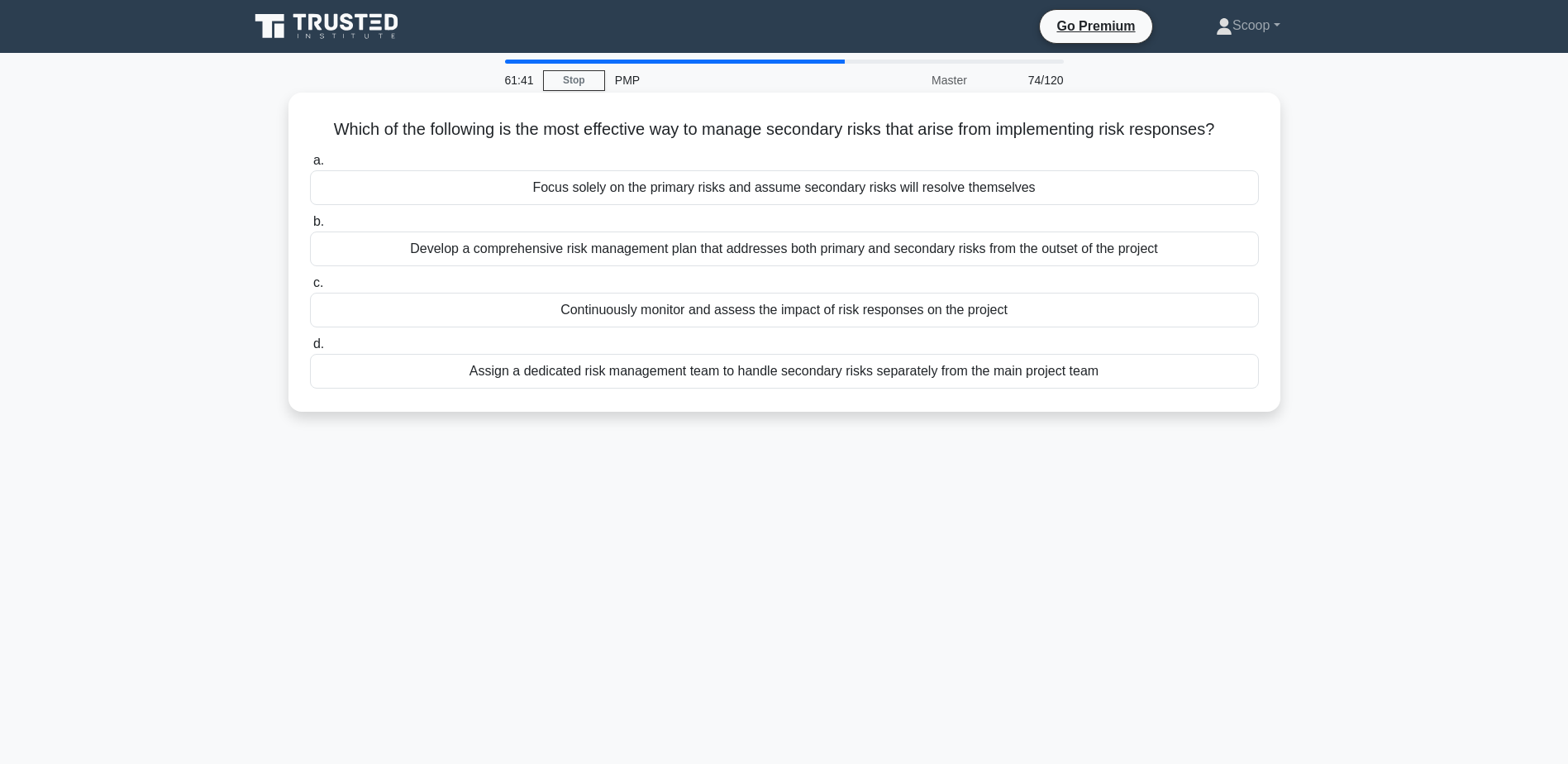
click at [828, 312] on div "Continuously monitor and assess the impact of risk responses on the project" at bounding box center [784, 311] width 949 height 35
click at [310, 289] on input "c. Continuously monitor and assess the impact of risk responses on the project" at bounding box center [310, 283] width 0 height 11
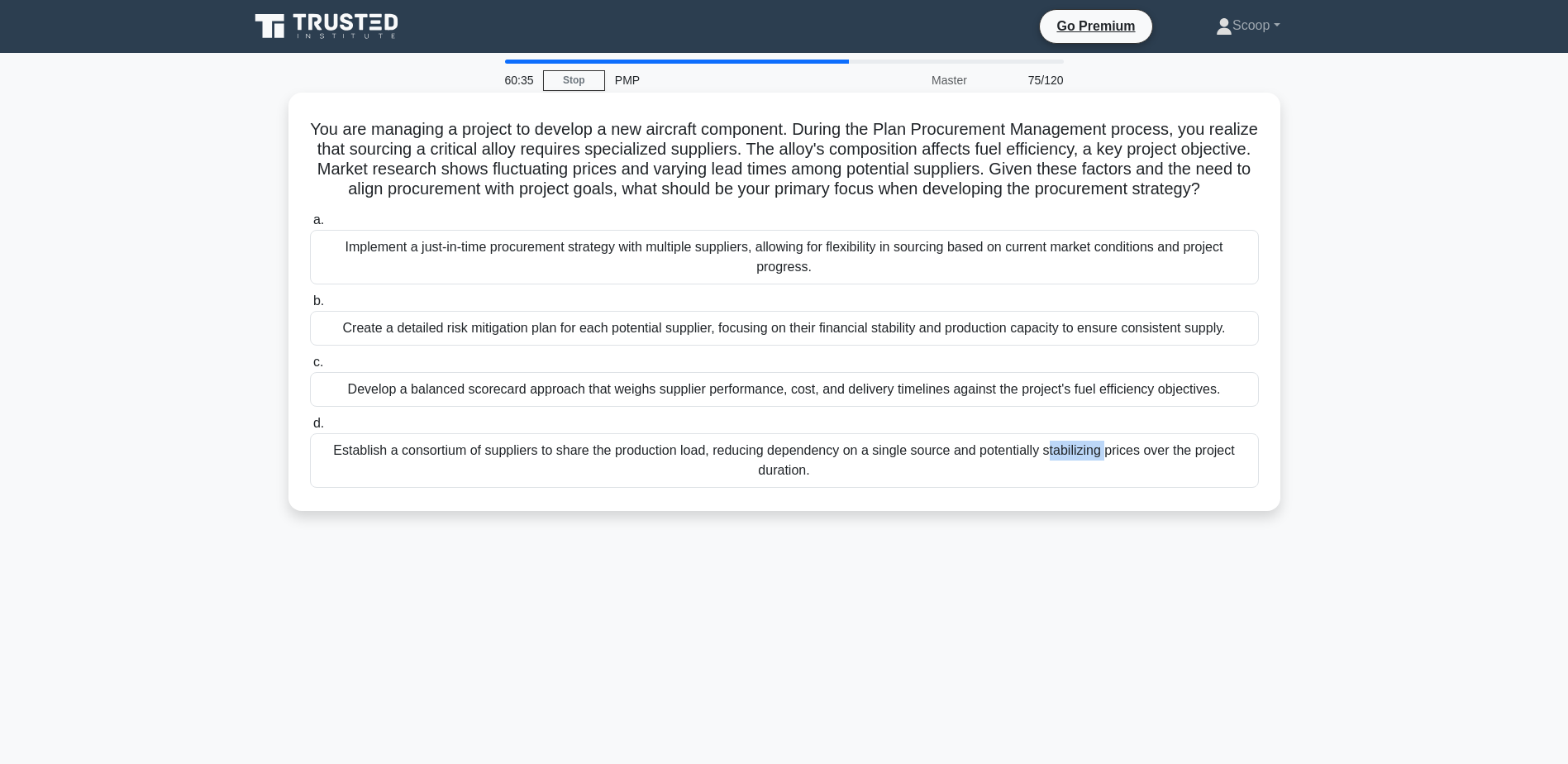
drag, startPoint x: 395, startPoint y: 471, endPoint x: 459, endPoint y: 471, distance: 64.0
click at [459, 471] on div "Establish a consortium of suppliers to share the production load, reducing depe…" at bounding box center [784, 461] width 949 height 55
copy div "consortium"
click at [801, 485] on div "Establish a consortium of suppliers to share the production load, reducing depe…" at bounding box center [784, 461] width 949 height 55
click at [310, 429] on input "d. Establish a consortium of suppliers to share the production load, reducing d…" at bounding box center [310, 424] width 0 height 11
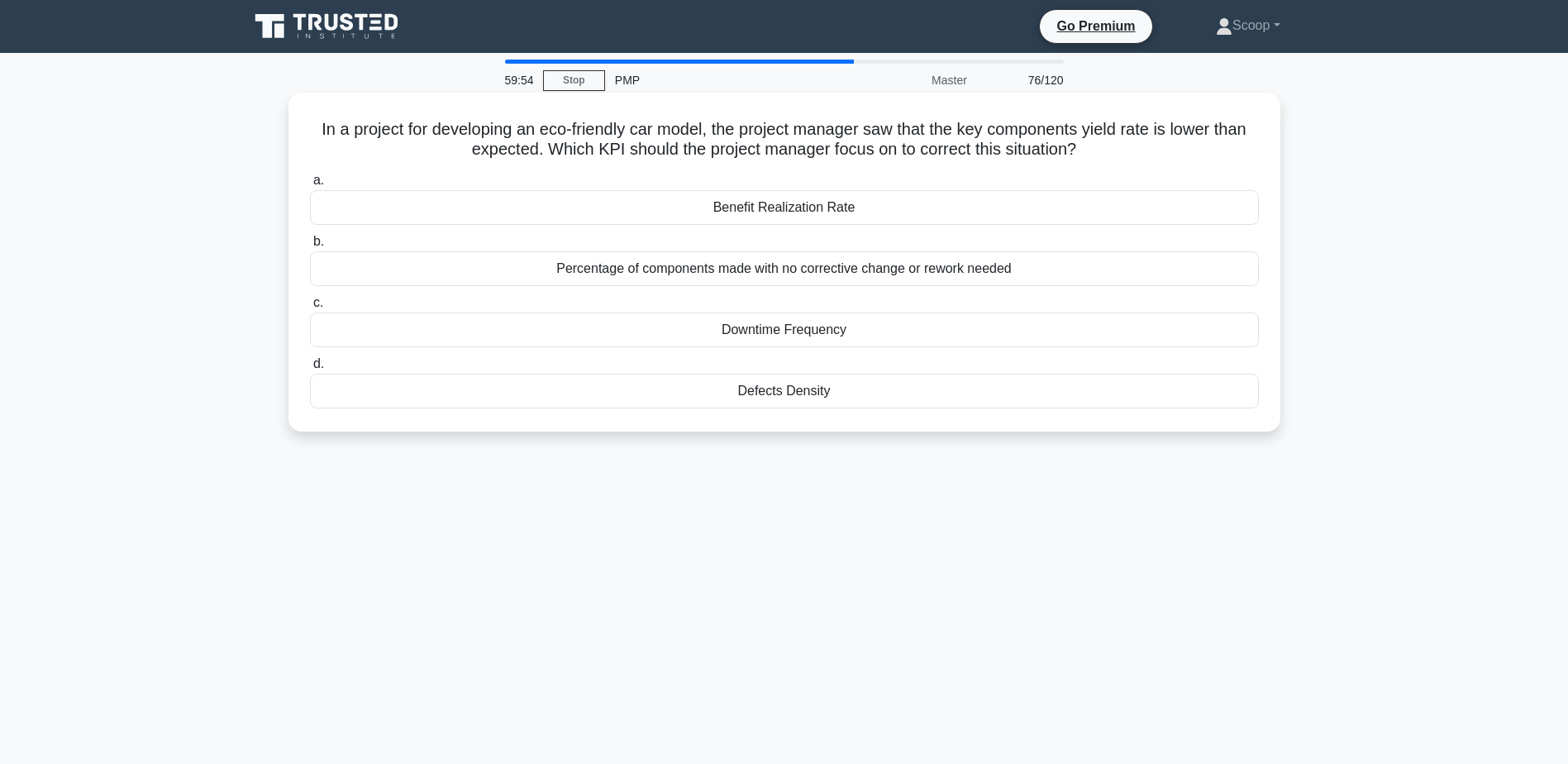
click at [759, 125] on h5 "In a project for developing an eco-friendly car model, the project manager saw …" at bounding box center [784, 140] width 952 height 42
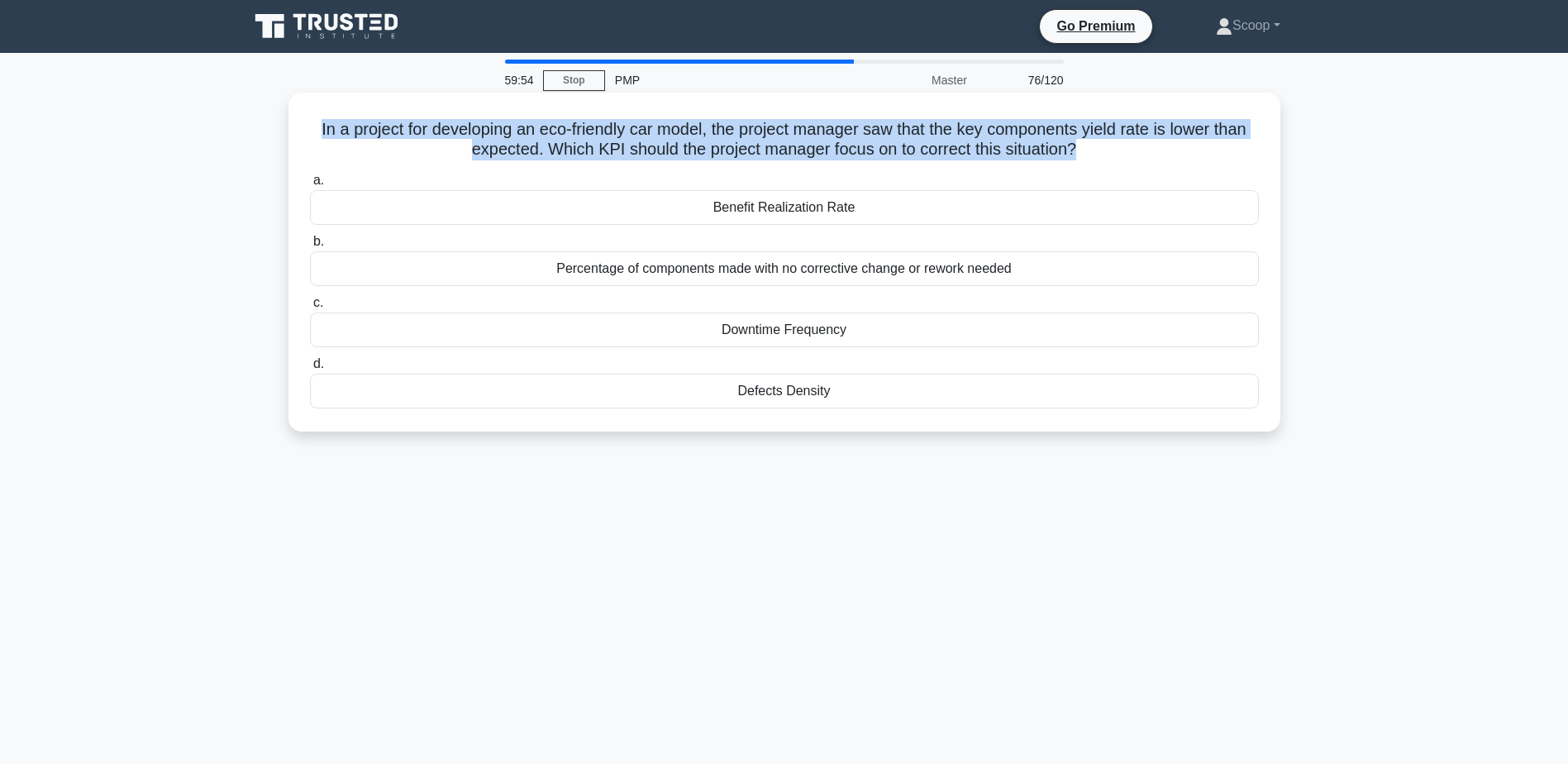
click at [759, 125] on h5 "In a project for developing an eco-friendly car model, the project manager saw …" at bounding box center [784, 140] width 952 height 42
copy div "In a project for developing an eco-friendly car model, the project manager saw …"
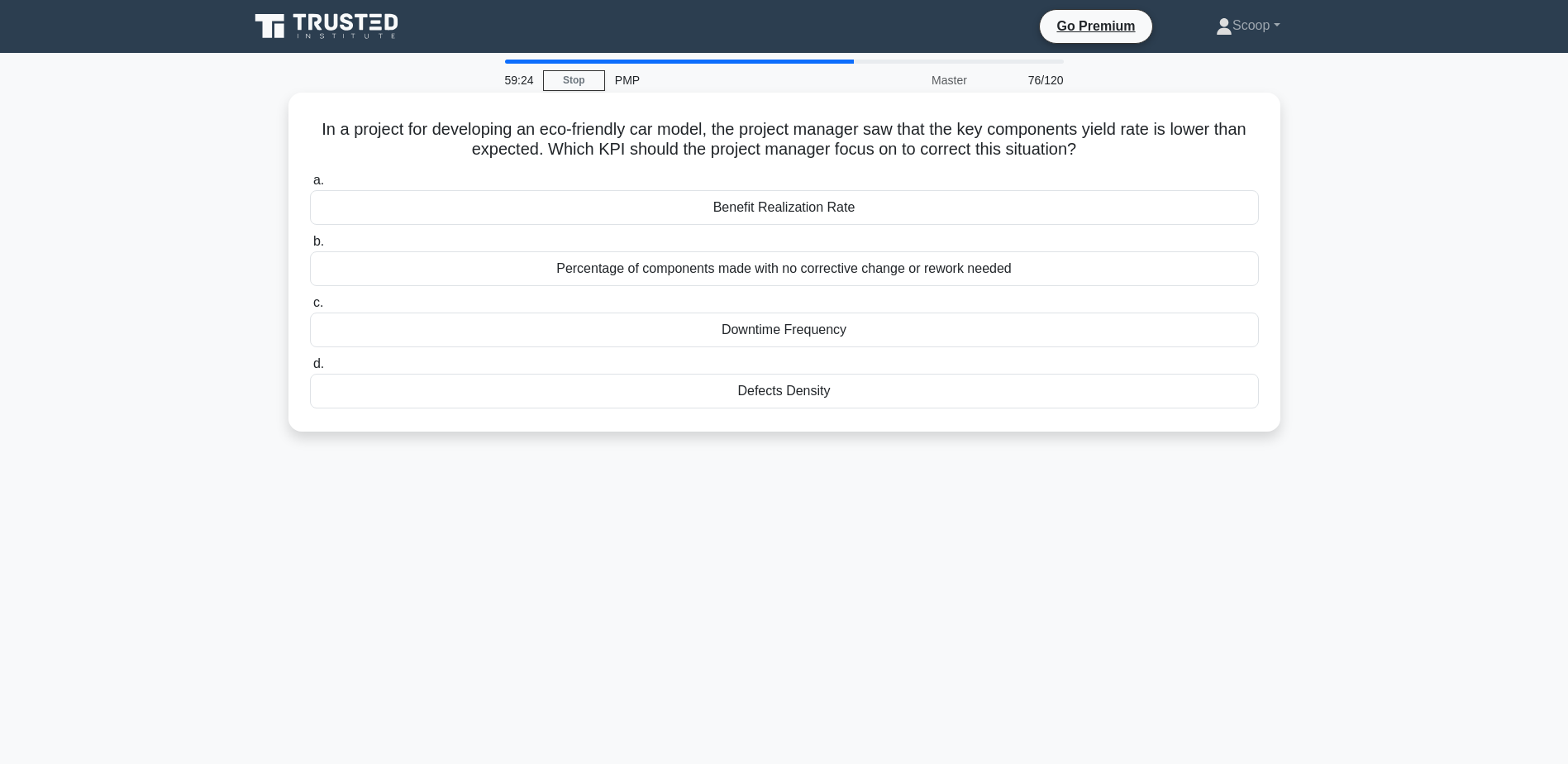
click at [792, 265] on div "Percentage of components made with no corrective change or rework needed" at bounding box center [784, 269] width 949 height 35
click at [310, 247] on input "b. Percentage of components made with no corrective change or rework needed" at bounding box center [310, 242] width 0 height 11
click at [775, 325] on div "Expert Judgment" at bounding box center [784, 330] width 949 height 35
click at [310, 308] on input "c. Expert Judgment" at bounding box center [310, 302] width 0 height 11
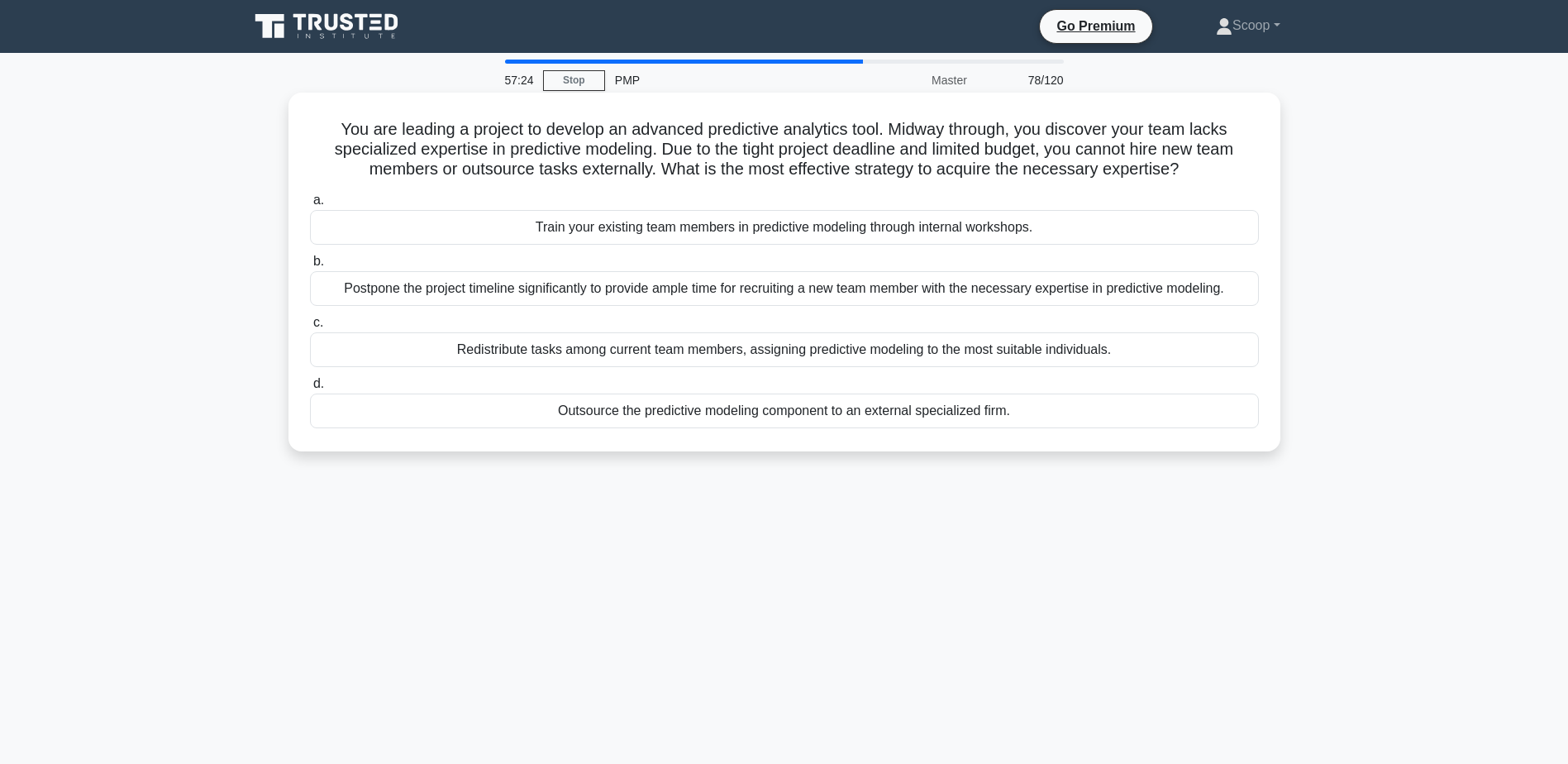
click at [855, 223] on div "Train your existing team members in predictive modeling through internal worksh…" at bounding box center [784, 228] width 949 height 35
click at [310, 206] on input "a. Train your existing team members in predictive modeling through internal wor…" at bounding box center [310, 200] width 0 height 11
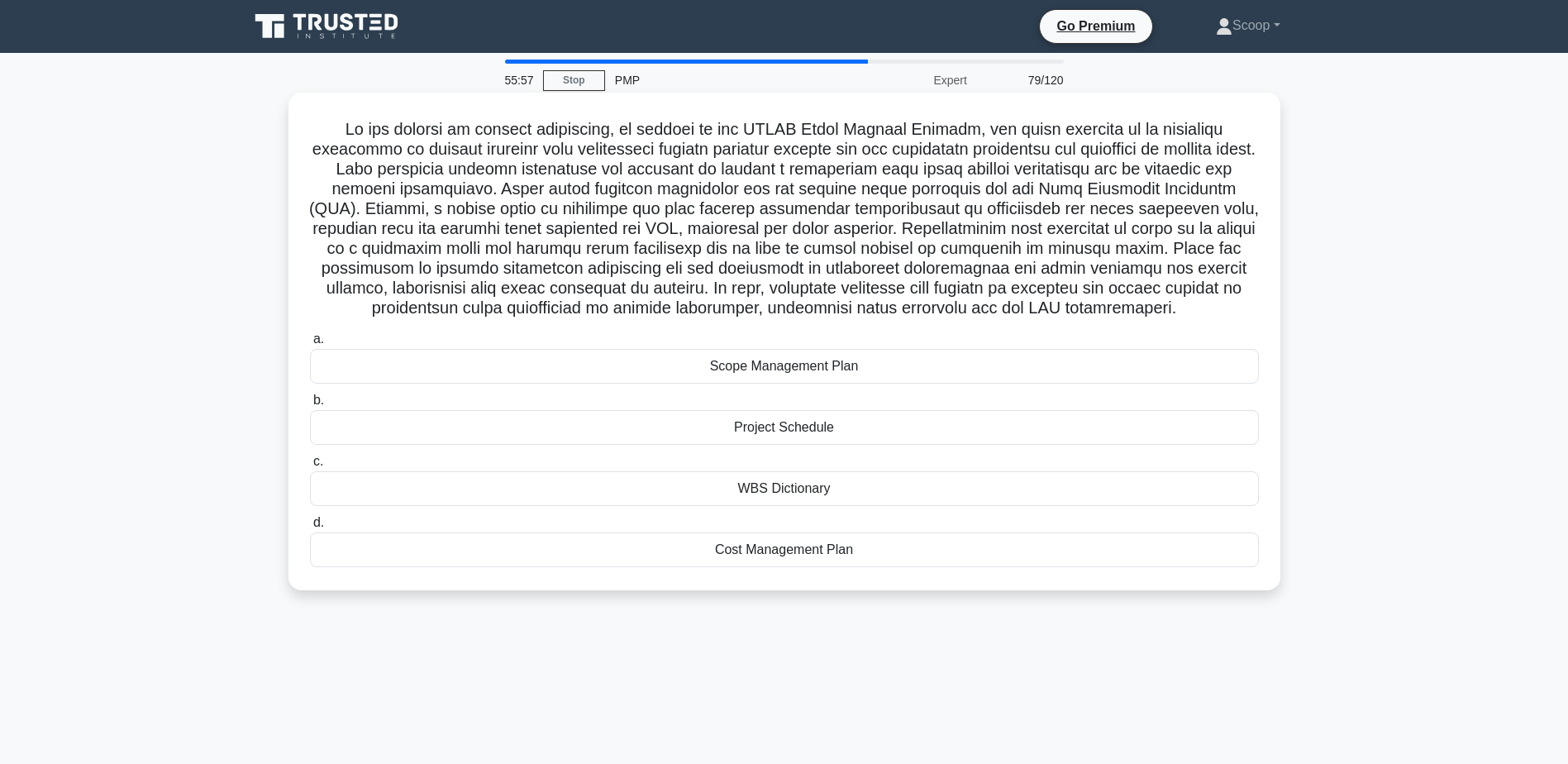
click at [857, 506] on div "WBS Dictionary" at bounding box center [784, 489] width 949 height 35
click at [310, 468] on input "c. WBS Dictionary" at bounding box center [310, 462] width 0 height 11
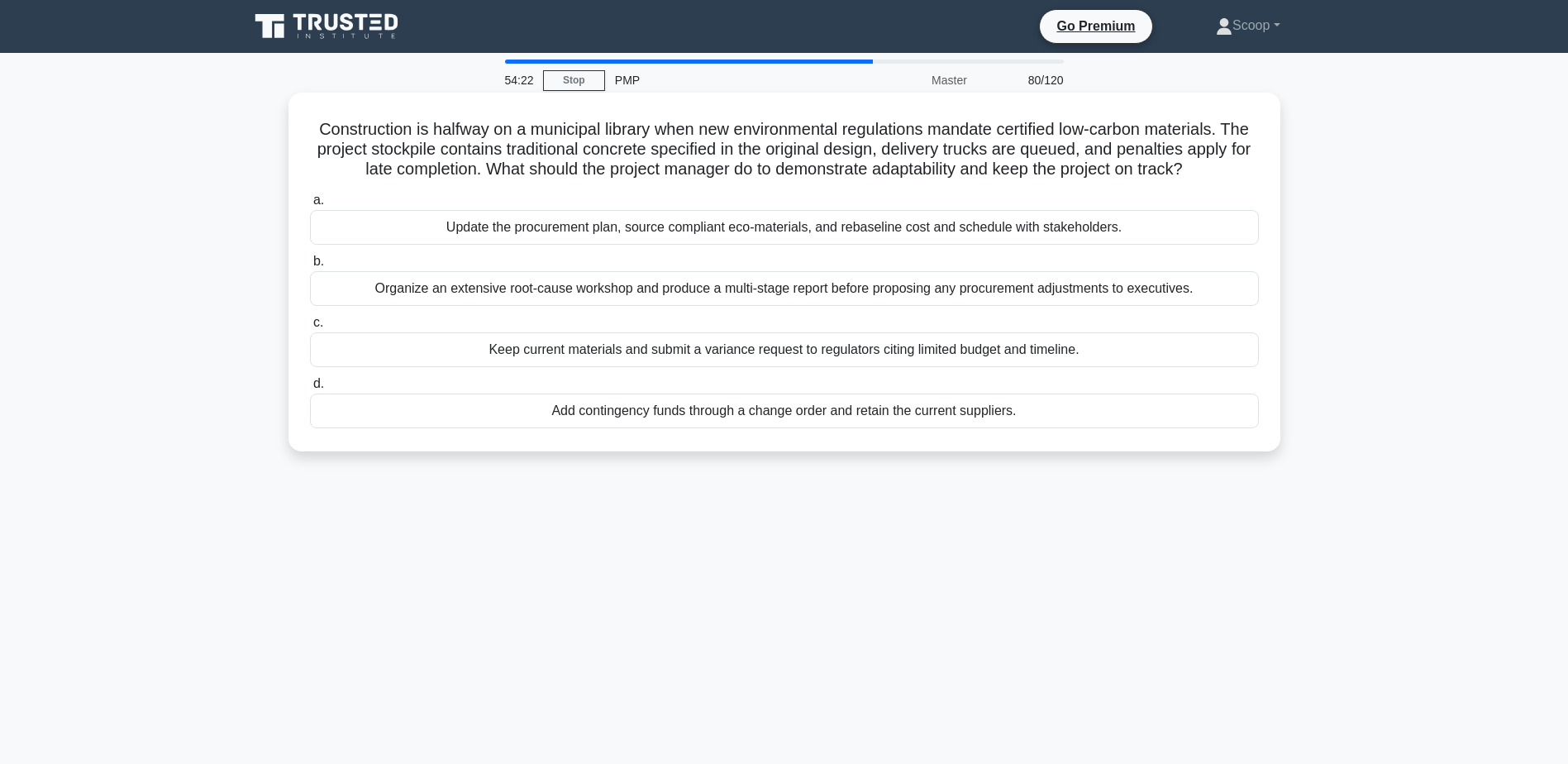
click at [877, 153] on h5 "Construction is halfway on a municipal library when new environmental regulatio…" at bounding box center [784, 149] width 952 height 61
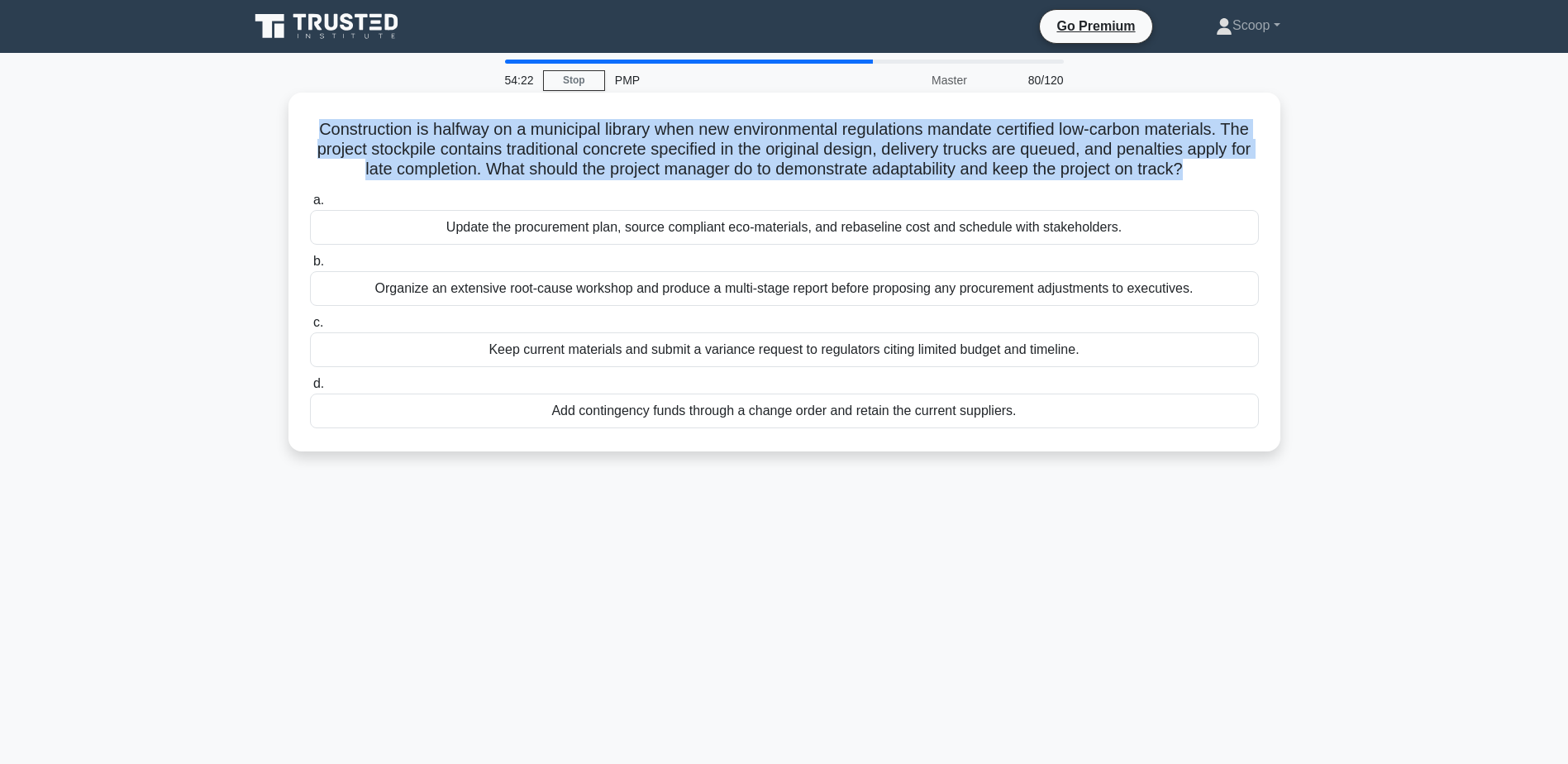
click at [877, 153] on h5 "Construction is halfway on a municipal library when new environmental regulatio…" at bounding box center [784, 149] width 952 height 61
copy div "Construction is halfway on a municipal library when new environmental regulatio…"
click at [764, 294] on div "Organize an extensive root-cause workshop and produce a multi-stage report befo…" at bounding box center [784, 289] width 949 height 35
click at [310, 267] on input "b. Organize an extensive root-cause workshop and produce a multi-stage report b…" at bounding box center [310, 262] width 0 height 11
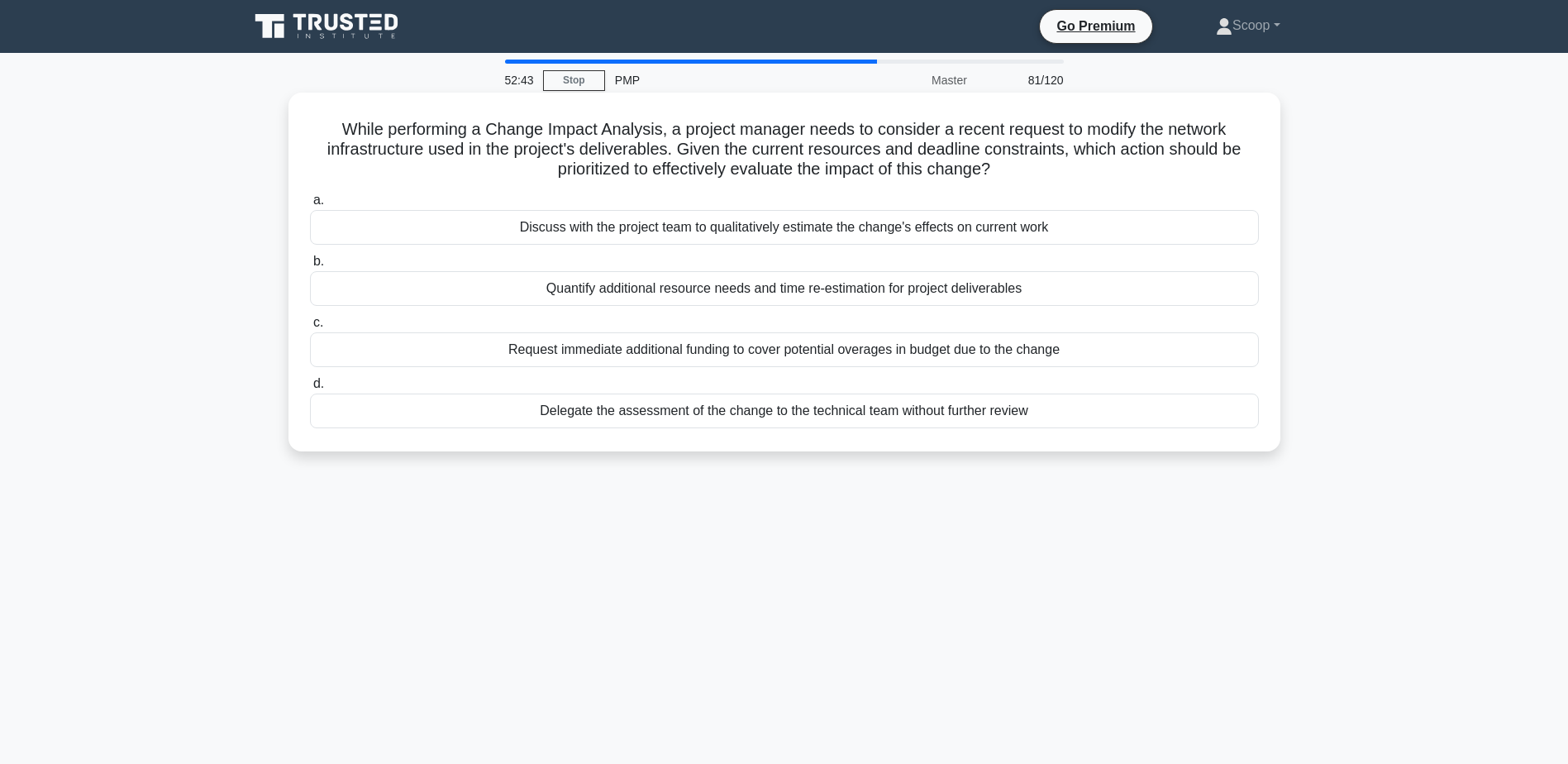
click at [831, 237] on div "Discuss with the project team to qualitatively estimate the change's effects on…" at bounding box center [784, 228] width 949 height 35
click at [310, 206] on input "a. Discuss with the project team to qualitatively estimate the change's effects…" at bounding box center [310, 200] width 0 height 11
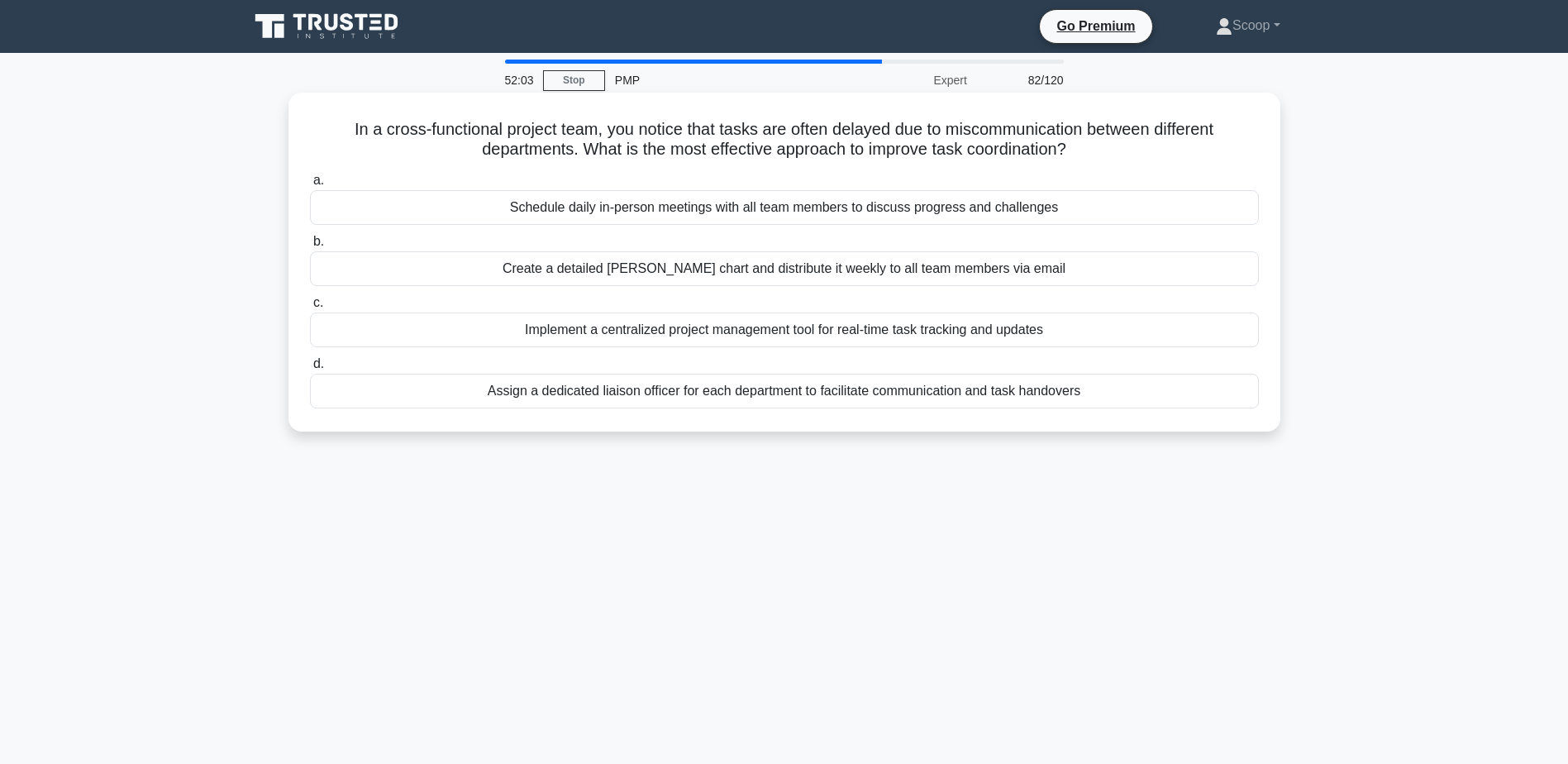
click at [805, 390] on div "Assign a dedicated liaison officer for each department to facilitate communicat…" at bounding box center [784, 391] width 949 height 35
click at [310, 370] on input "d. Assign a dedicated liaison officer for each department to facilitate communi…" at bounding box center [310, 364] width 0 height 11
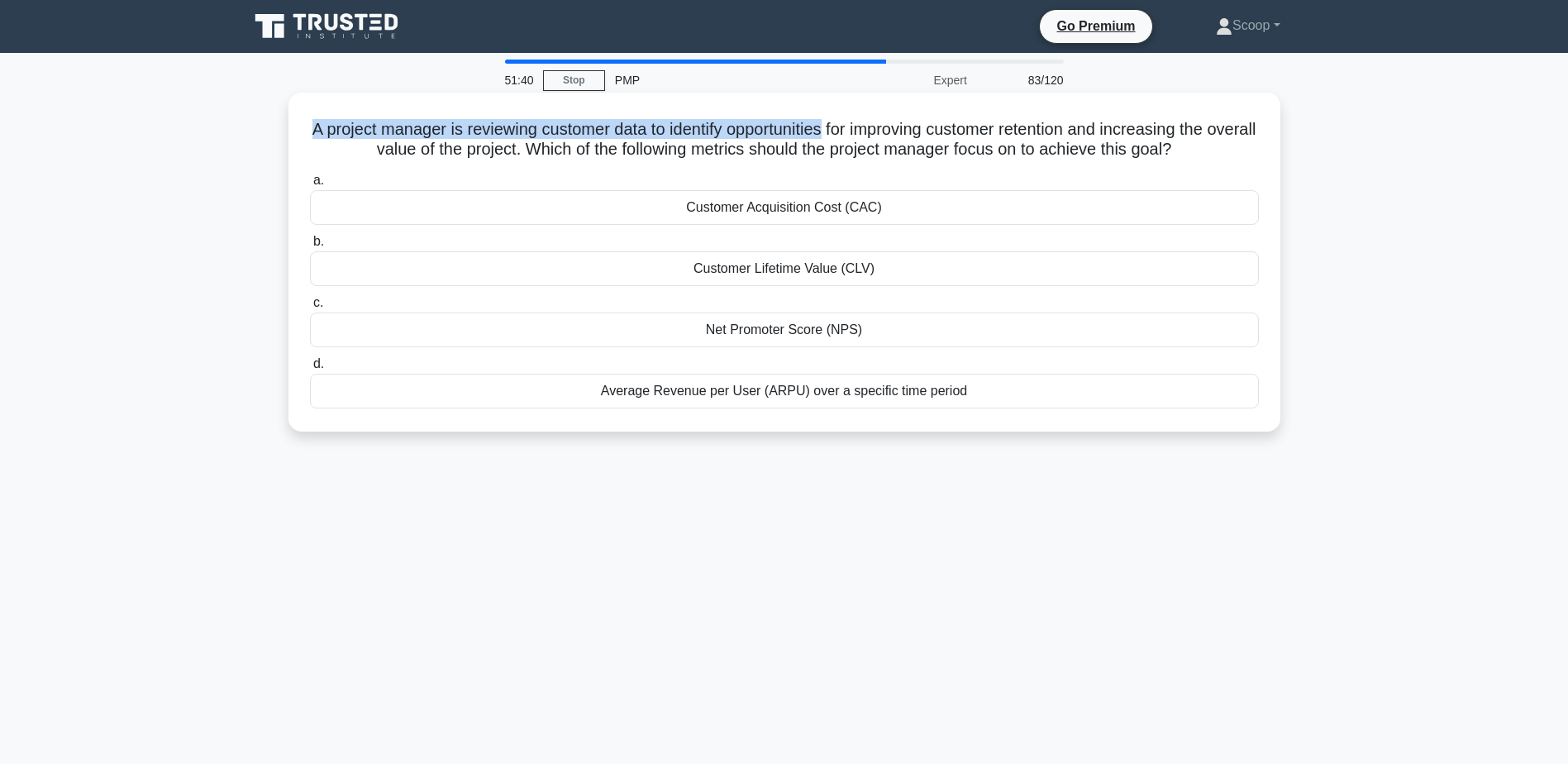
drag, startPoint x: 317, startPoint y: 131, endPoint x: 850, endPoint y: 130, distance: 533.0
click at [850, 130] on h5 "A project manager is reviewing customer data to identify opportunities for impr…" at bounding box center [784, 140] width 952 height 42
click at [775, 271] on div "Customer Lifetime Value (CLV)" at bounding box center [784, 269] width 949 height 35
click at [310, 247] on input "b. Customer Lifetime Value (CLV)" at bounding box center [310, 242] width 0 height 11
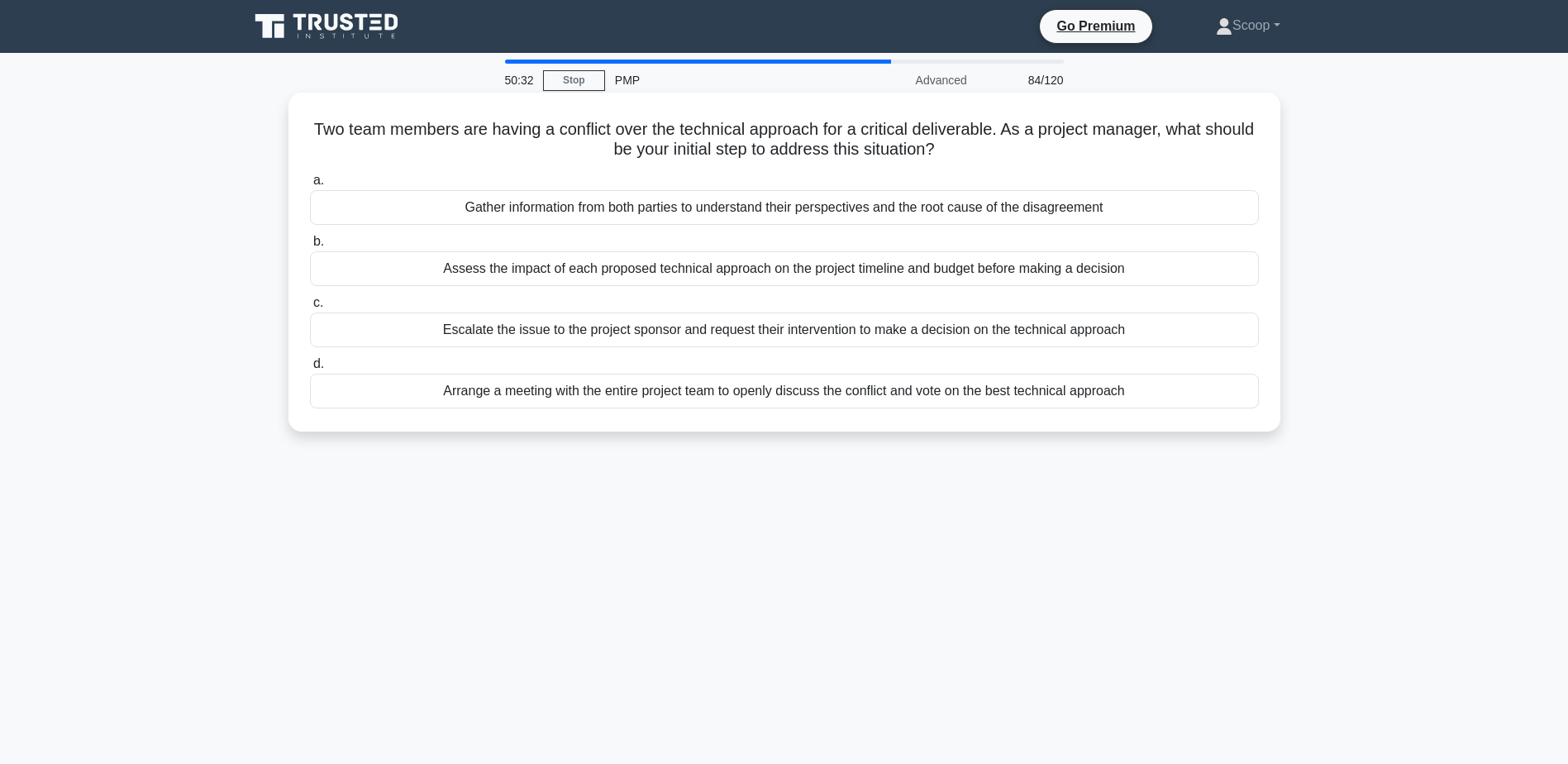
click at [839, 210] on div "Gather information from both parties to understand their perspectives and the r…" at bounding box center [784, 208] width 949 height 35
click at [310, 186] on input "a. Gather information from both parties to understand their perspectives and th…" at bounding box center [310, 180] width 0 height 11
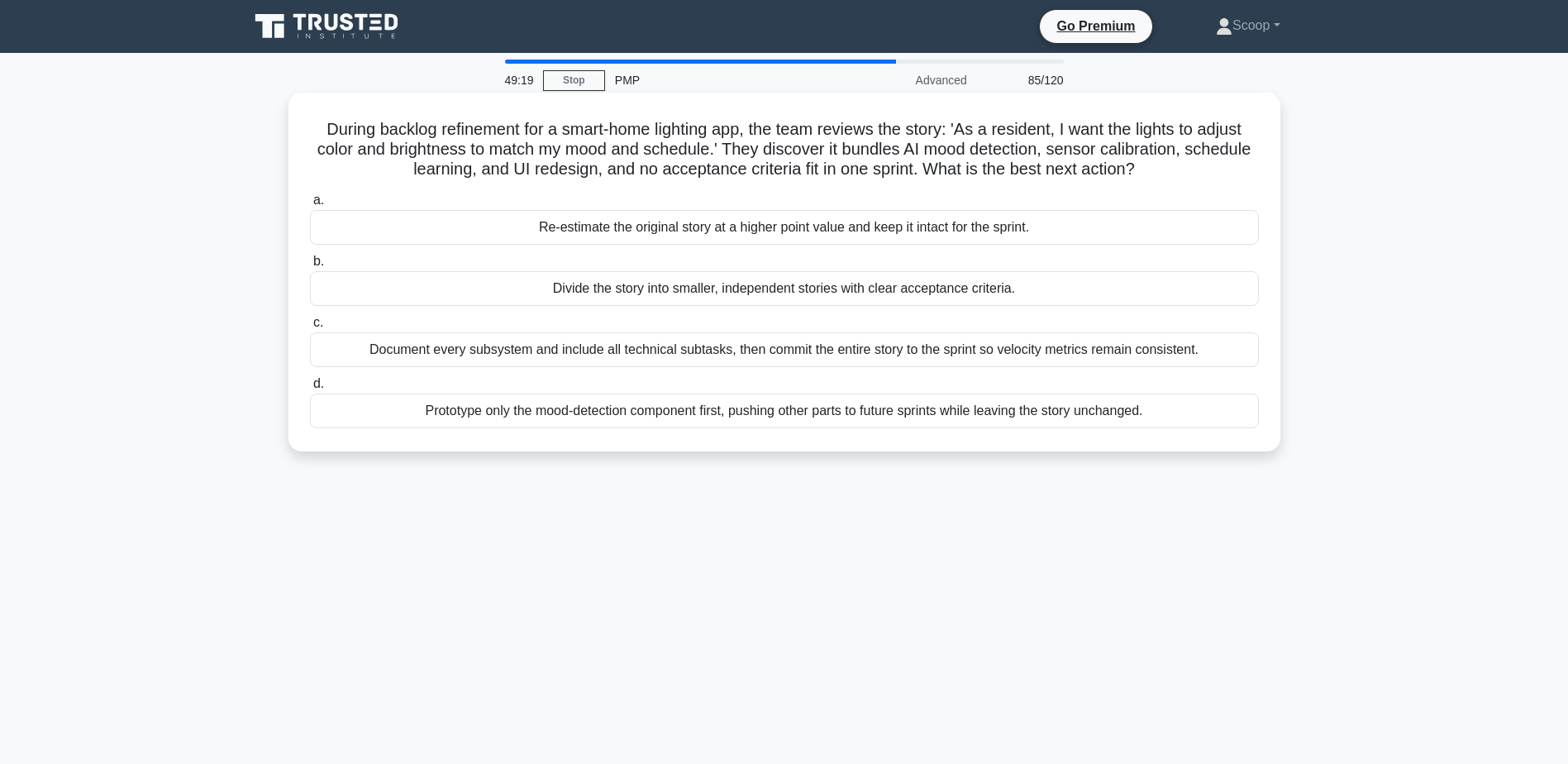
click at [889, 288] on div "Divide the story into smaller, independent stories with clear acceptance criter…" at bounding box center [784, 289] width 949 height 35
click at [310, 267] on input "b. Divide the story into smaller, independent stories with clear acceptance cri…" at bounding box center [310, 262] width 0 height 11
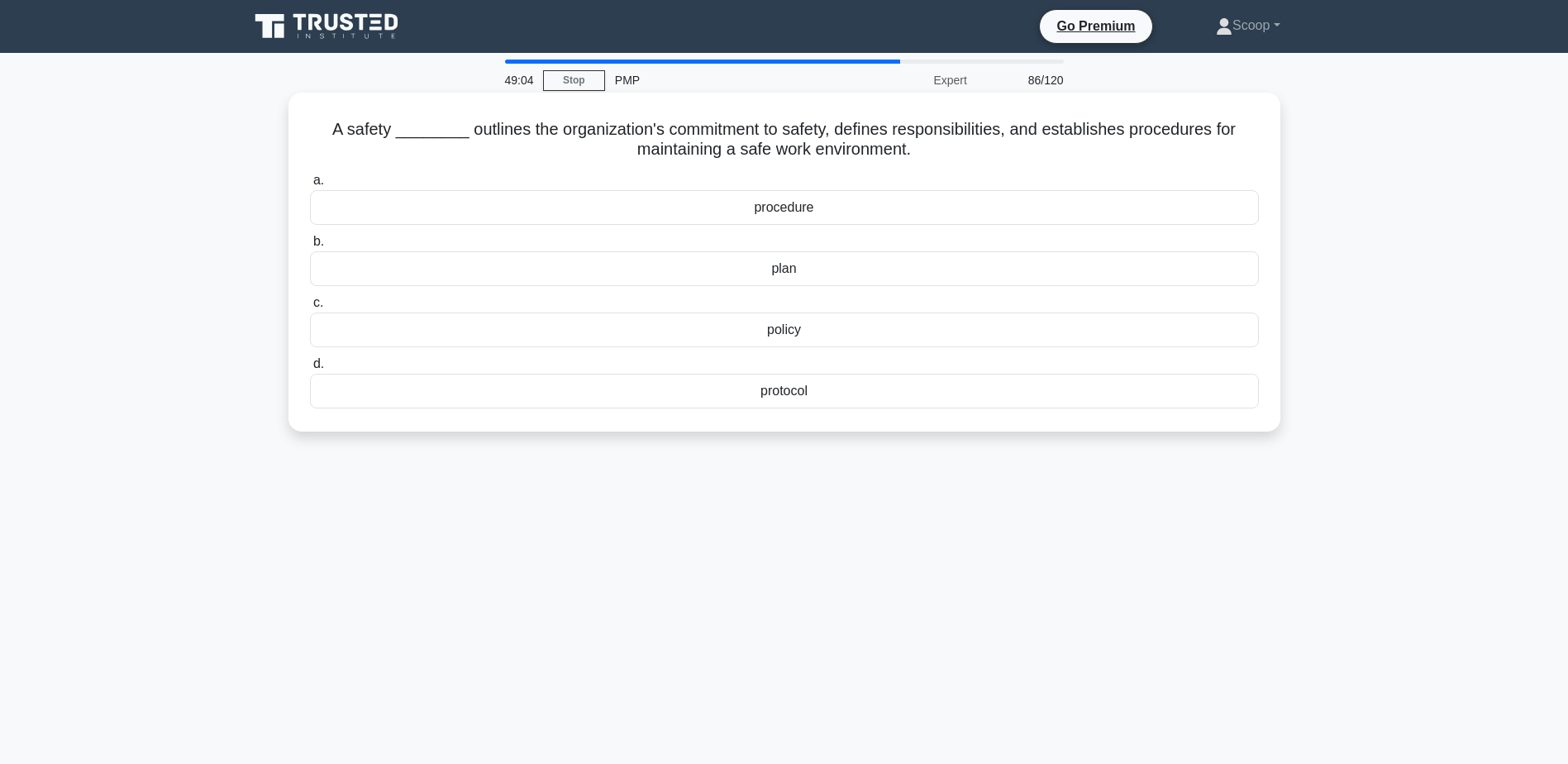
click at [874, 338] on div "policy" at bounding box center [784, 330] width 949 height 35
click at [310, 308] on input "c. policy" at bounding box center [310, 302] width 0 height 11
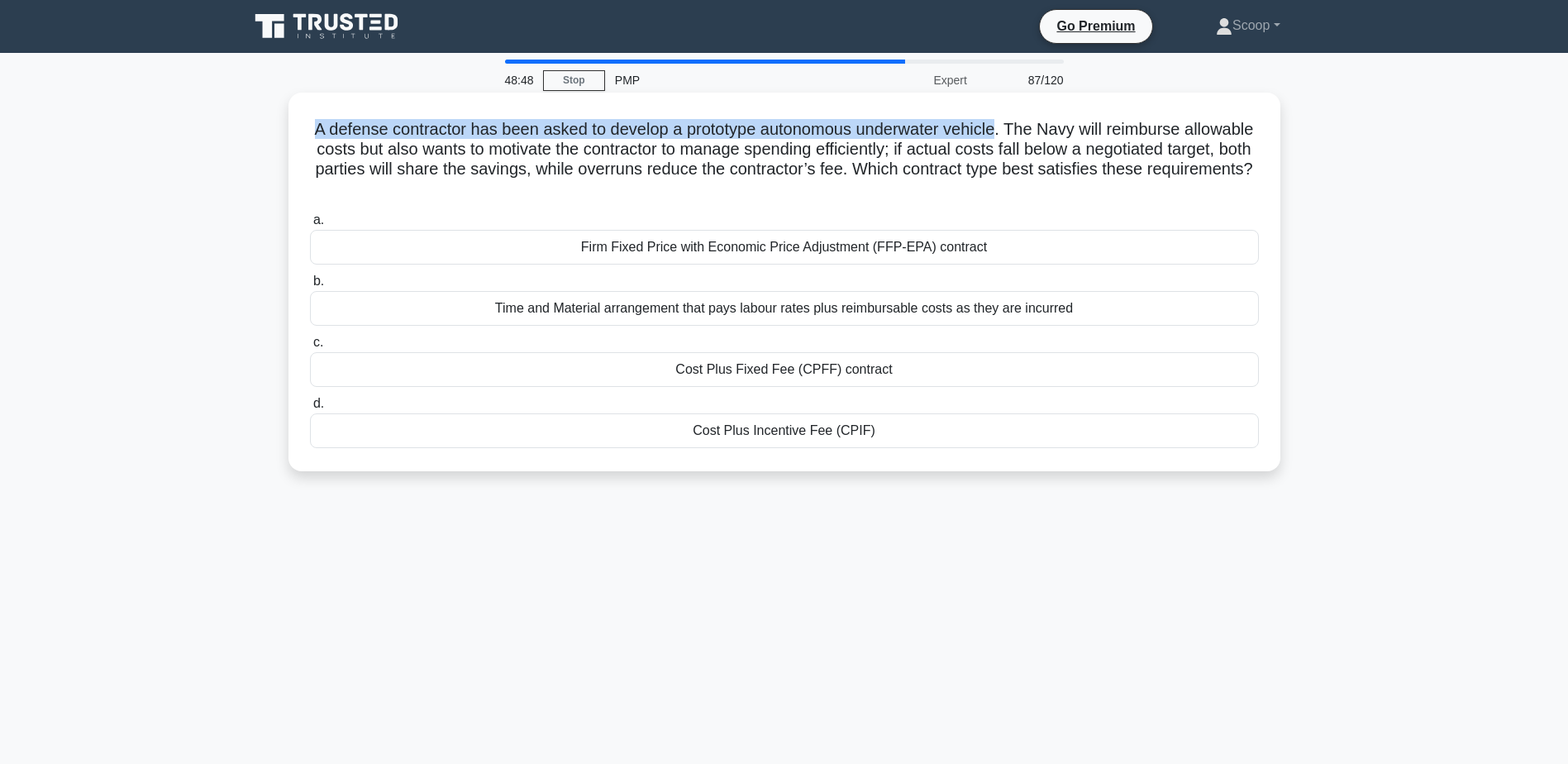
drag, startPoint x: 329, startPoint y: 123, endPoint x: 1038, endPoint y: 121, distance: 709.0
click at [1038, 121] on h5 "A defense contractor has been asked to develop a prototype autonomous underwate…" at bounding box center [784, 159] width 952 height 81
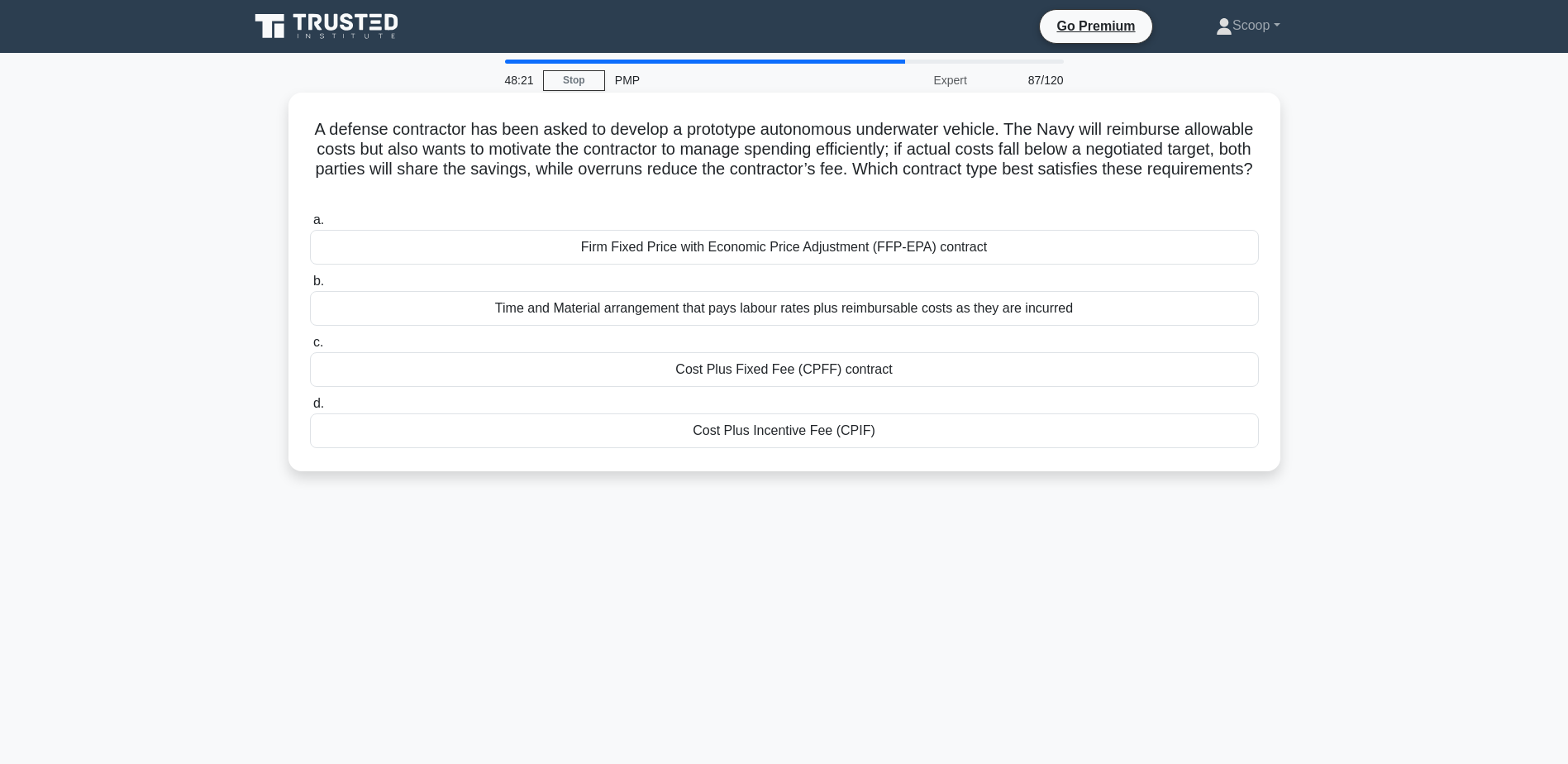
click at [804, 434] on div "Cost Plus Incentive Fee (CPIF)" at bounding box center [784, 431] width 949 height 35
click at [310, 409] on input "d. Cost Plus Incentive Fee (CPIF)" at bounding box center [310, 404] width 0 height 11
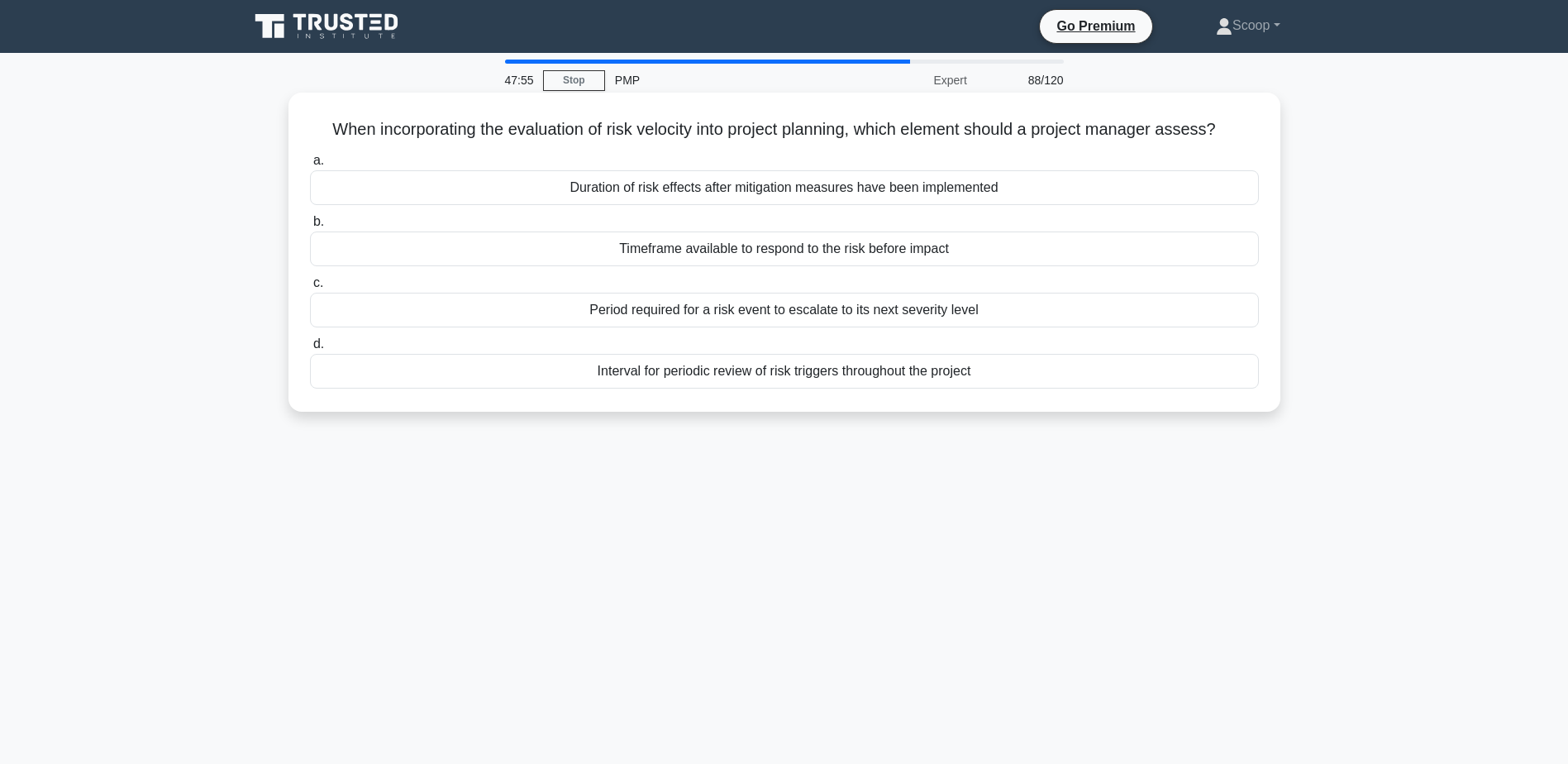
drag, startPoint x: 317, startPoint y: 122, endPoint x: 1246, endPoint y: 125, distance: 929.0
click at [1246, 125] on h5 "When incorporating the evaluation of risk velocity into project planning, which…" at bounding box center [784, 130] width 952 height 22
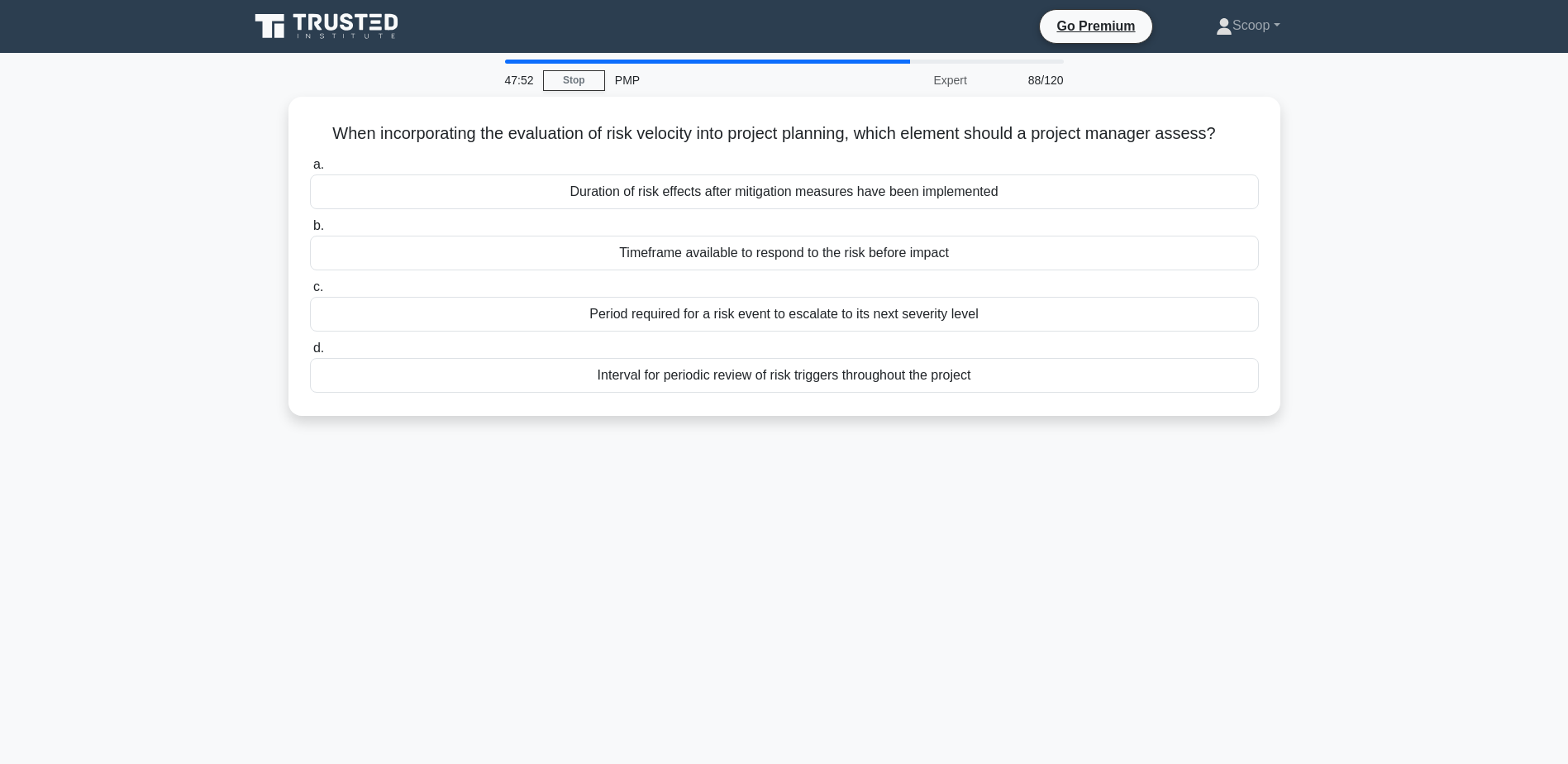
click at [1401, 489] on main "47:52 Stop PMP Expert 88/120 When incorporating the evaluation of risk velocity…" at bounding box center [784, 473] width 1568 height 840
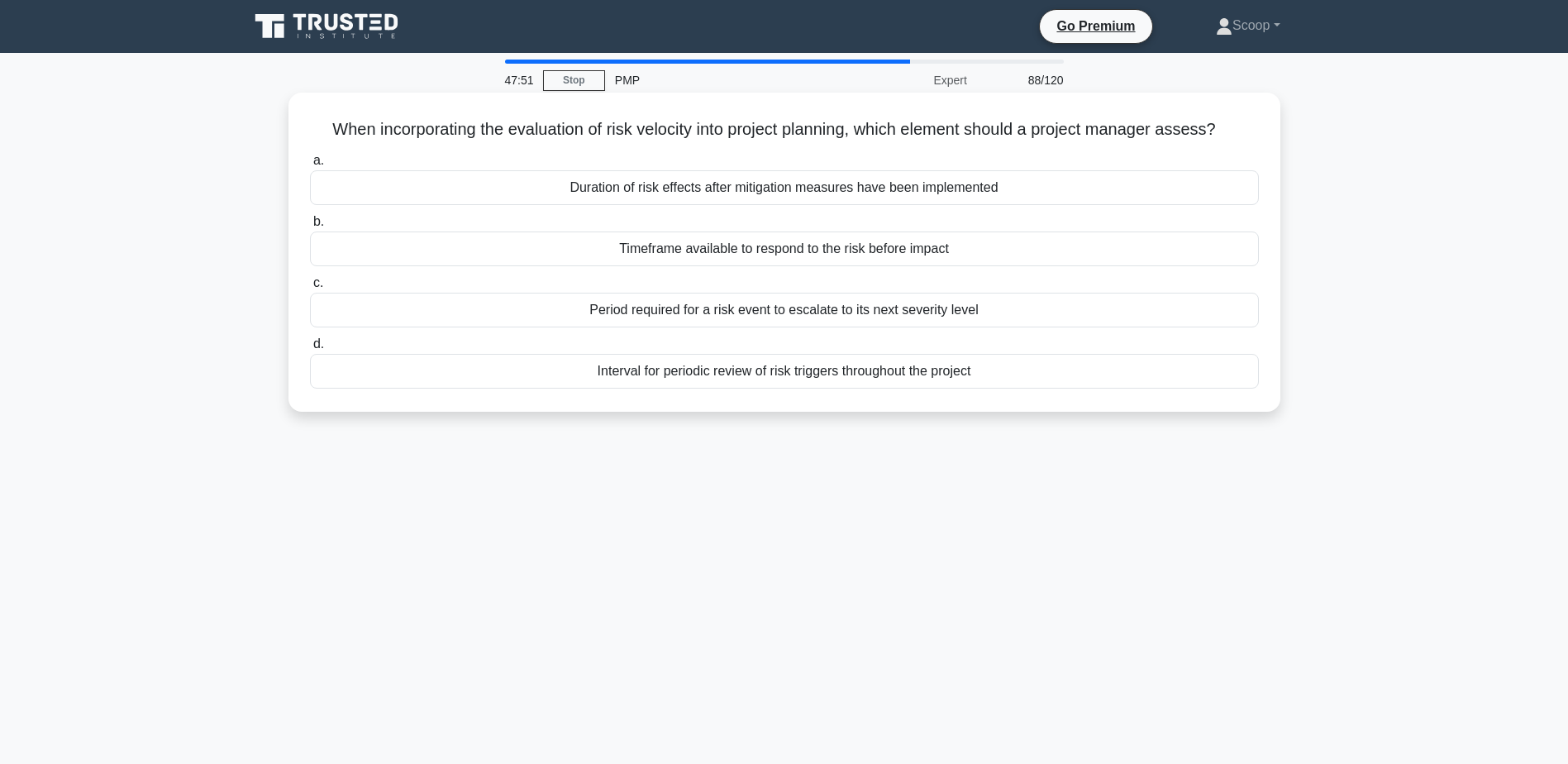
click at [899, 246] on div "Timeframe available to respond to the risk before impact" at bounding box center [784, 249] width 949 height 35
click at [310, 228] on input "b. Timeframe available to respond to the risk before impact" at bounding box center [310, 222] width 0 height 11
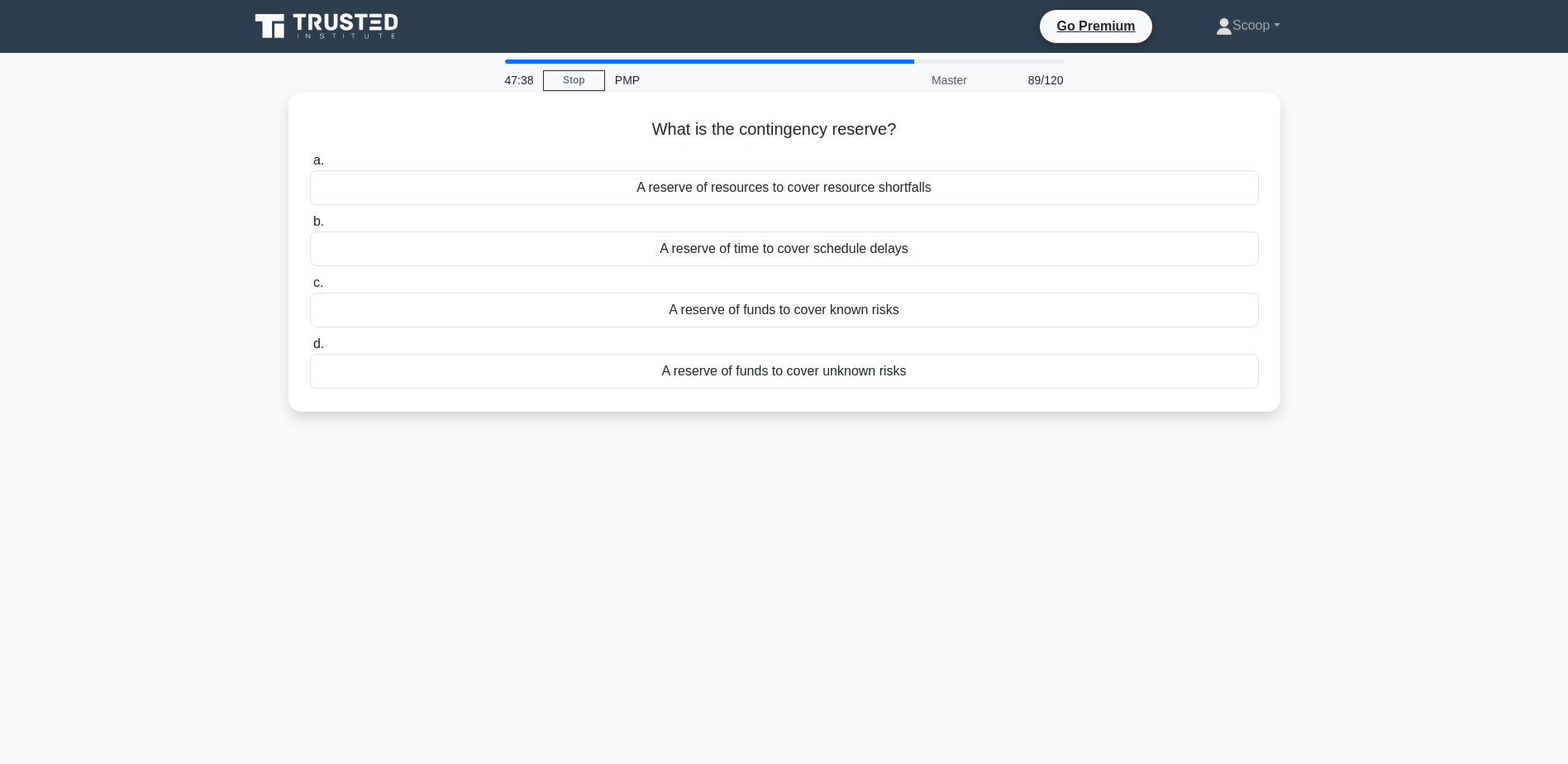
click at [872, 311] on div "A reserve of funds to cover known risks" at bounding box center [784, 311] width 949 height 35
click at [310, 289] on input "c. A reserve of funds to cover known risks" at bounding box center [310, 283] width 0 height 11
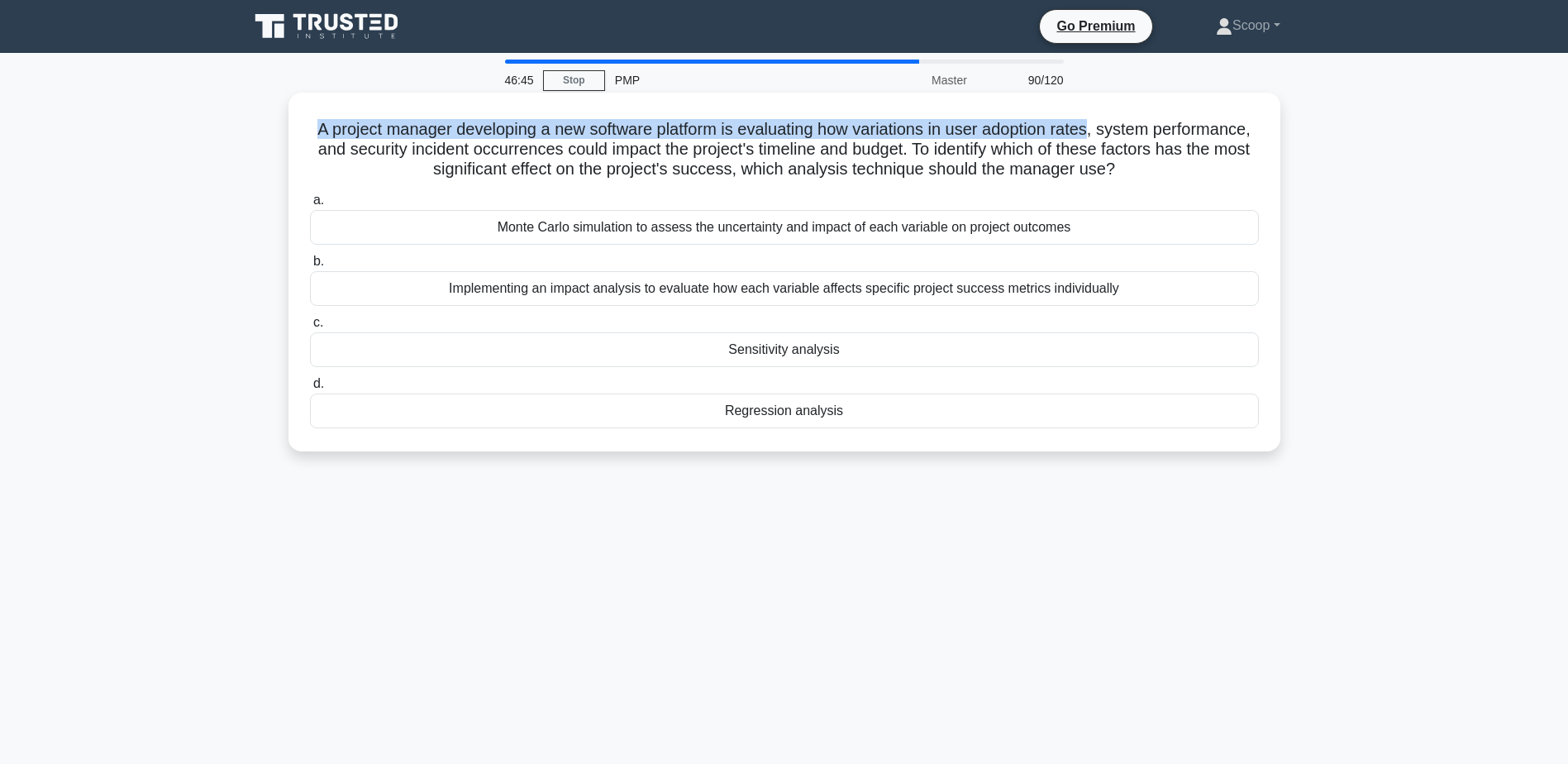
drag, startPoint x: 351, startPoint y: 126, endPoint x: 1151, endPoint y: 133, distance: 800.0
click at [1151, 133] on h5 "A project manager developing a new software platform is evaluating how variatio…" at bounding box center [784, 149] width 952 height 61
click at [839, 140] on h5 "A project manager developing a new software platform is evaluating how variatio…" at bounding box center [784, 149] width 952 height 61
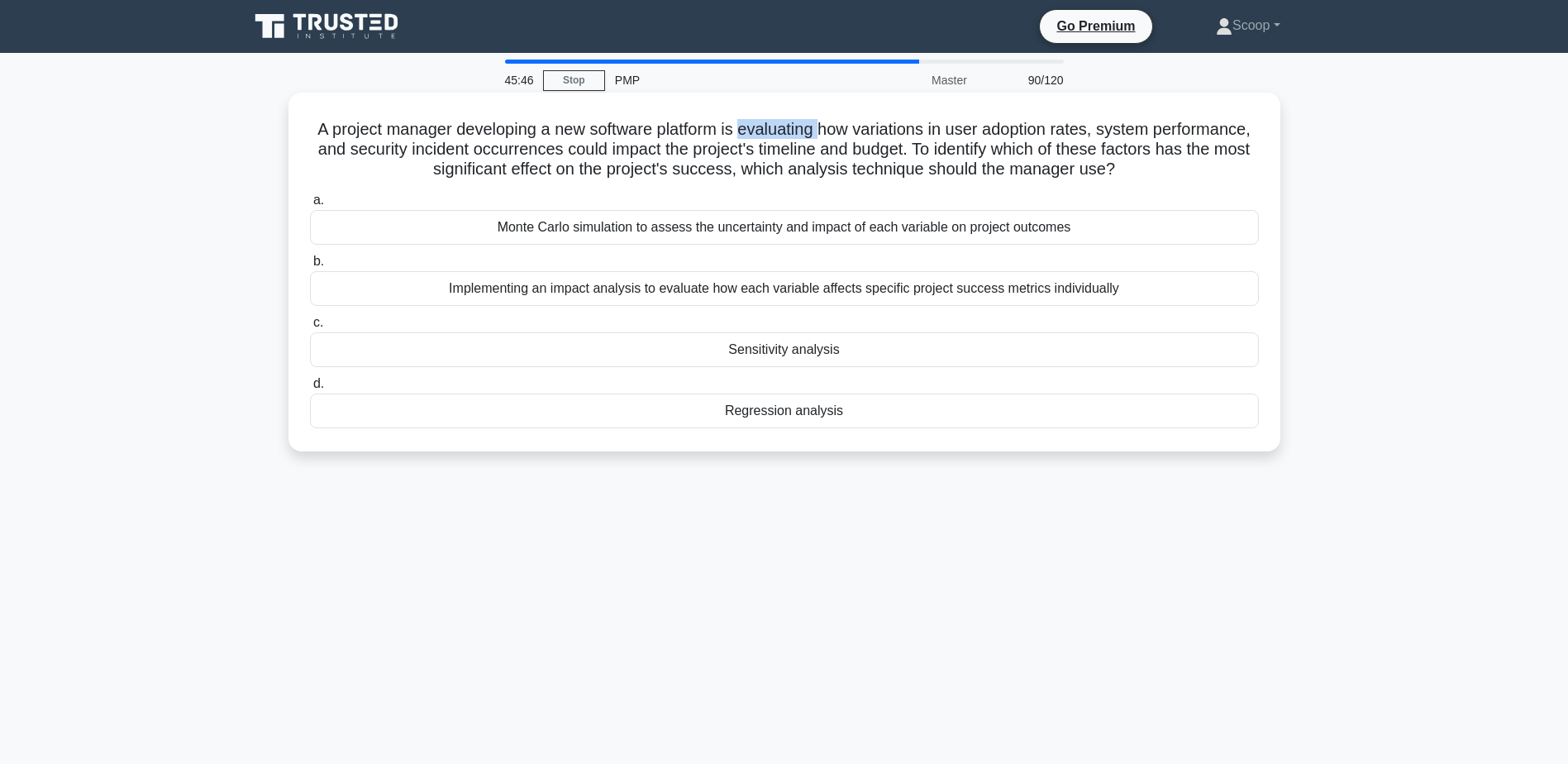
click at [839, 140] on h5 "A project manager developing a new software platform is evaluating how variatio…" at bounding box center [784, 149] width 952 height 61
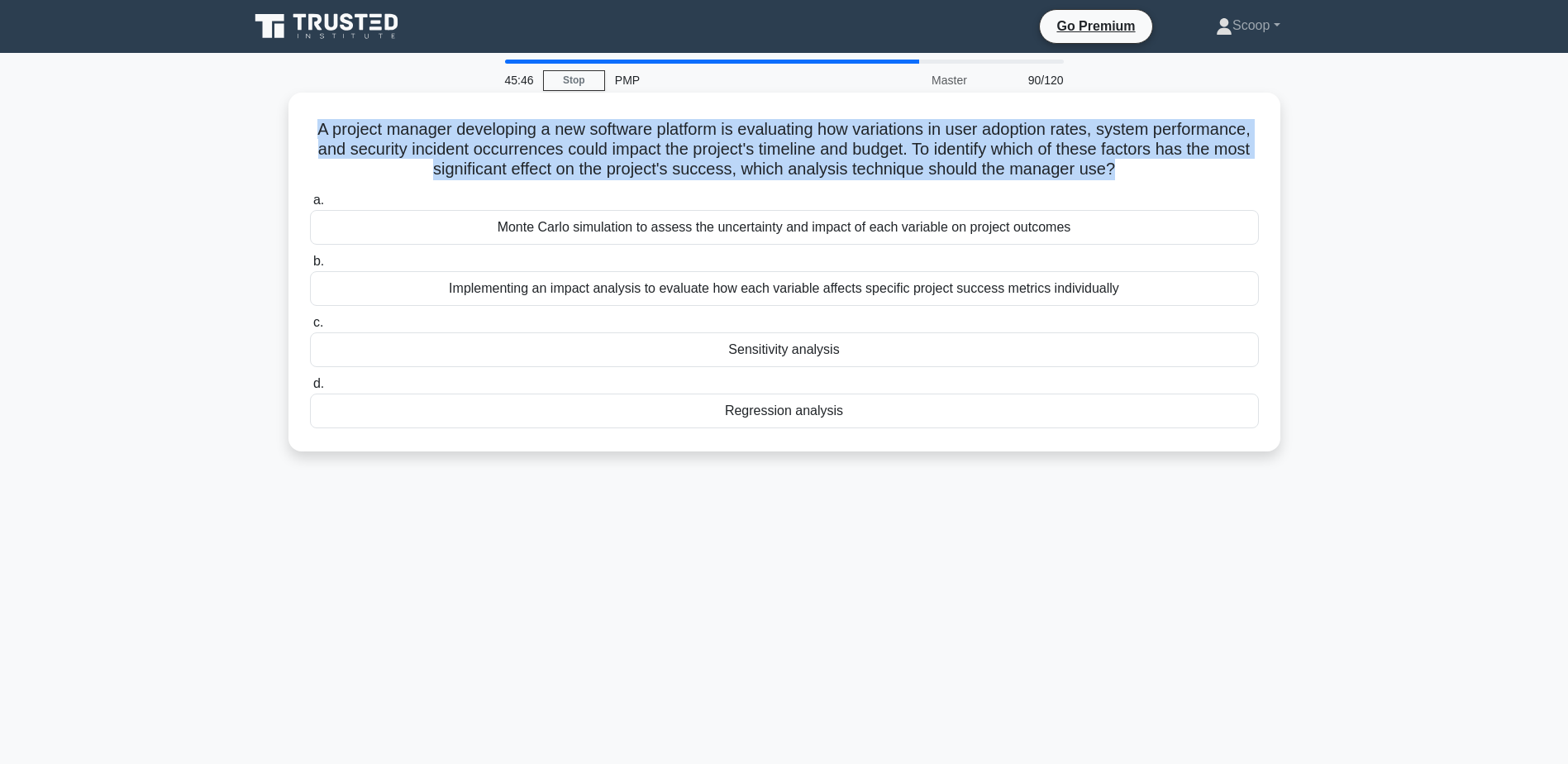
click at [839, 140] on h5 "A project manager developing a new software platform is evaluating how variatio…" at bounding box center [784, 149] width 952 height 61
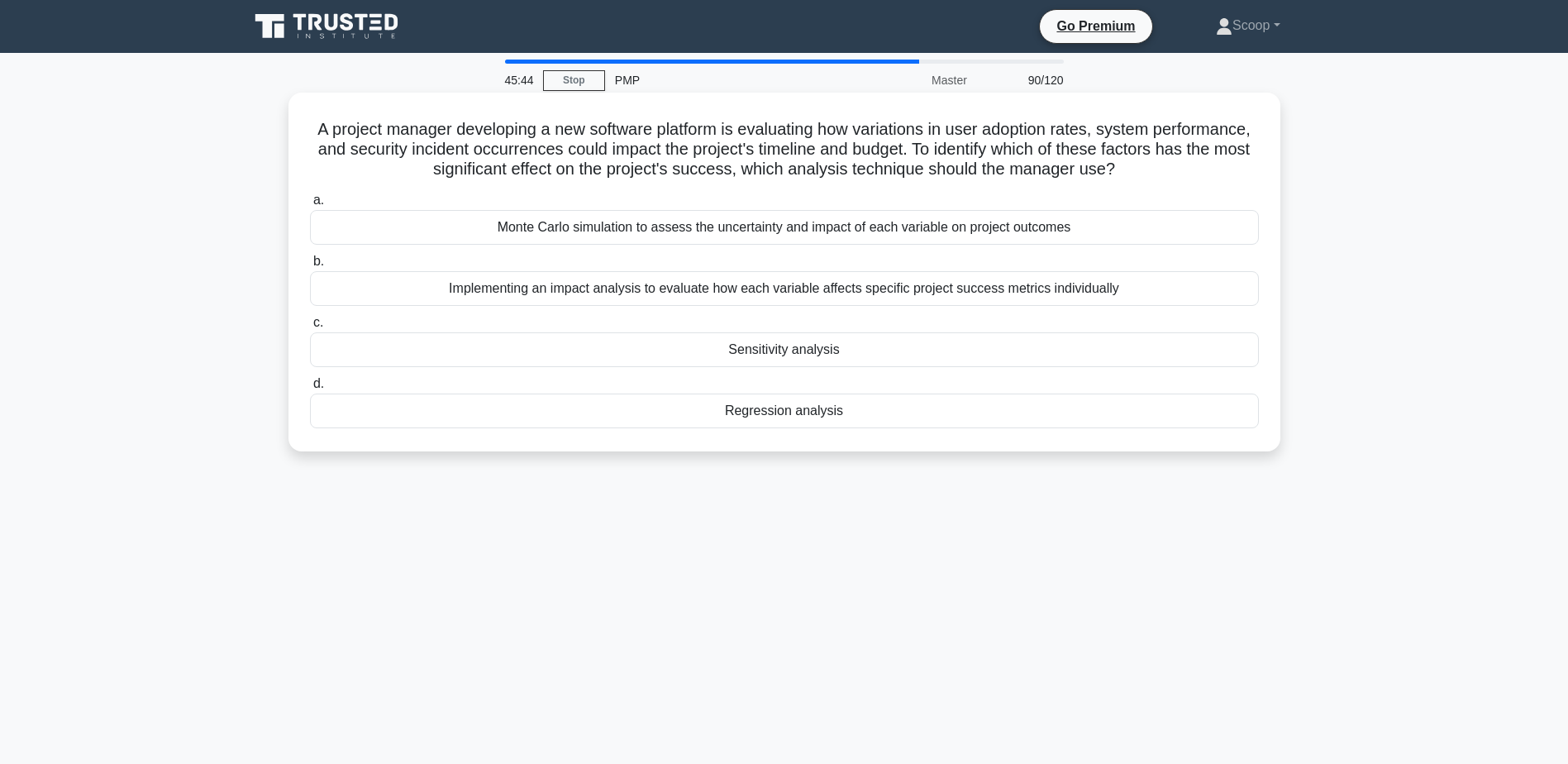
click at [841, 357] on div "Sensitivity analysis" at bounding box center [784, 350] width 949 height 35
click at [310, 328] on input "c. Sensitivity analysis" at bounding box center [310, 322] width 0 height 11
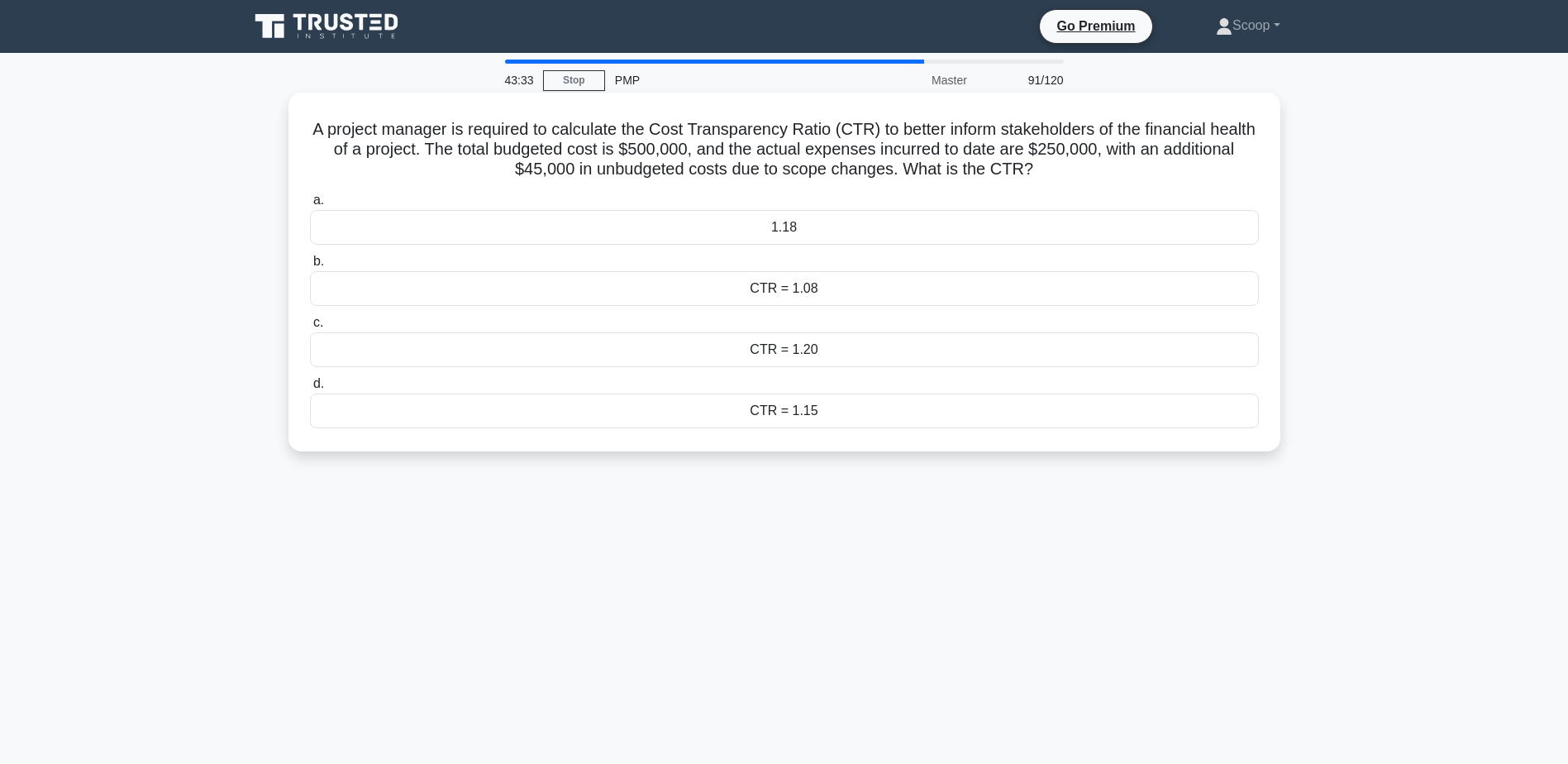
click at [775, 170] on h5 "A project manager is required to calculate the Cost Transparency Ratio (CTR) to…" at bounding box center [784, 149] width 952 height 61
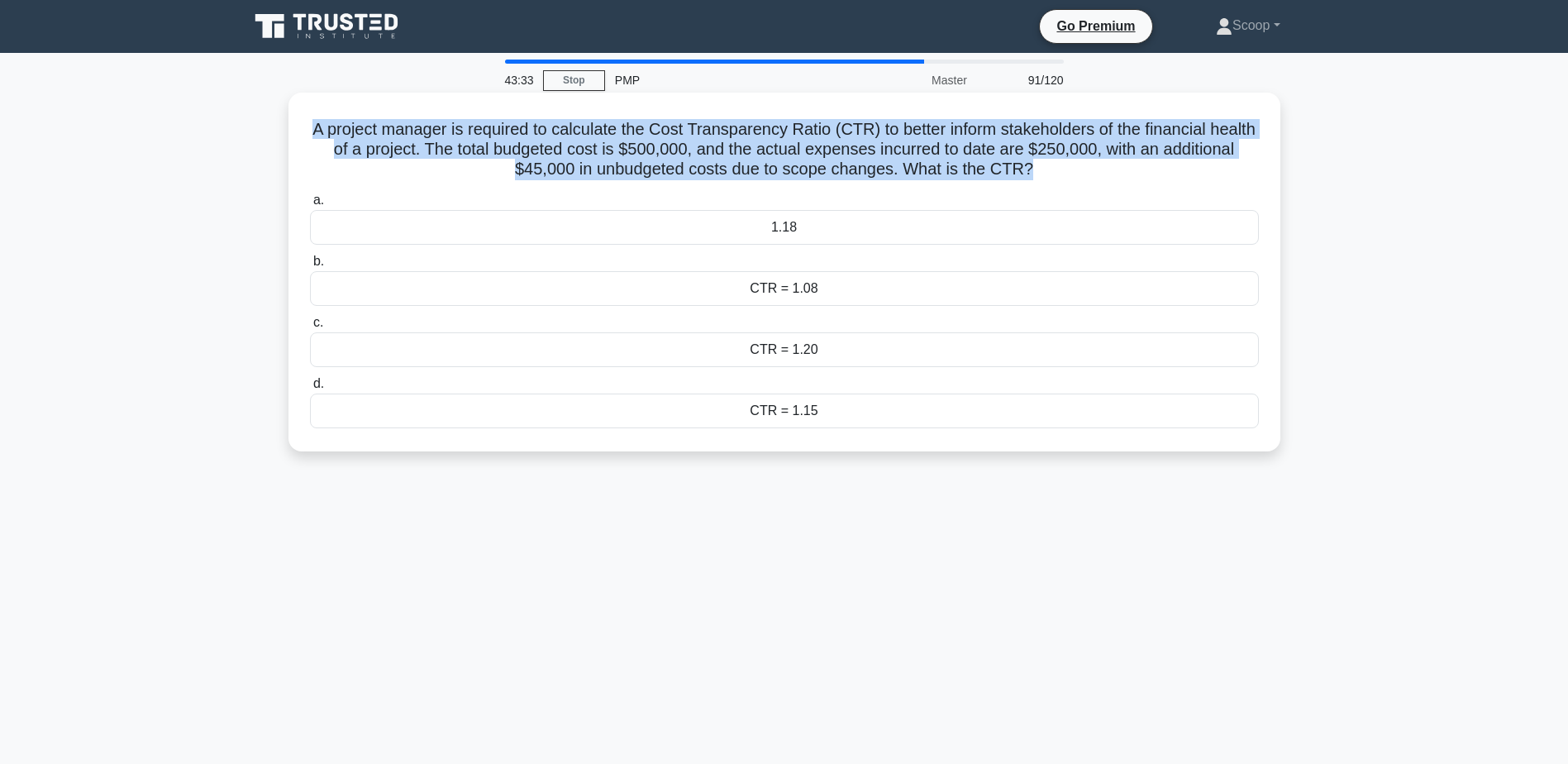
click at [775, 170] on h5 "A project manager is required to calculate the Cost Transparency Ratio (CTR) to…" at bounding box center [784, 149] width 952 height 61
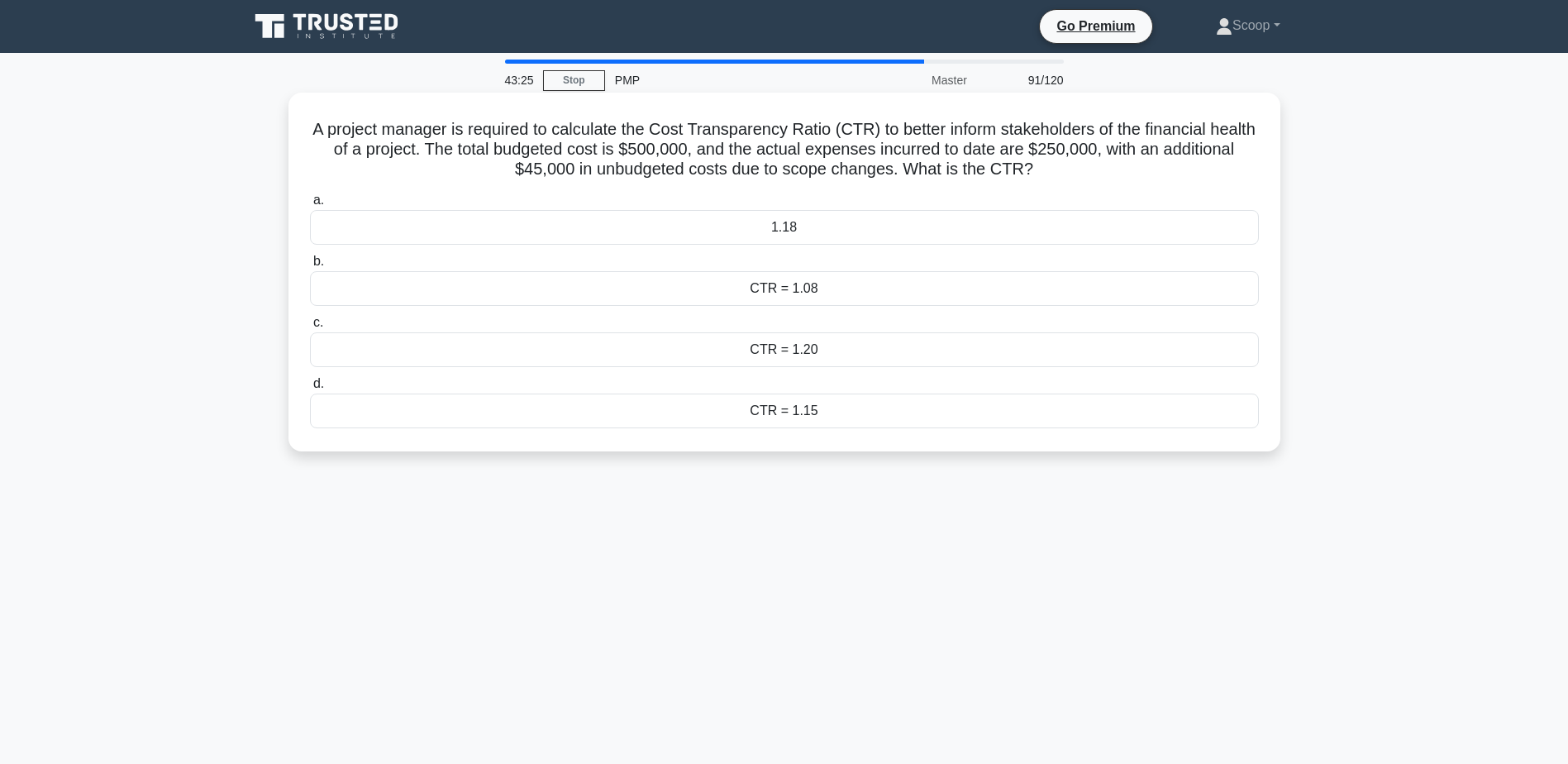
click at [805, 228] on div "1.18" at bounding box center [784, 228] width 949 height 35
click at [310, 206] on input "a. 1.18" at bounding box center [310, 200] width 0 height 11
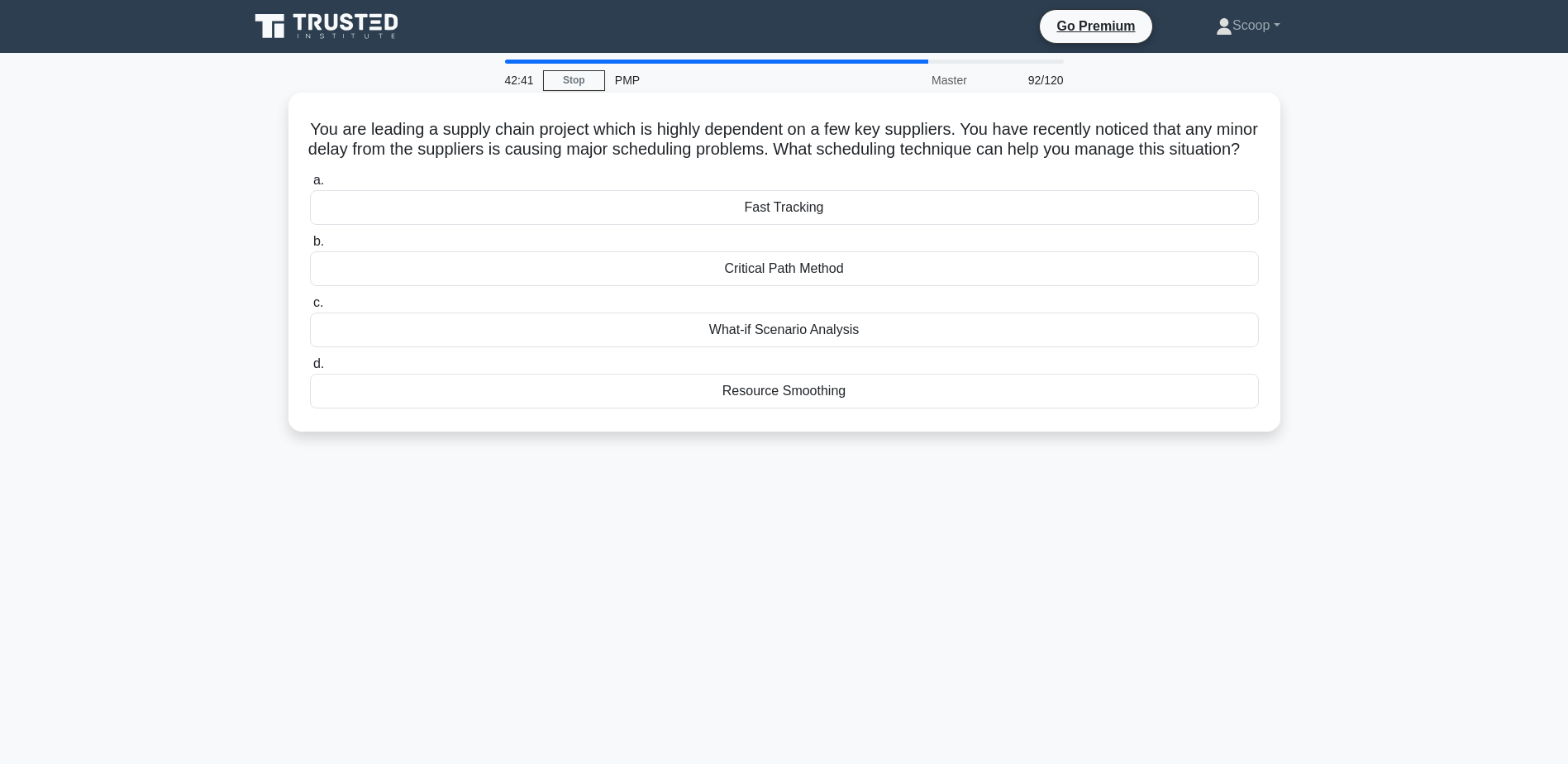
click at [860, 408] on div "Resource Smoothing" at bounding box center [784, 391] width 949 height 35
click at [310, 370] on input "d. Resource Smoothing" at bounding box center [310, 364] width 0 height 11
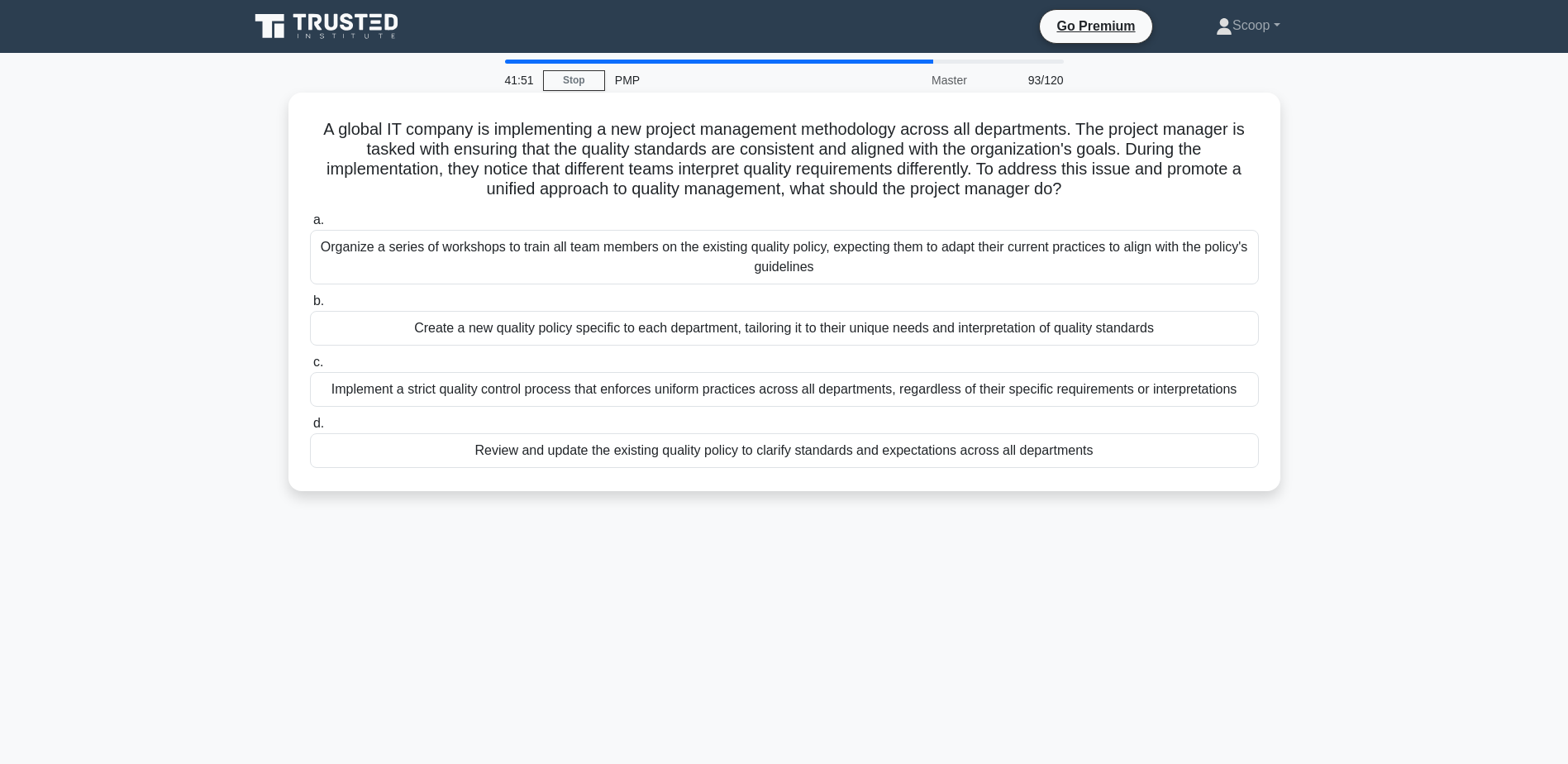
click at [802, 257] on div "Organize a series of workshops to train all team members on the existing qualit…" at bounding box center [784, 257] width 949 height 55
click at [310, 226] on input "a. Organize a series of workshops to train all team members on the existing qua…" at bounding box center [310, 220] width 0 height 11
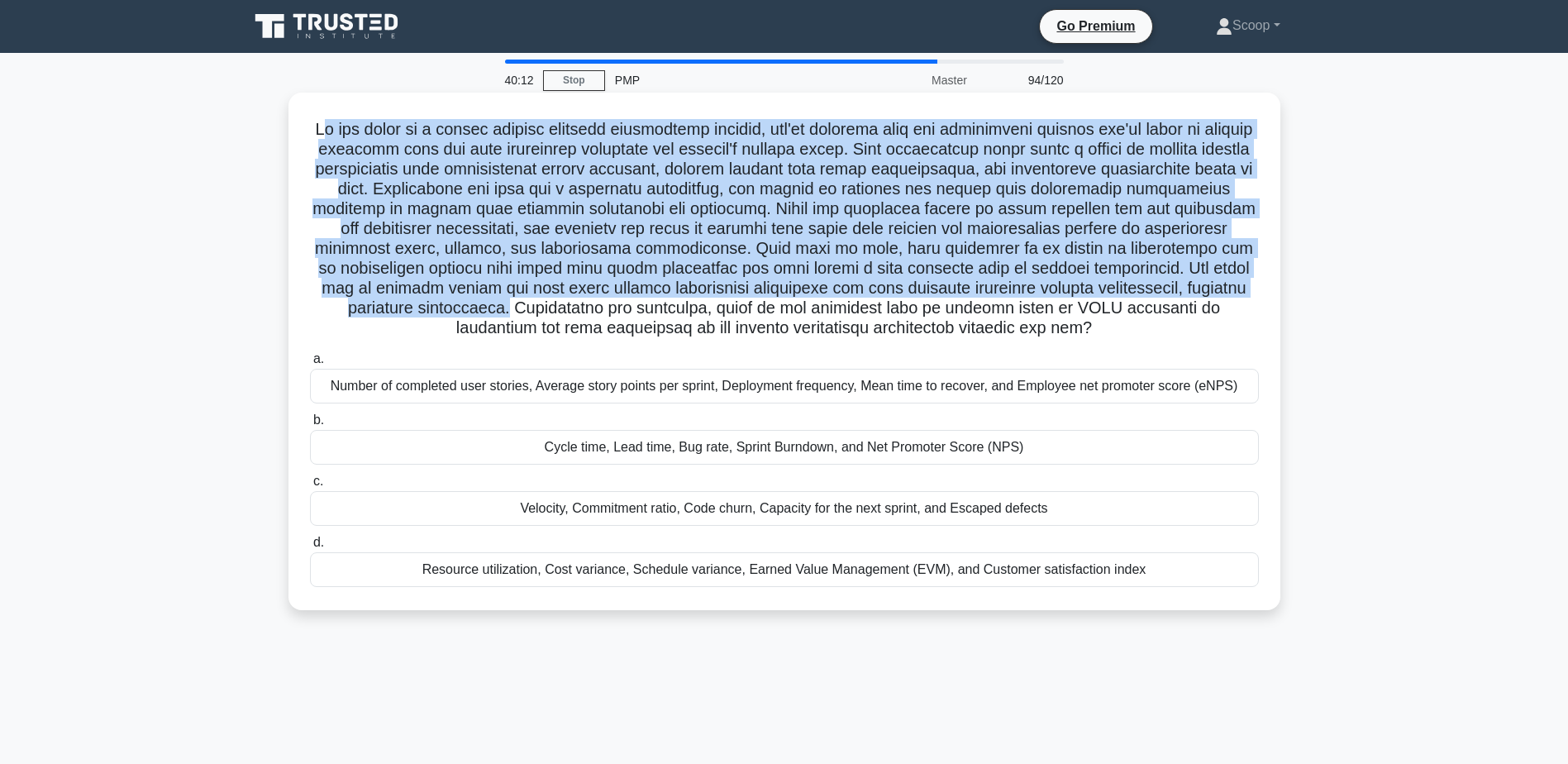
drag, startPoint x: 327, startPoint y: 120, endPoint x: 645, endPoint y: 306, distance: 368.4
click at [645, 306] on h5 ".spinner_0XTQ{transform-origin:center;animation:spinner_y6GP .75s linear infini…" at bounding box center [784, 228] width 952 height 220
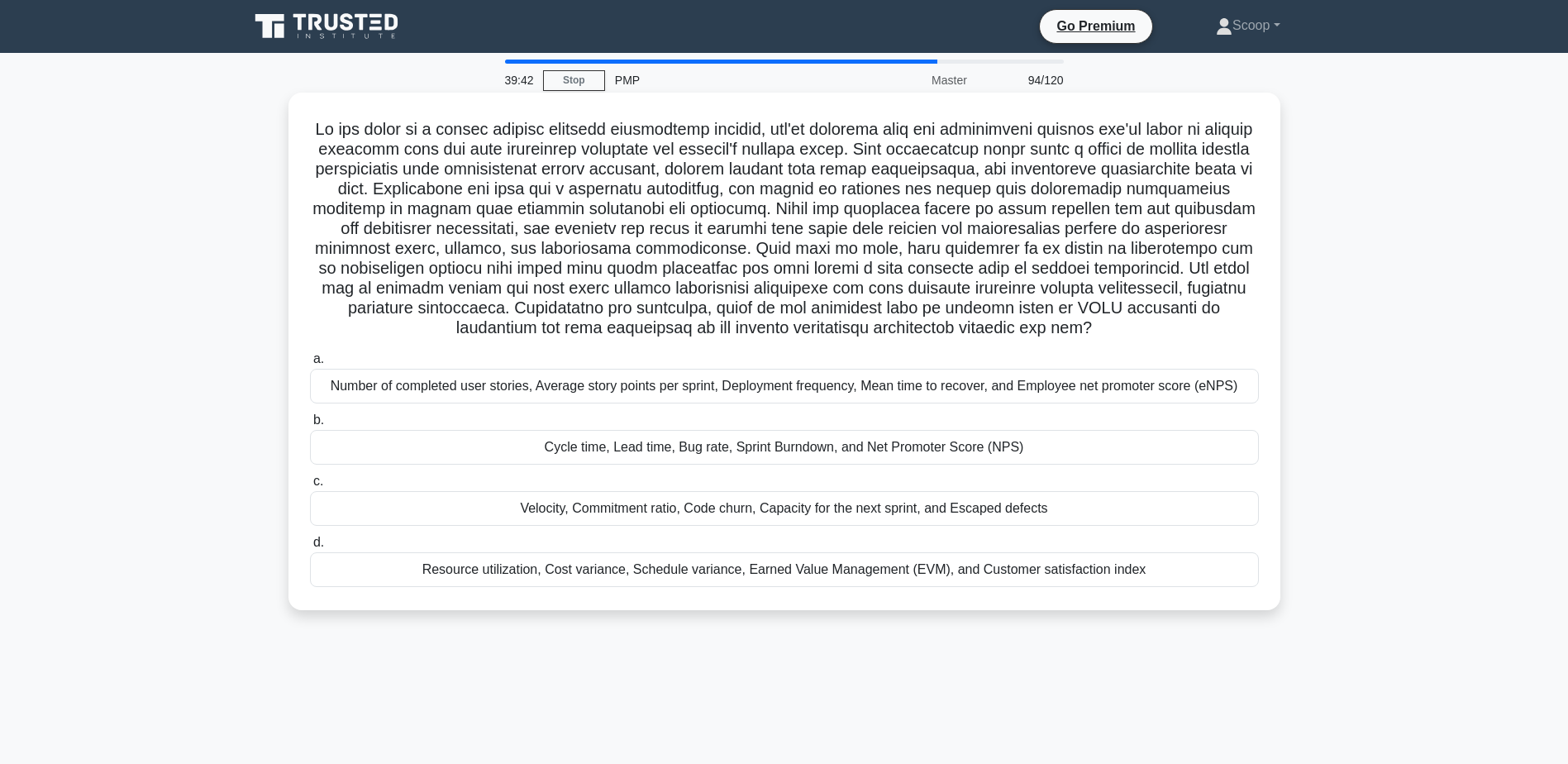
click at [826, 458] on div "Cycle time, Lead time, Bug rate, Sprint Burndown, and Net Promoter Score (NPS)" at bounding box center [784, 448] width 949 height 35
click at [310, 426] on input "b. Cycle time, Lead time, Bug rate, Sprint Burndown, and Net Promoter Score (NP…" at bounding box center [310, 420] width 0 height 11
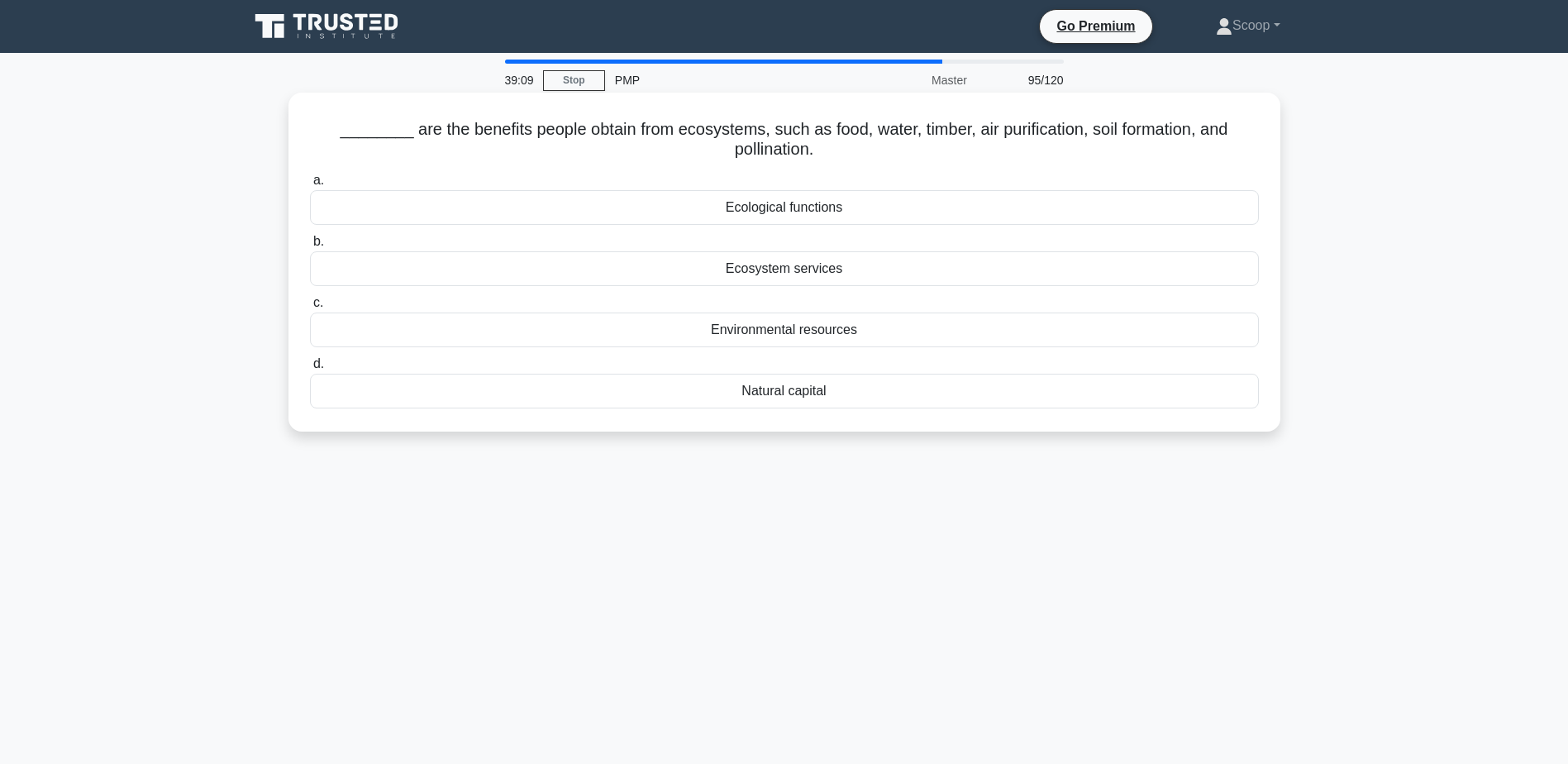
click at [773, 147] on h5 "________ are the benefits people obtain from ecosystems, such as food, water, t…" at bounding box center [784, 140] width 952 height 42
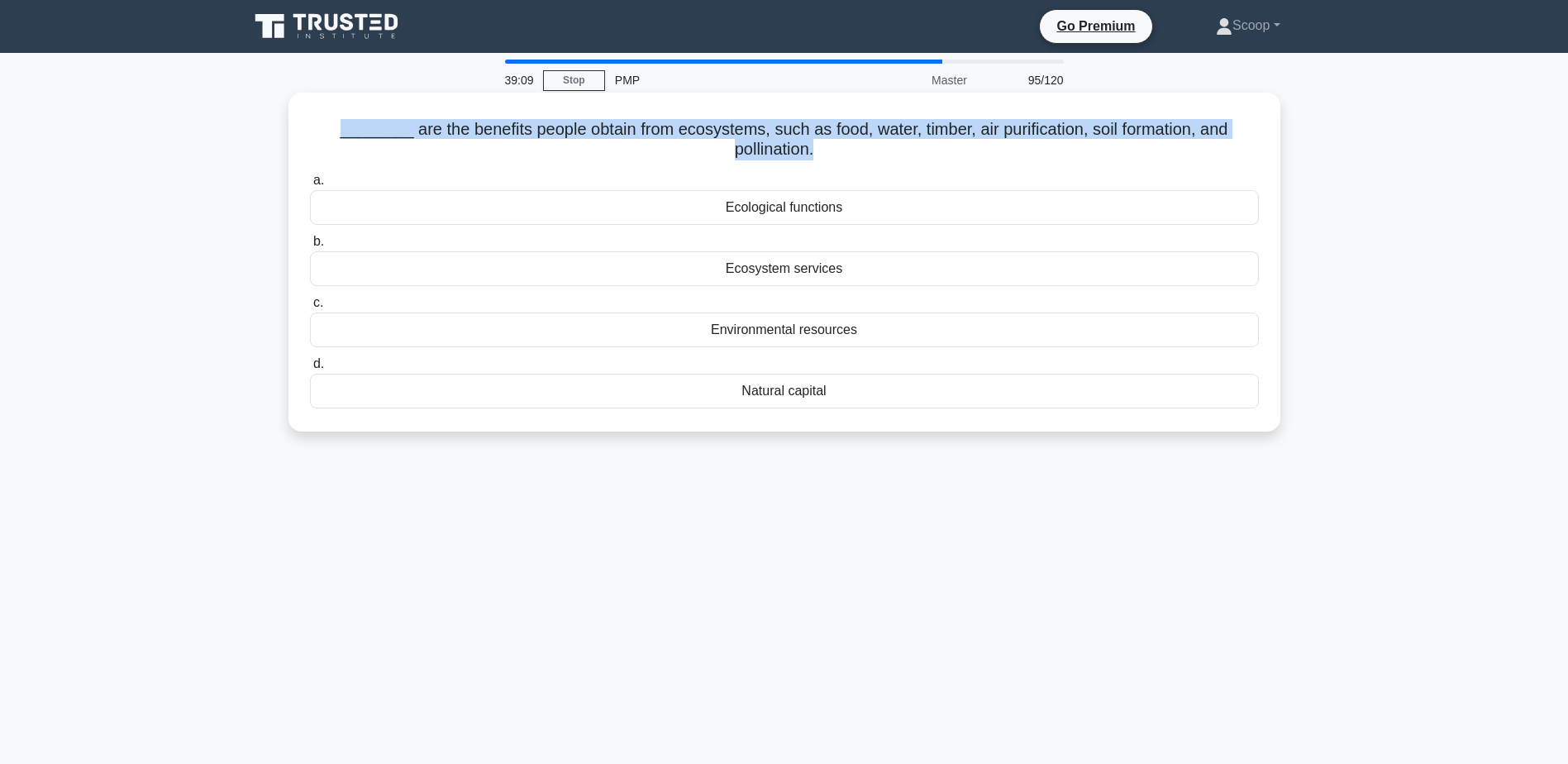
click at [773, 147] on h5 "________ are the benefits people obtain from ecosystems, such as food, water, t…" at bounding box center [784, 140] width 952 height 42
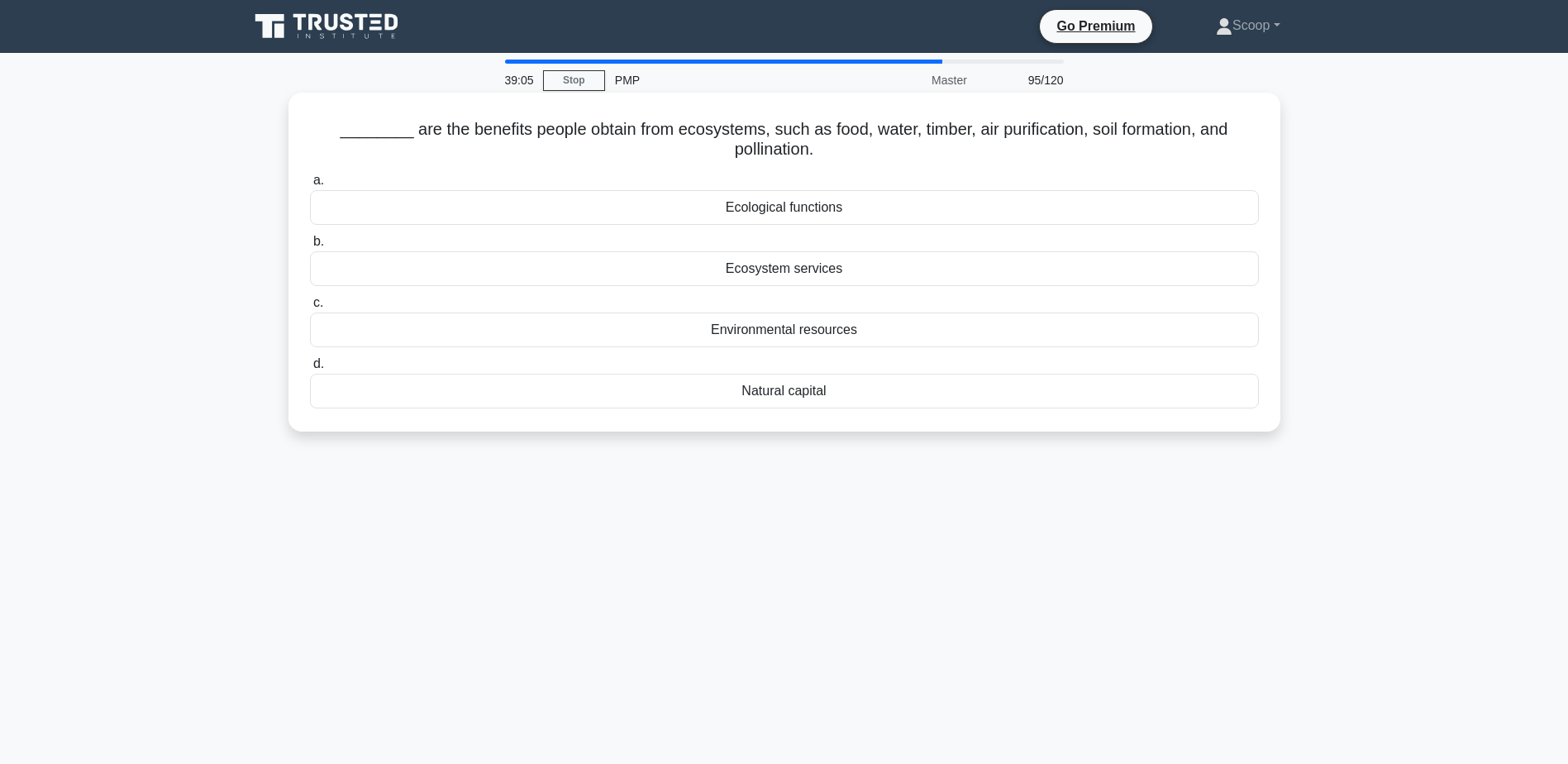
click at [792, 389] on div "Natural capital" at bounding box center [784, 391] width 949 height 35
click at [310, 370] on input "d. Natural capital" at bounding box center [310, 364] width 0 height 11
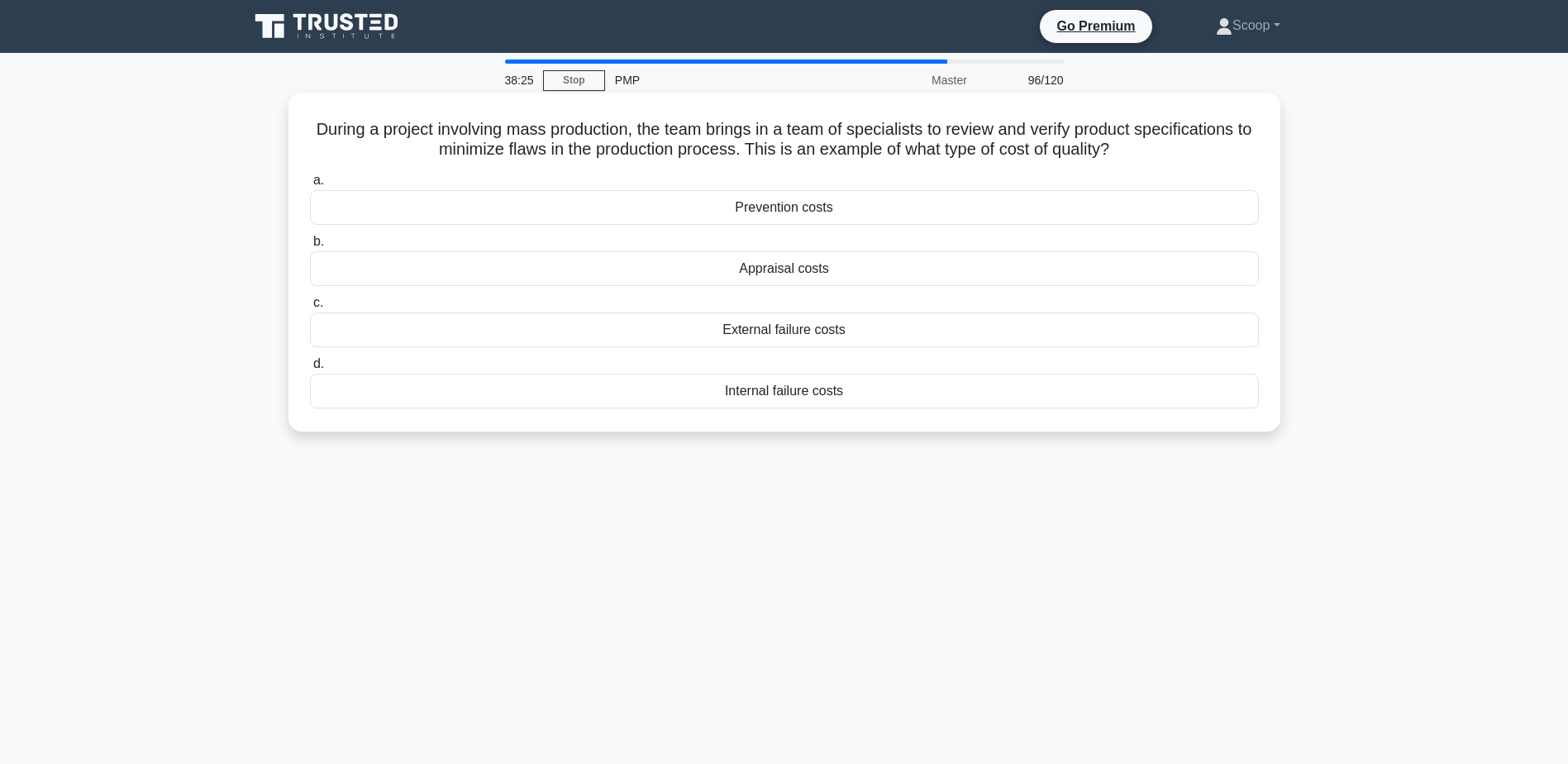
click at [877, 122] on h5 "During a project involving mass production, the team brings in a team of specia…" at bounding box center [784, 140] width 952 height 42
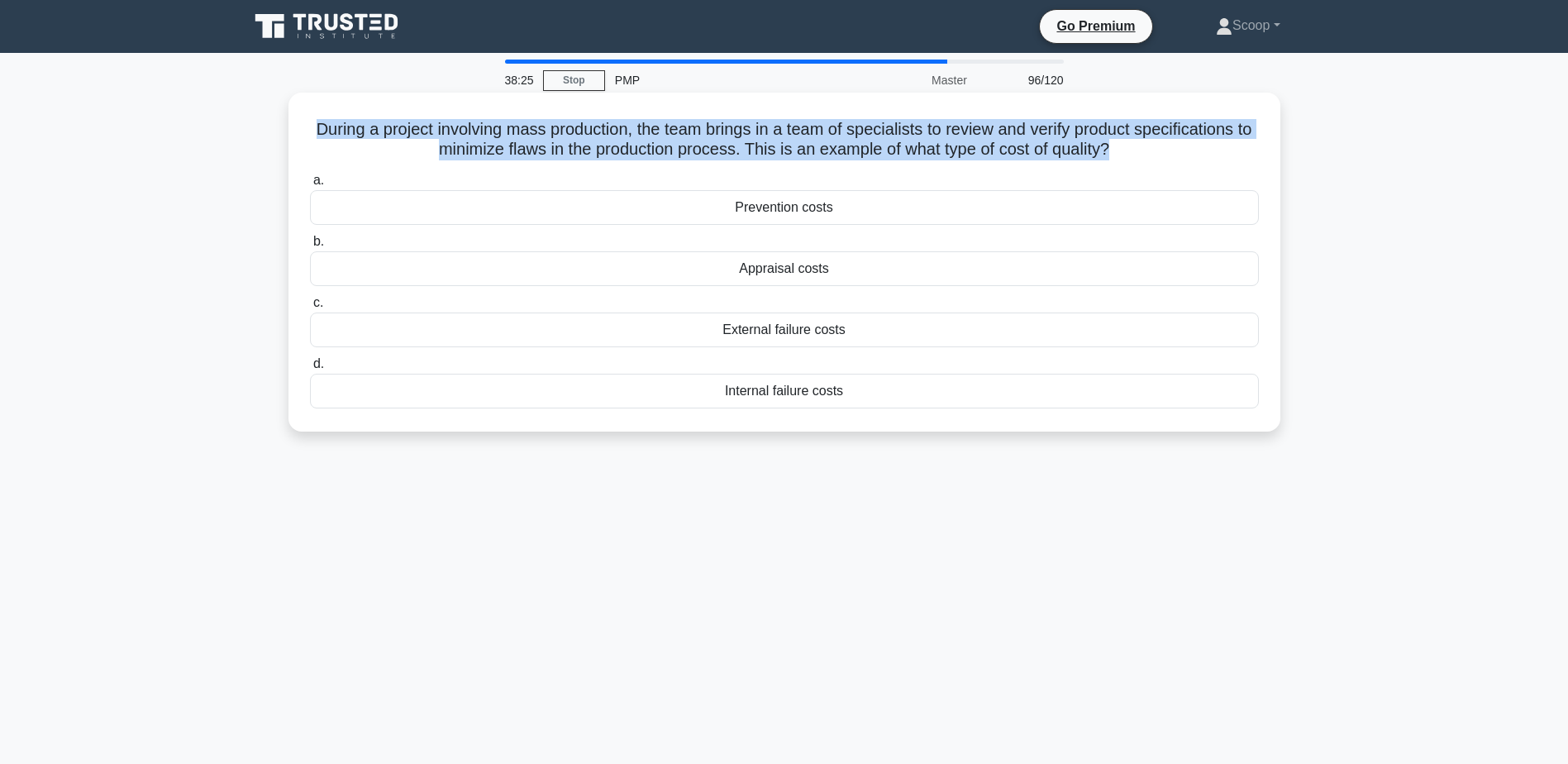
click at [877, 122] on h5 "During a project involving mass production, the team brings in a team of specia…" at bounding box center [784, 140] width 952 height 42
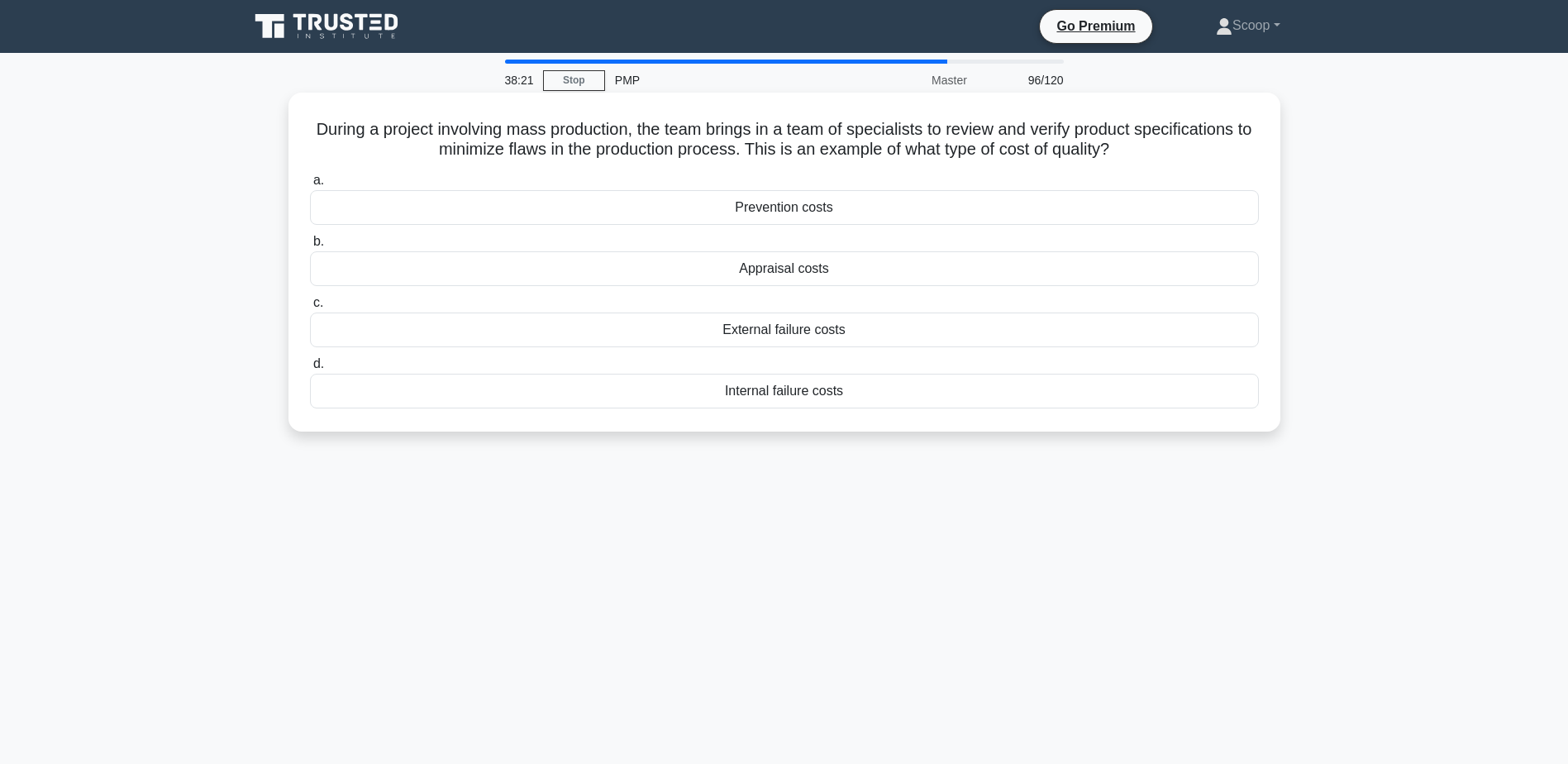
click at [788, 397] on div "Internal failure costs" at bounding box center [784, 391] width 949 height 35
click at [310, 370] on input "d. Internal failure costs" at bounding box center [310, 364] width 0 height 11
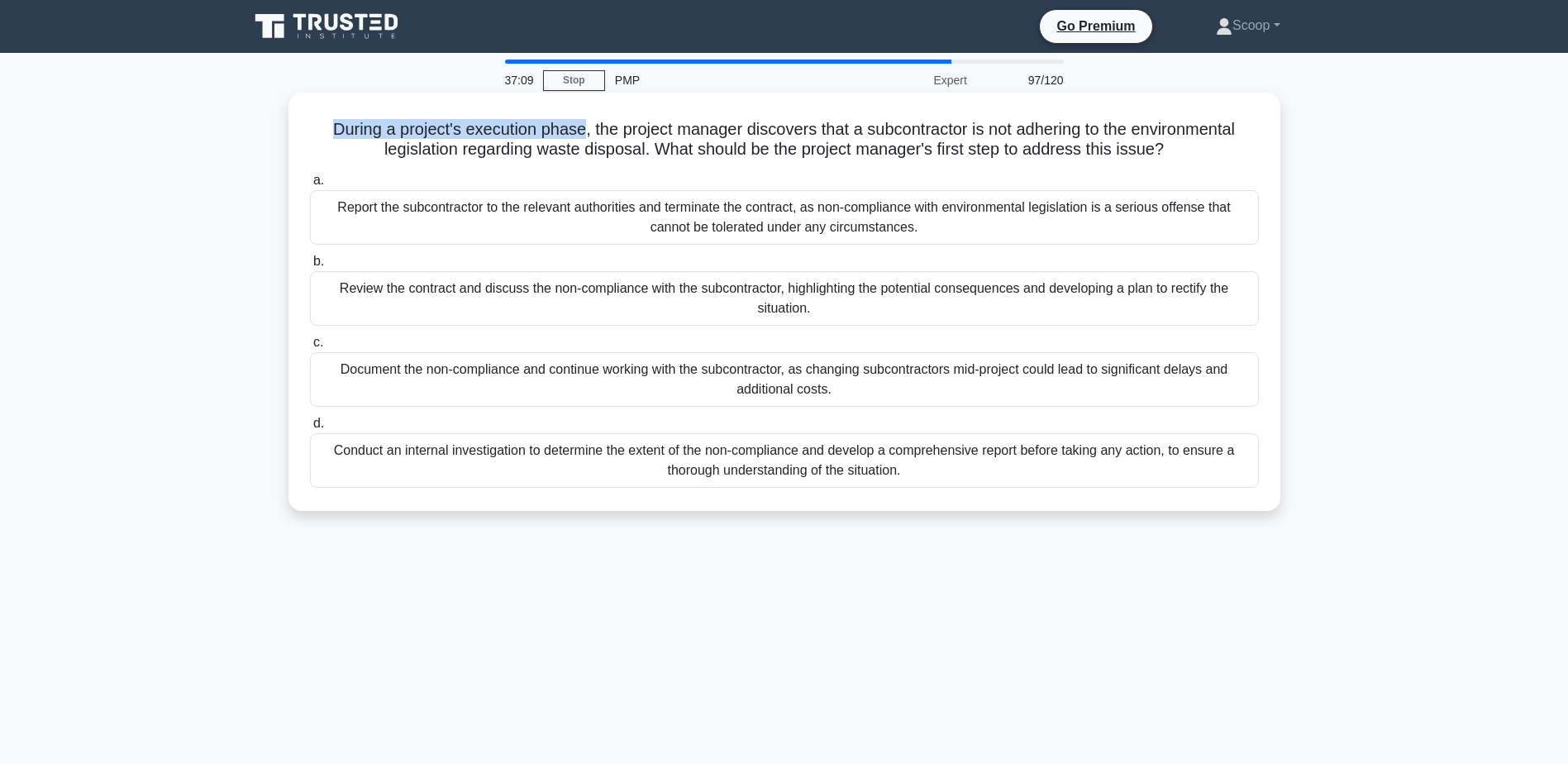
drag, startPoint x: 312, startPoint y: 133, endPoint x: 579, endPoint y: 128, distance: 267.0
click at [579, 128] on h5 "During a project's execution phase, the project manager discovers that a subcon…" at bounding box center [784, 140] width 952 height 42
click at [830, 460] on div "Conduct an internal investigation to determine the extent of the non-compliance…" at bounding box center [784, 461] width 949 height 55
click at [310, 429] on input "d. Conduct an internal investigation to determine the extent of the non-complia…" at bounding box center [310, 424] width 0 height 11
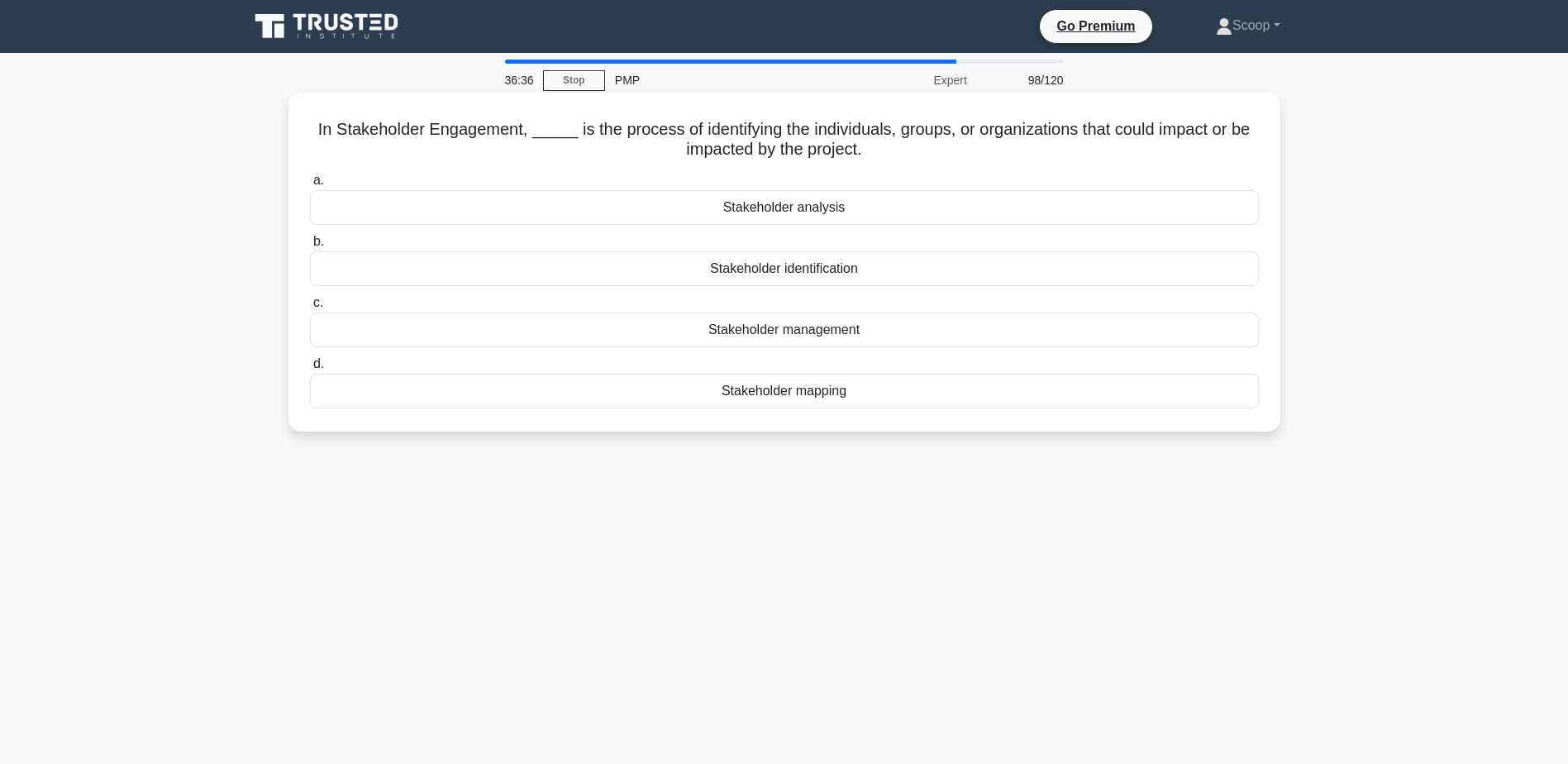
click at [814, 275] on div "Stakeholder identification" at bounding box center [784, 269] width 949 height 35
click at [310, 247] on input "b. Stakeholder identification" at bounding box center [310, 242] width 0 height 11
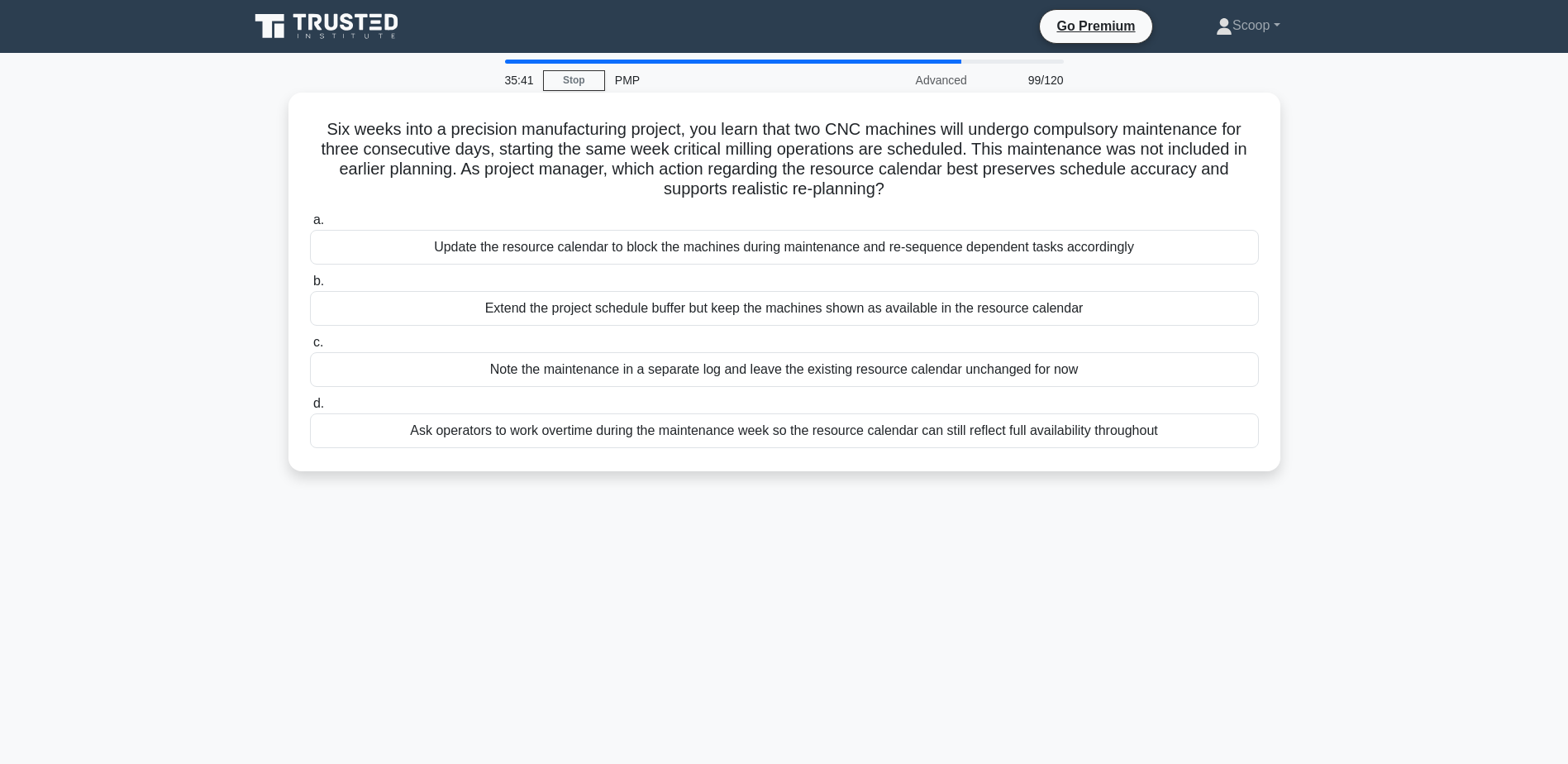
click at [819, 260] on div "Update the resource calendar to block the machines during maintenance and re-se…" at bounding box center [784, 247] width 949 height 35
click at [310, 226] on input "a. Update the resource calendar to block the machines during maintenance and re…" at bounding box center [310, 220] width 0 height 11
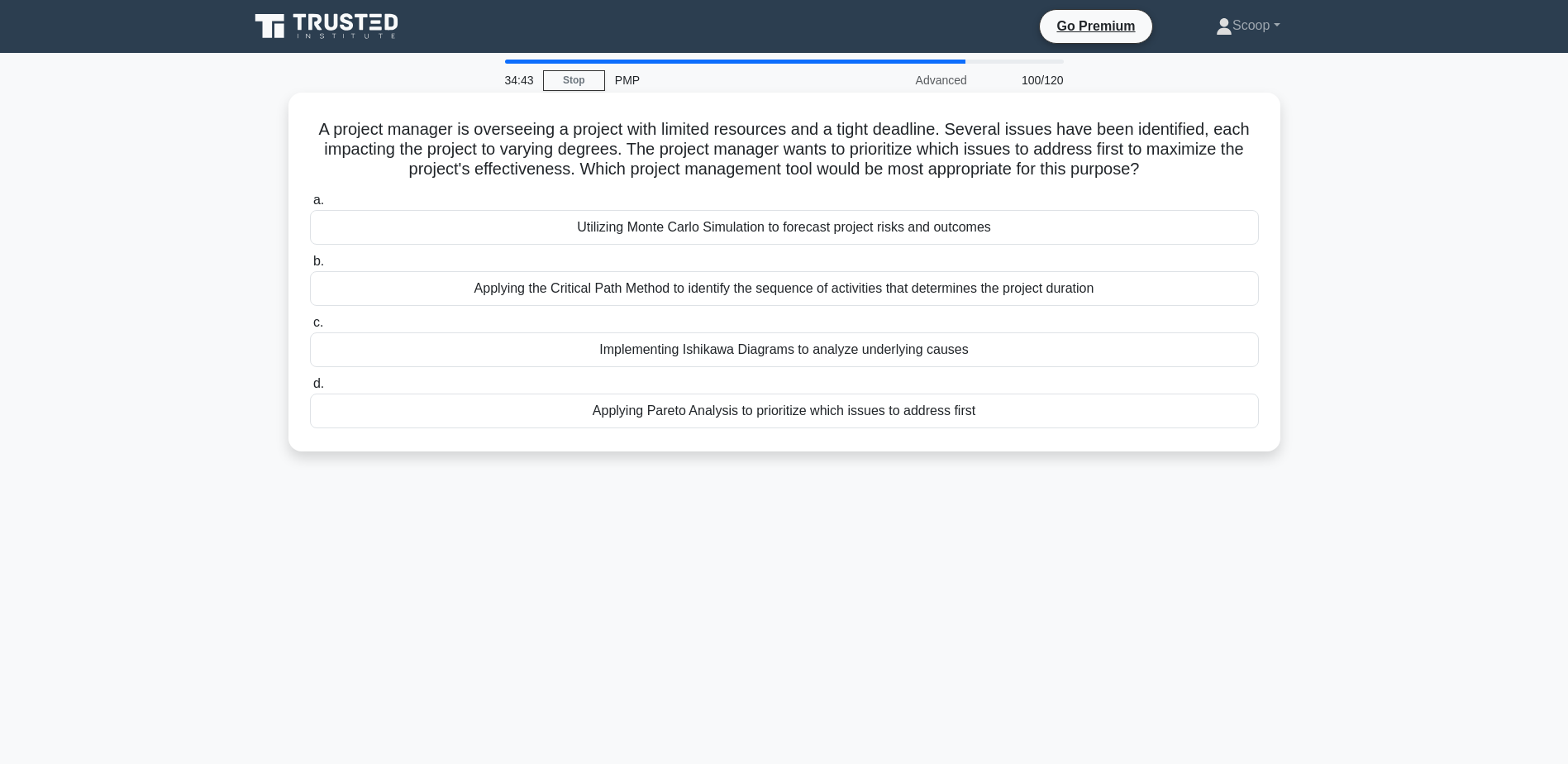
click at [849, 401] on div "Applying Pareto Analysis to prioritize which issues to address first" at bounding box center [784, 411] width 949 height 35
click at [310, 389] on input "d. Applying Pareto Analysis to prioritize which issues to address first" at bounding box center [310, 384] width 0 height 11
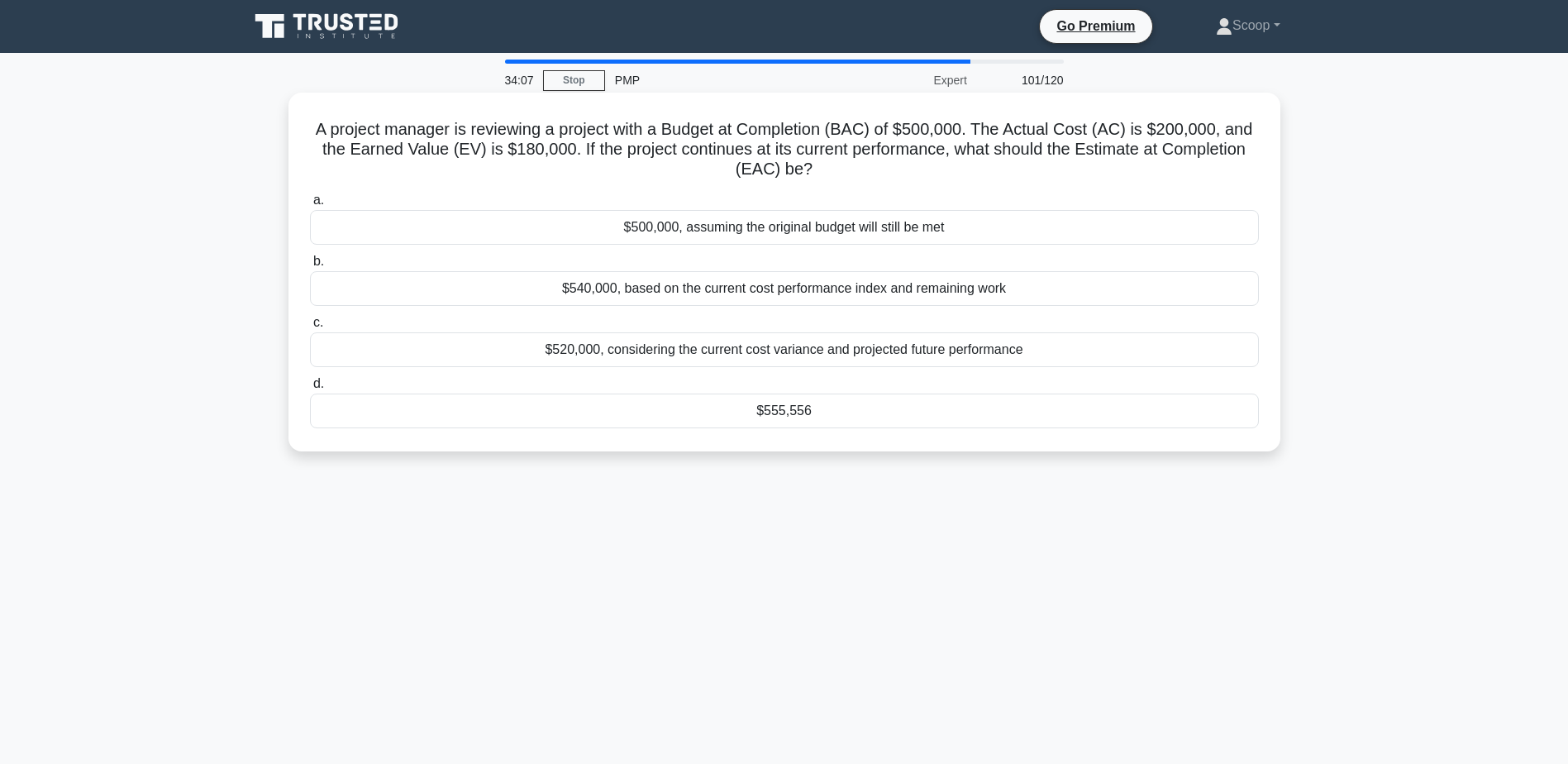
click at [776, 419] on div "$555,556" at bounding box center [784, 411] width 949 height 35
click at [310, 389] on input "d. $555,556" at bounding box center [310, 384] width 0 height 11
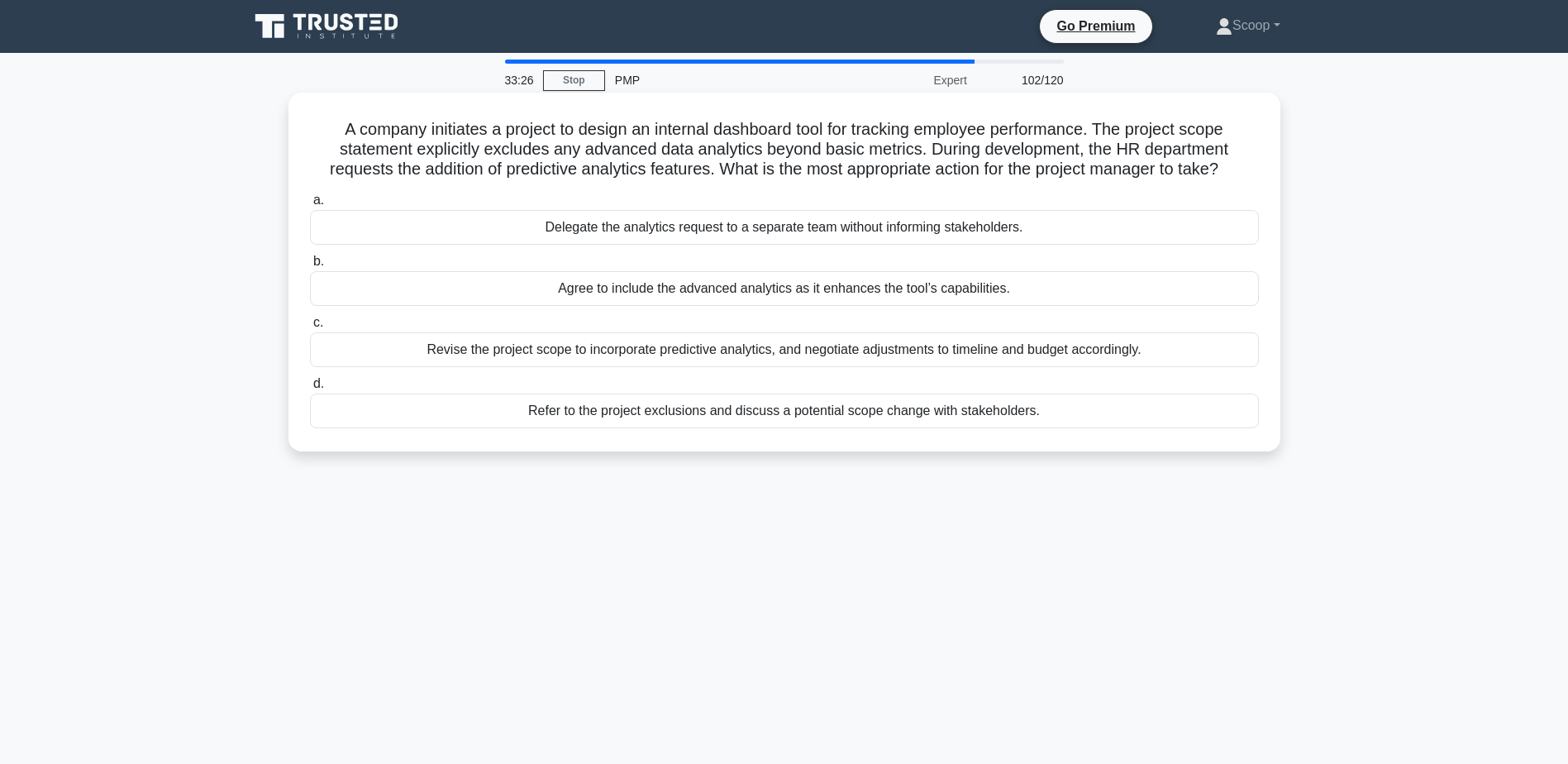
click at [775, 423] on div "Refer to the project exclusions and discuss a potential scope change with stake…" at bounding box center [784, 411] width 949 height 35
click at [310, 389] on input "d. Refer to the project exclusions and discuss a potential scope change with st…" at bounding box center [310, 384] width 0 height 11
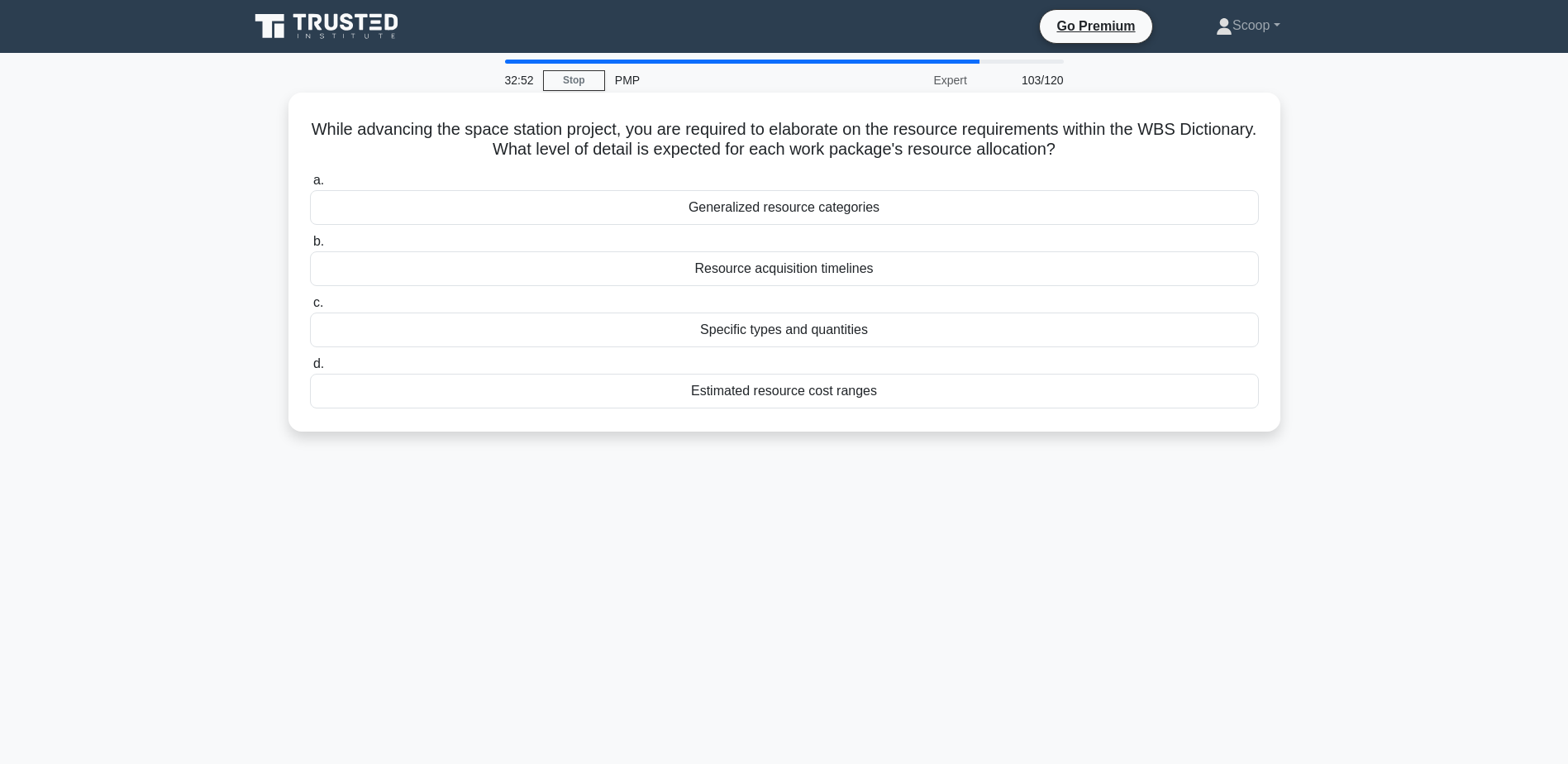
click at [838, 333] on div "Specific types and quantities" at bounding box center [784, 330] width 949 height 35
click at [310, 308] on input "c. Specific types and quantities" at bounding box center [310, 302] width 0 height 11
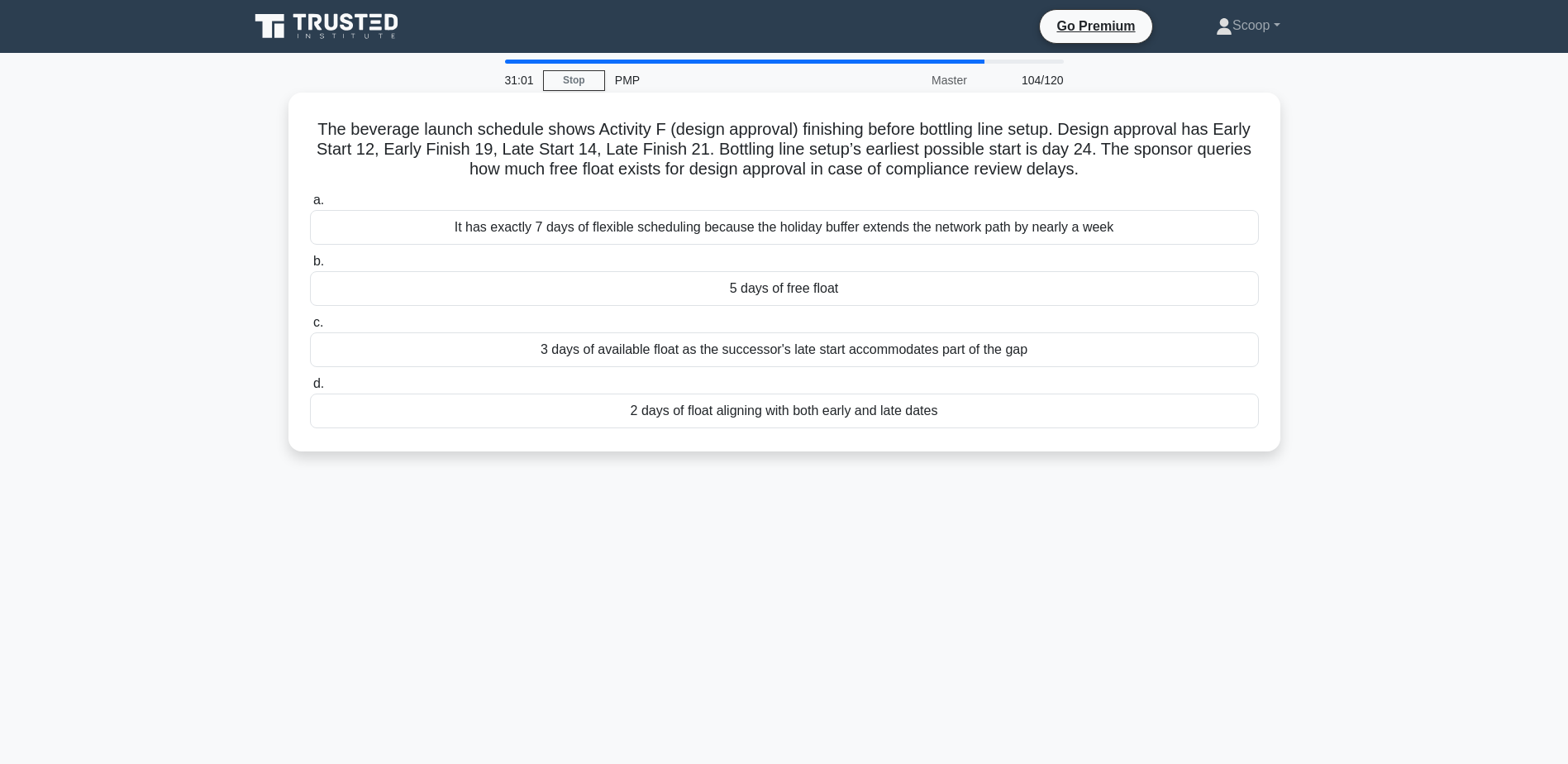
click at [882, 154] on h5 "The beverage launch schedule shows Activity F (design approval) finishing befor…" at bounding box center [784, 149] width 952 height 61
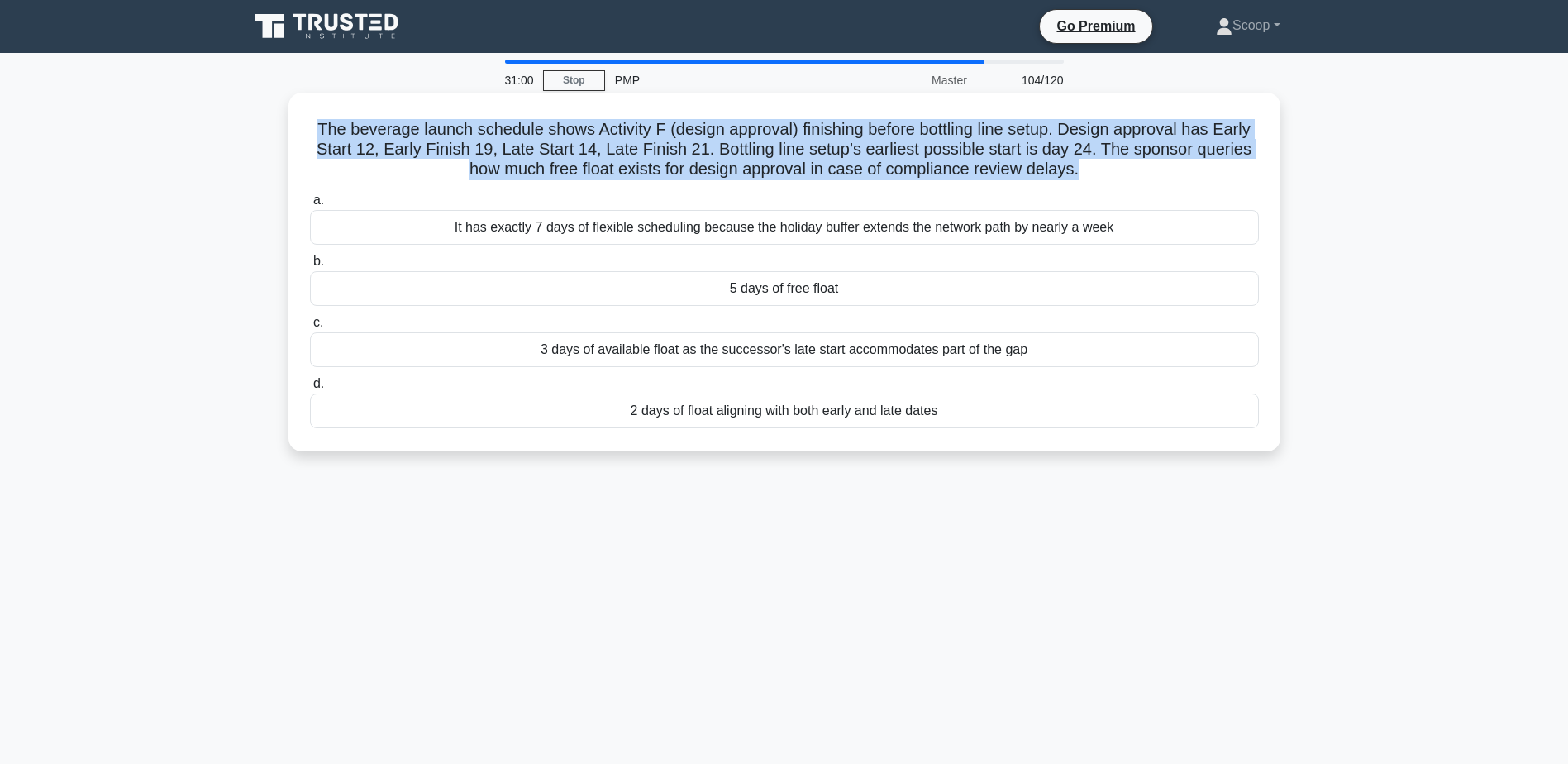
click at [882, 154] on h5 "The beverage launch schedule shows Activity F (design approval) finishing befor…" at bounding box center [784, 149] width 952 height 61
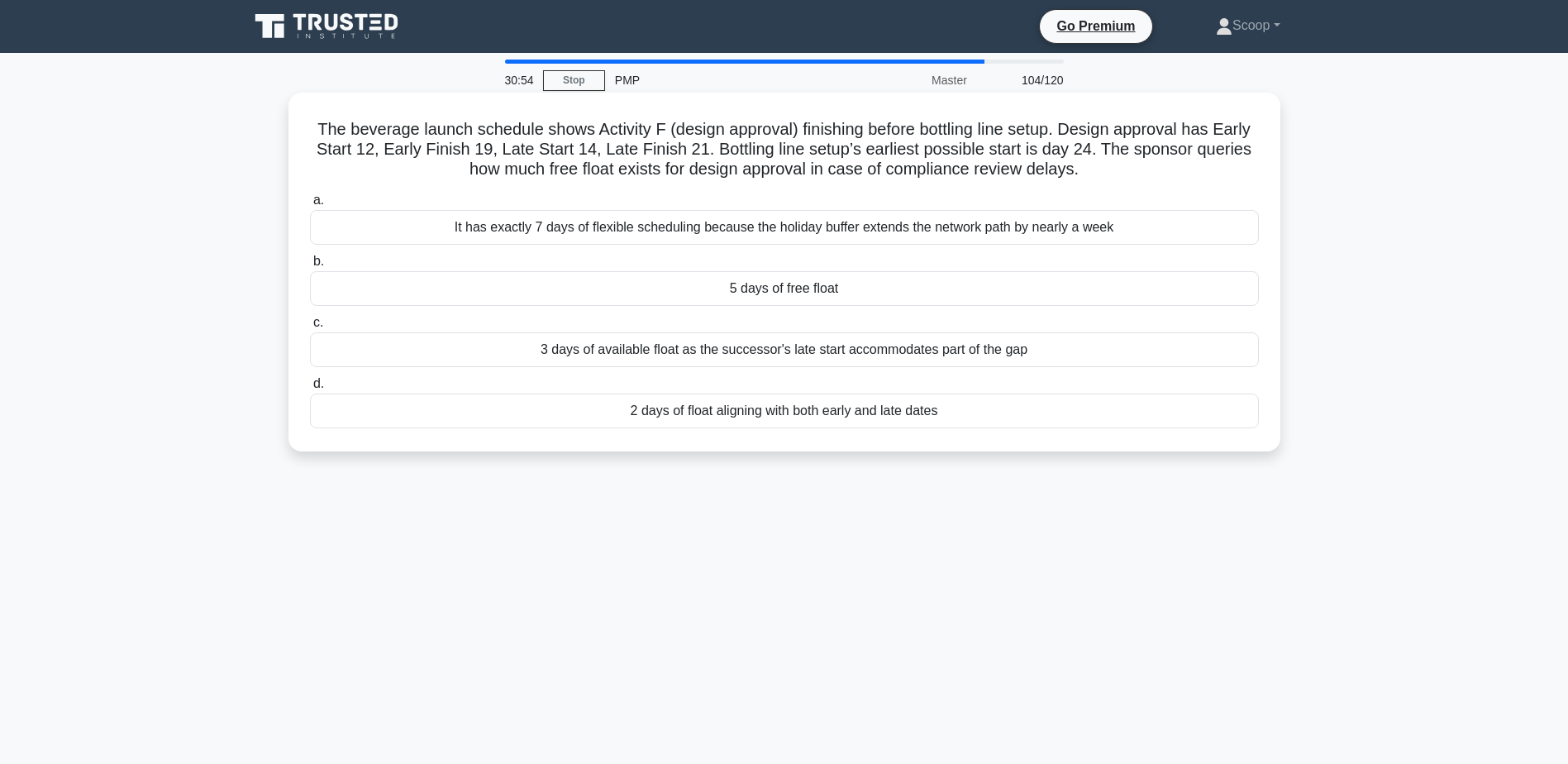
click at [759, 353] on div "3 days of available float as the successor's late start accommodates part of th…" at bounding box center [784, 350] width 949 height 35
click at [310, 328] on input "c. 3 days of available float as the successor's late start accommodates part of…" at bounding box center [310, 322] width 0 height 11
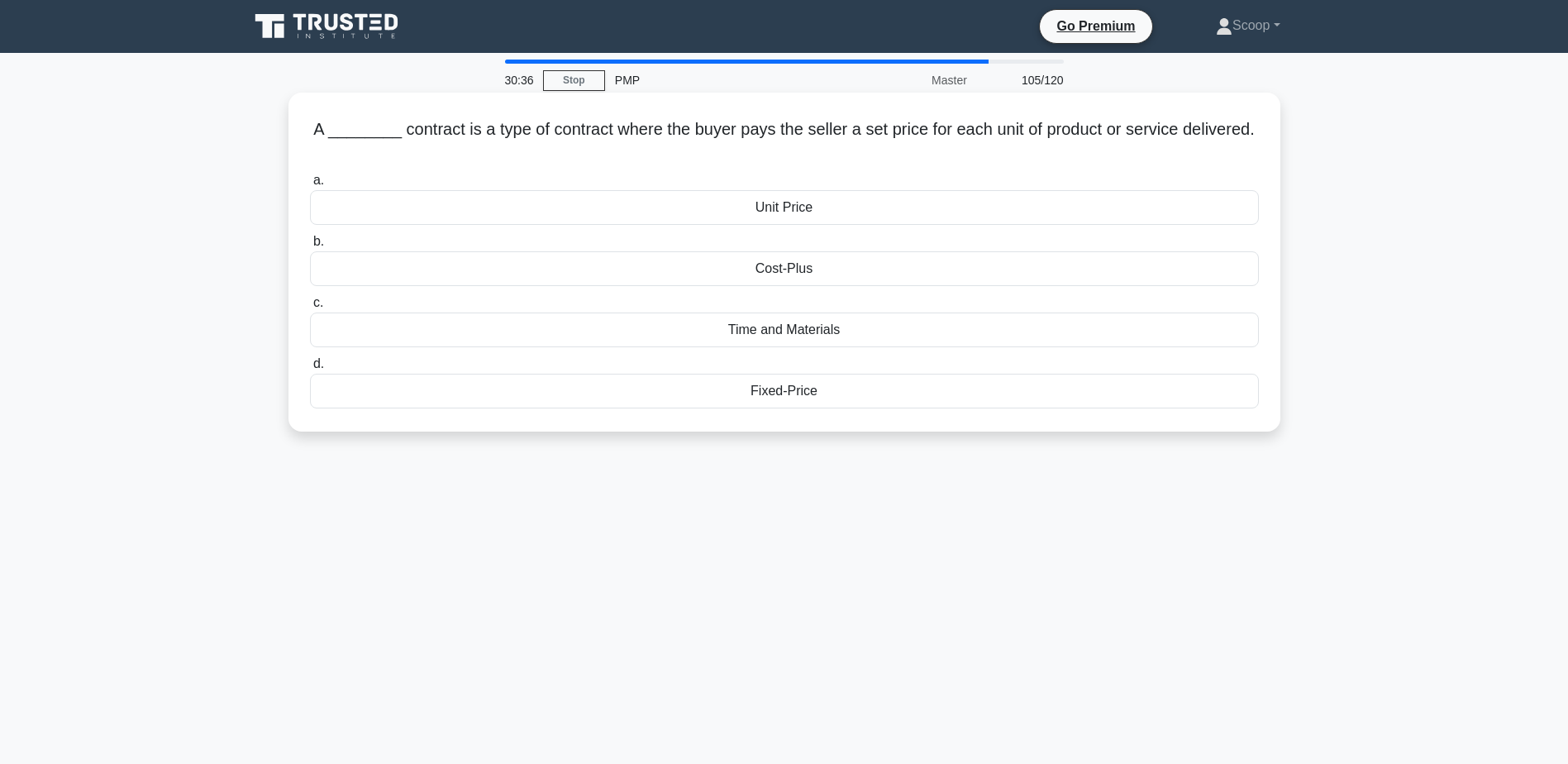
click at [832, 210] on div "Unit Price" at bounding box center [784, 208] width 949 height 35
click at [310, 186] on input "a. Unit Price" at bounding box center [310, 180] width 0 height 11
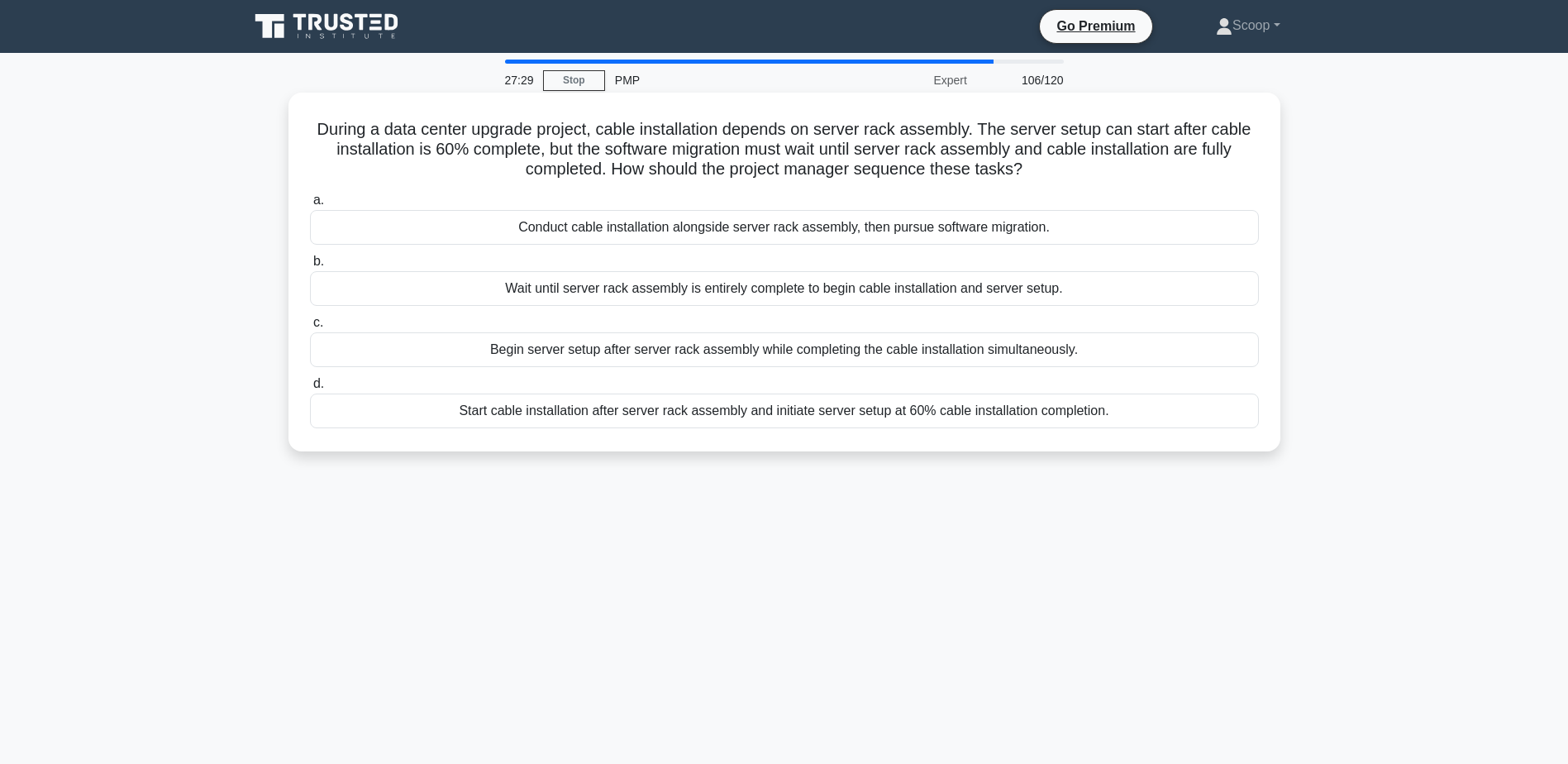
click at [885, 414] on div "Start cable installation after server rack assembly and initiate server setup a…" at bounding box center [784, 411] width 949 height 35
click at [310, 389] on input "d. Start cable installation after server rack assembly and initiate server setu…" at bounding box center [310, 384] width 0 height 11
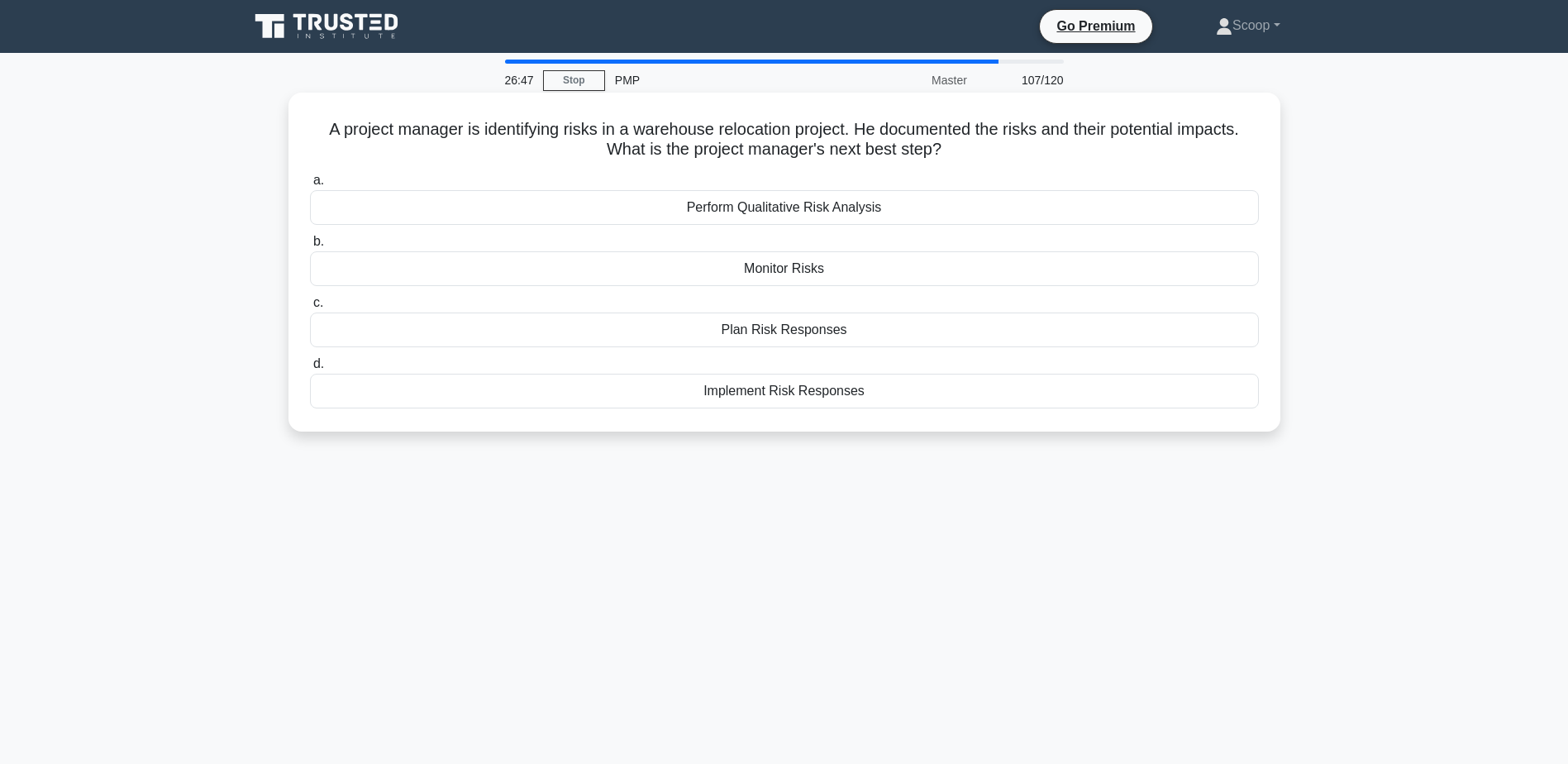
click at [833, 328] on div "Plan Risk Responses" at bounding box center [784, 330] width 949 height 35
click at [310, 308] on input "c. Plan Risk Responses" at bounding box center [310, 302] width 0 height 11
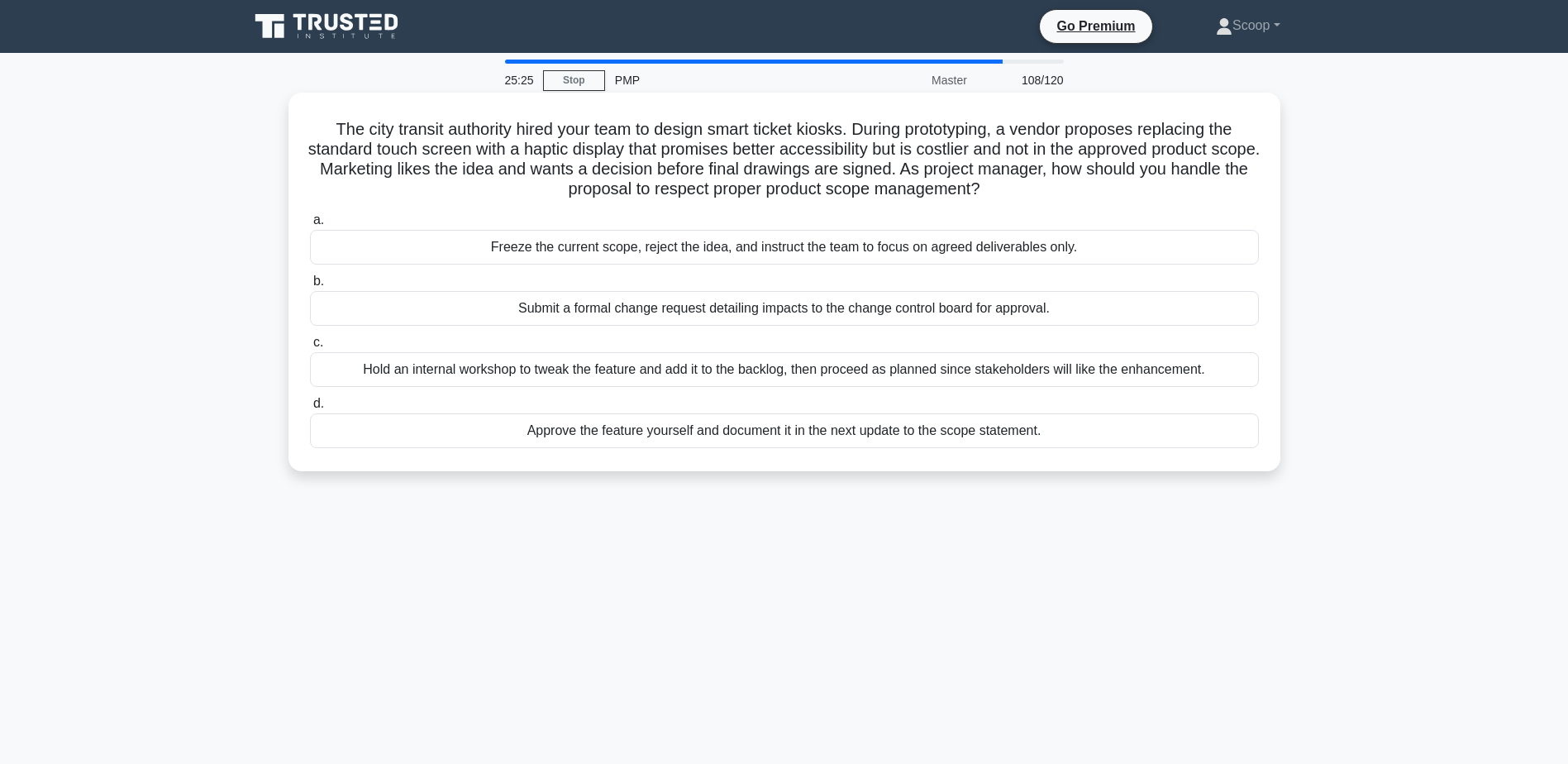
click at [859, 310] on div "Submit a formal change request detailing impacts to the change control board fo…" at bounding box center [784, 309] width 949 height 35
click at [310, 287] on input "b. Submit a formal change request detailing impacts to the change control board…" at bounding box center [310, 282] width 0 height 11
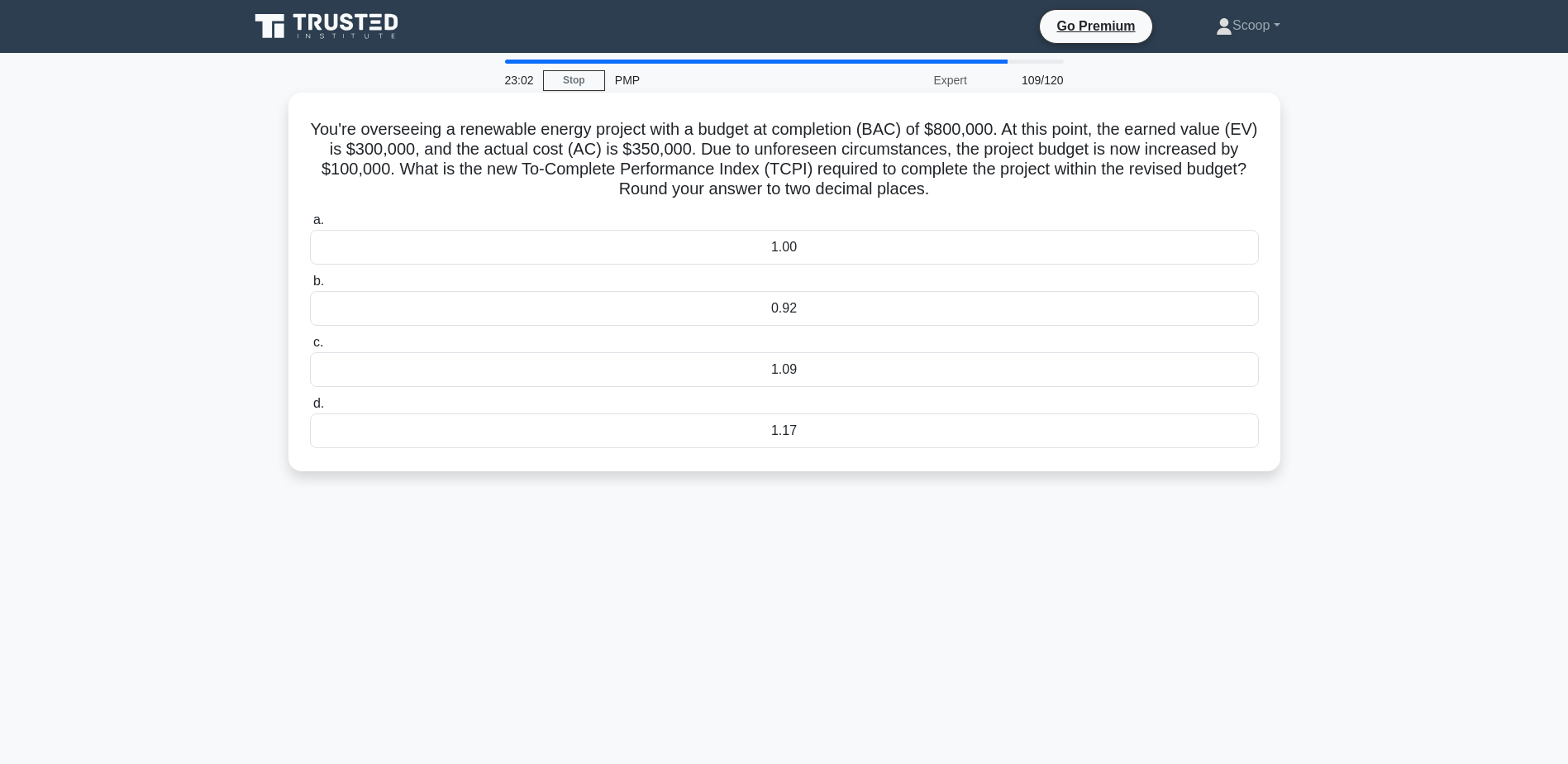
click at [755, 374] on div "1.09" at bounding box center [784, 370] width 949 height 35
click at [310, 348] on input "c. 1.09" at bounding box center [310, 342] width 0 height 11
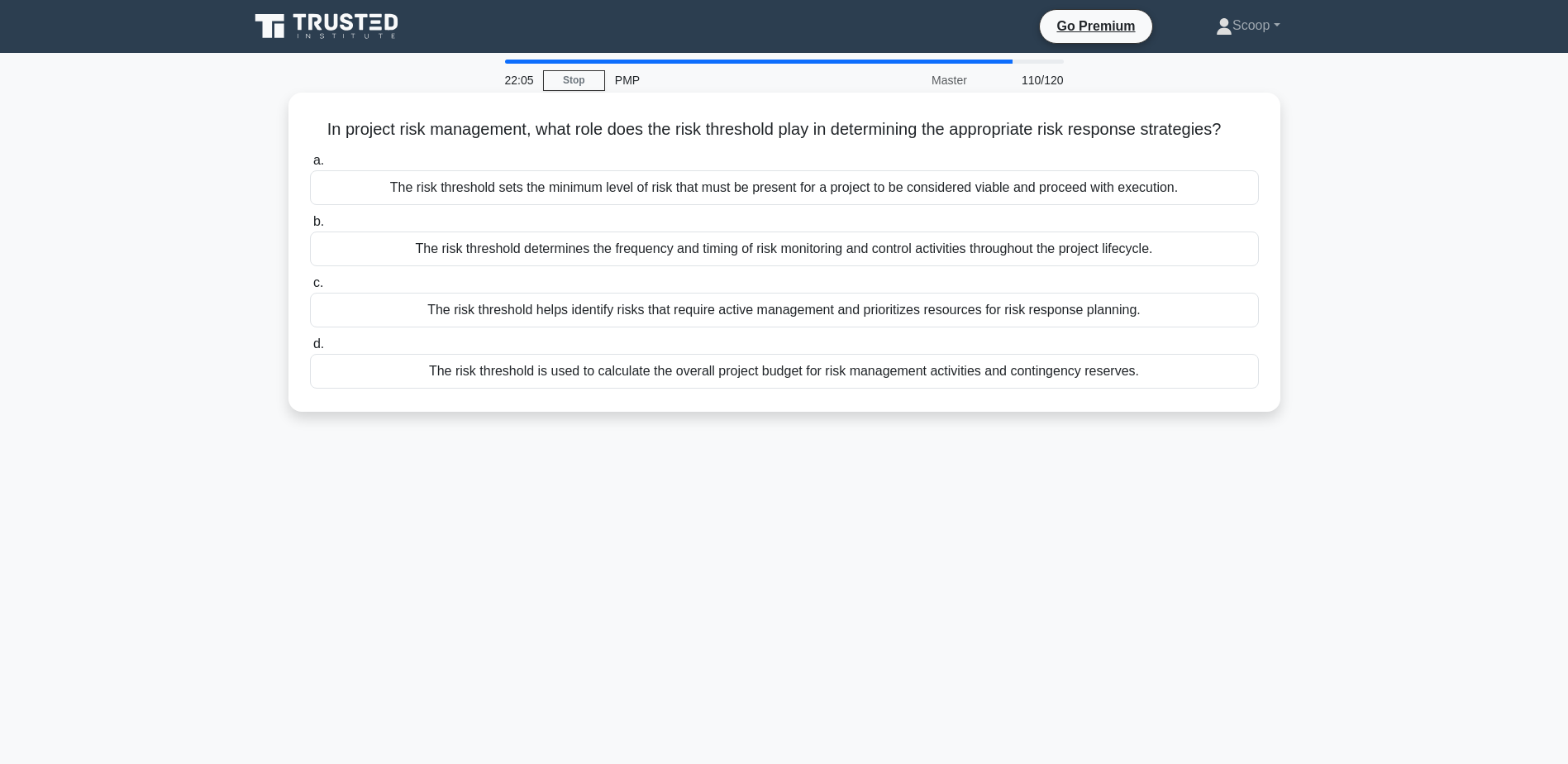
click at [729, 321] on div "The risk threshold helps identify risks that require active management and prio…" at bounding box center [784, 311] width 949 height 35
click at [310, 289] on input "c. The risk threshold helps identify risks that require active management and p…" at bounding box center [310, 283] width 0 height 11
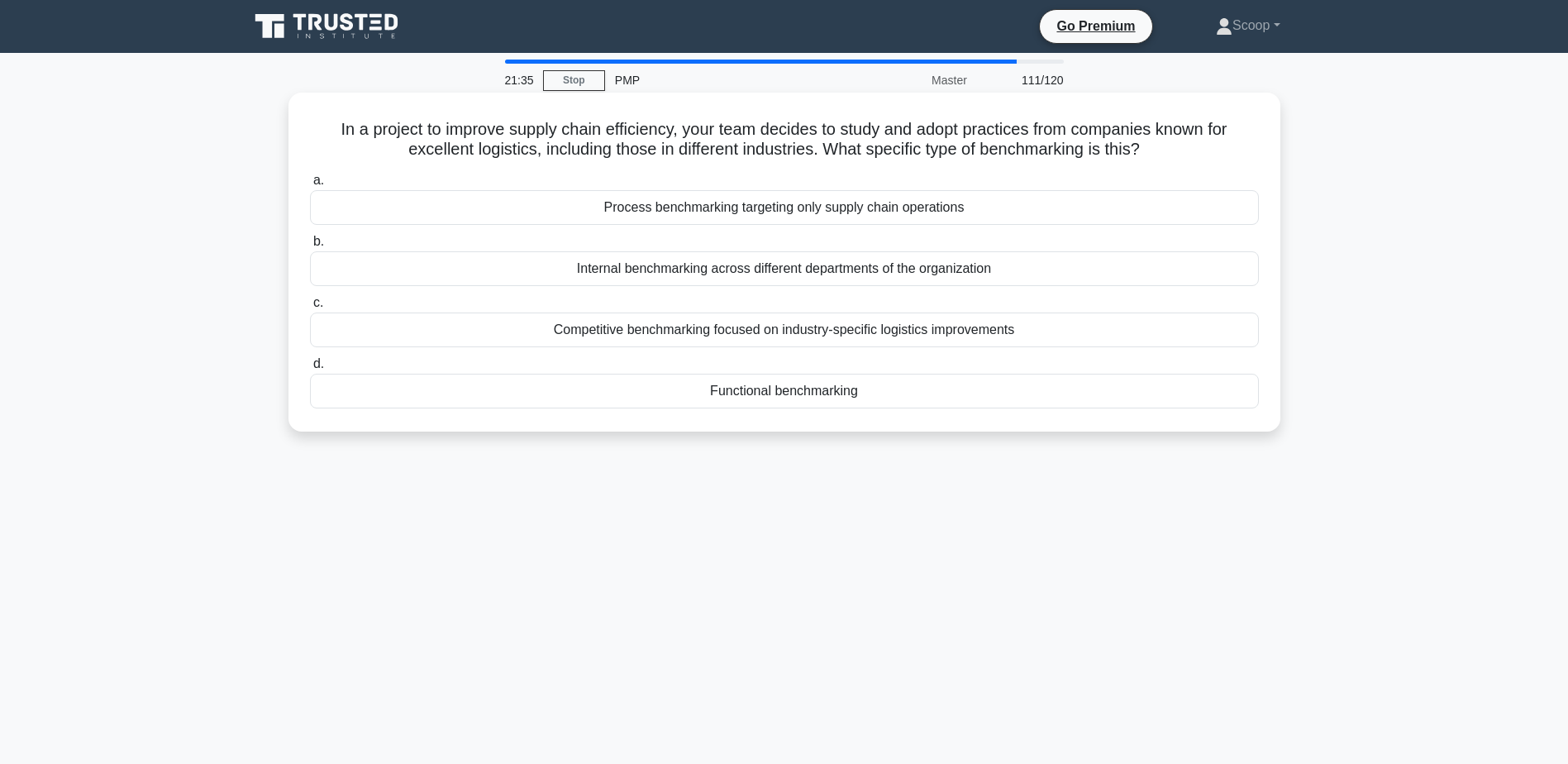
click at [774, 324] on div "Competitive benchmarking focused on industry-specific logistics improvements" at bounding box center [784, 330] width 949 height 35
click at [310, 308] on input "c. Competitive benchmarking focused on industry-specific logistics improvements" at bounding box center [310, 302] width 0 height 11
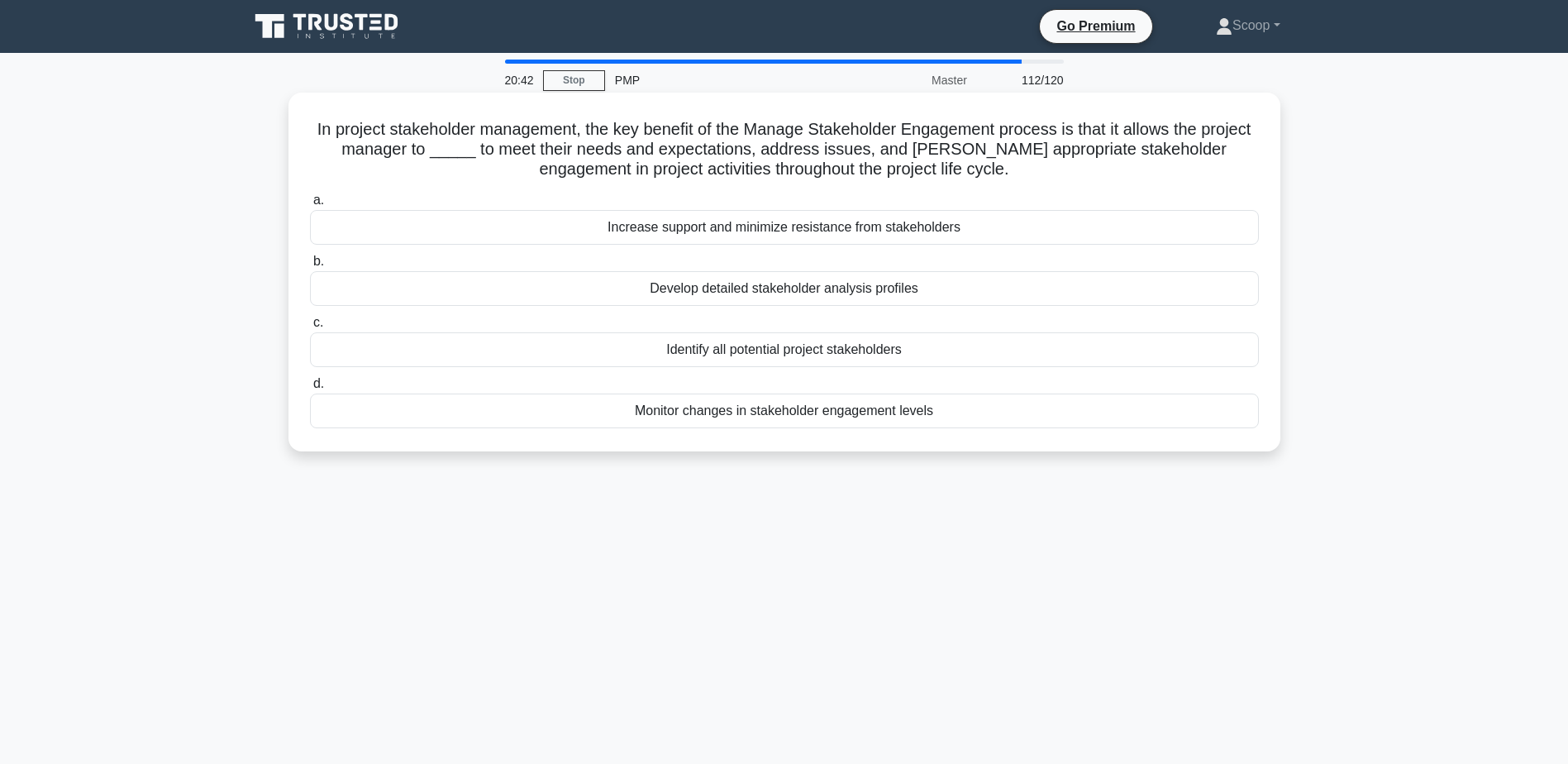
click at [870, 419] on div "Monitor changes in stakeholder engagement levels" at bounding box center [784, 411] width 949 height 35
click at [310, 389] on input "d. Monitor changes in stakeholder engagement levels" at bounding box center [310, 384] width 0 height 11
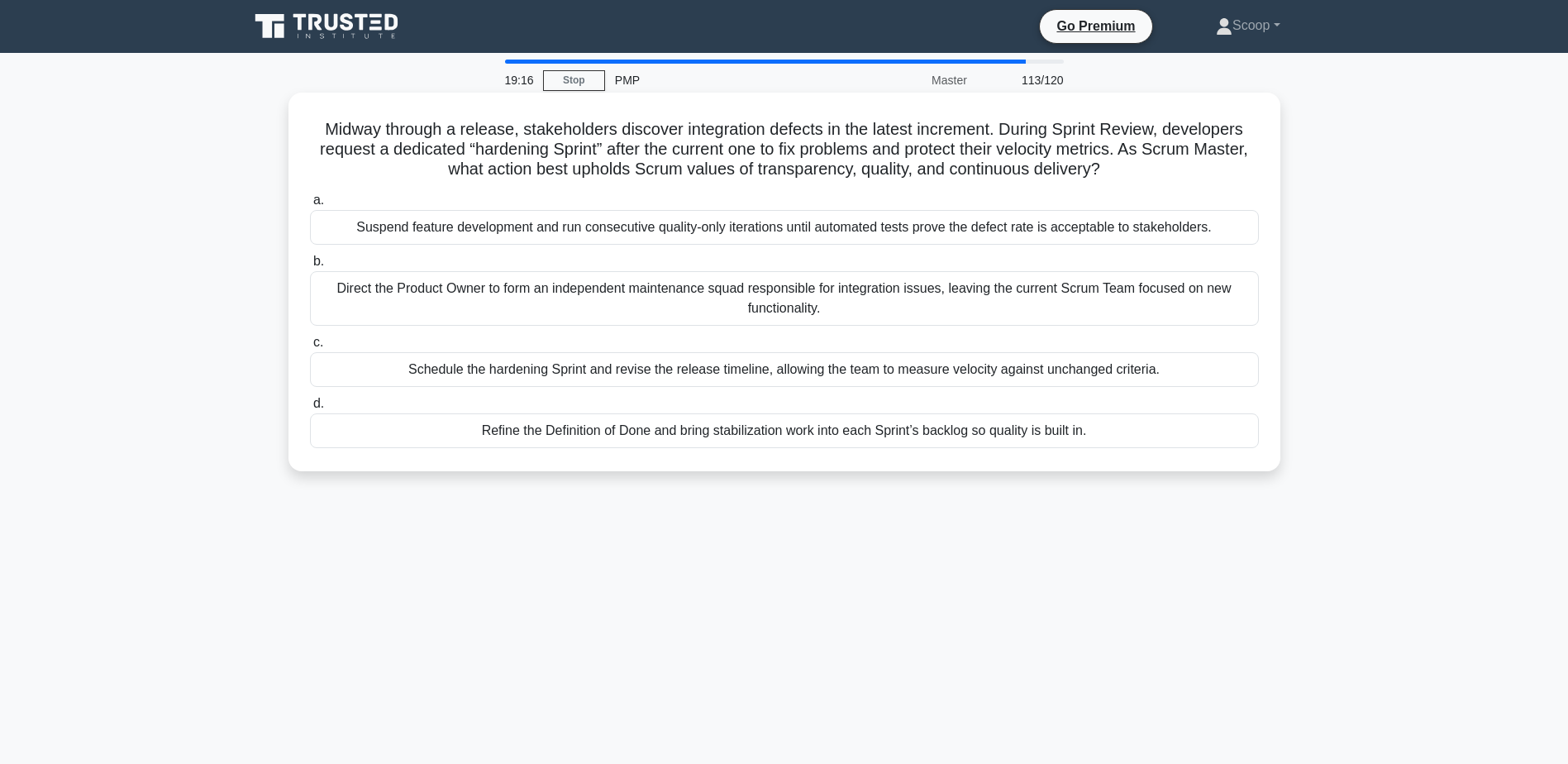
click at [761, 370] on div "Schedule the hardening Sprint and revise the release timeline, allowing the tea…" at bounding box center [784, 370] width 949 height 35
click at [310, 348] on input "c. Schedule the hardening Sprint and revise the release timeline, allowing the …" at bounding box center [310, 342] width 0 height 11
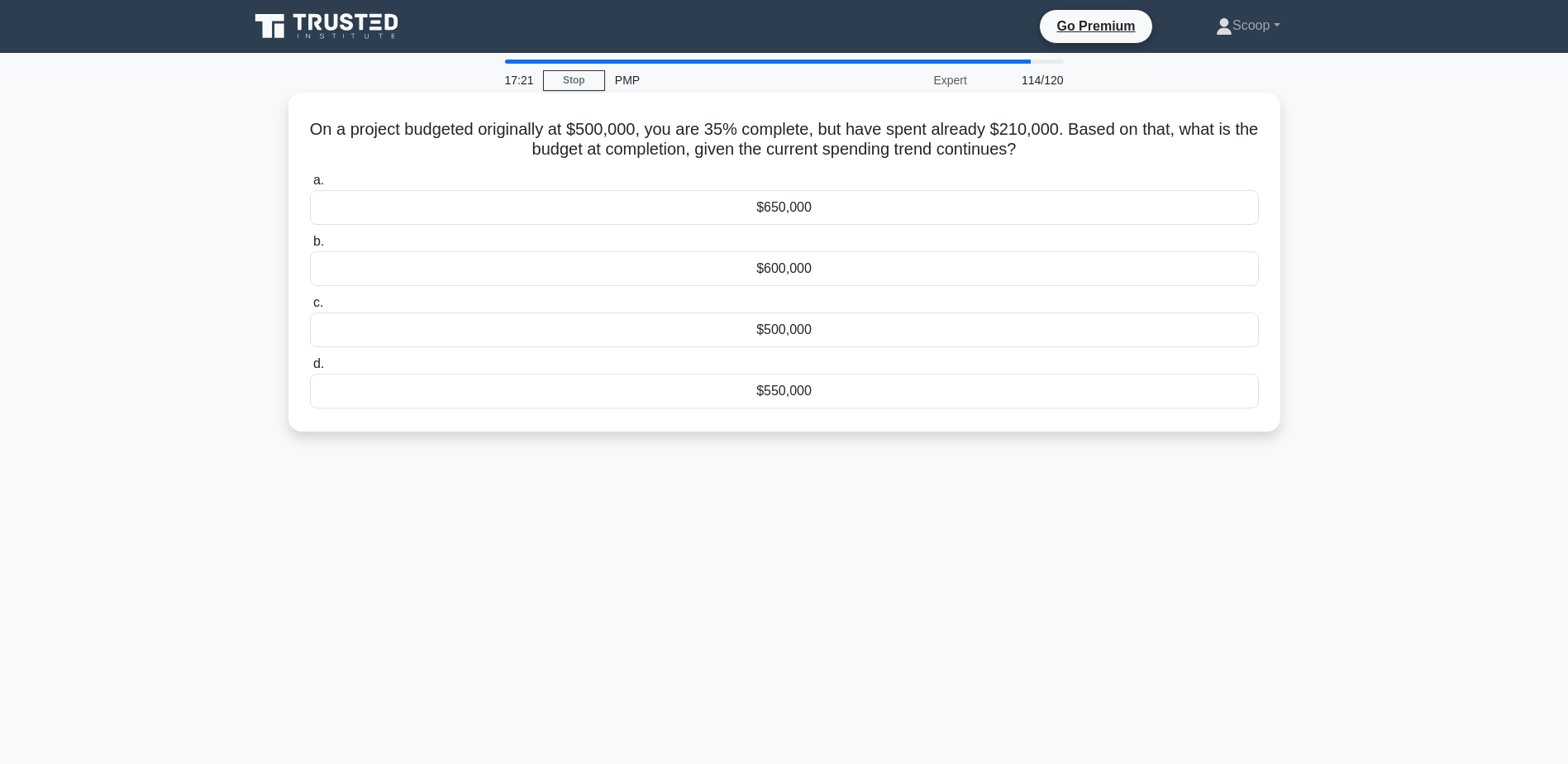
click at [778, 266] on div "$600,000" at bounding box center [784, 269] width 949 height 35
click at [310, 247] on input "b. $600,000" at bounding box center [310, 242] width 0 height 11
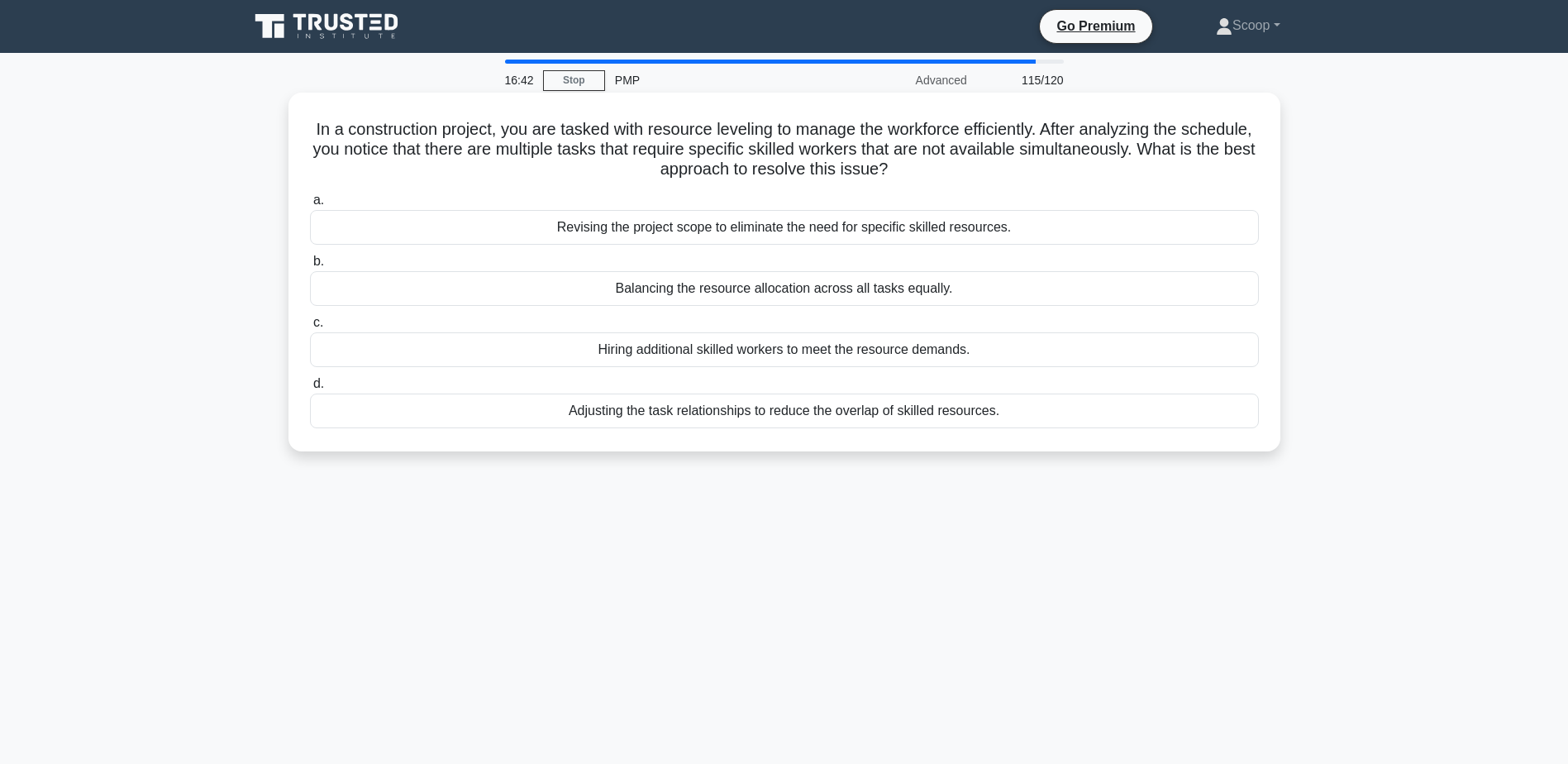
click at [881, 416] on div "Adjusting the task relationships to reduce the overlap of skilled resources." at bounding box center [784, 411] width 949 height 35
click at [310, 389] on input "d. Adjusting the task relationships to reduce the overlap of skilled resources." at bounding box center [310, 384] width 0 height 11
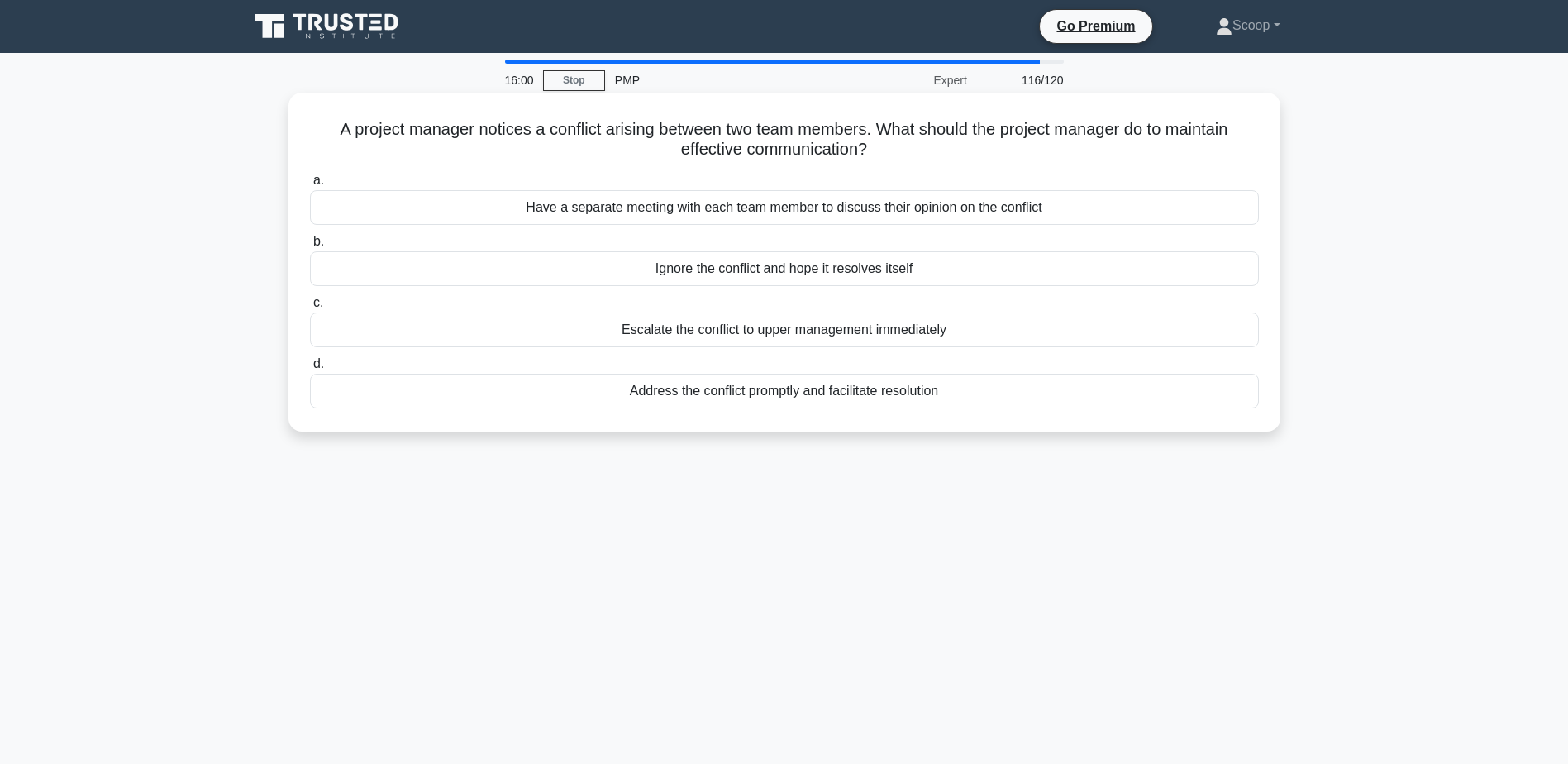
click at [824, 207] on div "Have a separate meeting with each team member to discuss their opinion on the c…" at bounding box center [784, 208] width 949 height 35
click at [310, 186] on input "a. Have a separate meeting with each team member to discuss their opinion on th…" at bounding box center [310, 180] width 0 height 11
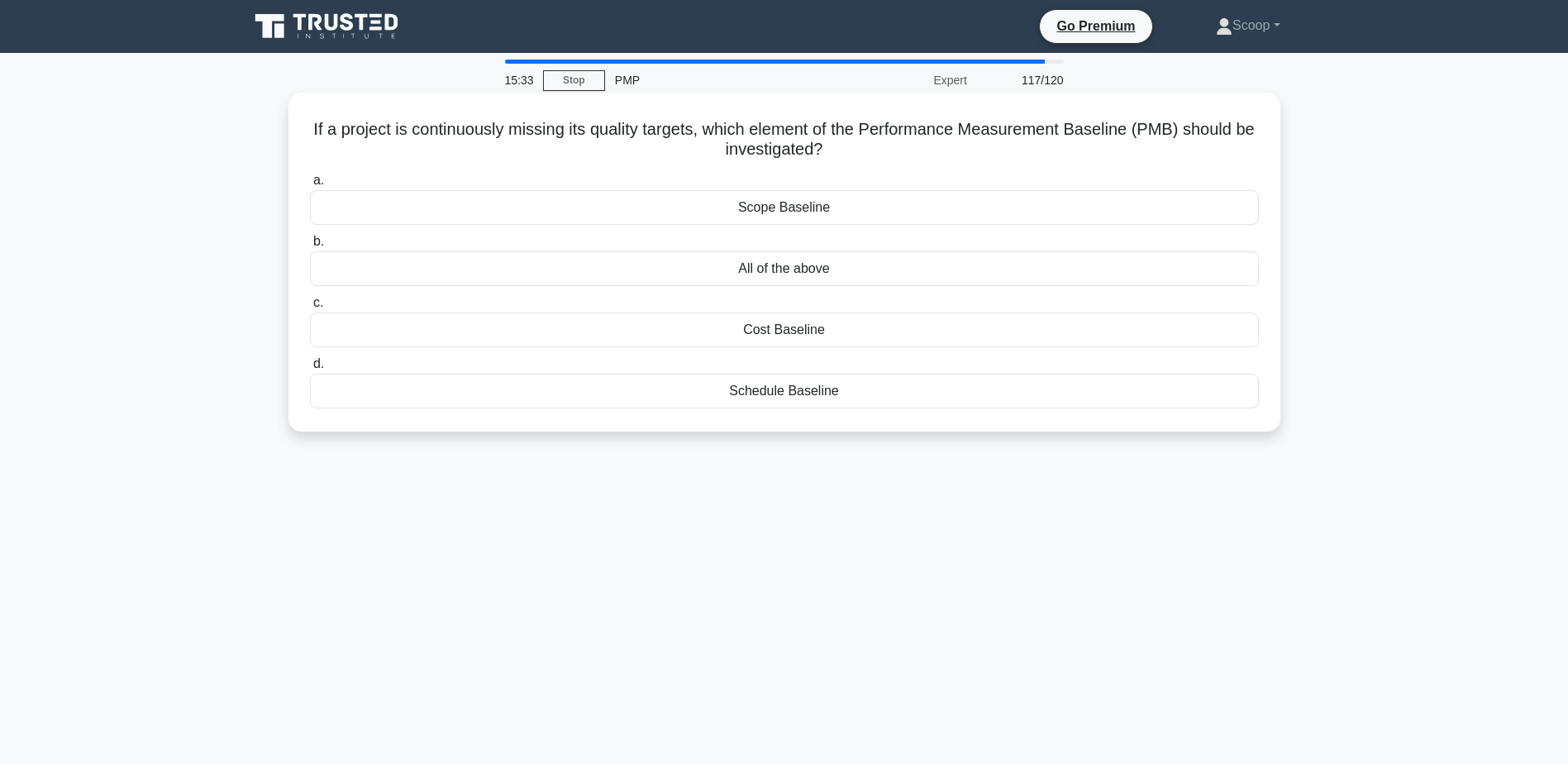
click at [779, 134] on h5 "If a project is continuously missing its quality targets, which element of the …" at bounding box center [784, 140] width 952 height 42
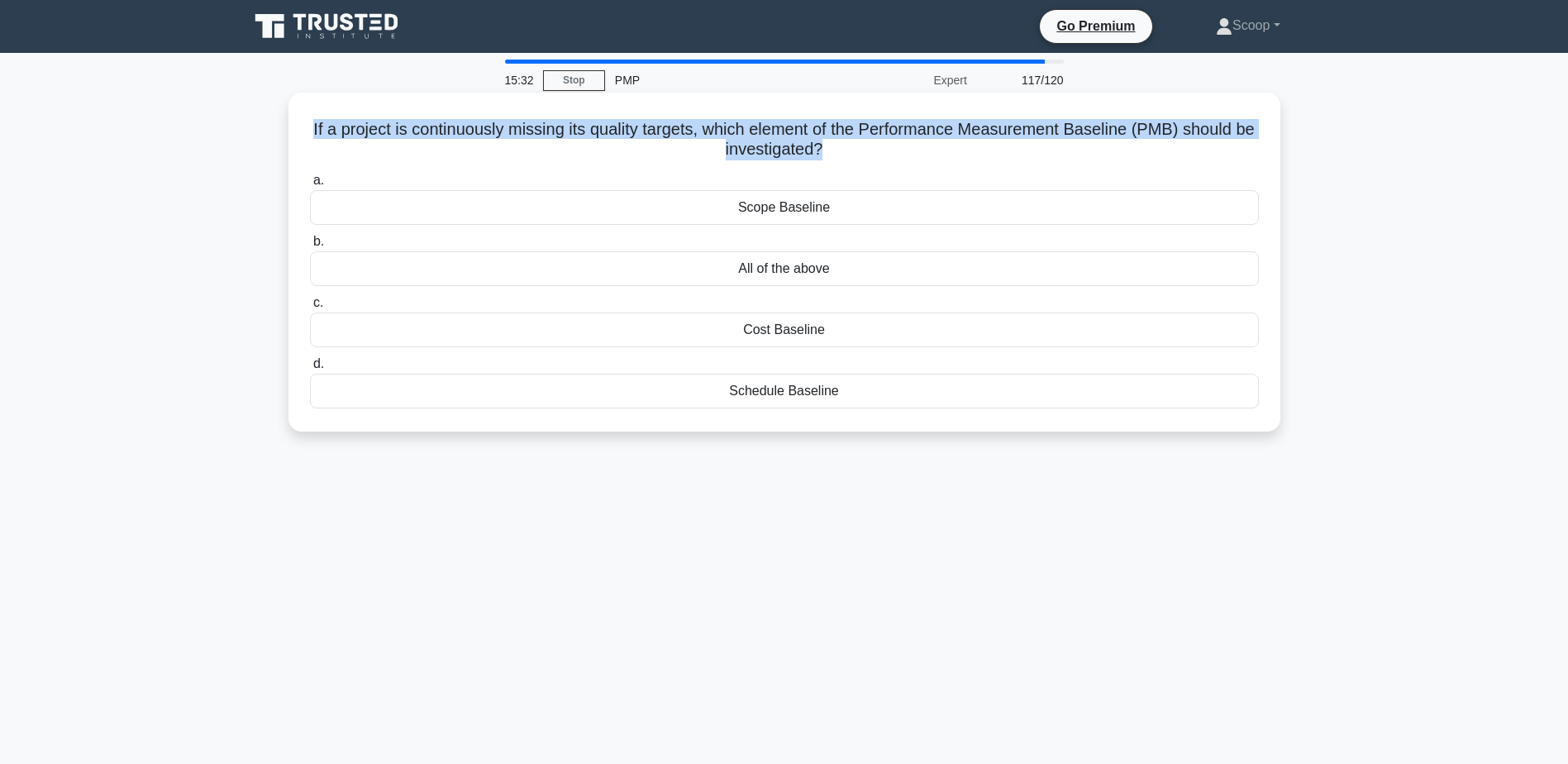
click at [779, 134] on h5 "If a project is continuously missing its quality targets, which element of the …" at bounding box center [784, 140] width 952 height 42
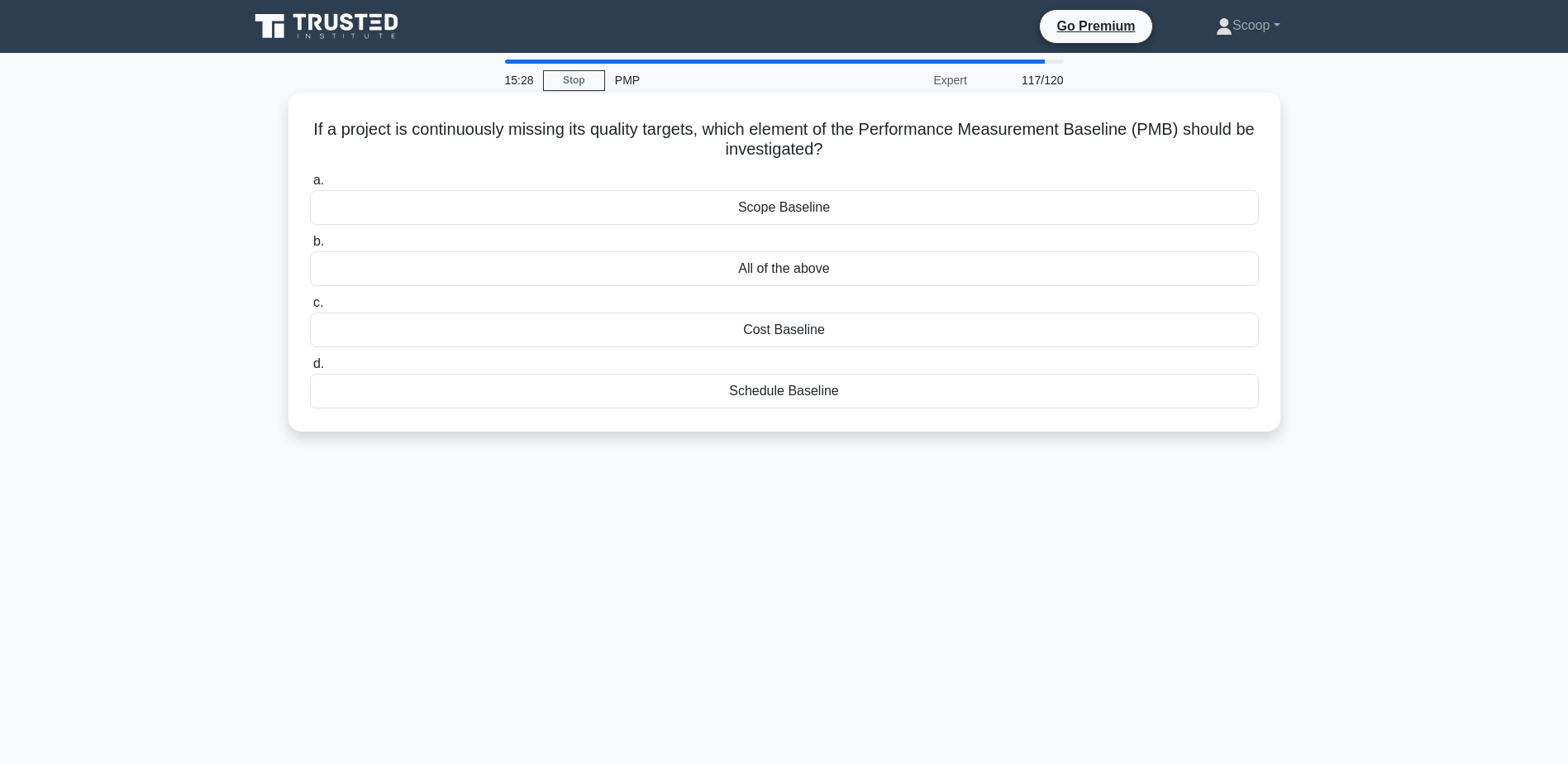
click at [839, 215] on div "Scope Baseline" at bounding box center [784, 208] width 949 height 35
click at [310, 186] on input "a. Scope Baseline" at bounding box center [310, 180] width 0 height 11
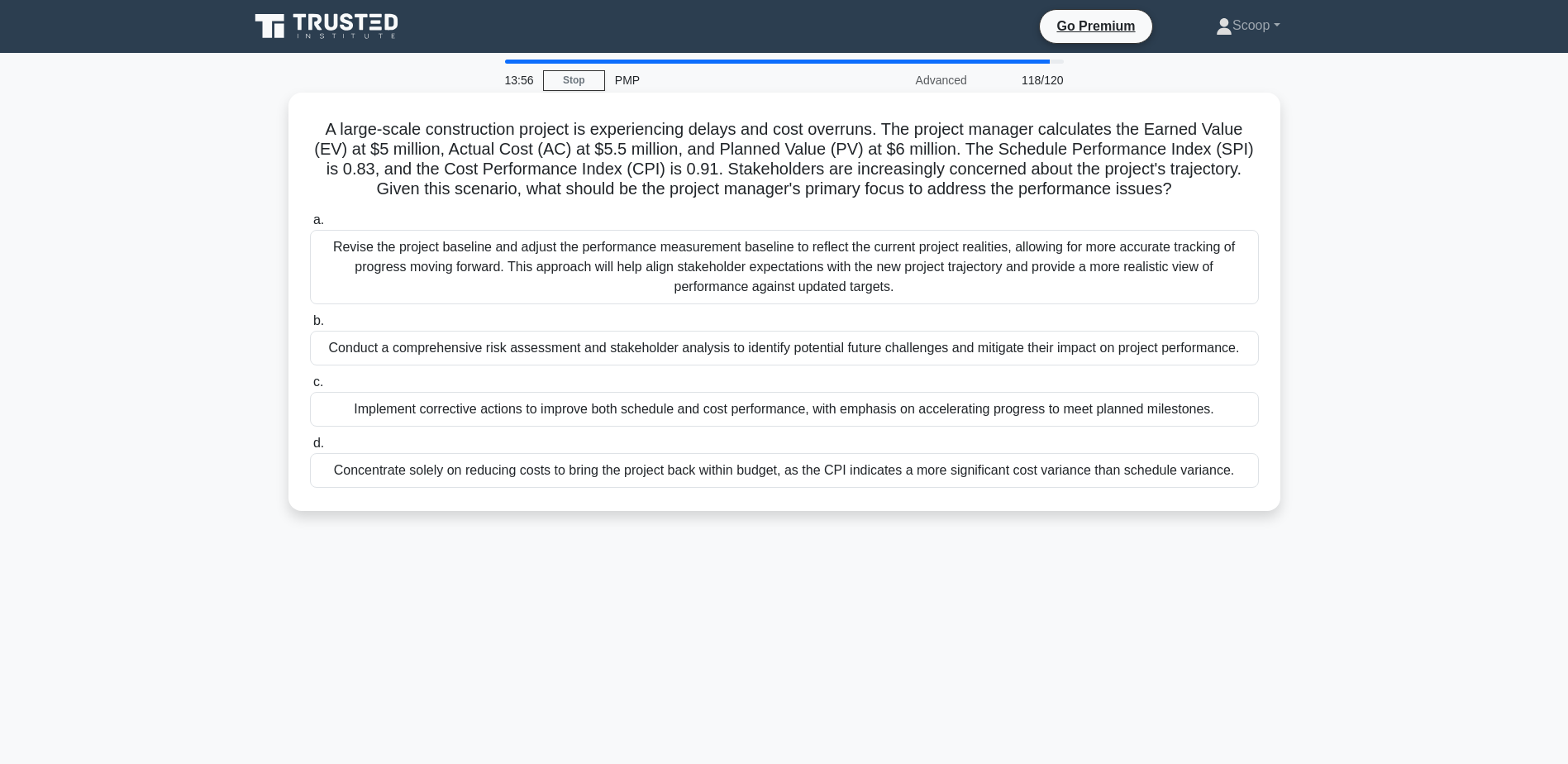
click at [874, 415] on div "Implement corrective actions to improve both schedule and cost performance, wit…" at bounding box center [784, 409] width 949 height 35
click at [310, 388] on input "c. Implement corrective actions to improve both schedule and cost performance, …" at bounding box center [310, 382] width 0 height 11
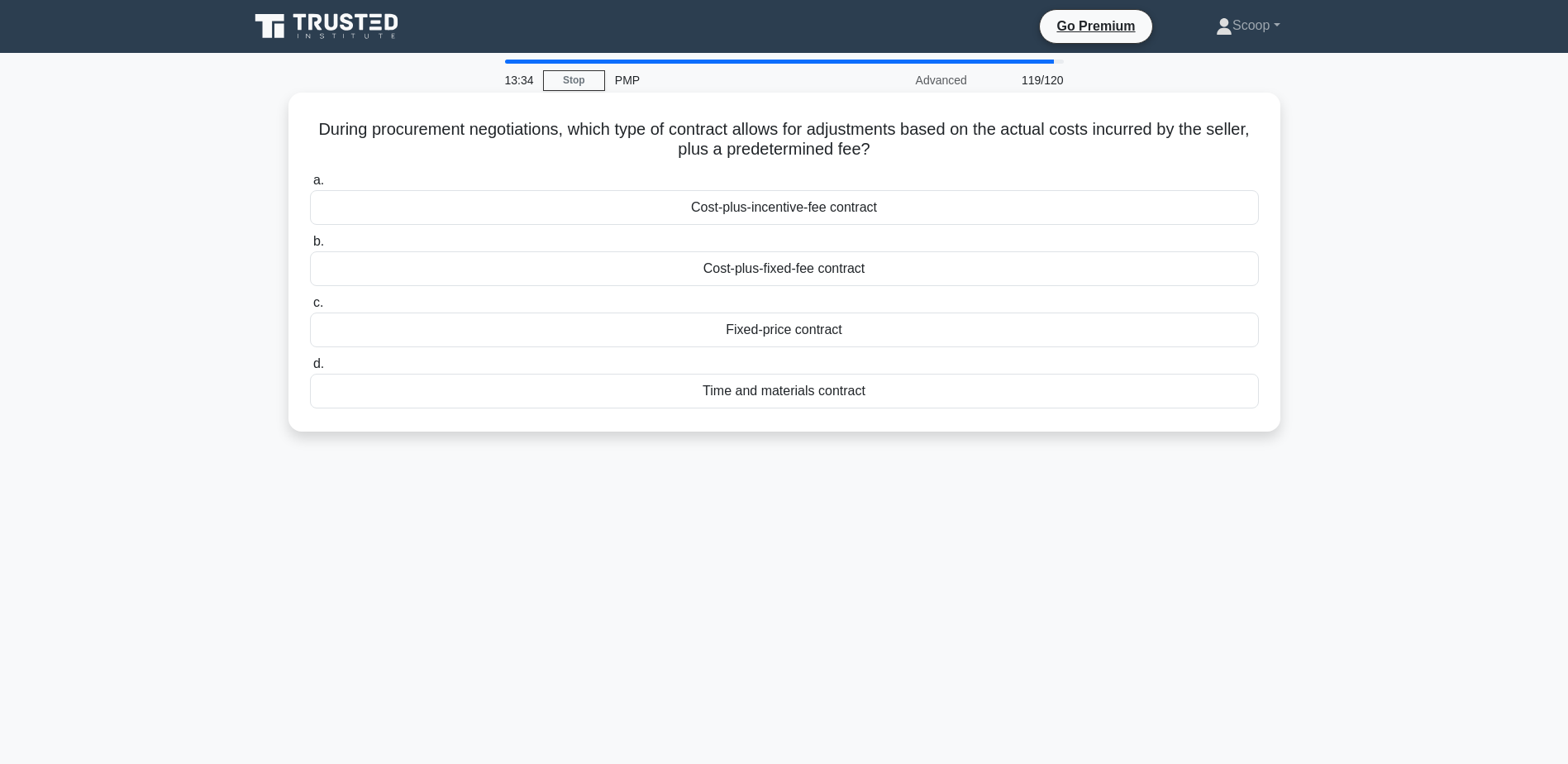
click at [872, 264] on div "Cost-plus-fixed-fee contract" at bounding box center [784, 269] width 949 height 35
click at [310, 247] on input "b. Cost-plus-fixed-fee contract" at bounding box center [310, 242] width 0 height 11
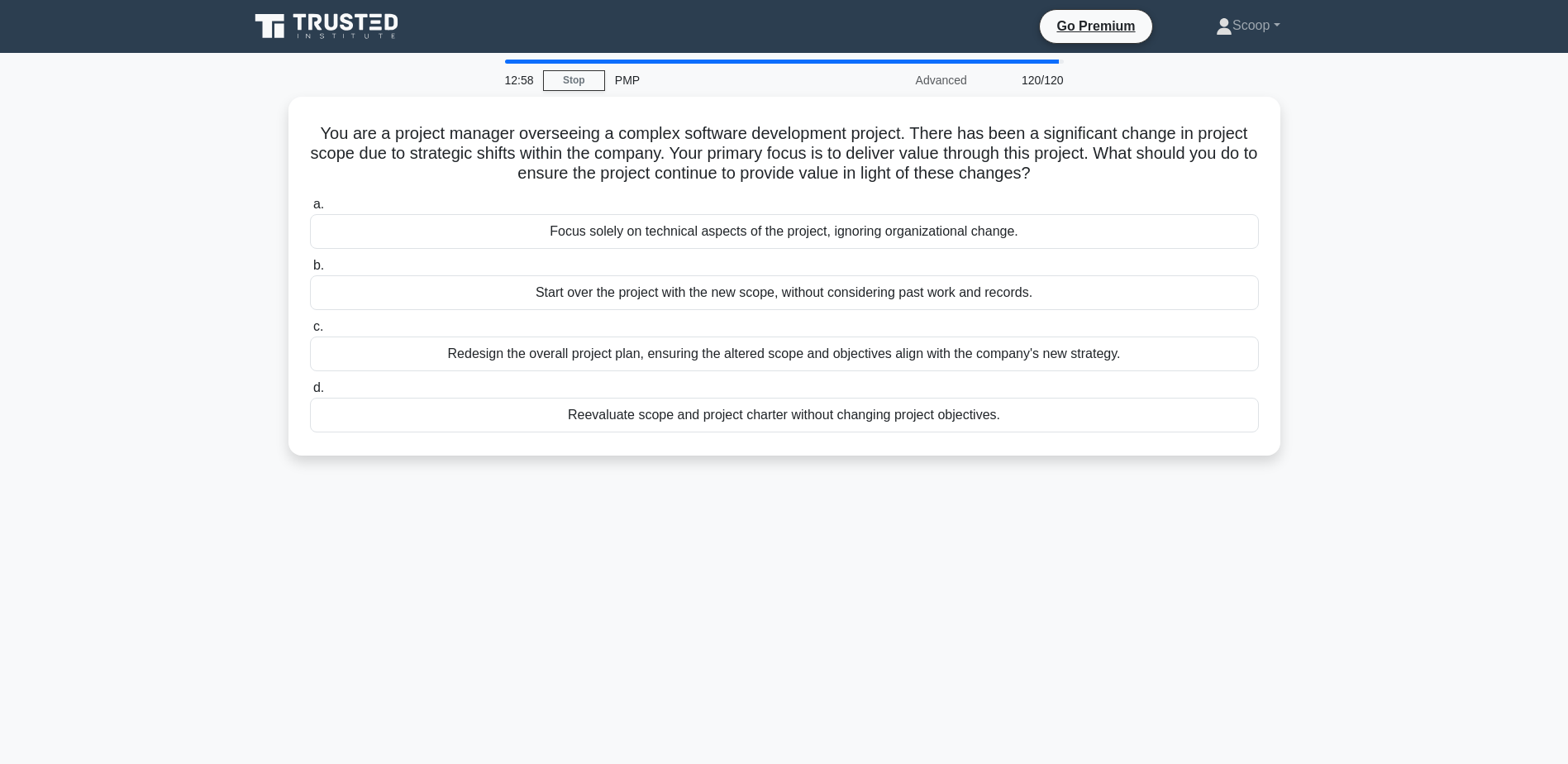
click at [856, 352] on div "Redesign the overall project plan, ensuring the altered scope and objectives al…" at bounding box center [784, 354] width 949 height 35
click at [310, 332] on input "c. Redesign the overall project plan, ensuring the altered scope and objectives…" at bounding box center [310, 326] width 0 height 11
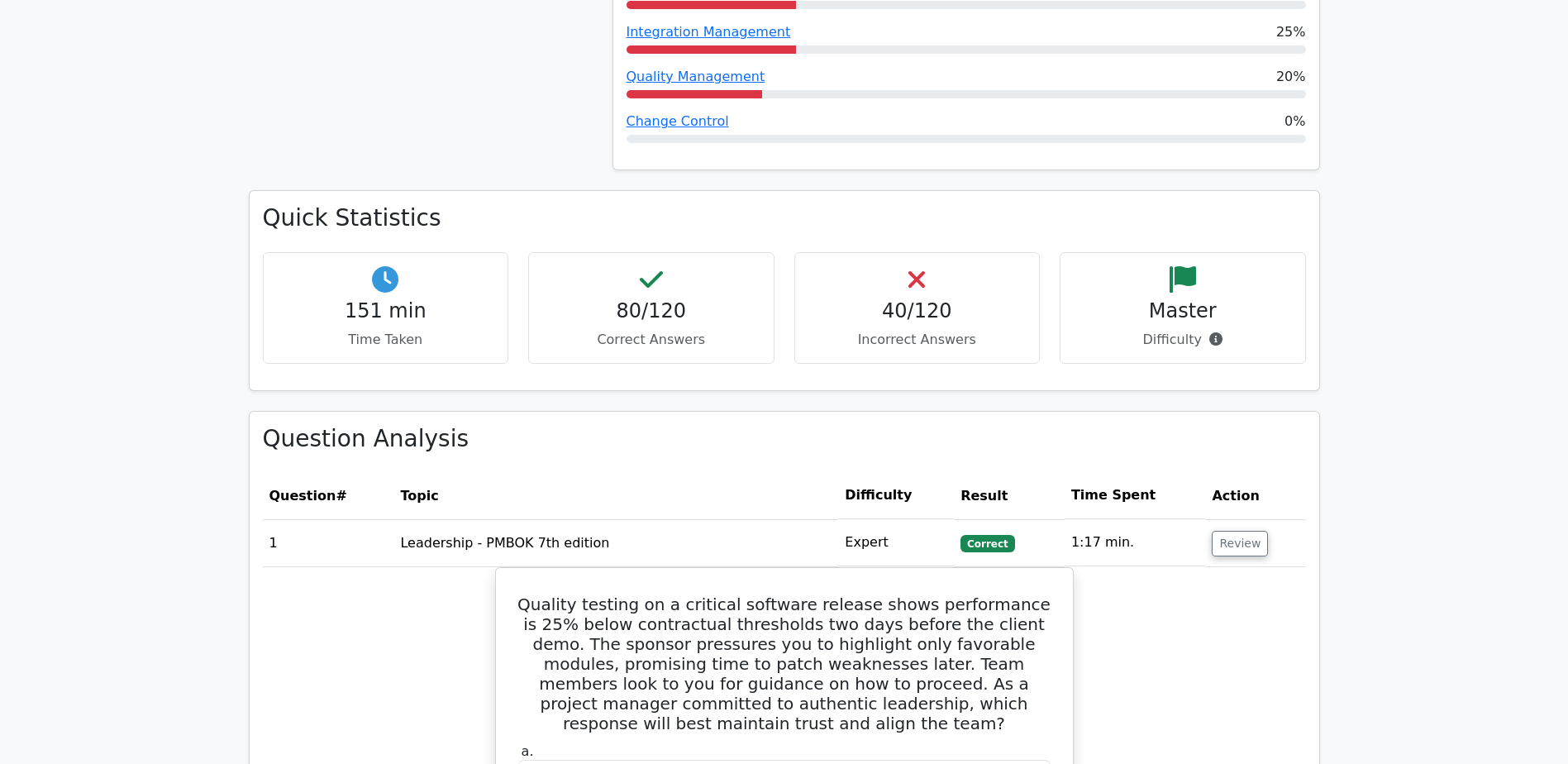
scroll to position [2343, 0]
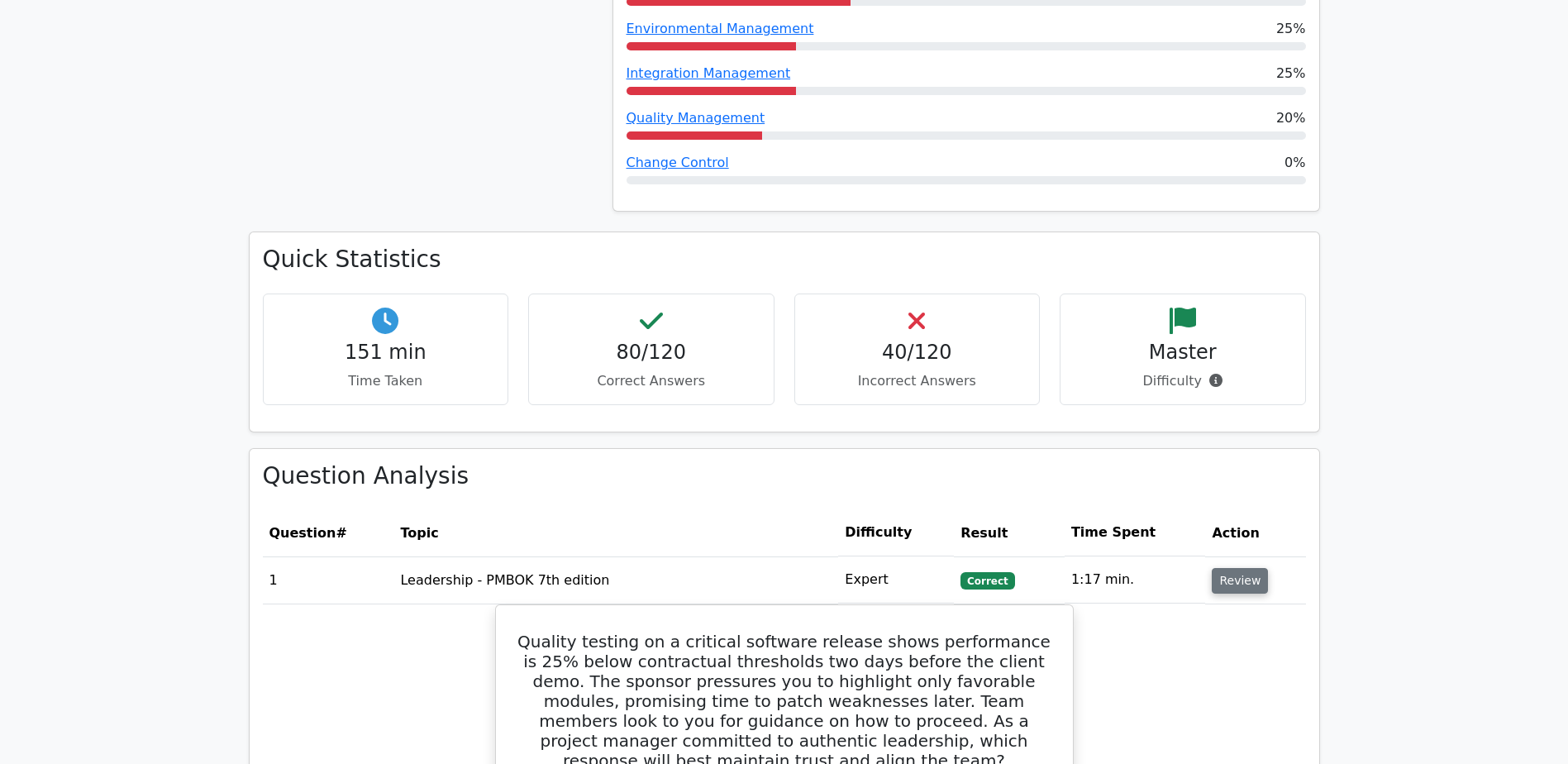
click at [1219, 568] on button "Review" at bounding box center [1240, 580] width 56 height 26
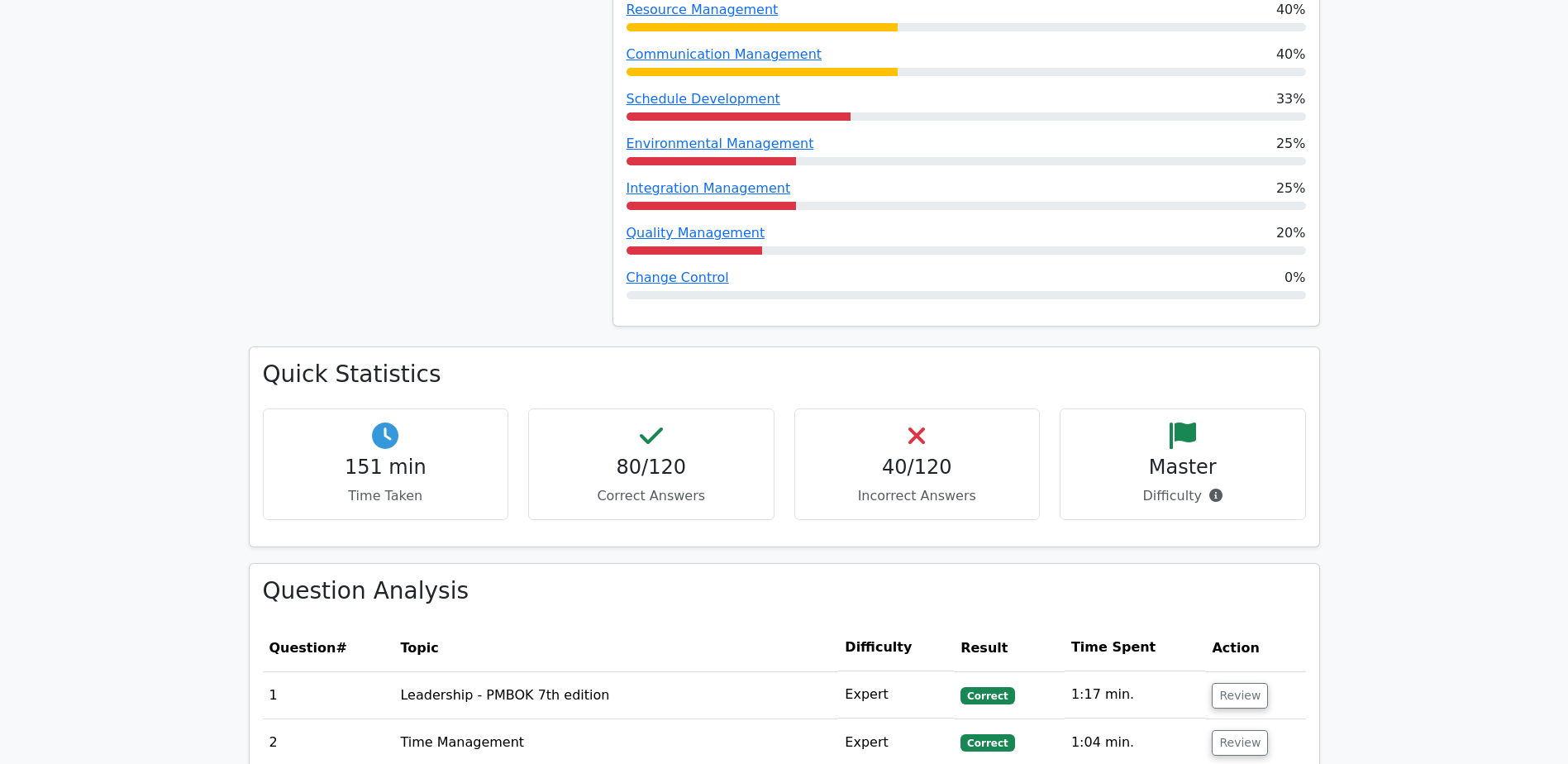
scroll to position [2470, 0]
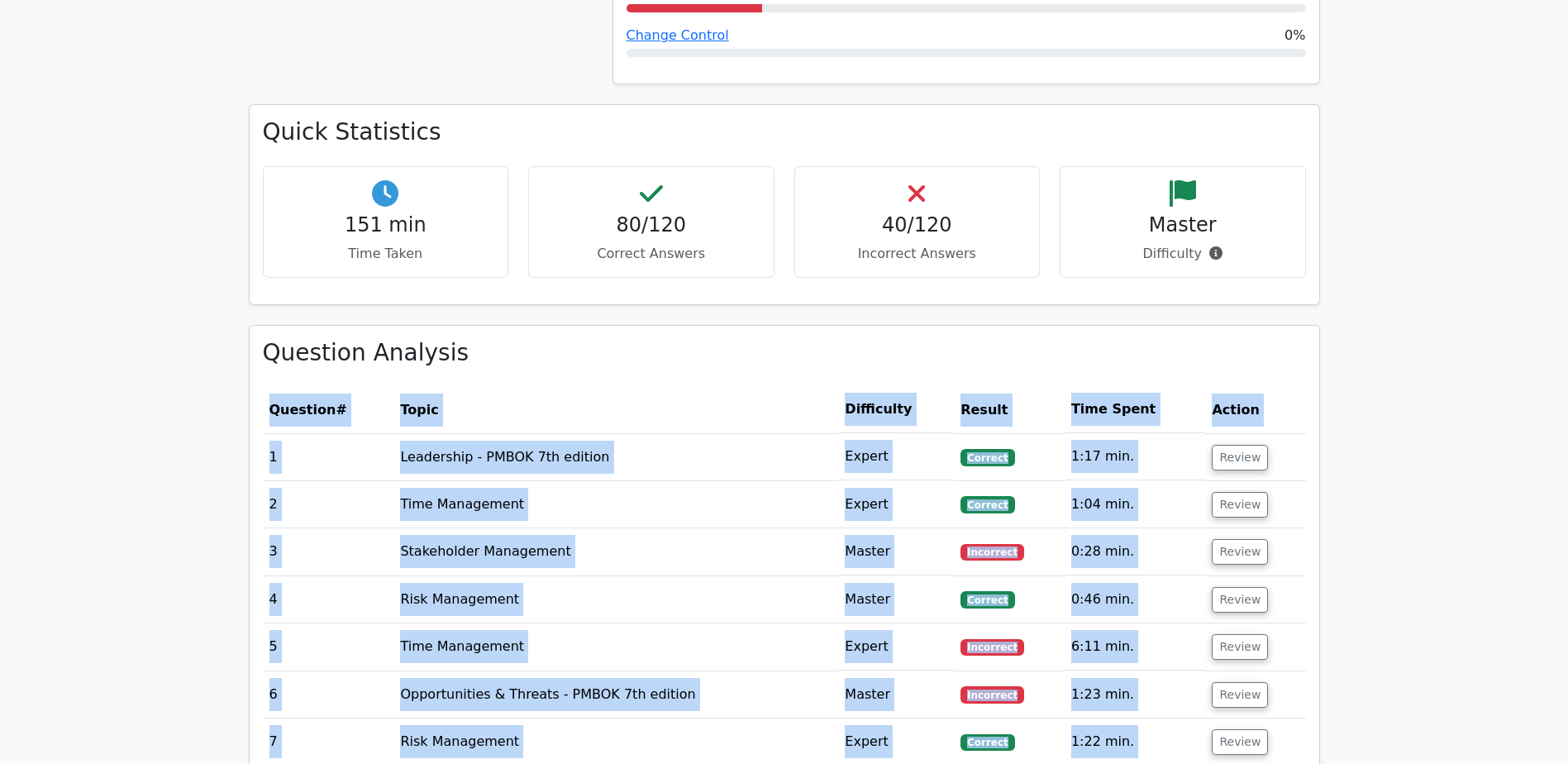
drag, startPoint x: 1281, startPoint y: 566, endPoint x: 242, endPoint y: 365, distance: 1058.3
copy div "Question # Topic Difficulty Result Time Spent Action 1 Leadership - PMBOK 7th e…"
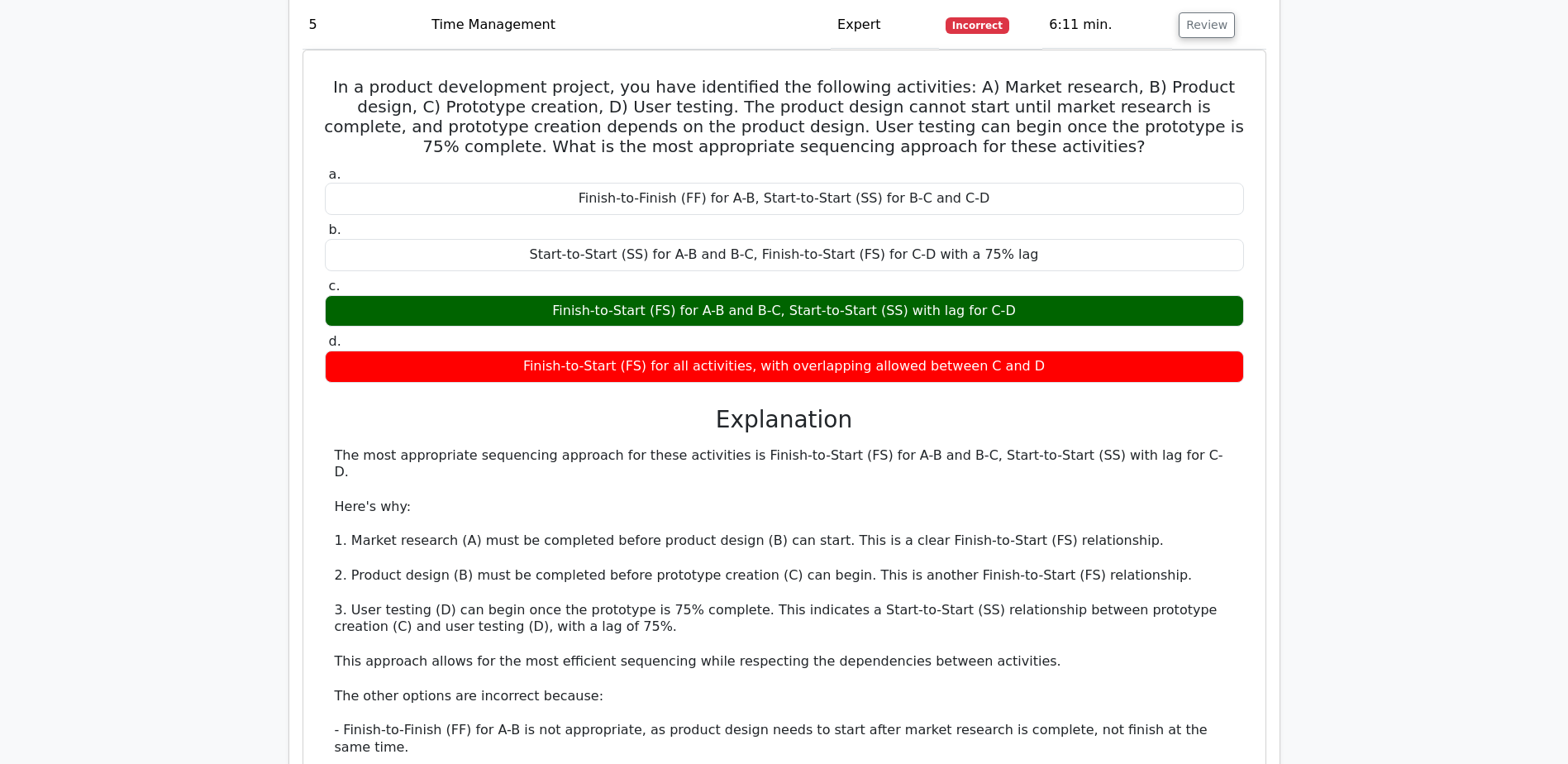
scroll to position [0, 0]
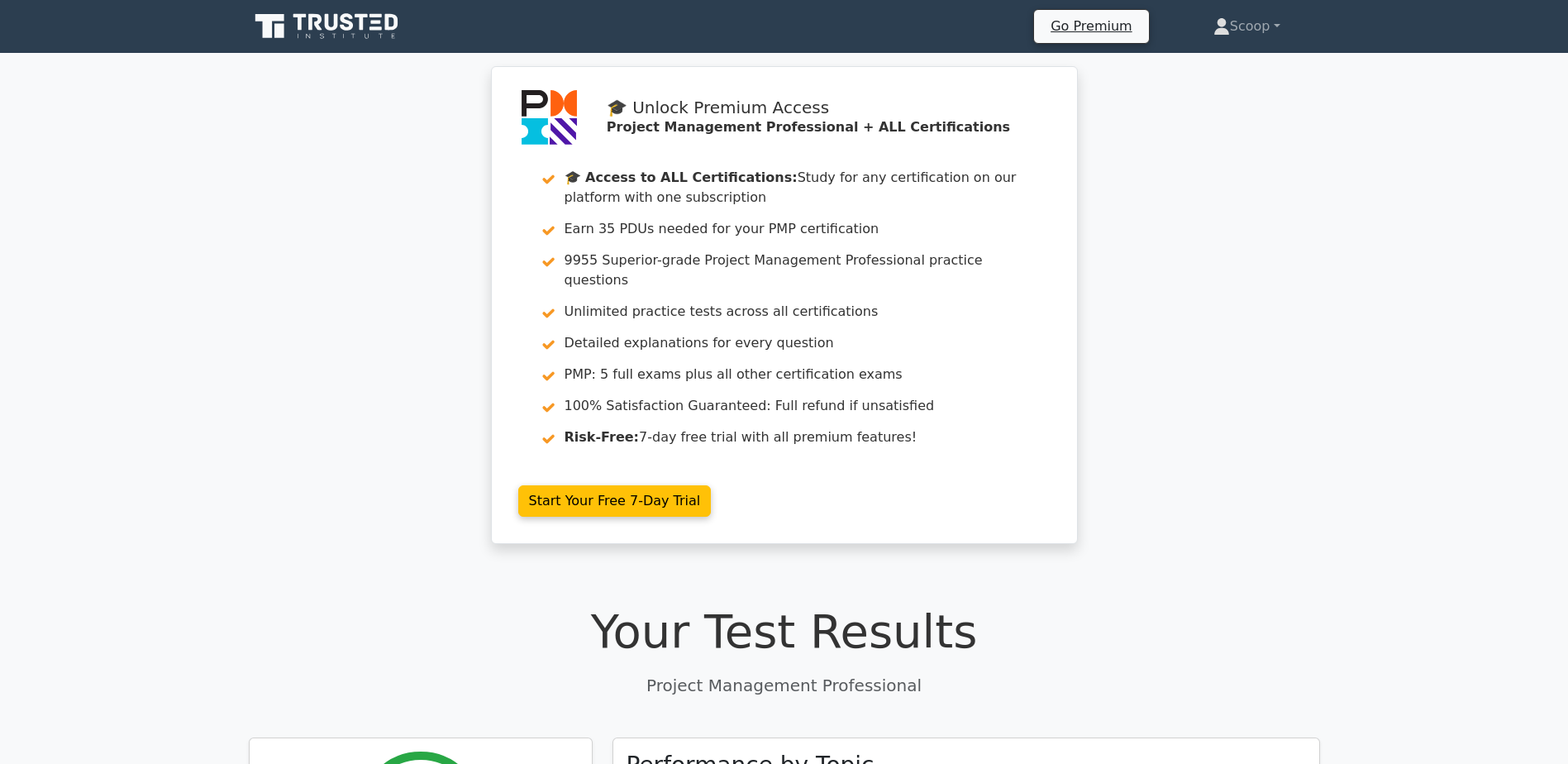
click at [1343, 247] on div "🎓 Unlock Premium Access Project Management Professional + ALL Certifications 🎓 …" at bounding box center [784, 315] width 1568 height 497
click at [1253, 29] on link "Scoop" at bounding box center [1247, 27] width 146 height 33
click at [1256, 25] on link "Scoop" at bounding box center [1247, 27] width 146 height 33
click at [1247, 27] on link "Scoop" at bounding box center [1247, 27] width 146 height 33
click at [1267, 23] on link "Scoop" at bounding box center [1247, 27] width 146 height 33
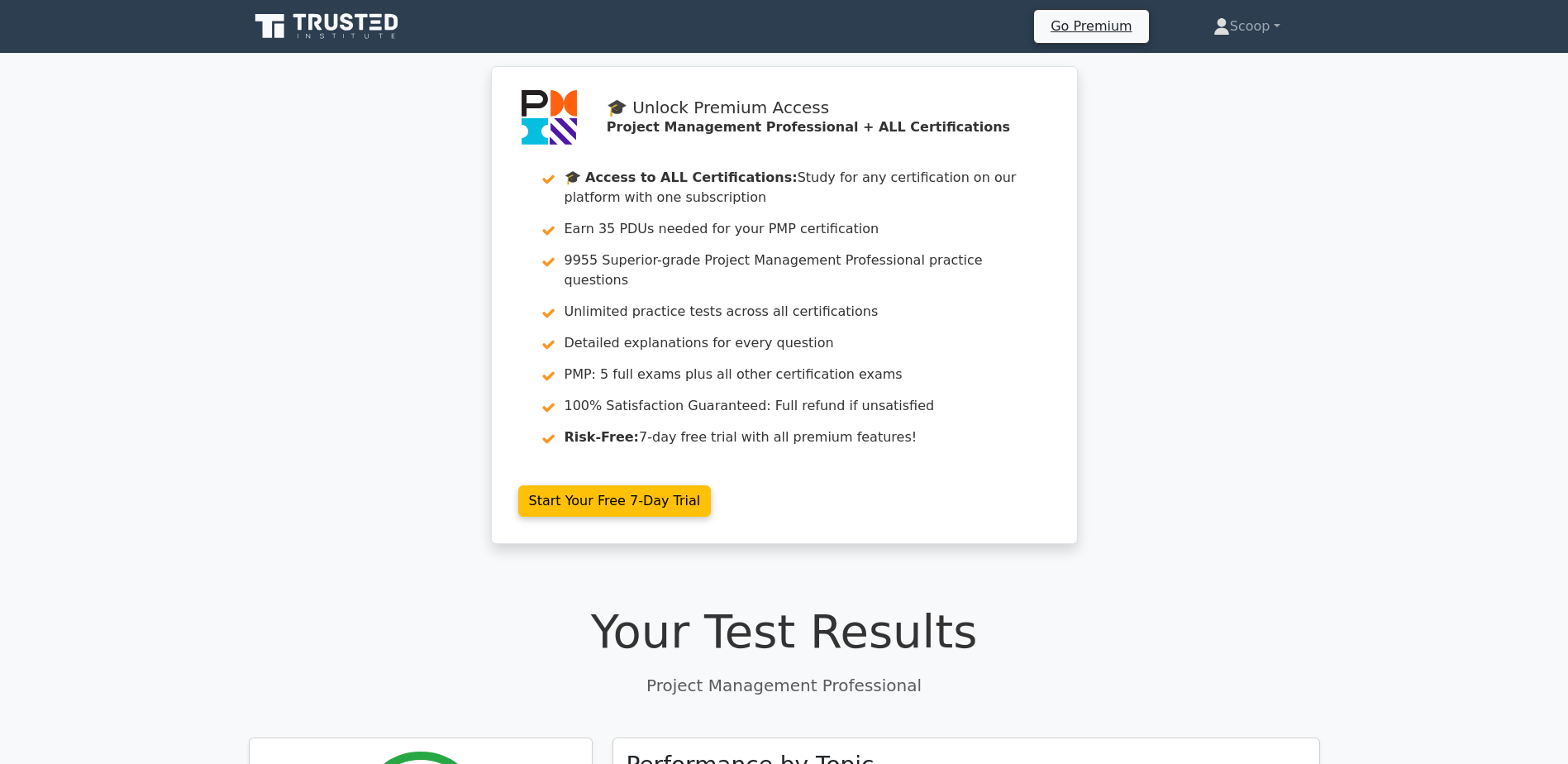
drag, startPoint x: 1247, startPoint y: 52, endPoint x: 1109, endPoint y: 207, distance: 207.5
click at [1247, 52] on nav "Go Premium Scoop Profile" at bounding box center [784, 27] width 1568 height 53
click at [328, 22] on icon at bounding box center [331, 22] width 13 height 17
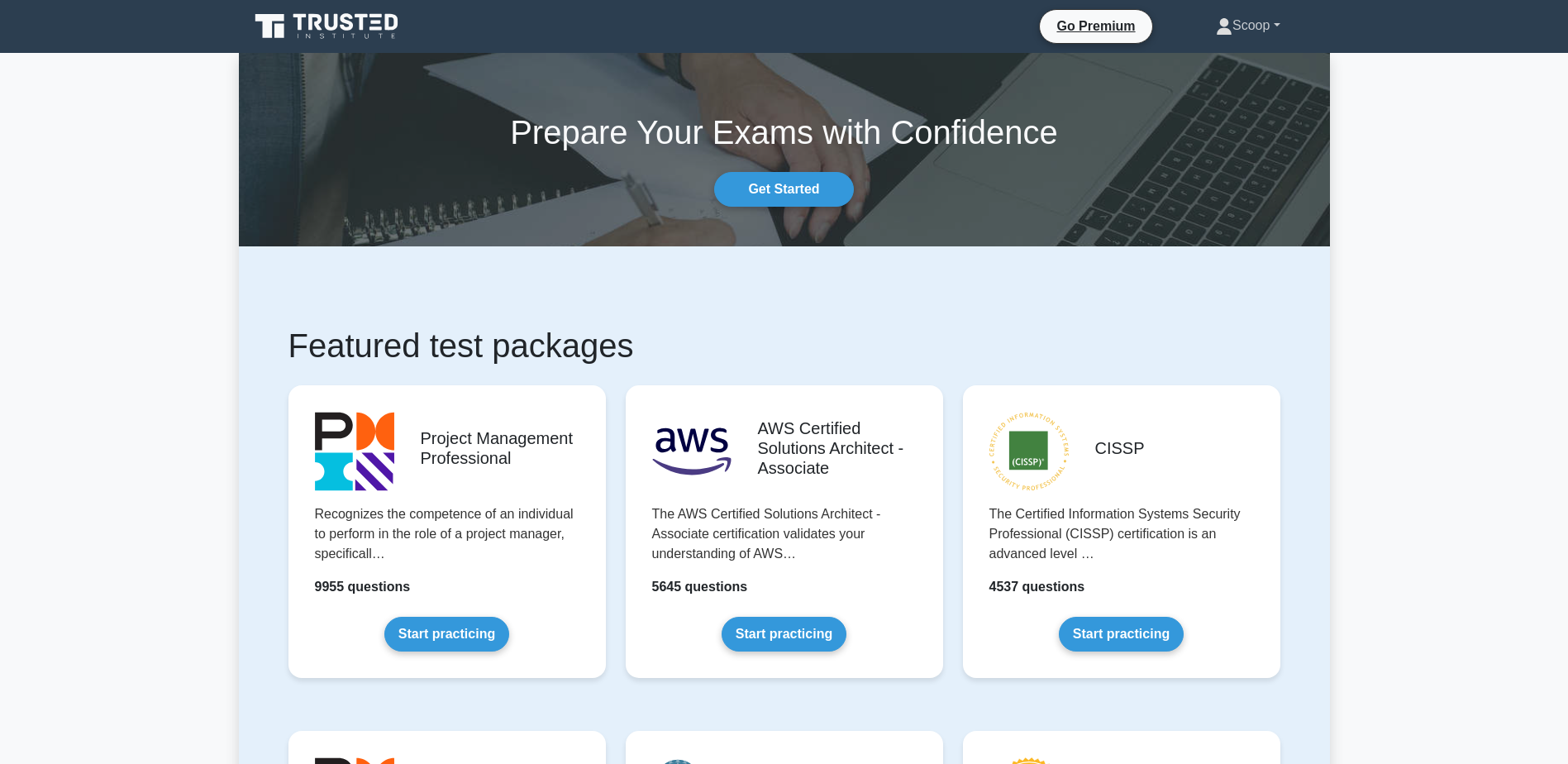
click at [1256, 24] on link "Scoop" at bounding box center [1248, 26] width 143 height 33
click at [1220, 73] on link "Profile" at bounding box center [1242, 65] width 130 height 27
